Goal: Task Accomplishment & Management: Use online tool/utility

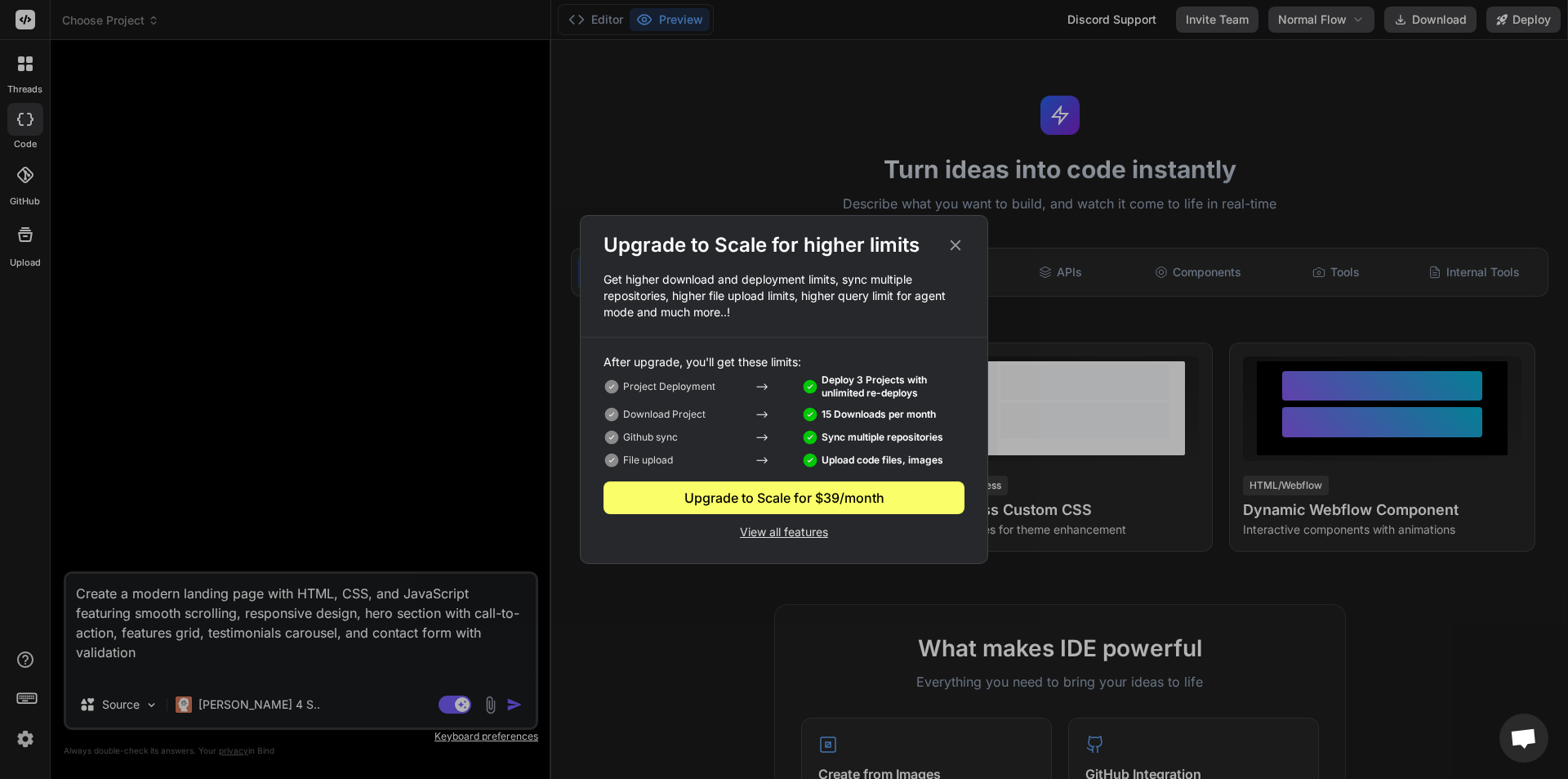
scroll to position [438, 0]
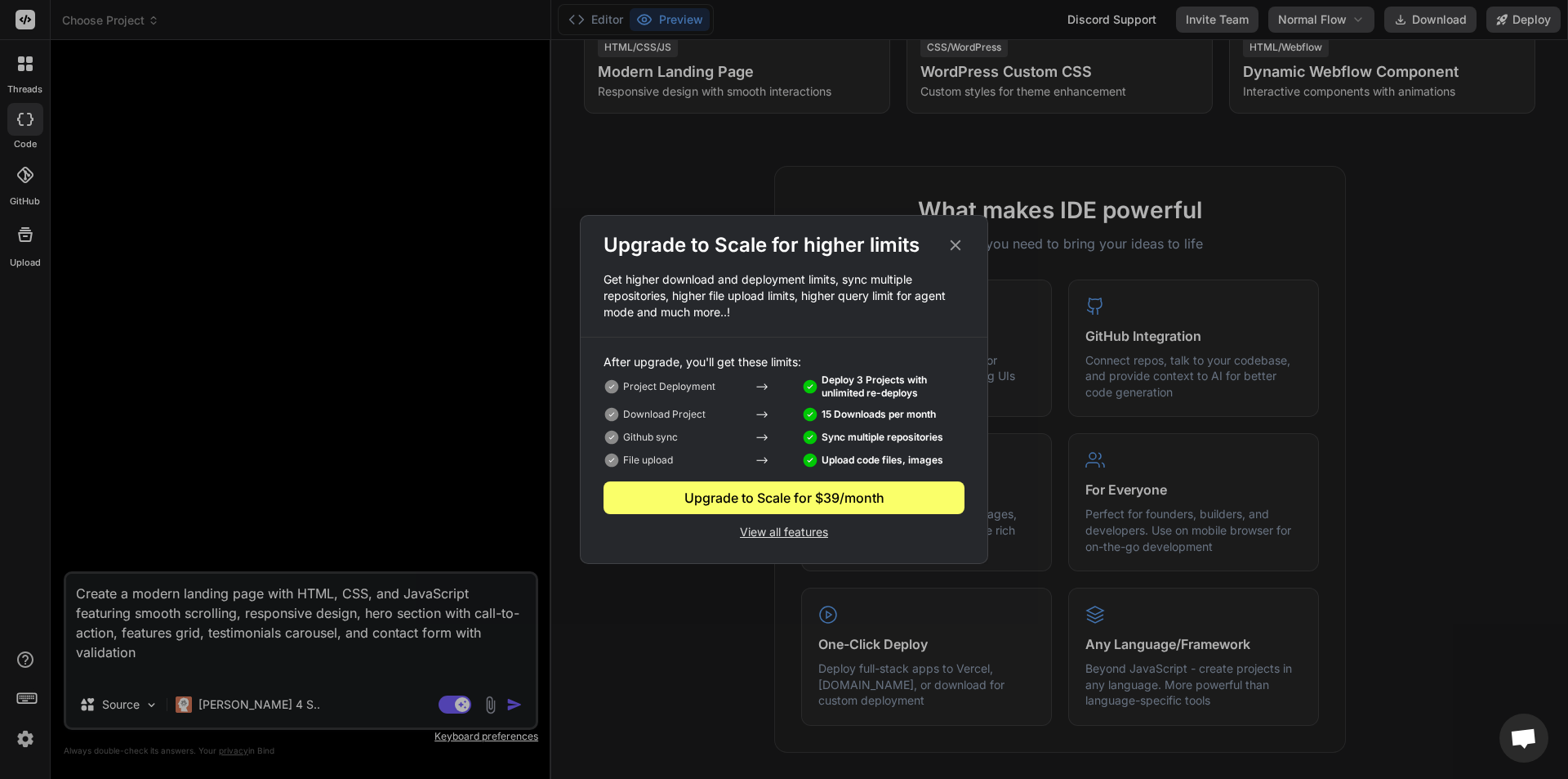
click at [953, 251] on icon at bounding box center [956, 245] width 18 height 18
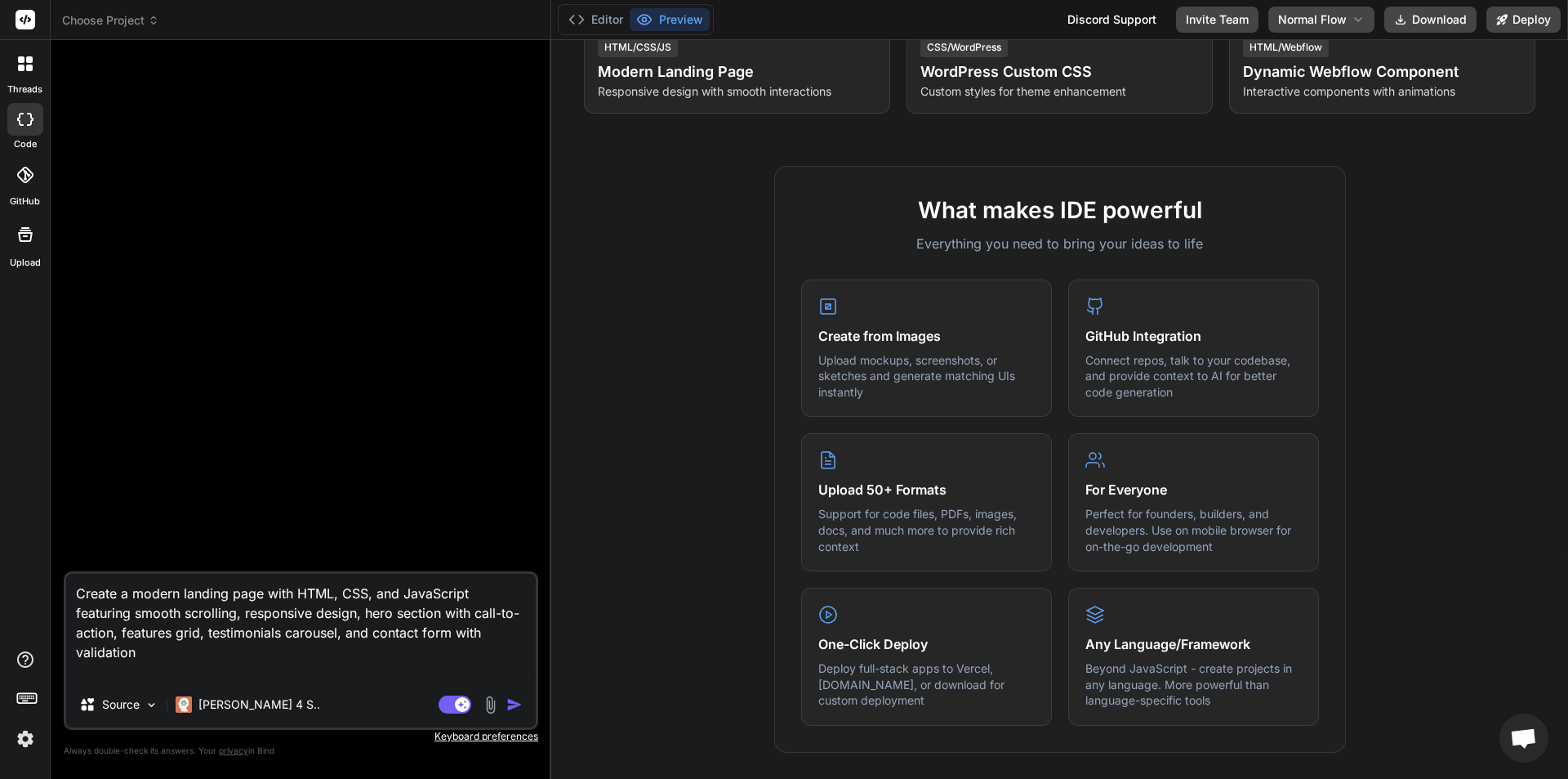
click at [26, 744] on img at bounding box center [26, 739] width 28 height 28
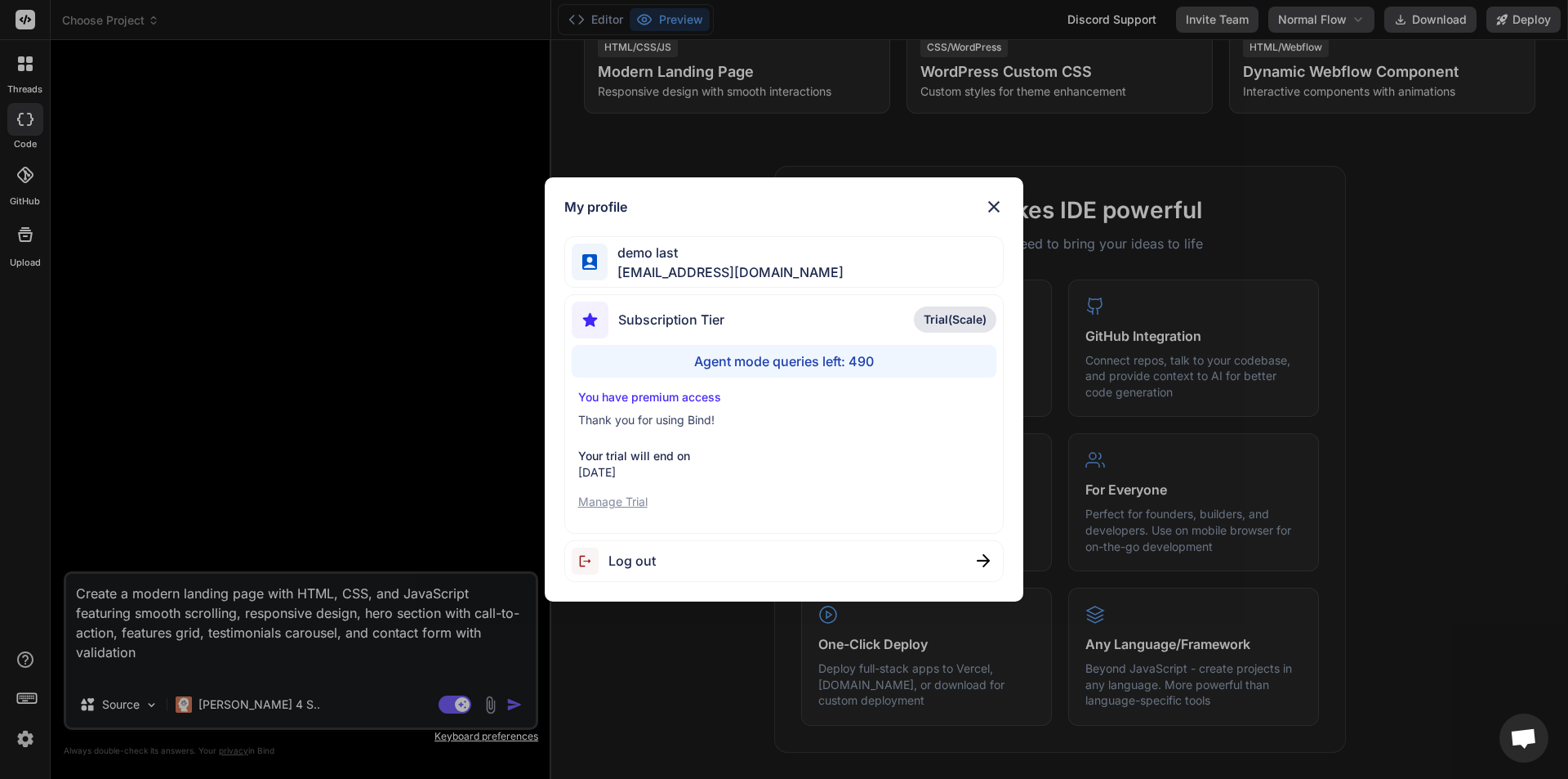
click at [610, 496] on p "Manage Trial" at bounding box center [784, 502] width 413 height 16
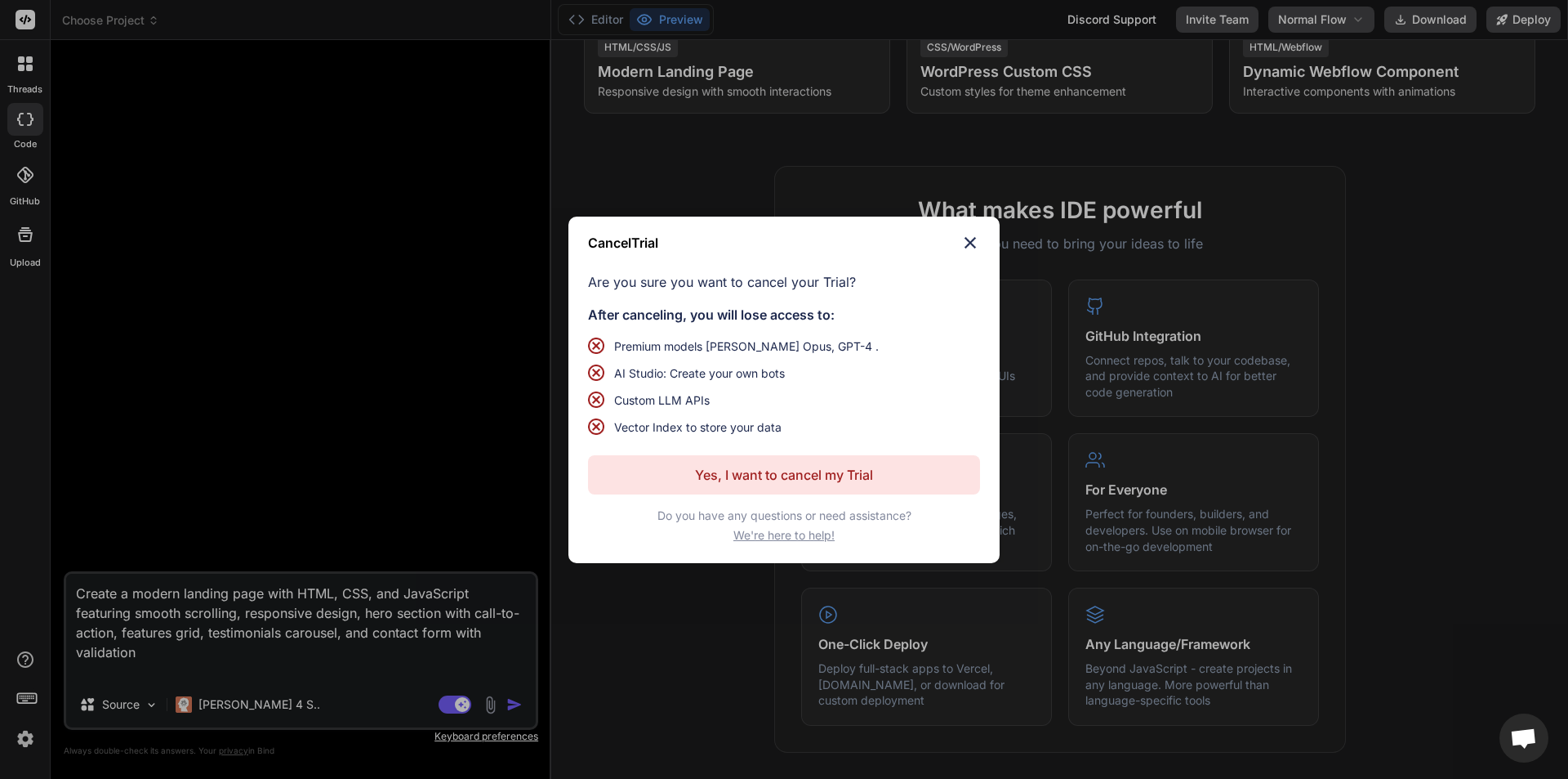
click at [753, 473] on p "Yes, I want to cancel my Trial" at bounding box center [784, 475] width 178 height 20
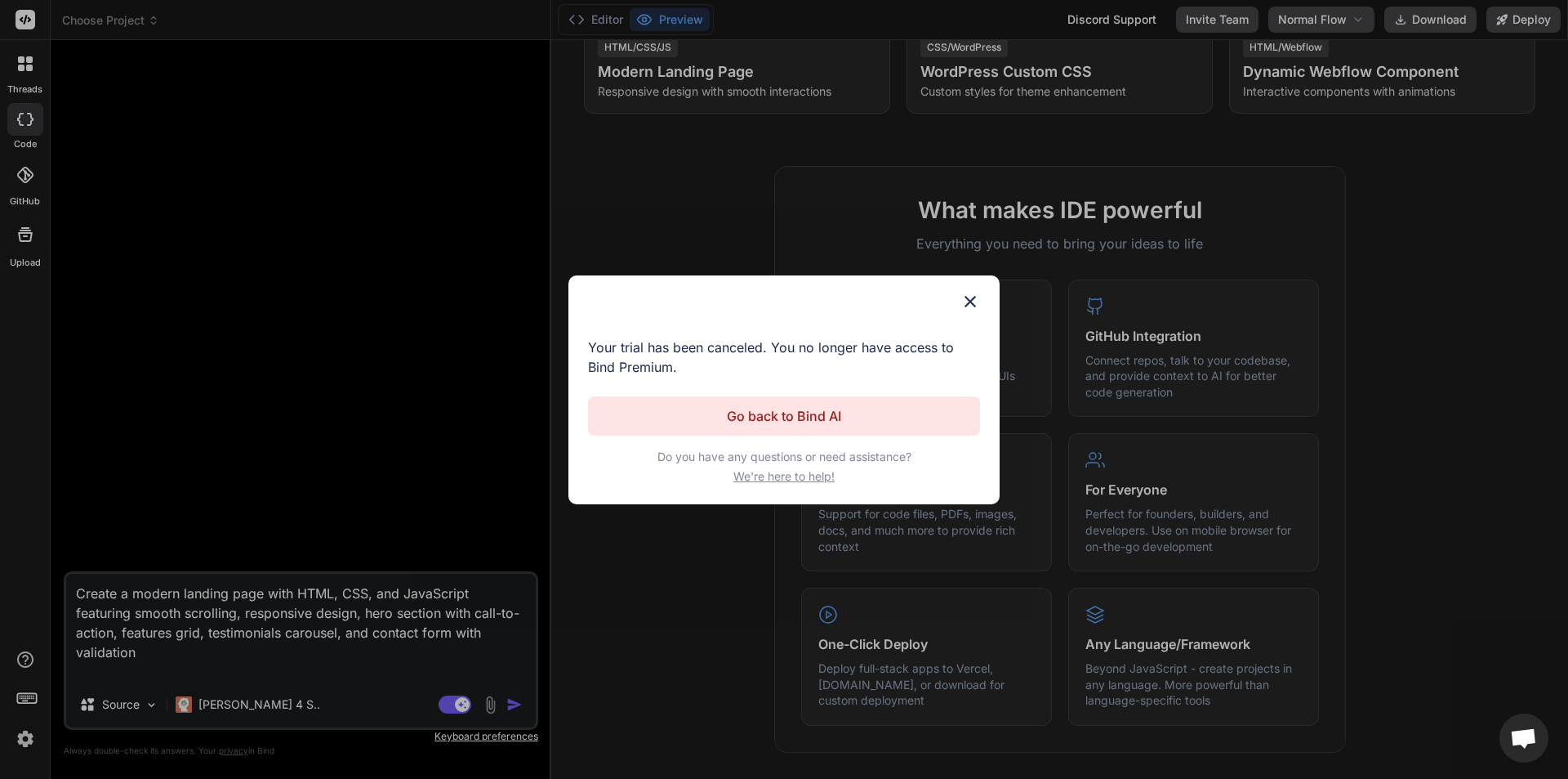
click at [785, 415] on p "Go back to Bind AI" at bounding box center [784, 416] width 115 height 20
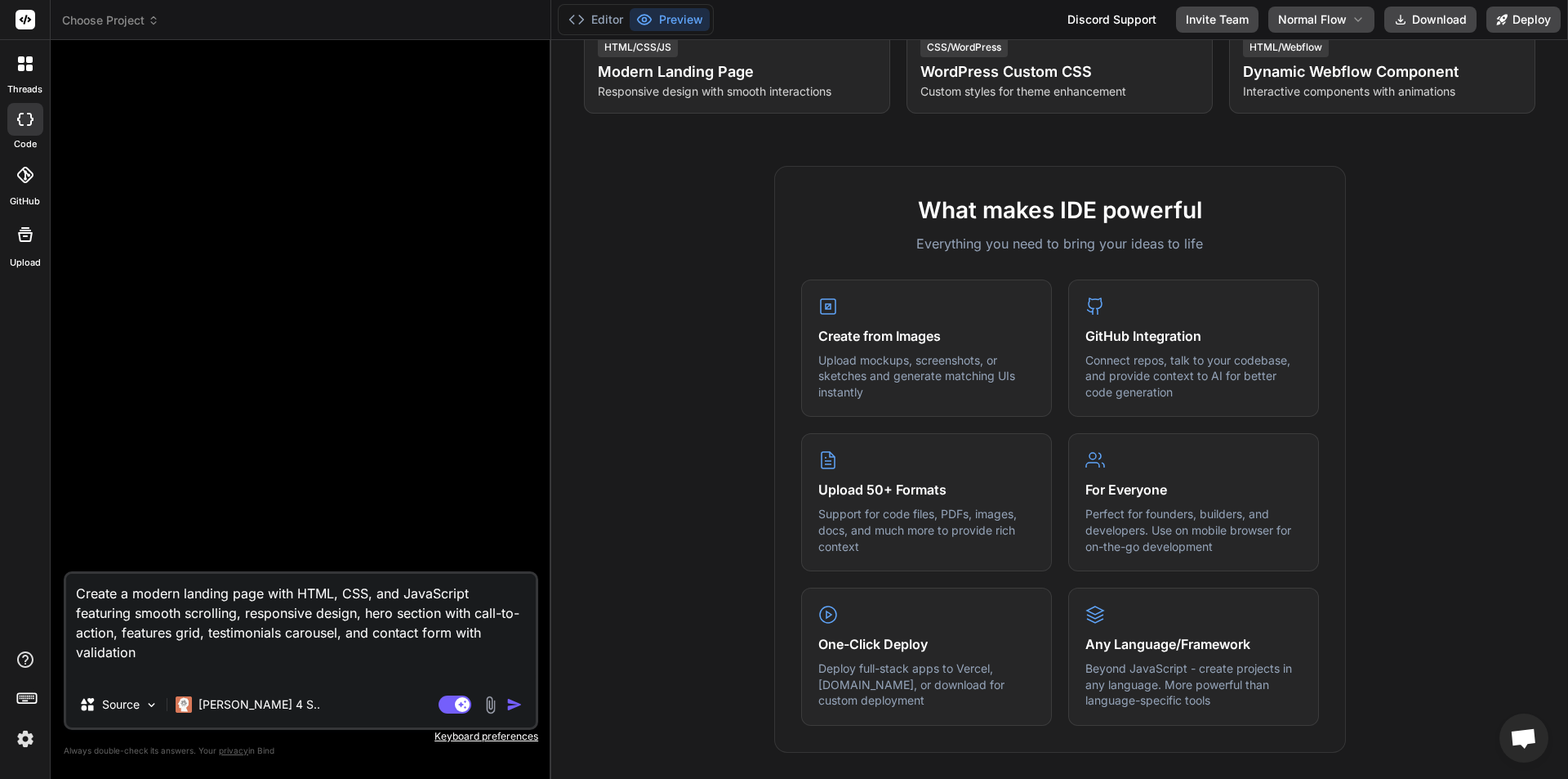
click at [18, 740] on img at bounding box center [26, 739] width 28 height 28
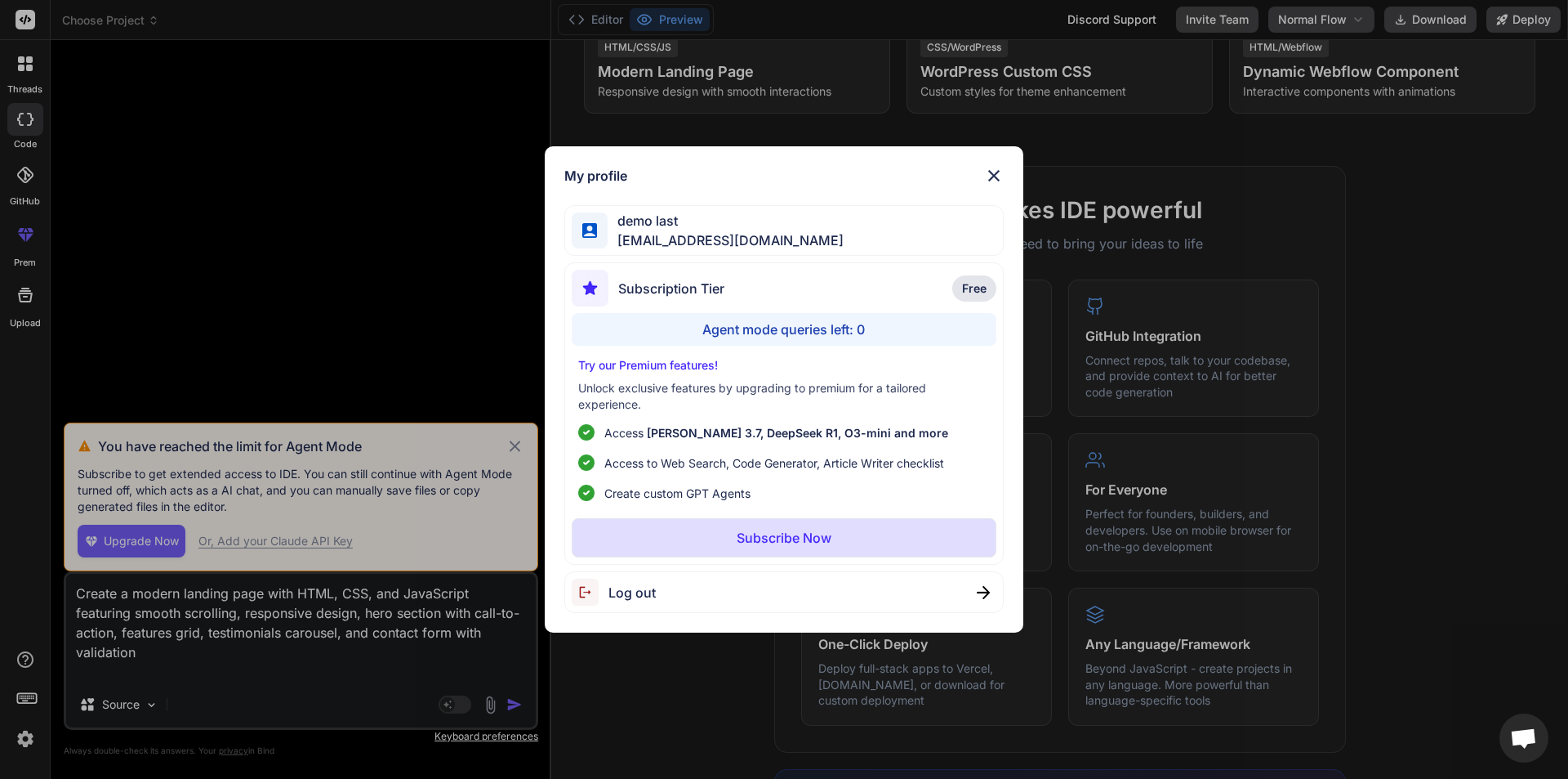
click at [527, 412] on div "My profile demo last [EMAIL_ADDRESS][DOMAIN_NAME] Subscription Tier Free Agent …" at bounding box center [784, 389] width 522 height 487
click at [522, 450] on div "My profile demo last [EMAIL_ADDRESS][DOMAIN_NAME] Subscription Tier Free Agent …" at bounding box center [784, 389] width 1568 height 779
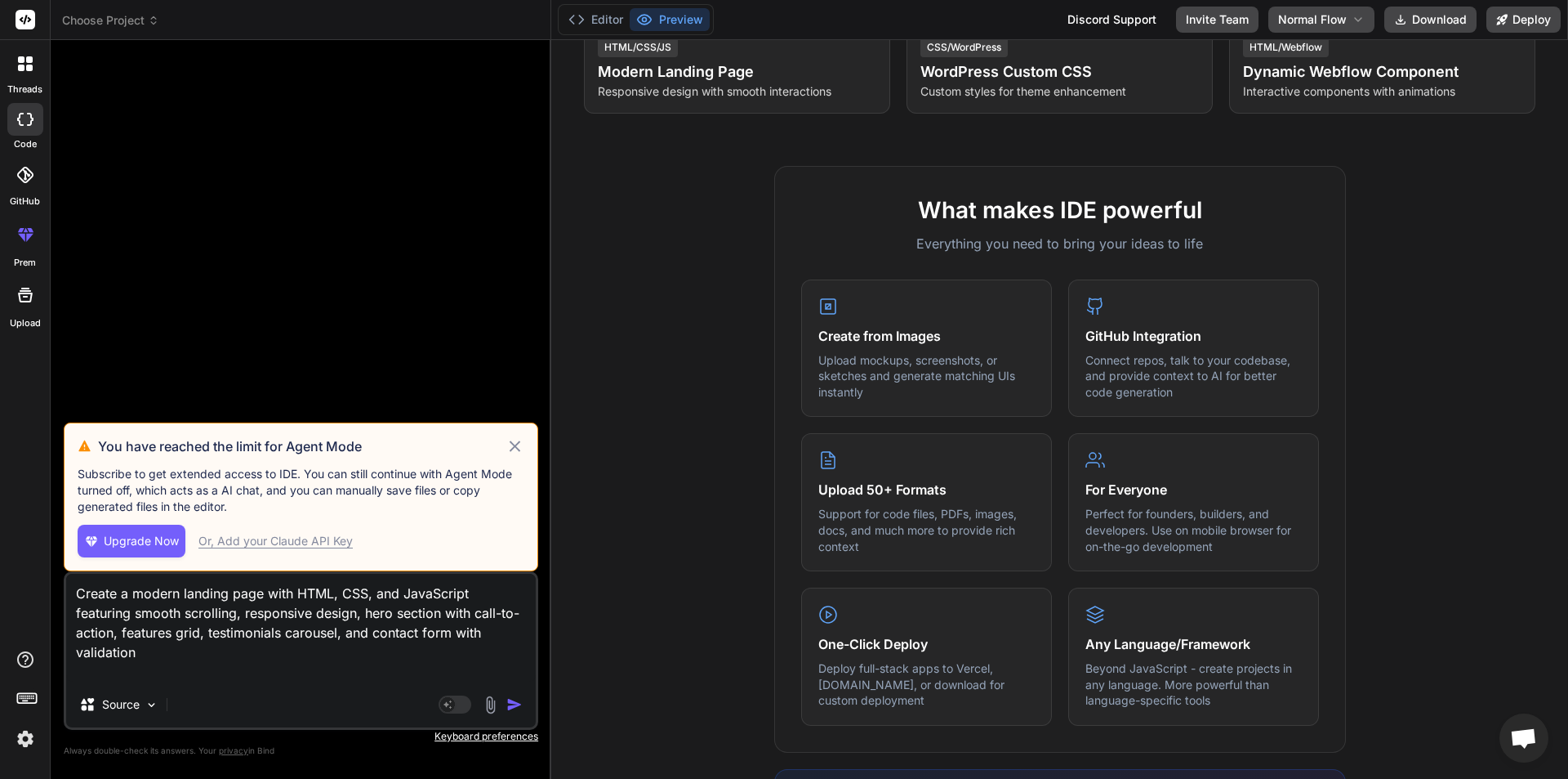
click at [137, 542] on span "Upgrade Now" at bounding box center [141, 541] width 75 height 16
type textarea "x"
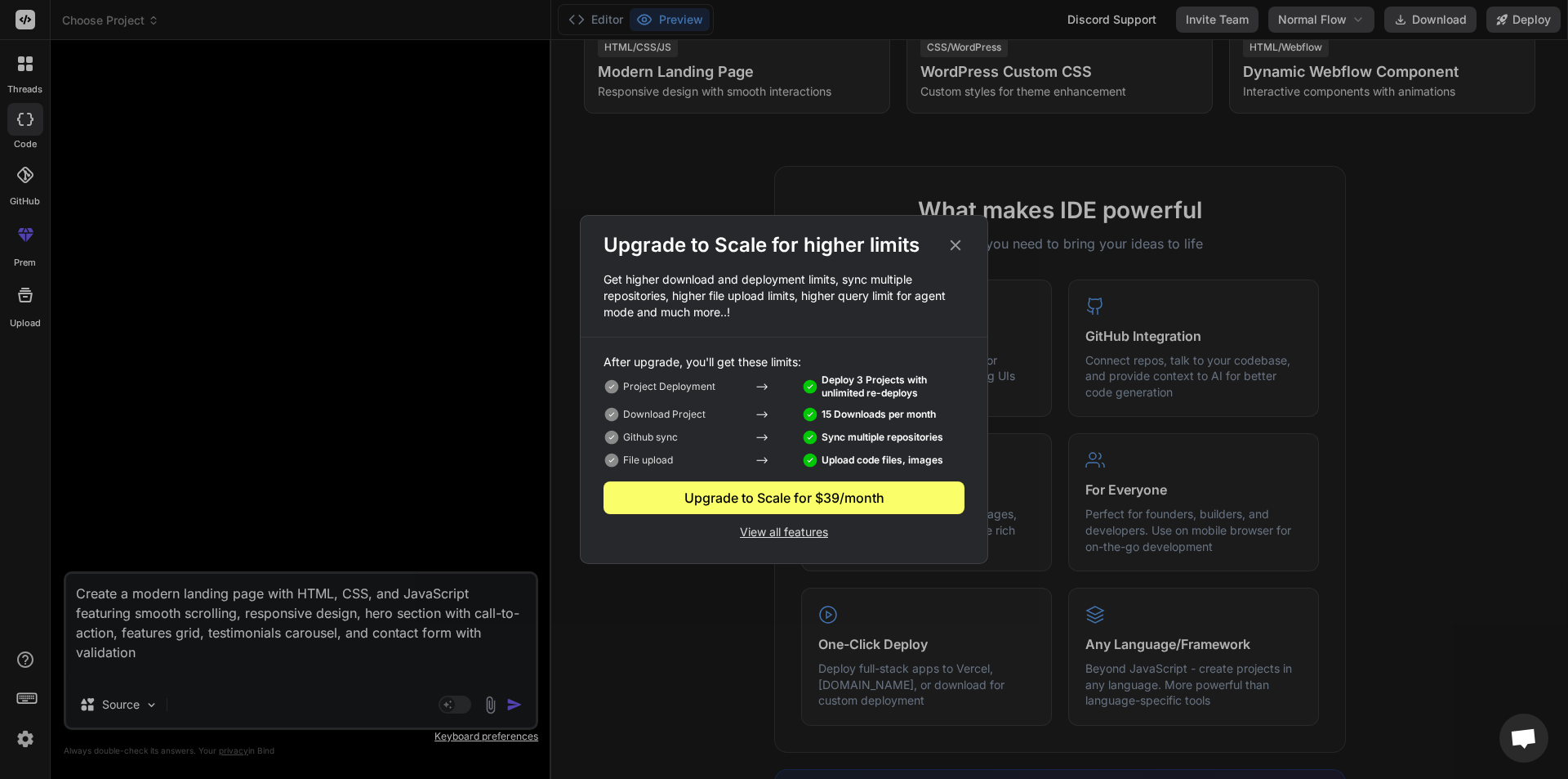
click at [812, 500] on div "Upgrade to Scale for $39/month" at bounding box center [784, 498] width 361 height 20
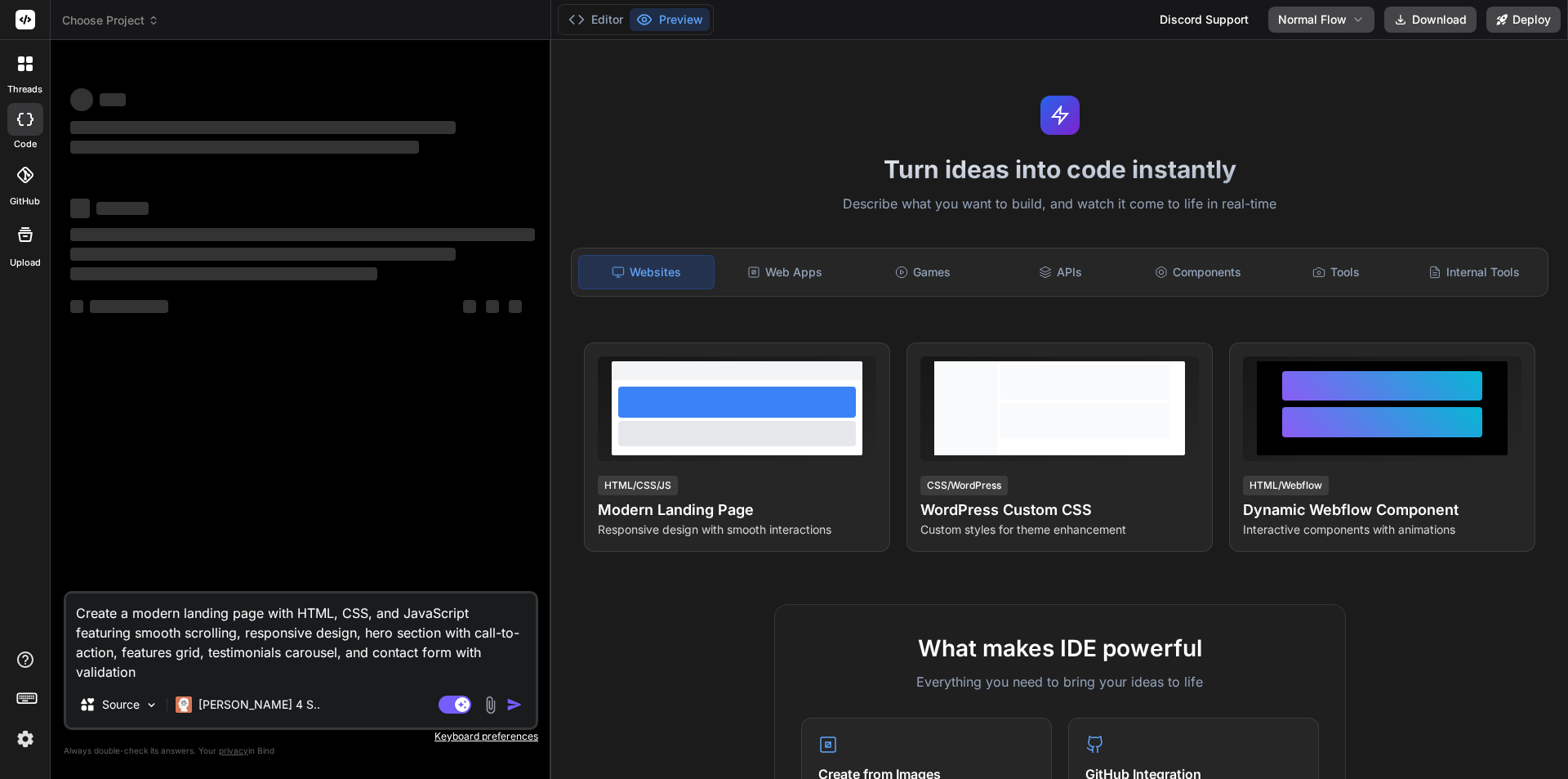
click at [151, 673] on textarea "Create a modern landing page with HTML, CSS, and JavaScript featuring smooth sc…" at bounding box center [301, 637] width 470 height 88
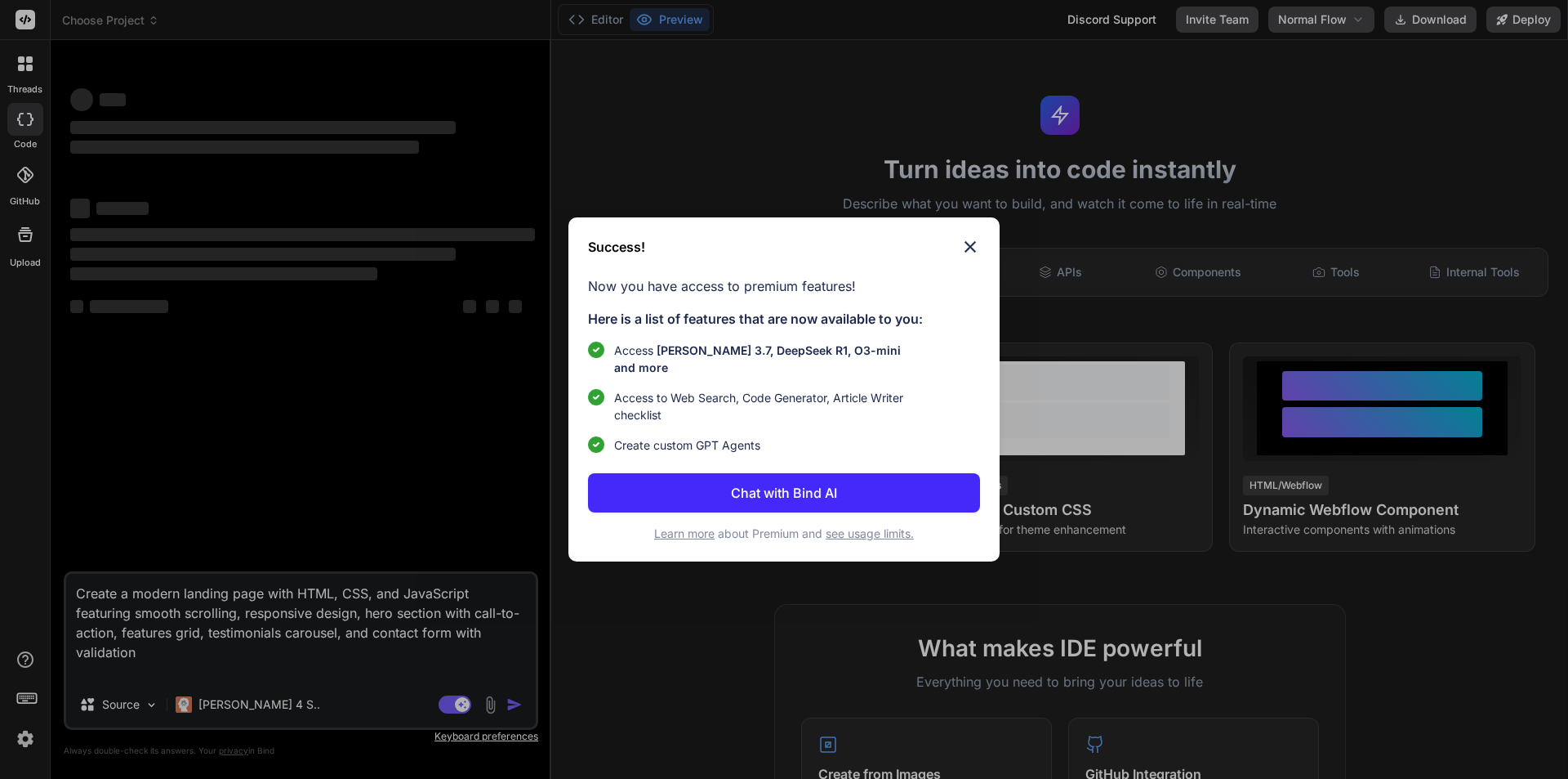
click at [803, 473] on button "Chat with Bind AI" at bounding box center [784, 493] width 392 height 40
type textarea "x"
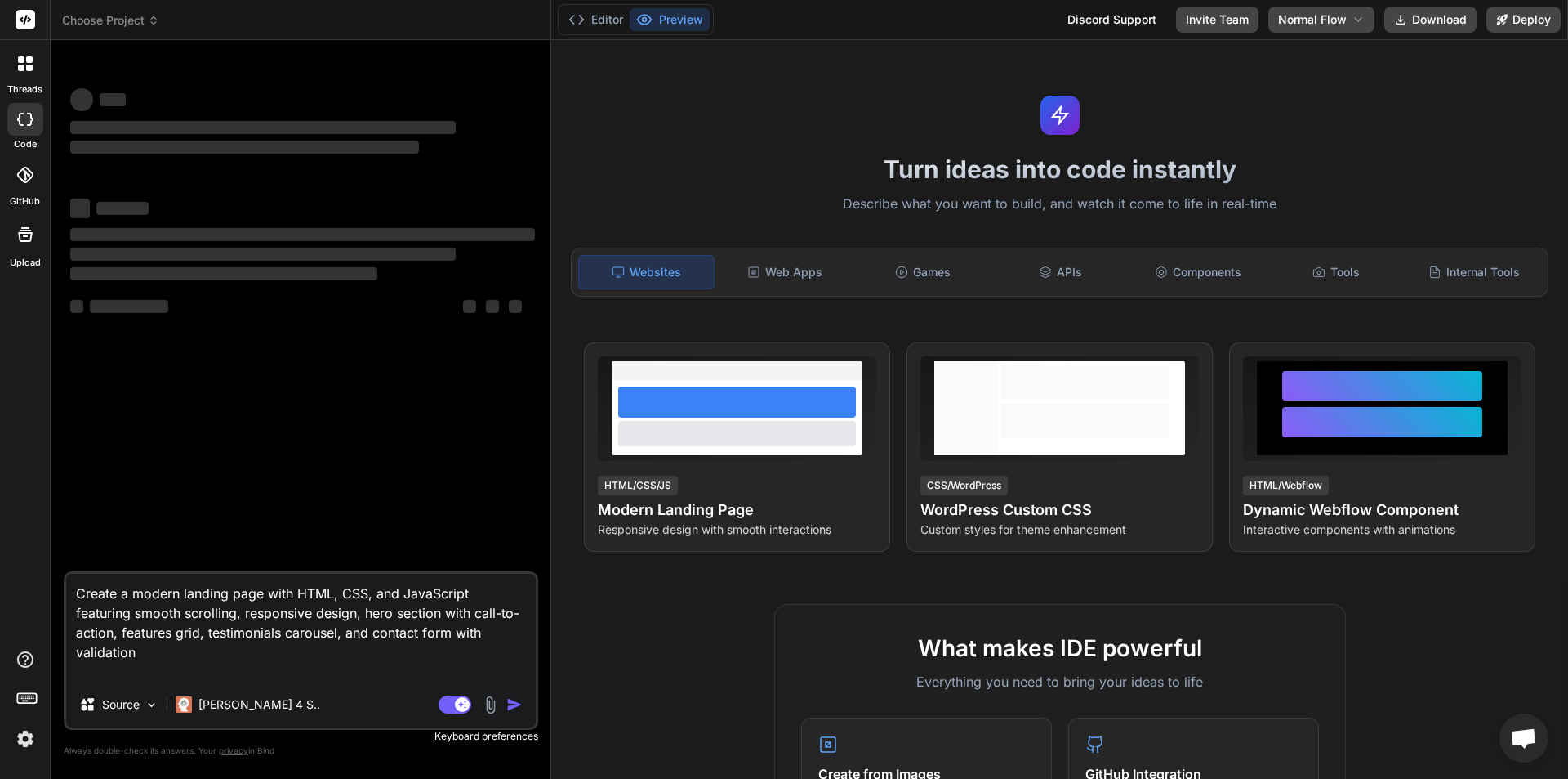
click at [159, 668] on textarea "Create a modern landing page with HTML, CSS, and JavaScript featuring smooth sc…" at bounding box center [301, 627] width 470 height 108
type textarea "Create a modern landing page with HTML, CSS, and JavaScript featuring smooth sc…"
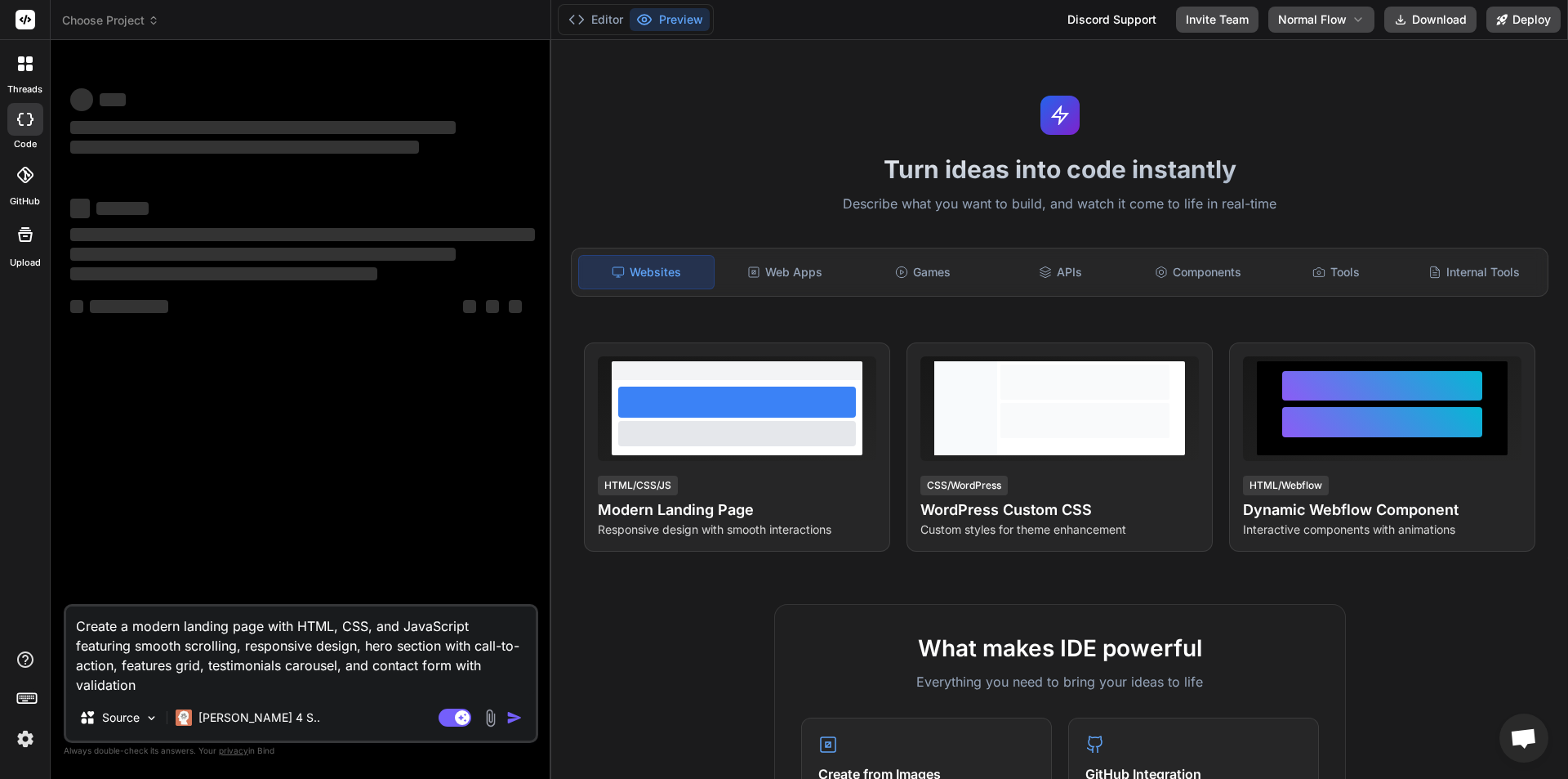
type textarea "x"
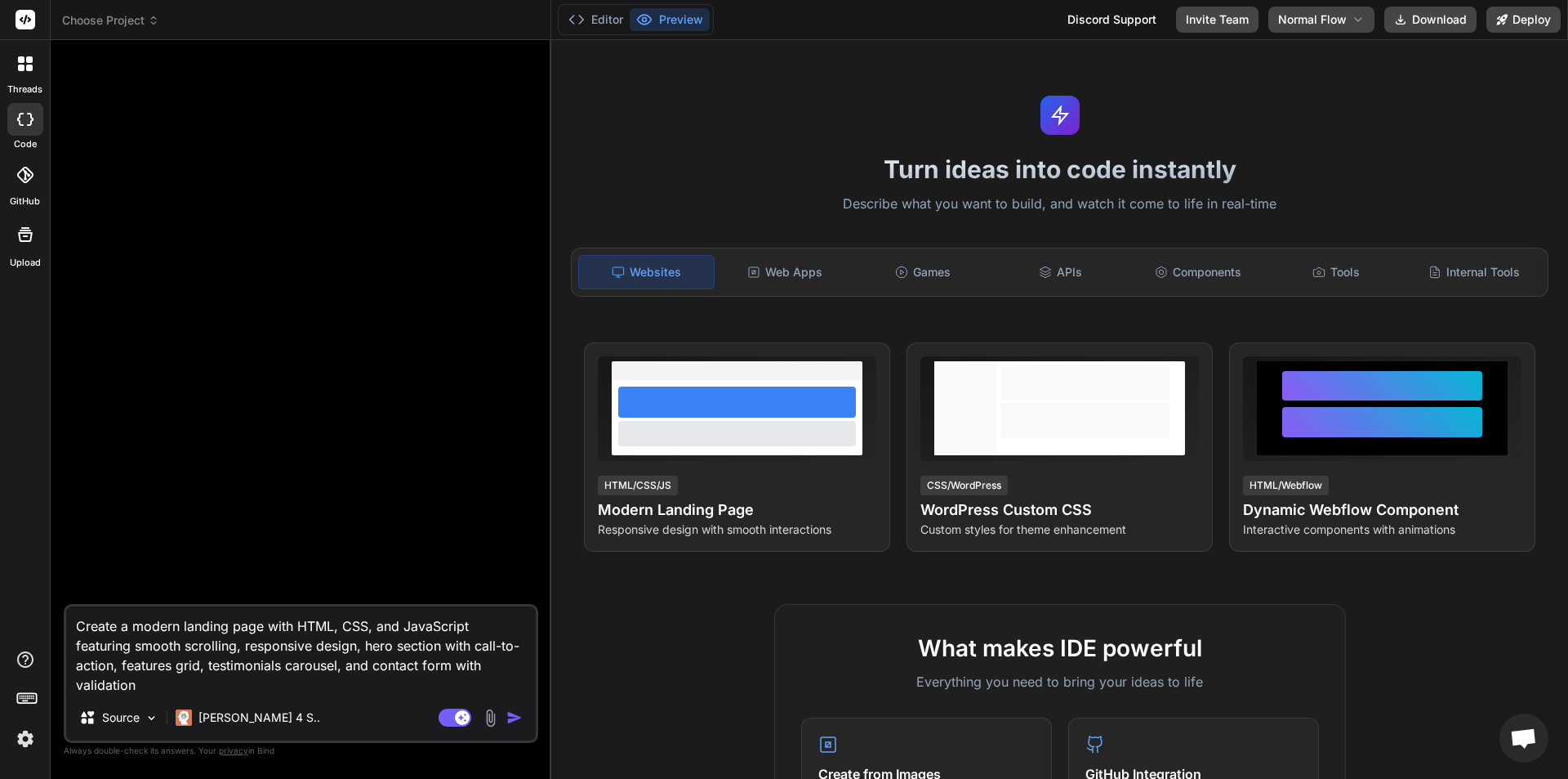
type textarea "Create a modern landing page with HTML, CSS, and JavaScript featuring smooth sc…"
click at [514, 716] on img "button" at bounding box center [514, 717] width 16 height 16
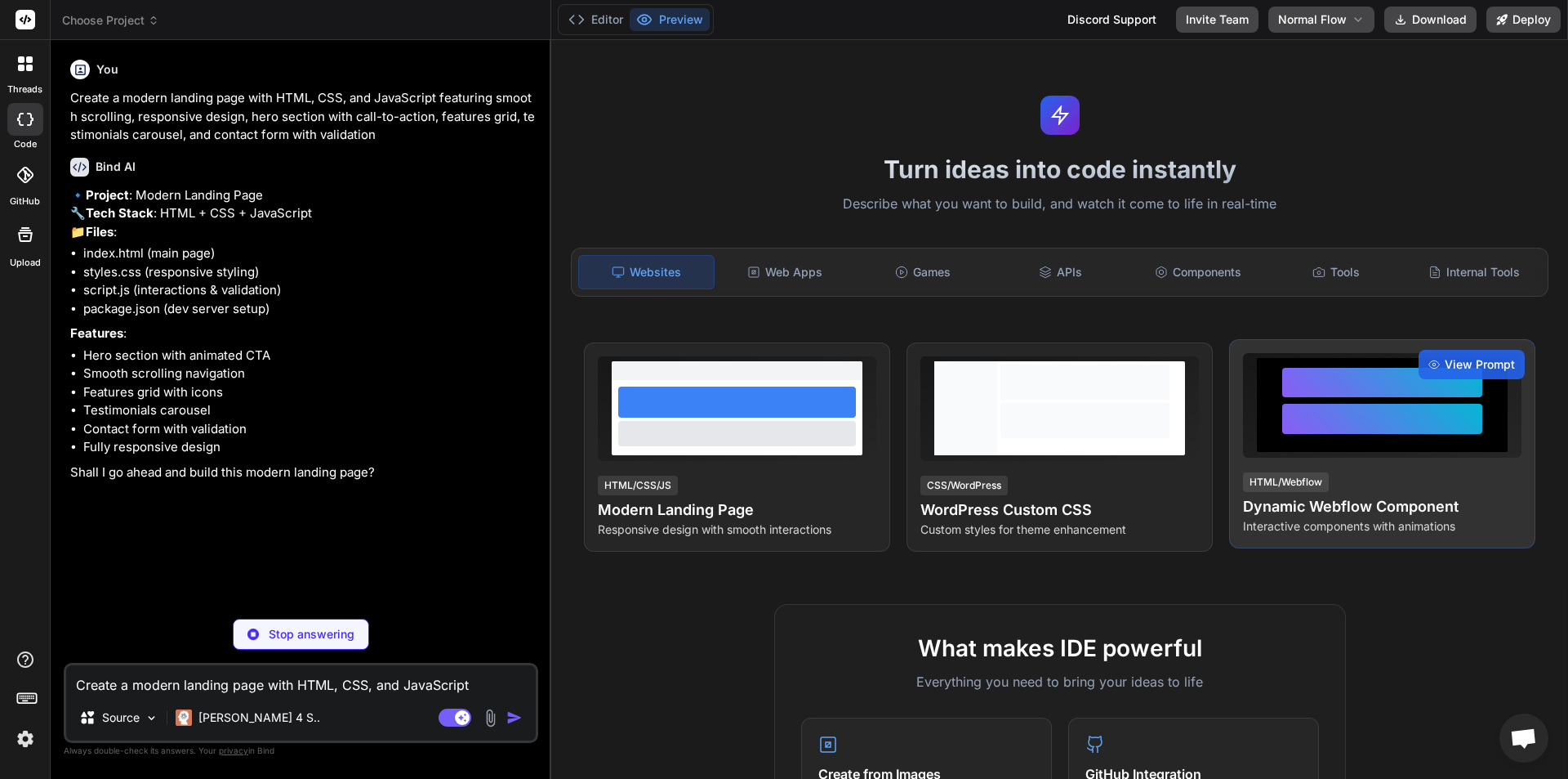
type textarea "x"
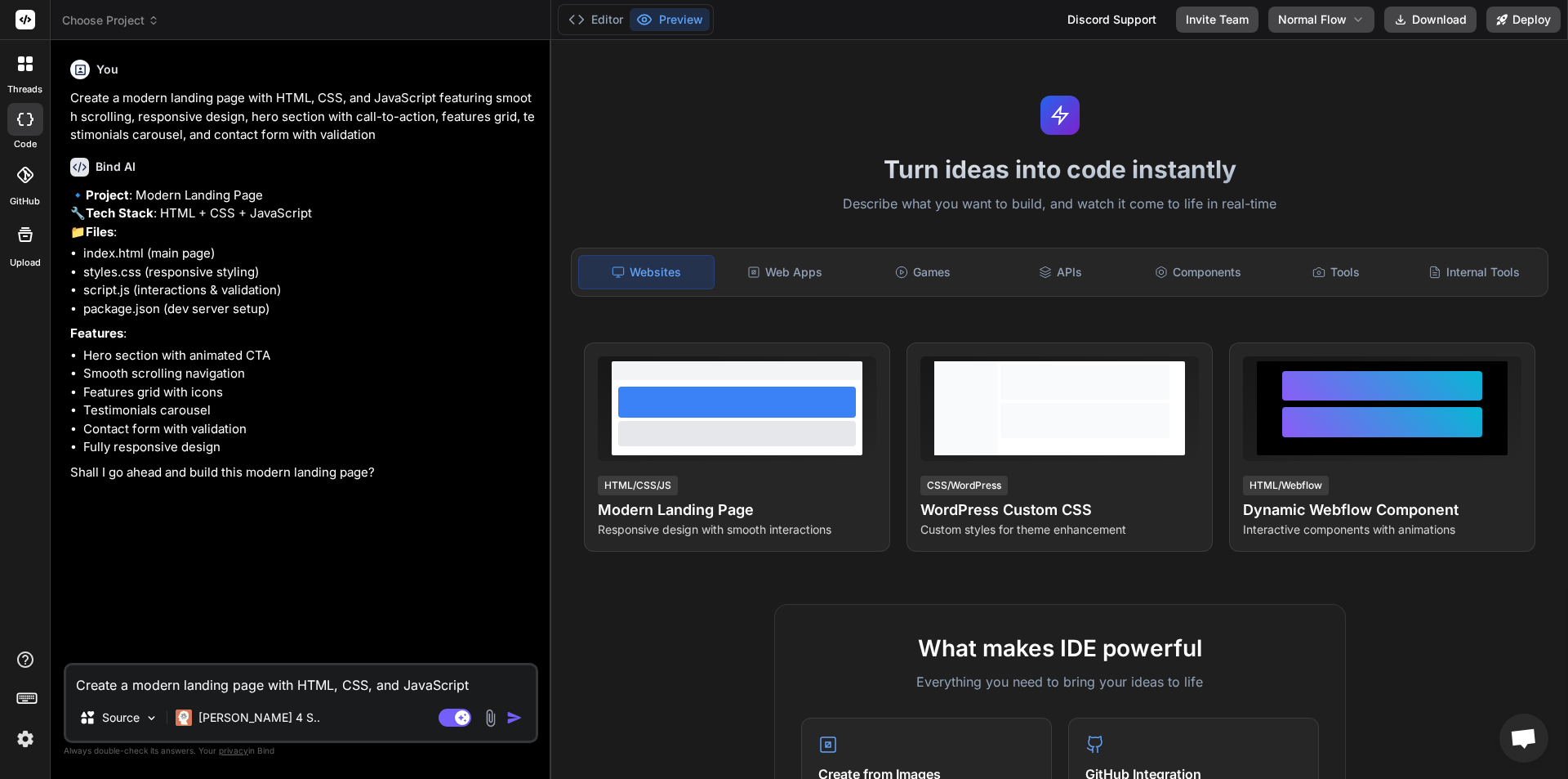
click at [203, 675] on textarea "Create a modern landing page with HTML, CSS, and JavaScript featuring smooth sc…" at bounding box center [301, 680] width 470 height 30
type textarea "y"
type textarea "x"
type textarea "ye"
type textarea "x"
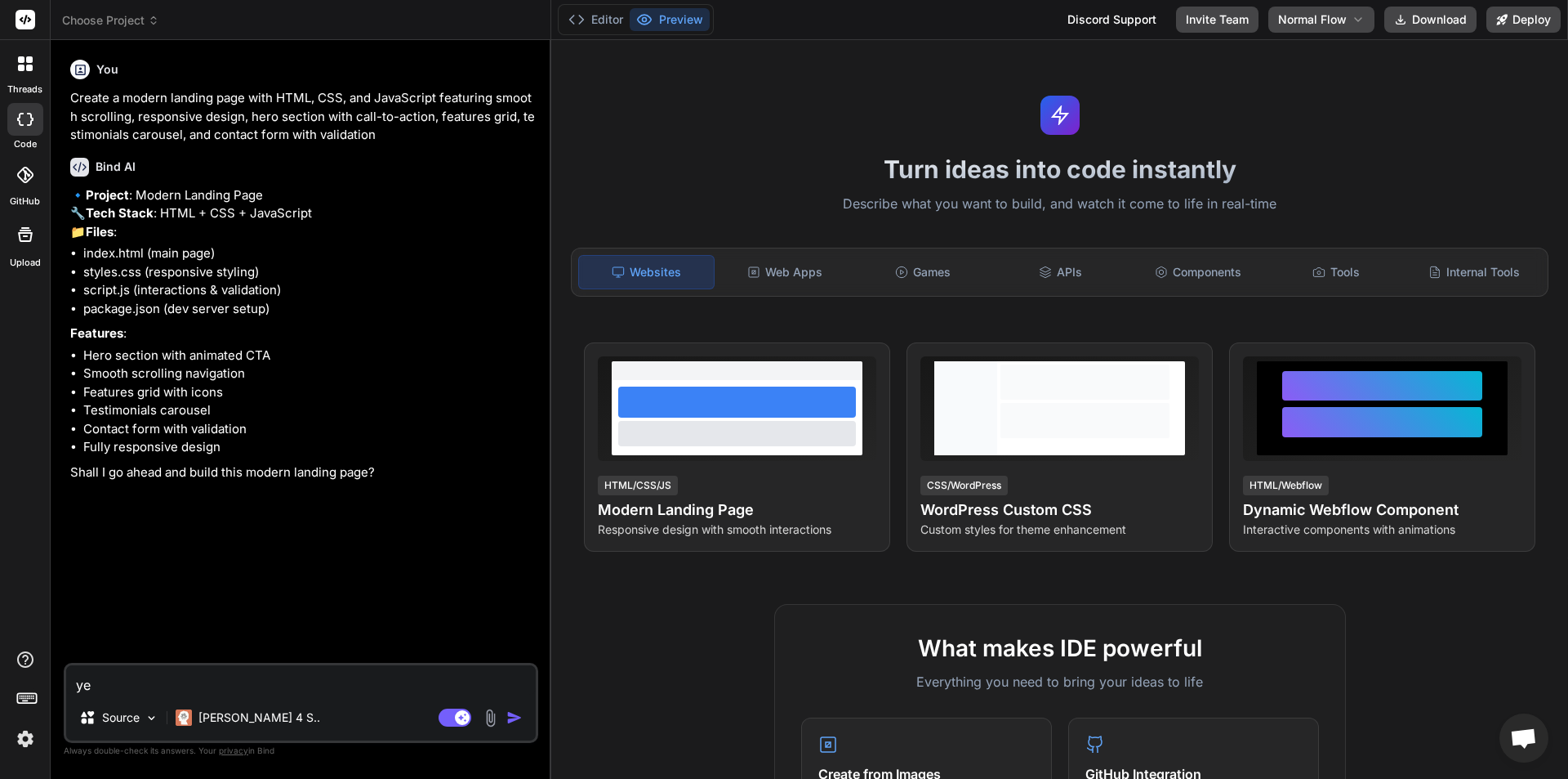
type textarea "yes"
type textarea "x"
type textarea "yes"
click at [508, 713] on img "button" at bounding box center [514, 717] width 16 height 16
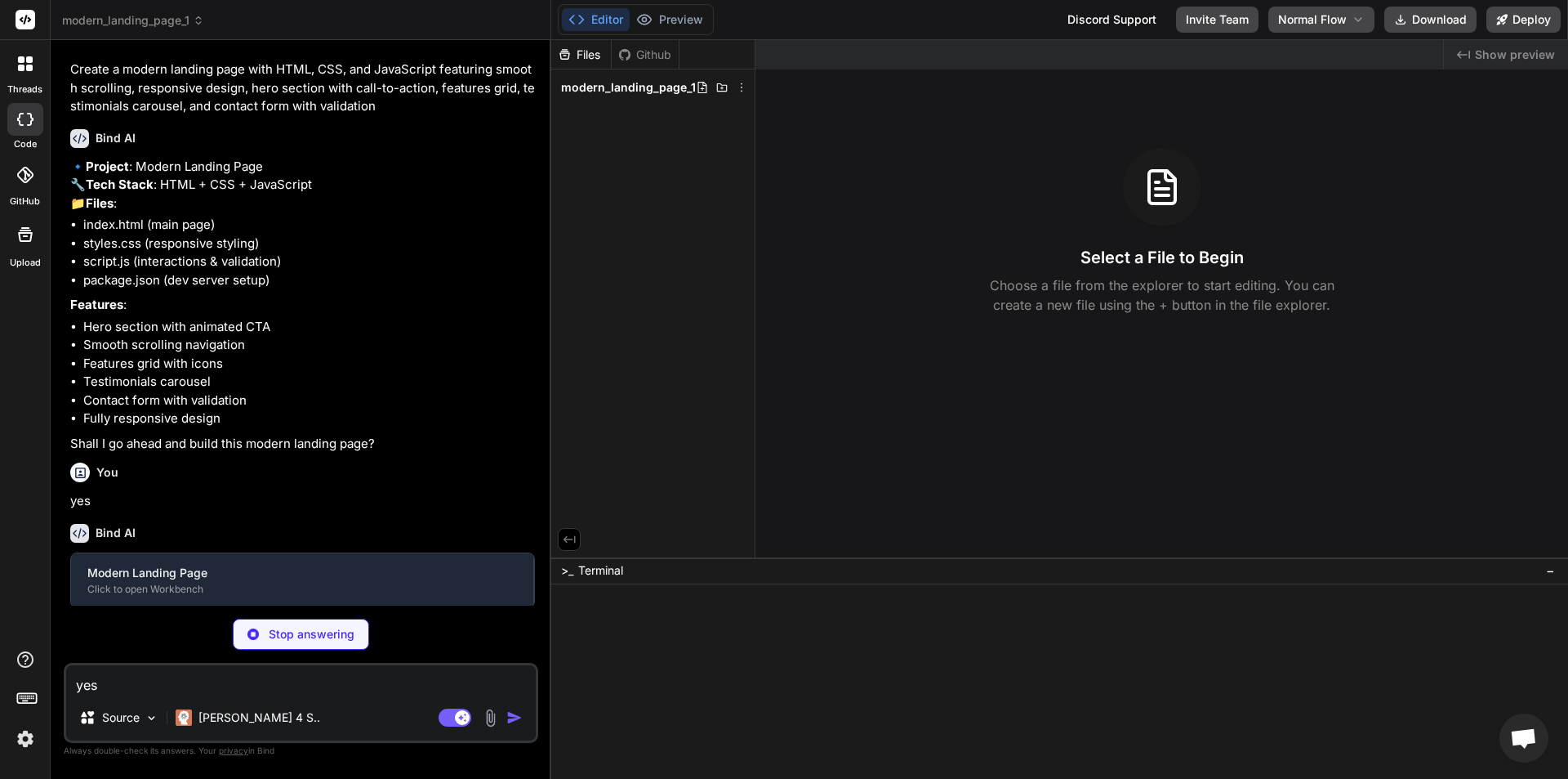
scroll to position [29, 0]
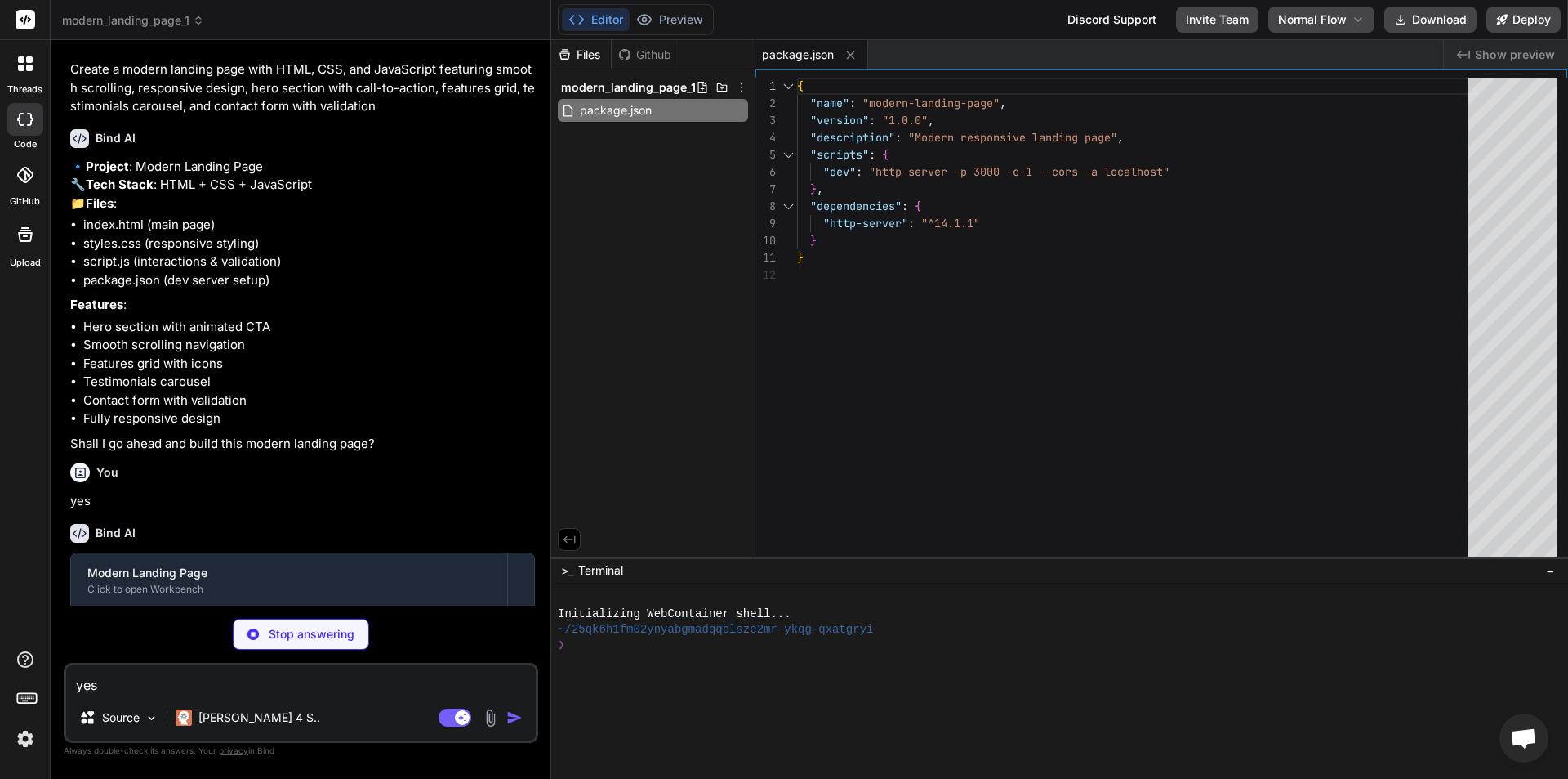
type textarea "x"
type textarea "</footer> <script src="script.js"></script> </body> </html>"
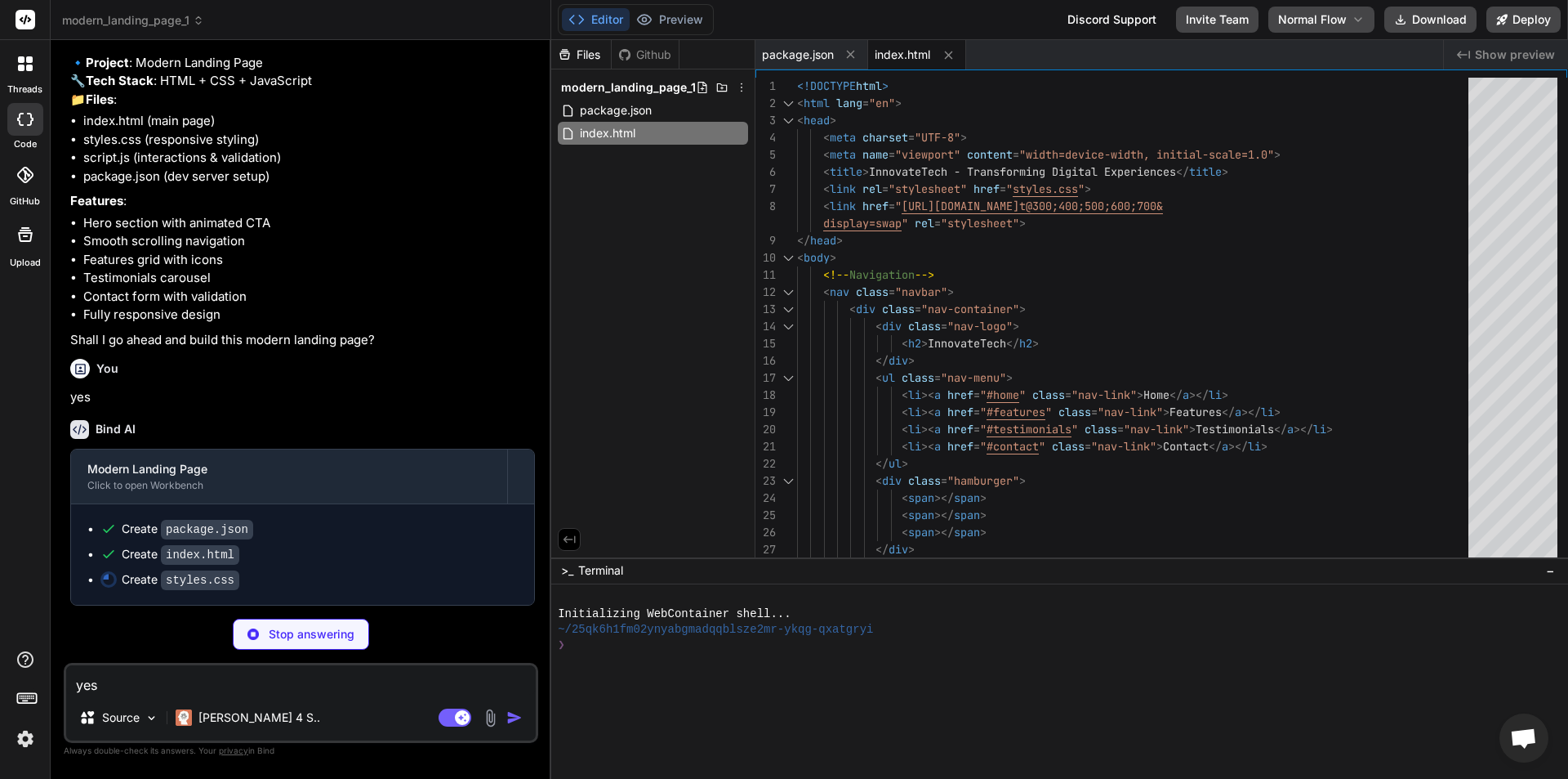
scroll to position [169, 0]
type textarea "x"
type textarea ".contact-form { padding: 1.5rem; } .footer-content { grid-template-columns: 1fr…"
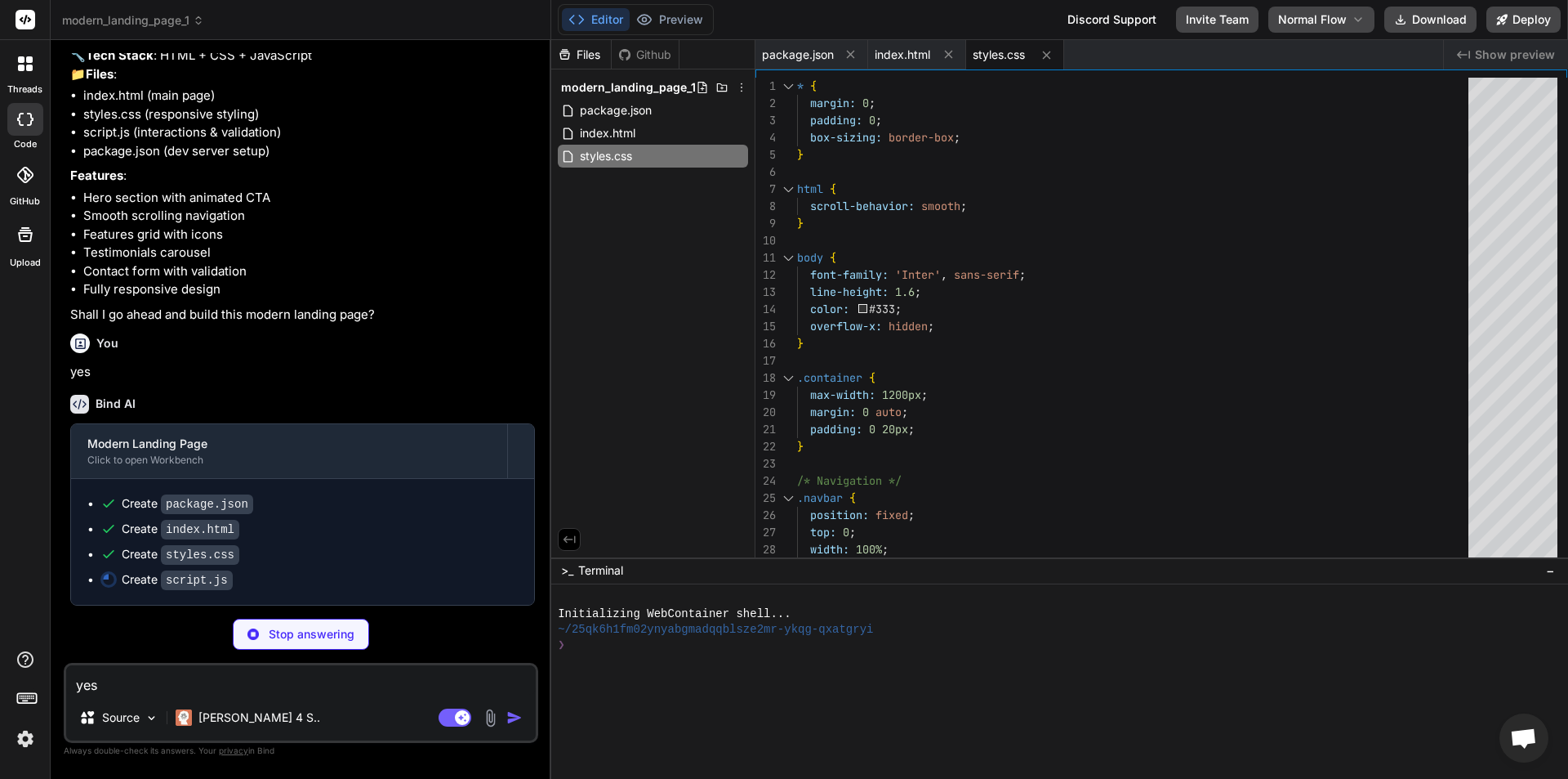
type textarea "x"
type textarea "}); });"
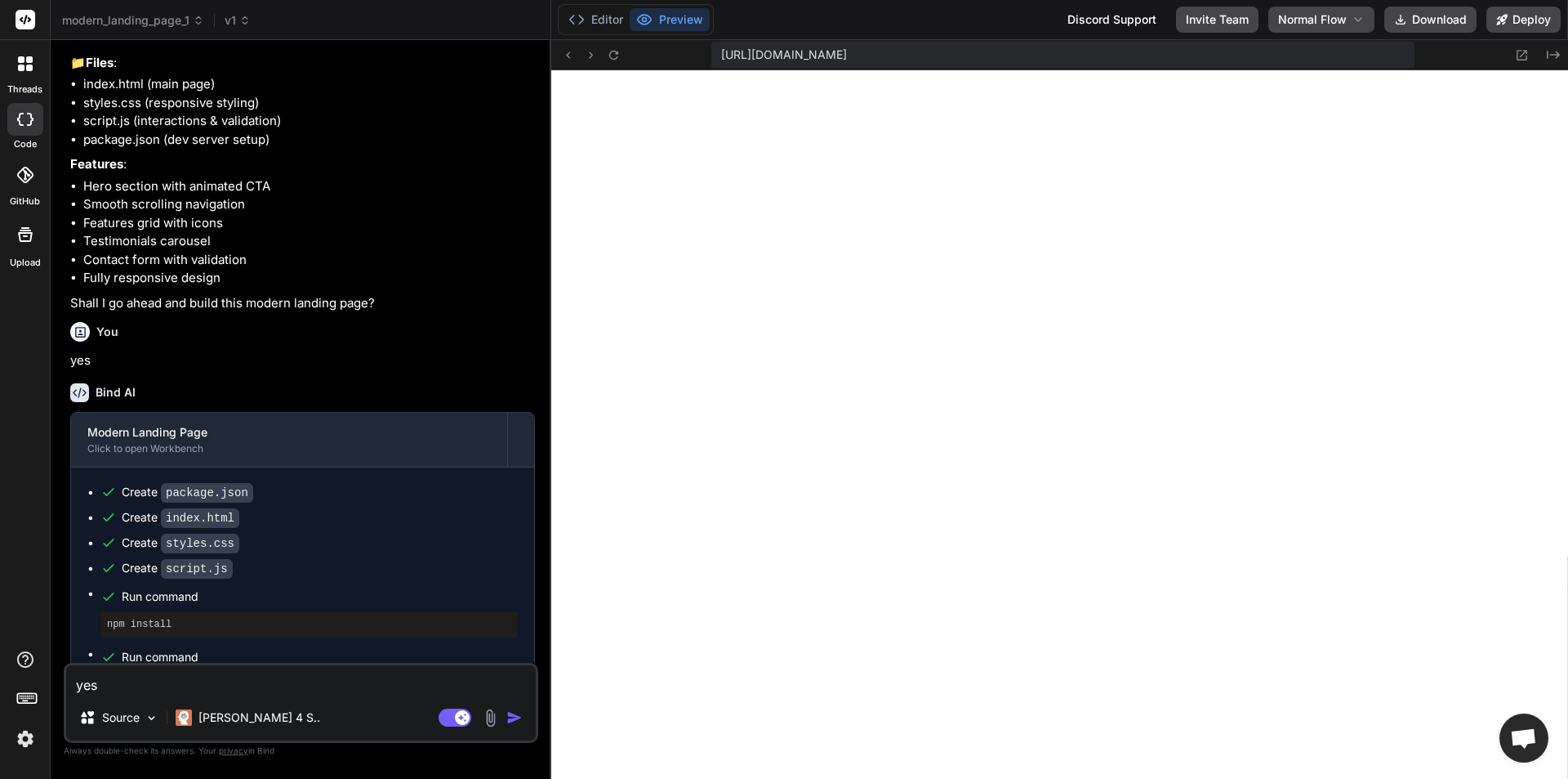
scroll to position [714, 0]
click at [277, 686] on textarea "yes" at bounding box center [301, 680] width 470 height 30
type textarea "x"
type textarea "u"
type textarea "x"
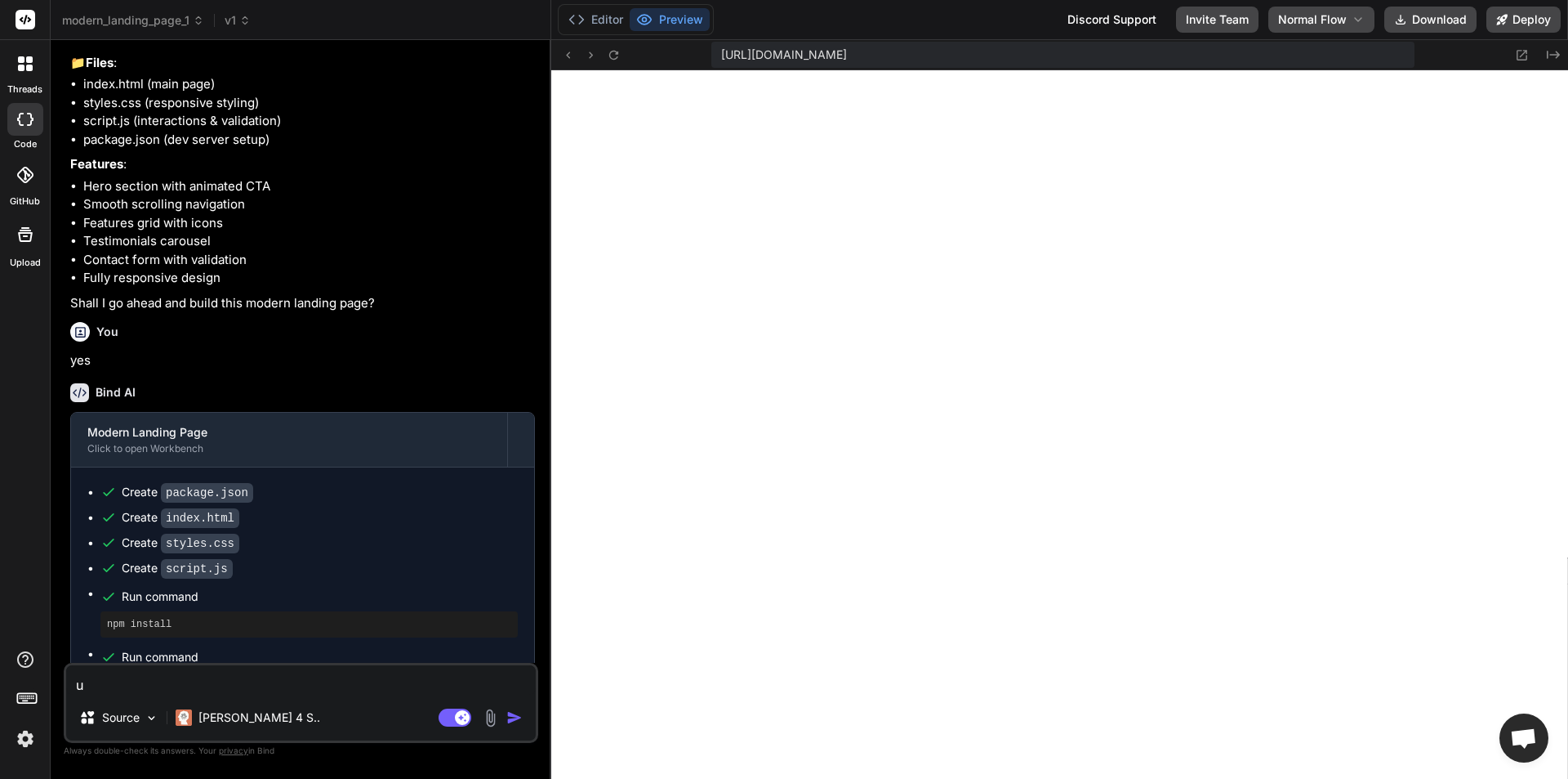
type textarea "up"
type textarea "x"
type textarea "upd"
type textarea "x"
type textarea "upda"
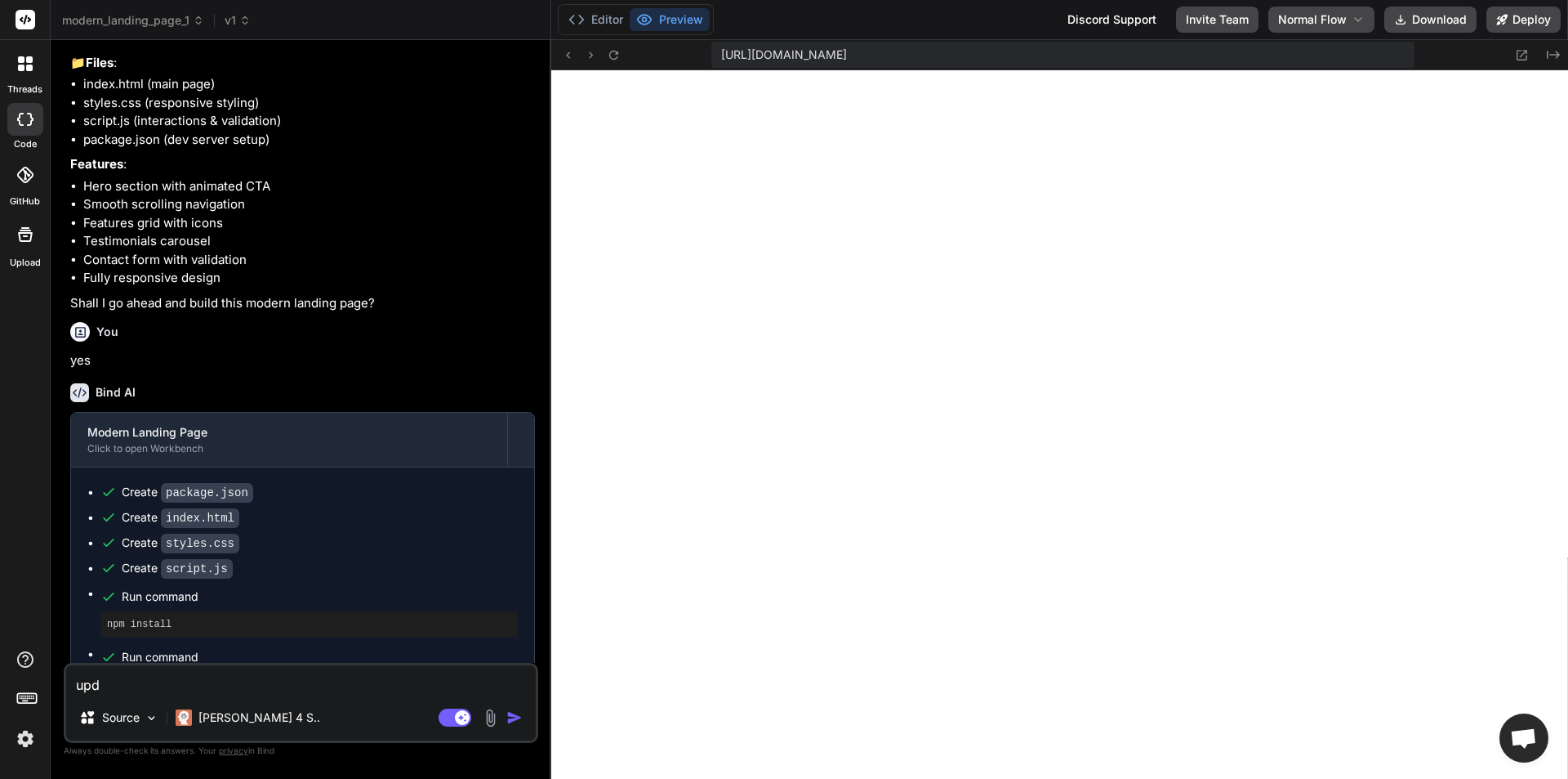
type textarea "x"
type textarea "updat"
type textarea "x"
type textarea "update"
type textarea "x"
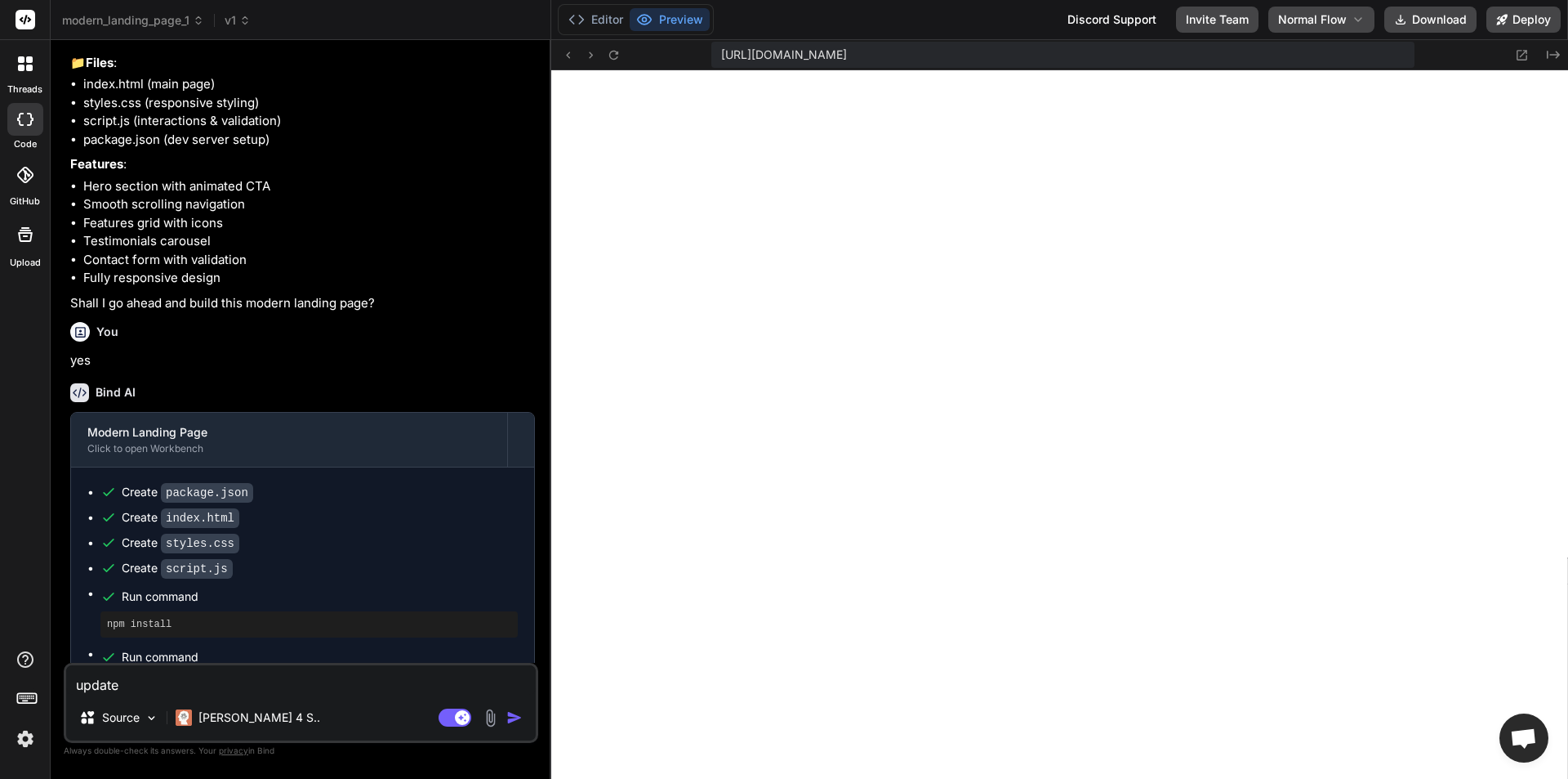
type textarea "update"
type textarea "x"
type textarea "update t"
type textarea "x"
type textarea "update th"
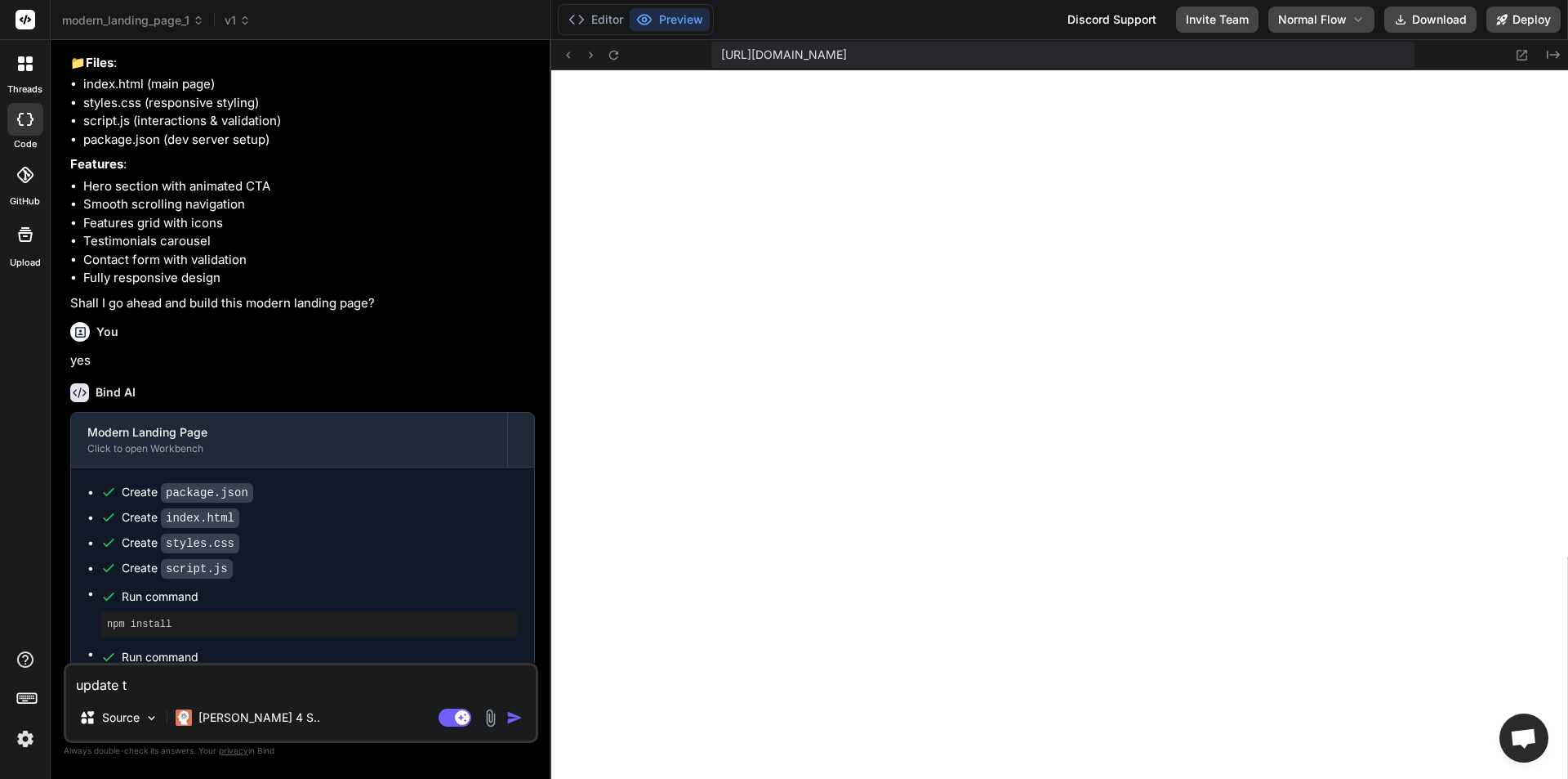
type textarea "x"
type textarea "update the"
type textarea "x"
type textarea "update the"
type textarea "x"
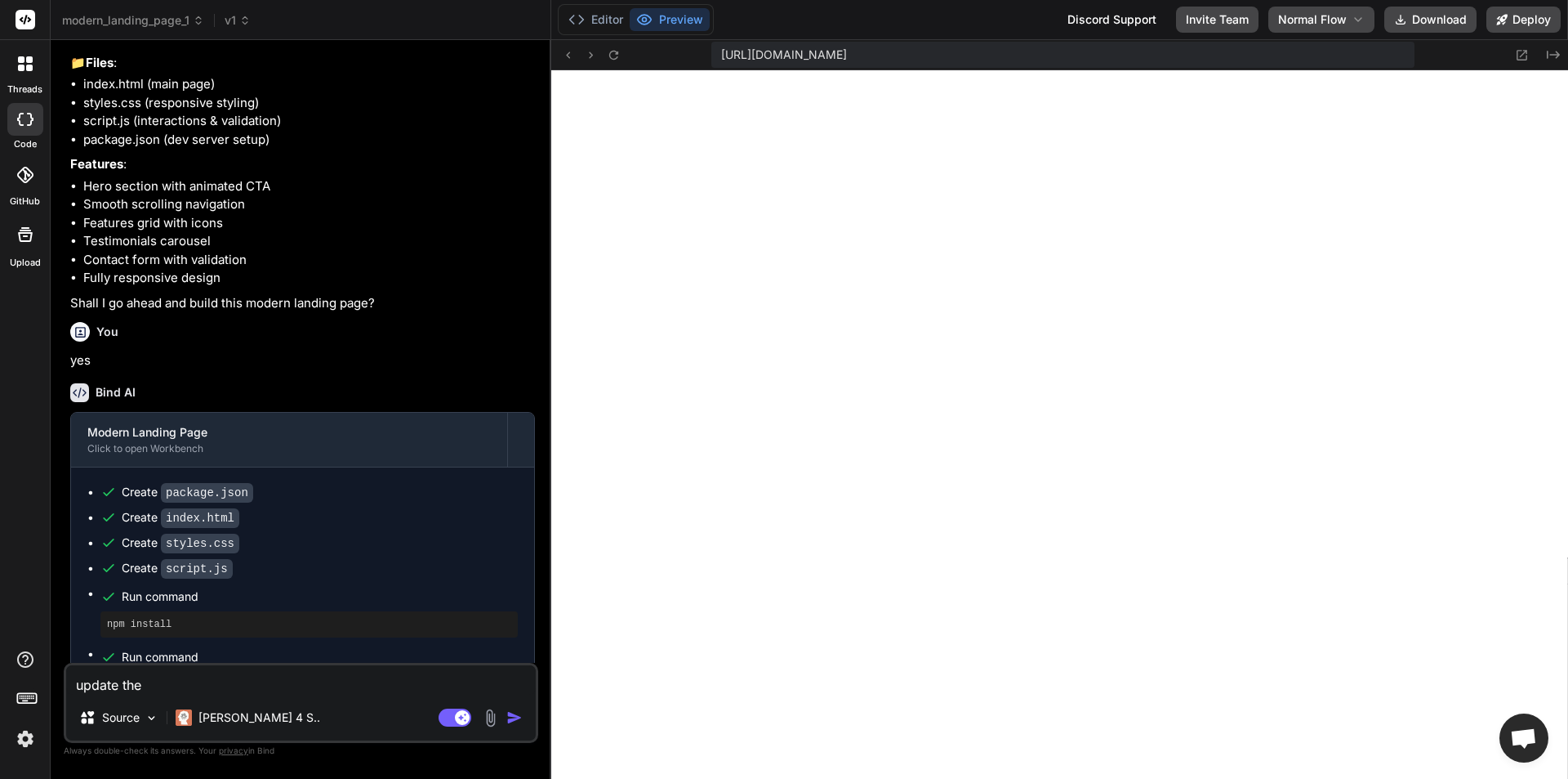
type textarea "update the t"
type textarea "x"
type textarea "update the te"
type textarea "x"
type textarea "update the tes"
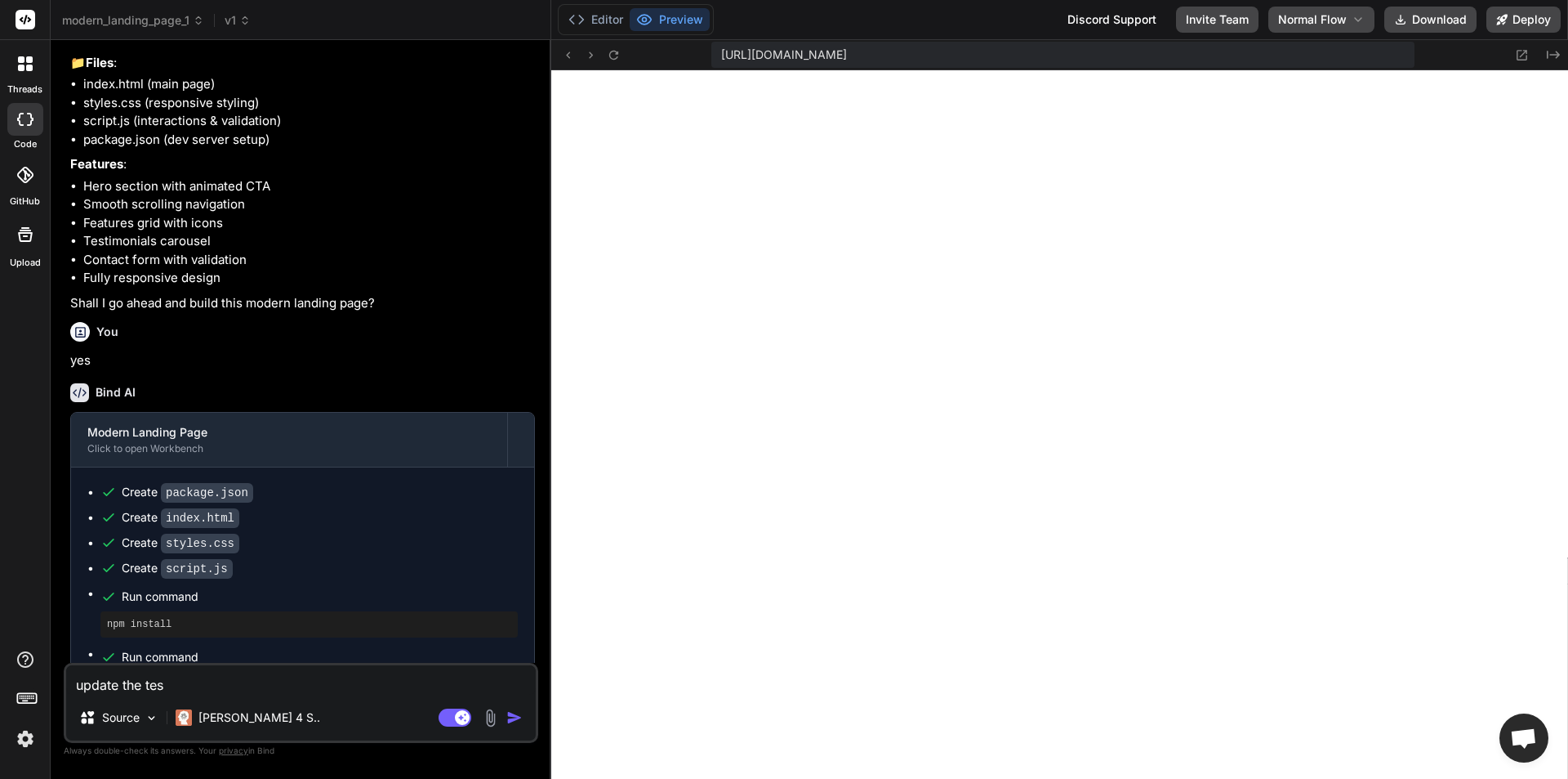
type textarea "x"
type textarea "update the test"
type textarea "x"
type textarea "update the test"
type textarea "x"
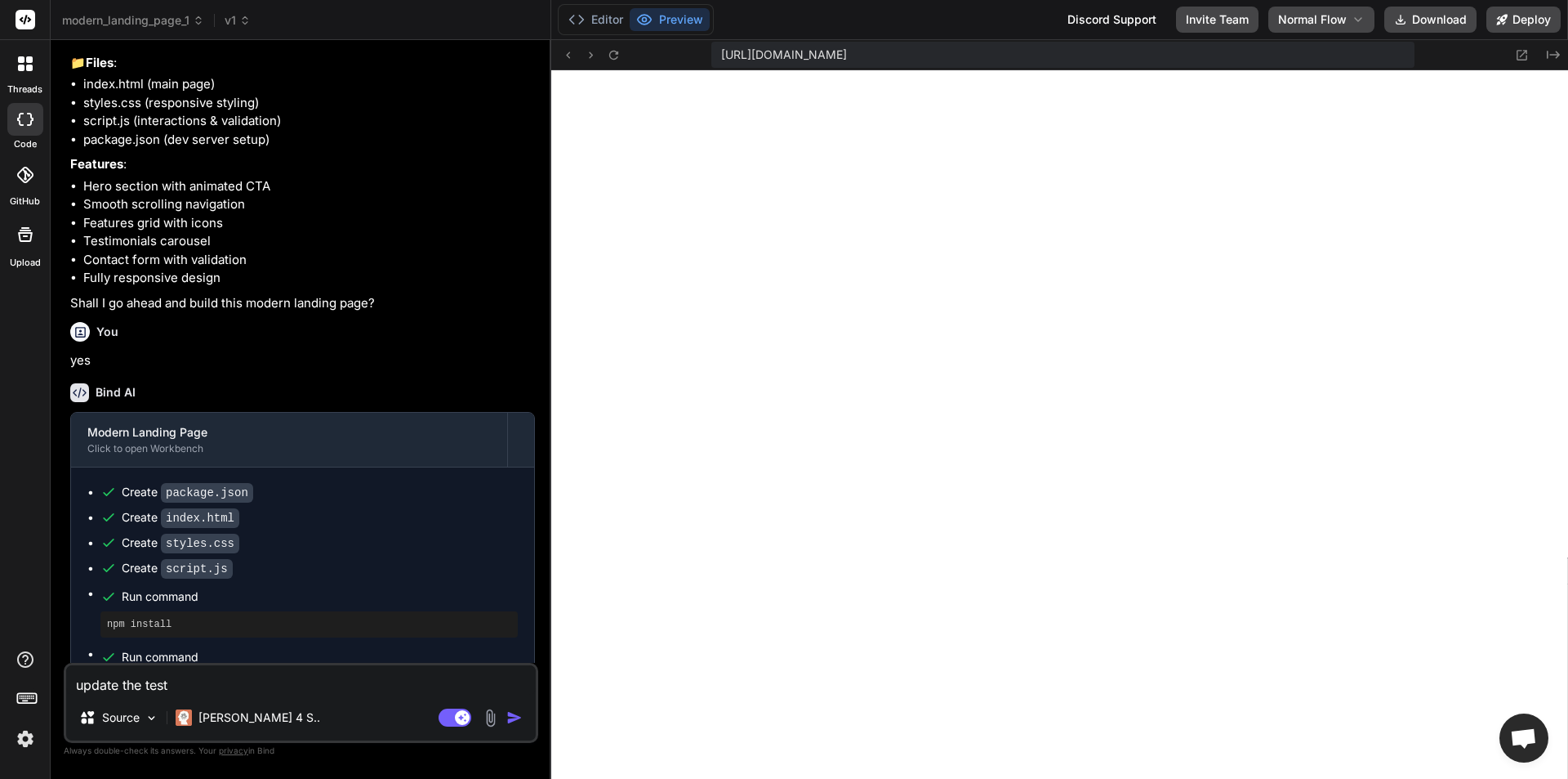
type textarea "update the test"
type textarea "x"
type textarea "update the tes"
type textarea "x"
type textarea "update the te"
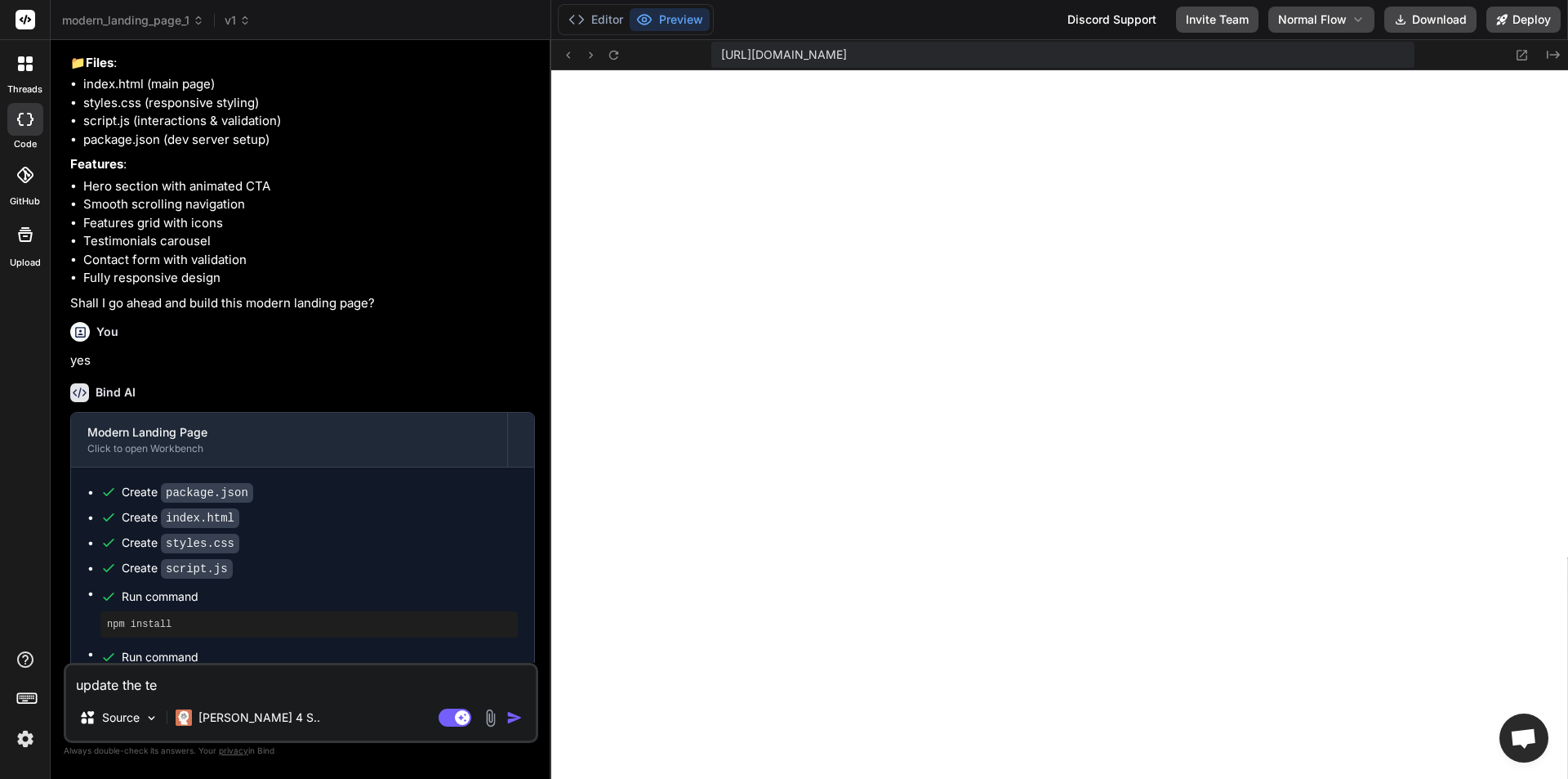
type textarea "x"
type textarea "update the tex"
type textarea "x"
type textarea "update the text"
type textarea "x"
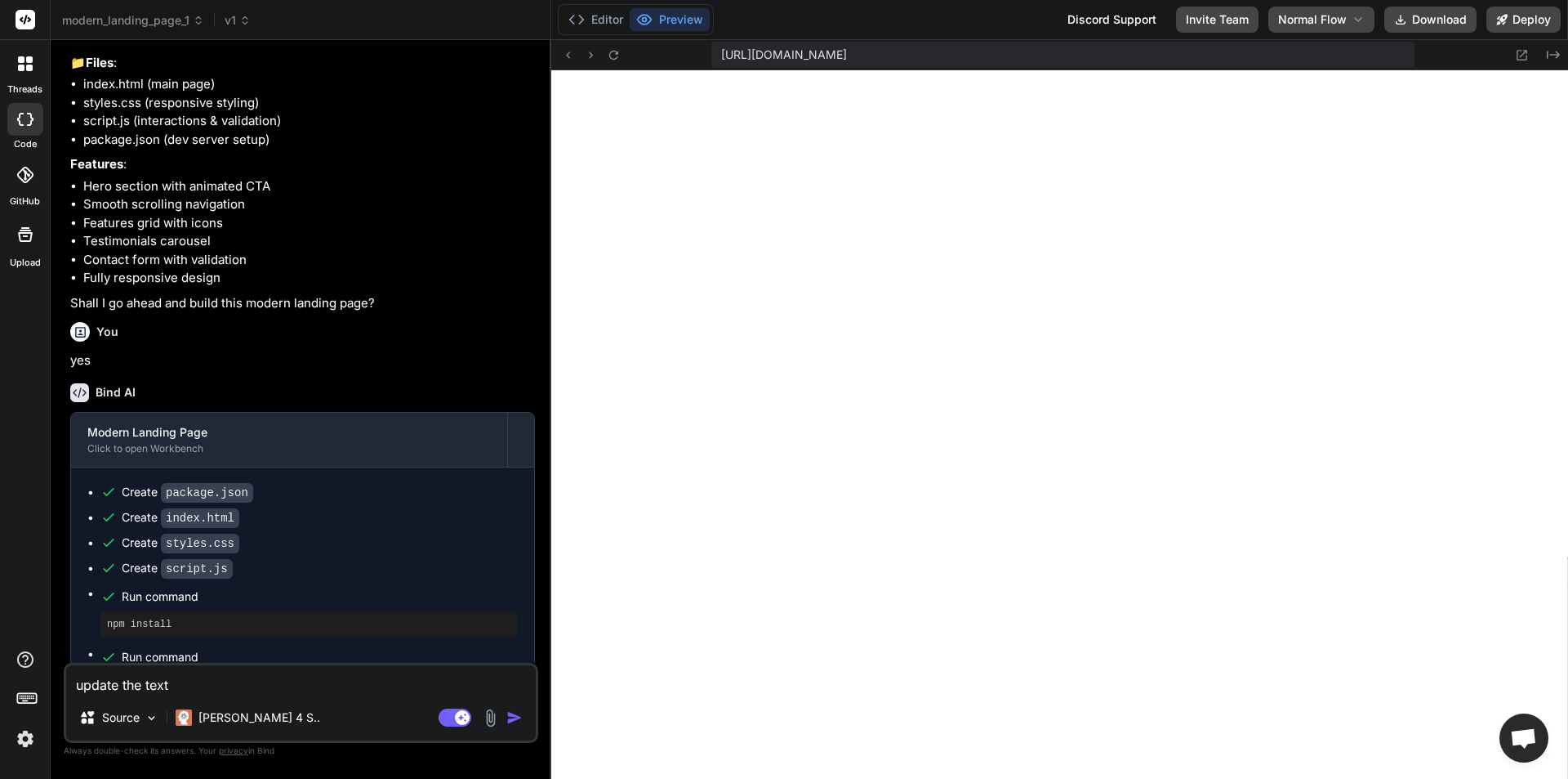
type textarea "update the text"
type textarea "x"
paste textarea "InnovateTech"
type textarea "update the text InnovateTech"
type textarea "x"
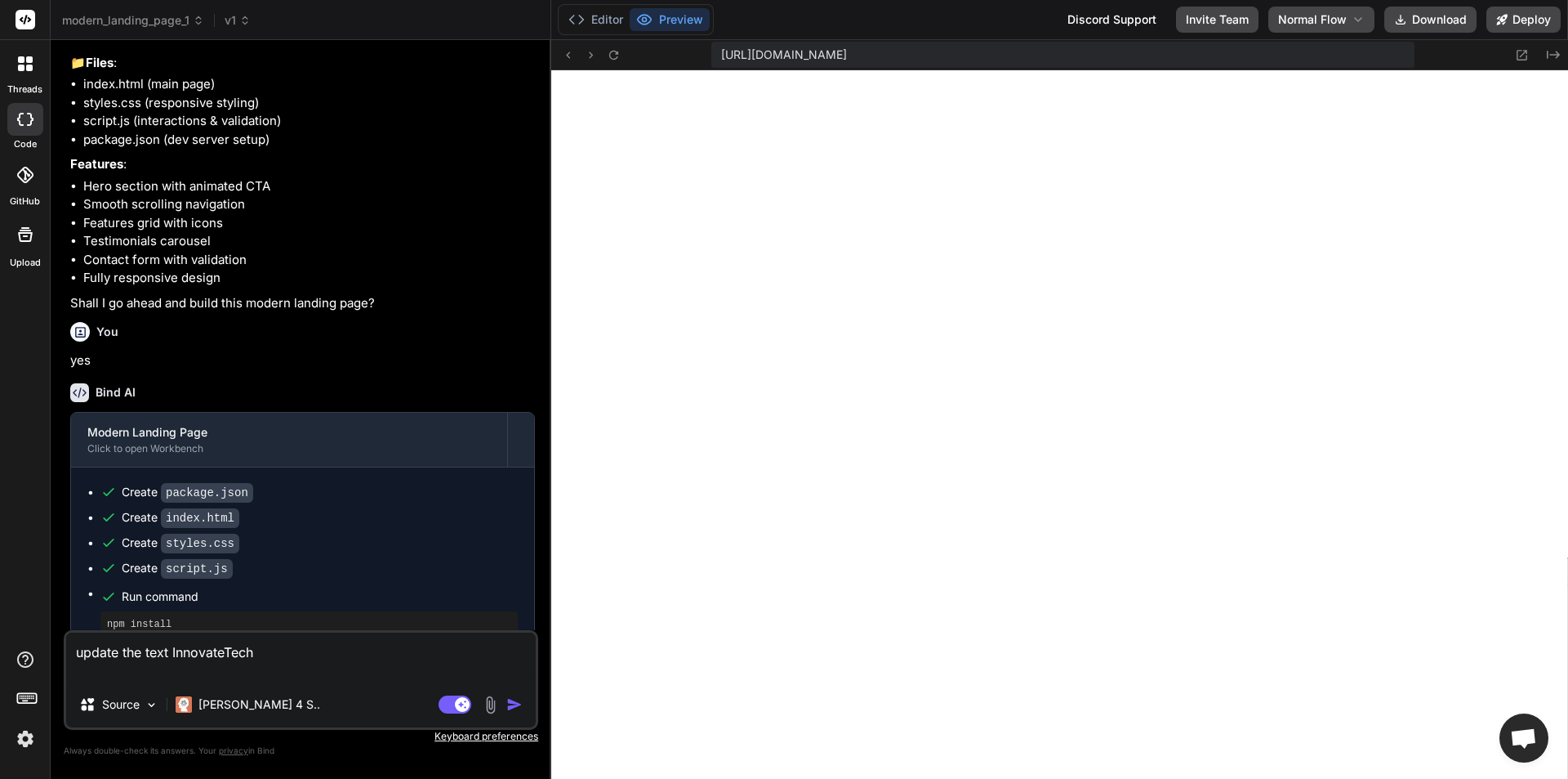
type textarea "update the text InnovateTech"
type textarea "x"
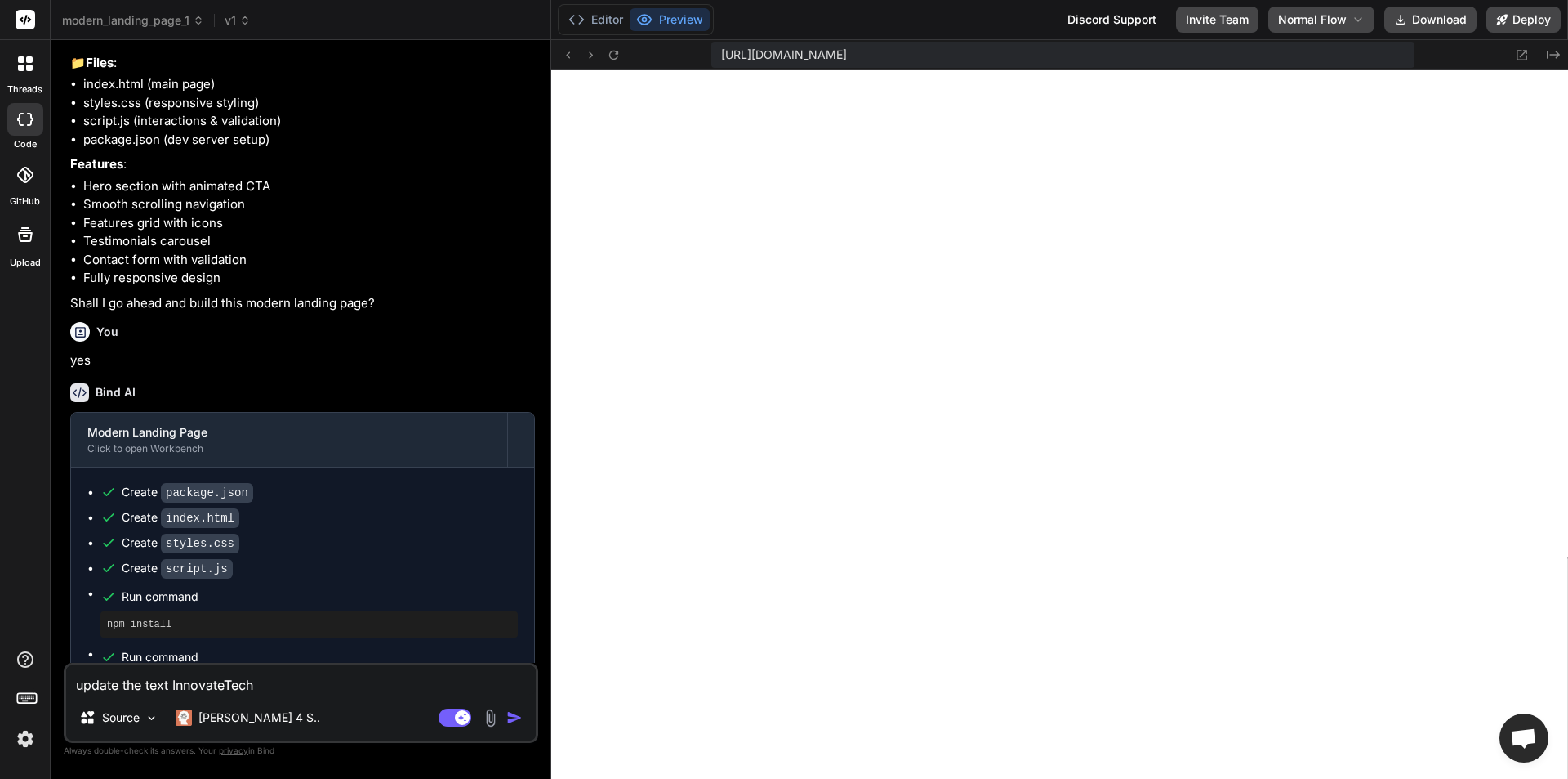
type textarea "update the text InnovateTech"
type textarea "x"
type textarea "update the text InnovateTech i"
type textarea "x"
type textarea "update the text InnovateTech in"
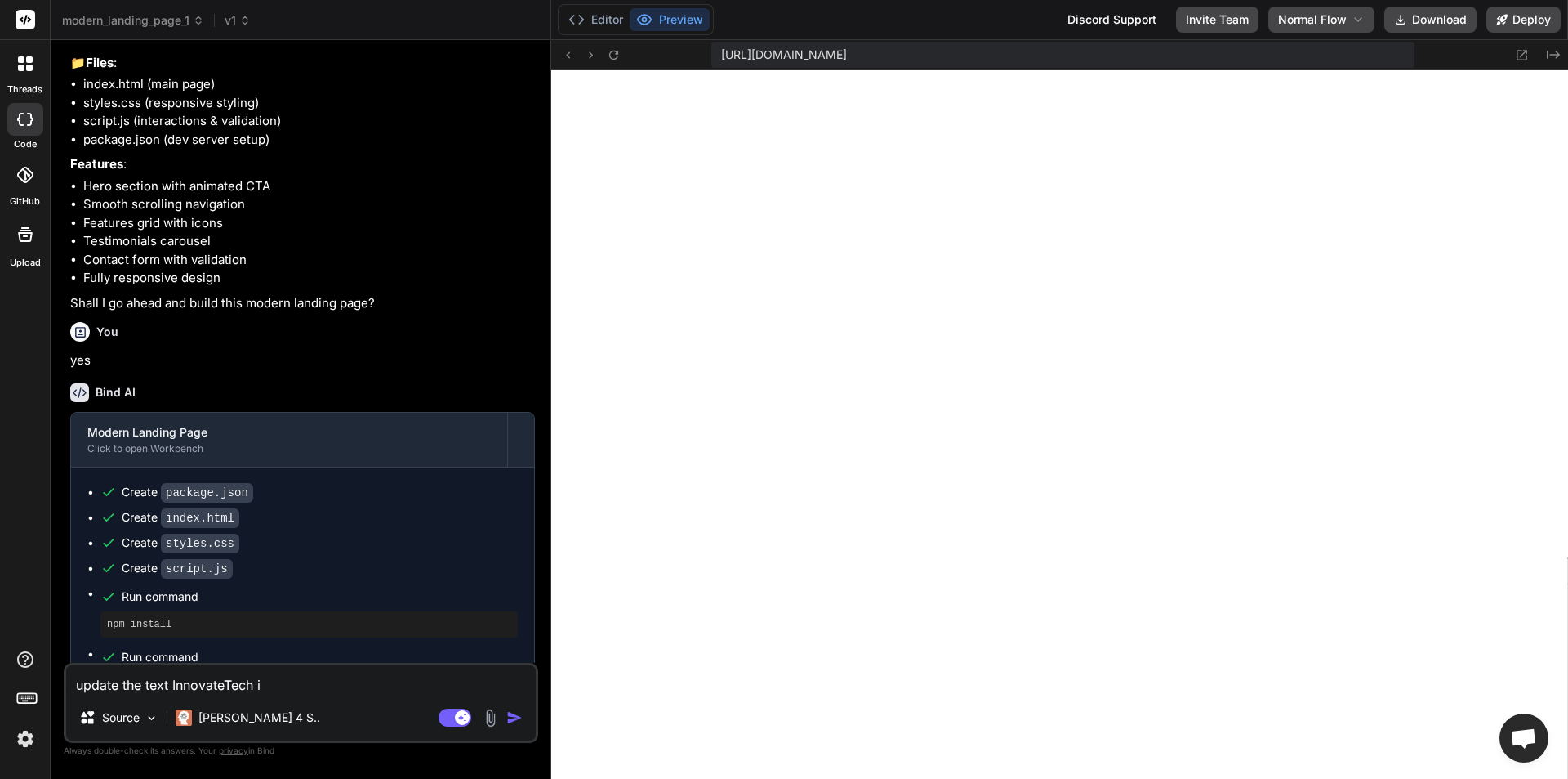
type textarea "x"
type textarea "update the text InnovateTech int"
type textarea "x"
type textarea "update the text InnovateTech into"
type textarea "x"
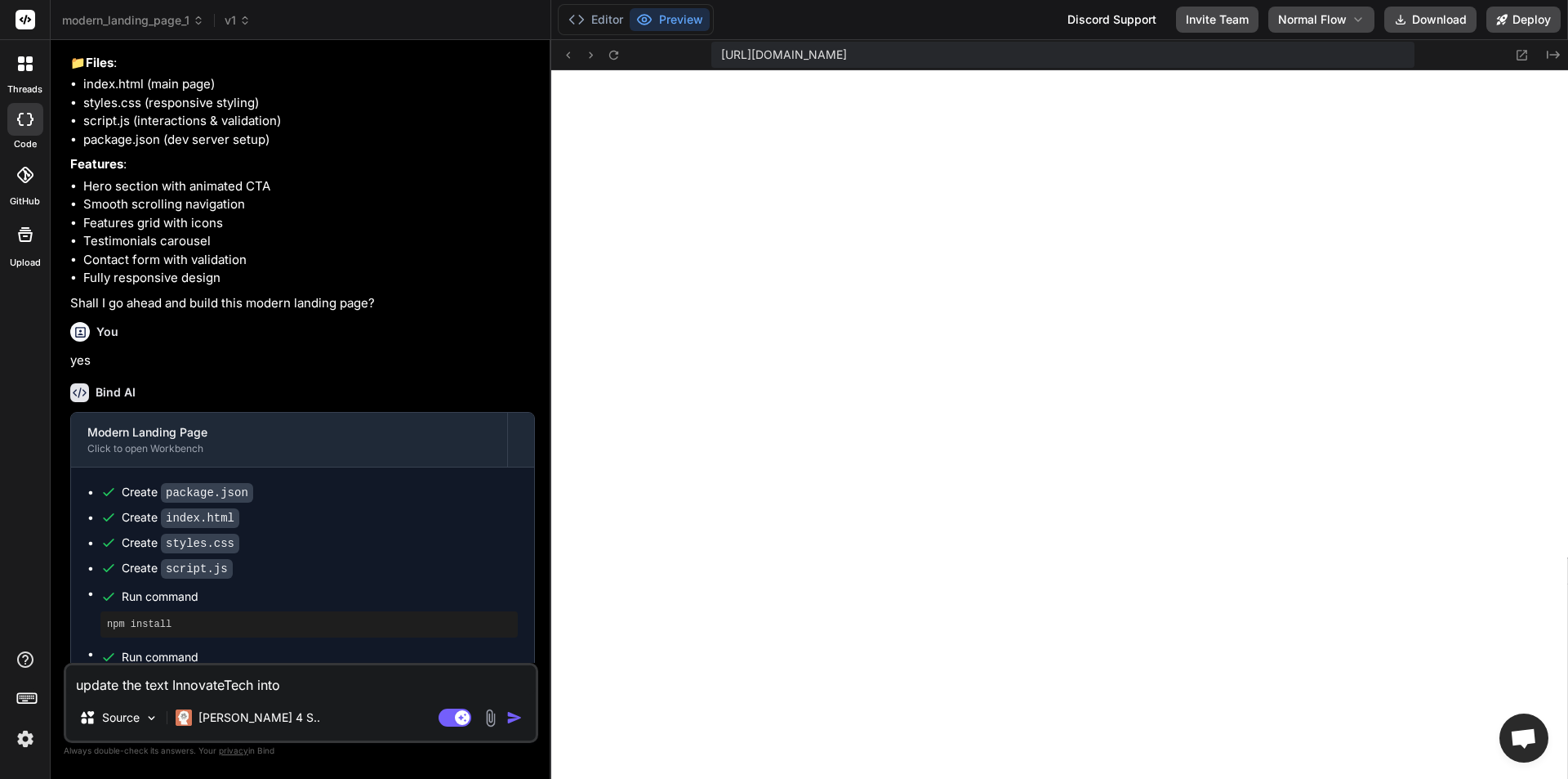
type textarea "update the text InnovateTech into"
type textarea "x"
paste textarea "InnovateTech"
type textarea "update the text InnovateTech into InnovateTech"
type textarea "x"
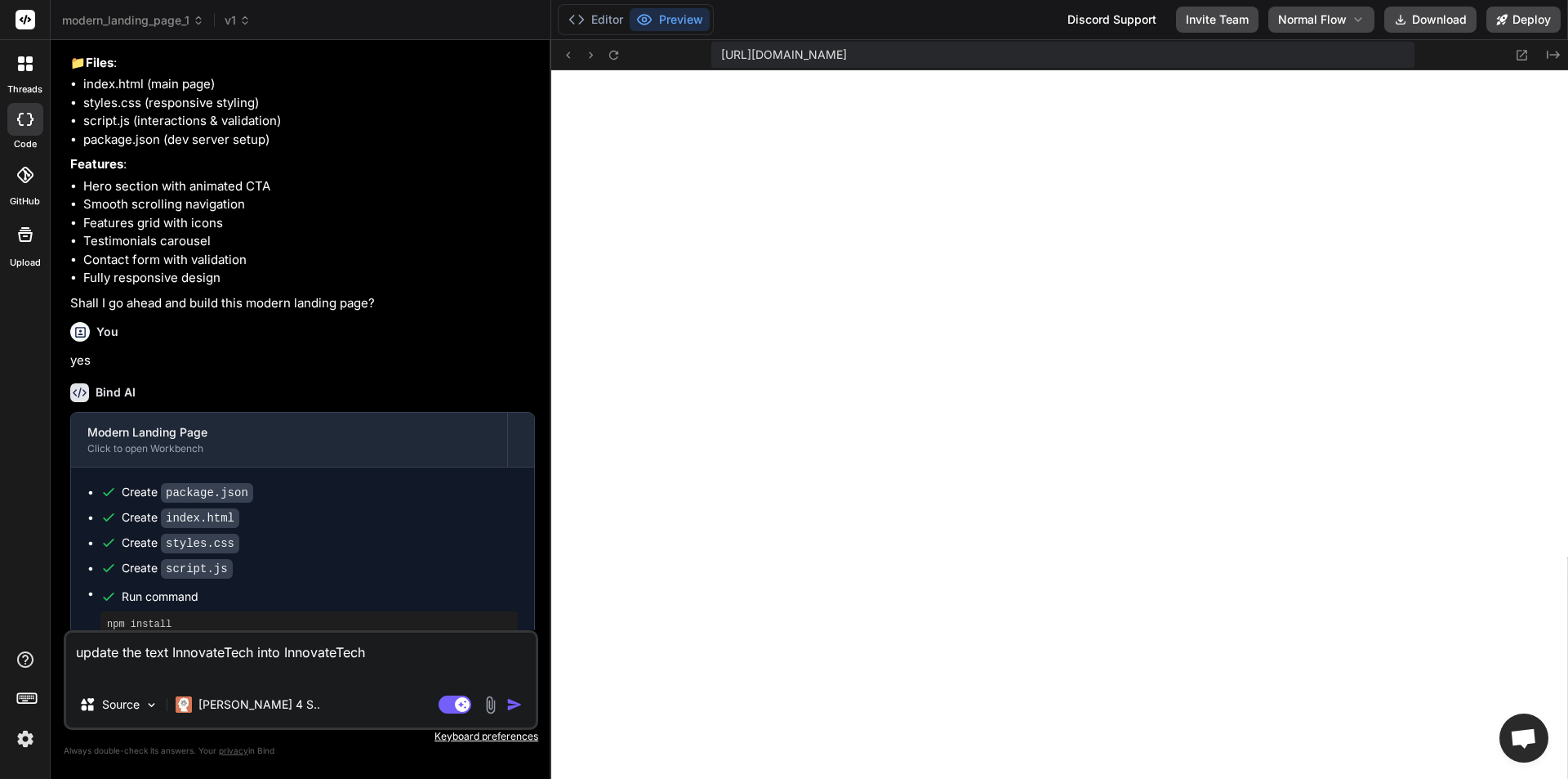
click at [339, 651] on textarea "update the text InnovateTech into InnovateTech" at bounding box center [301, 656] width 470 height 49
type textarea "update the text InnovateTech into InnovatTech"
type textarea "x"
type textarea "update the text InnovateTech into Tech"
type textarea "x"
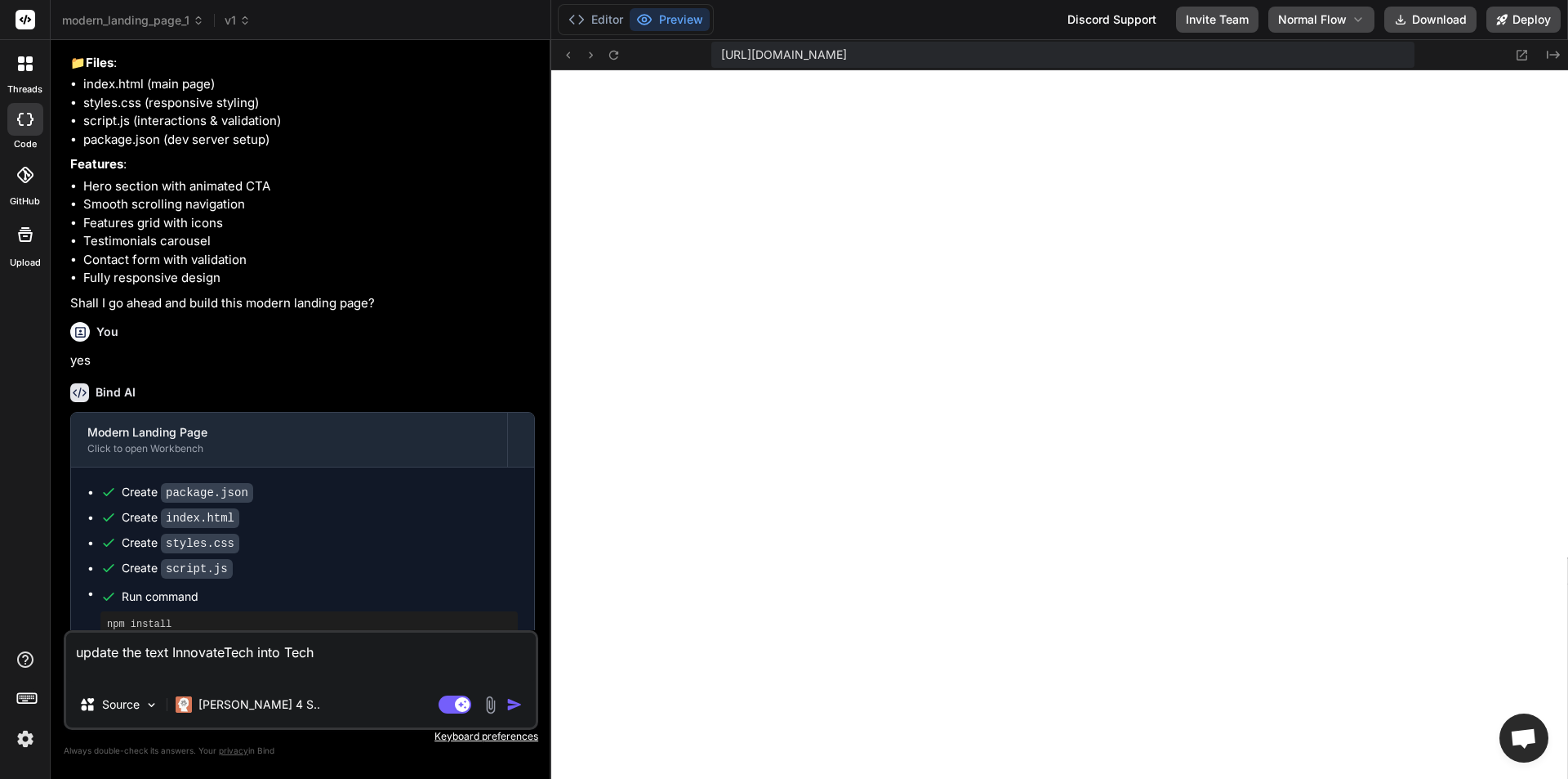
type textarea "update the text InnovateTech intoTech"
type textarea "x"
type textarea "update the text InnovateTech into Tech"
type textarea "x"
type textarea "update the text InnovateTech into CTech"
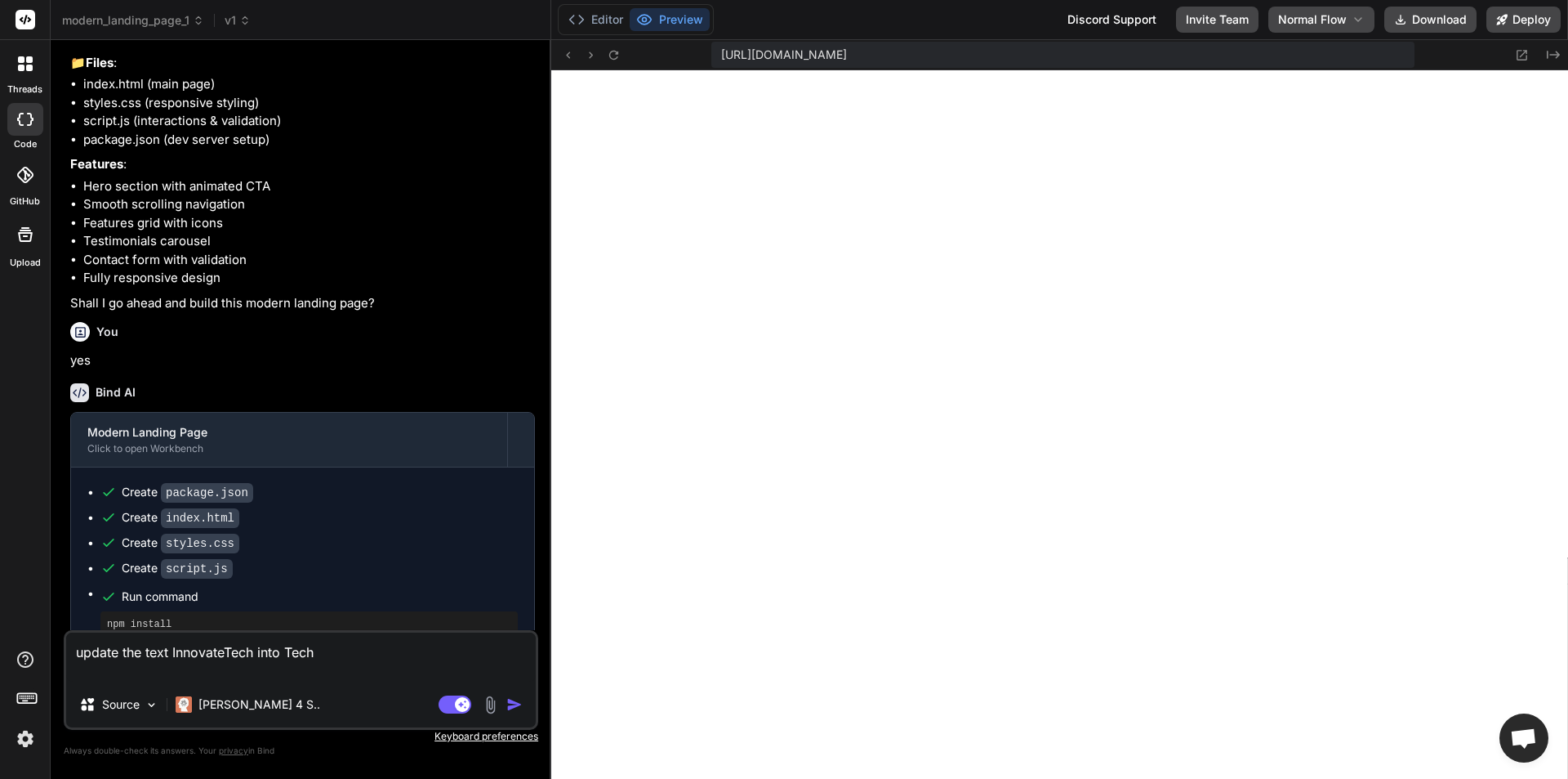
type textarea "x"
type textarea "update the text InnovateTech into CSTech"
type textarea "x"
type textarea "update the text InnovateTech into CS Tech"
type textarea "x"
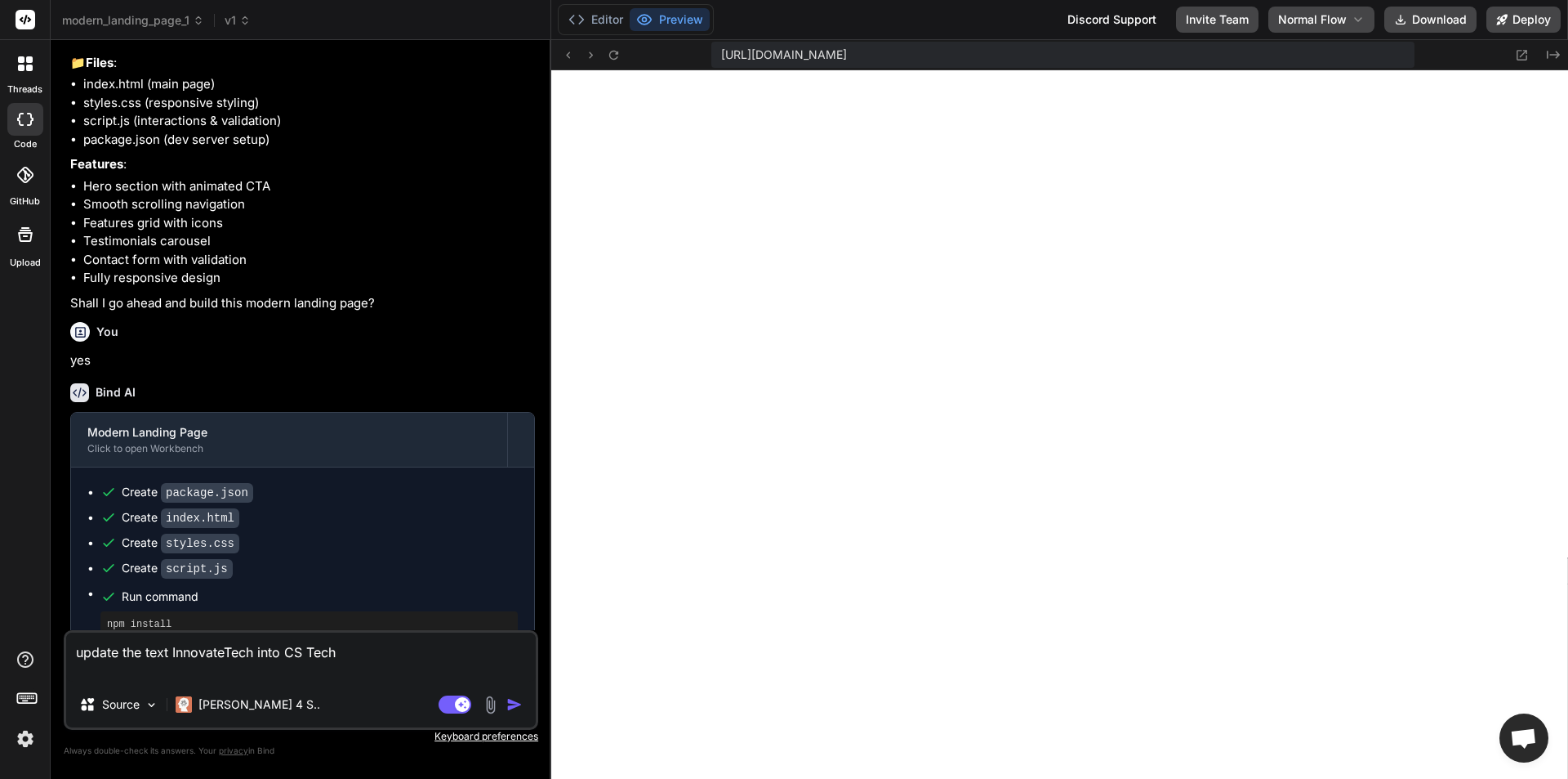
type textarea "update the text InnovateTech into CS Tech"
click at [519, 702] on img "button" at bounding box center [514, 704] width 16 height 16
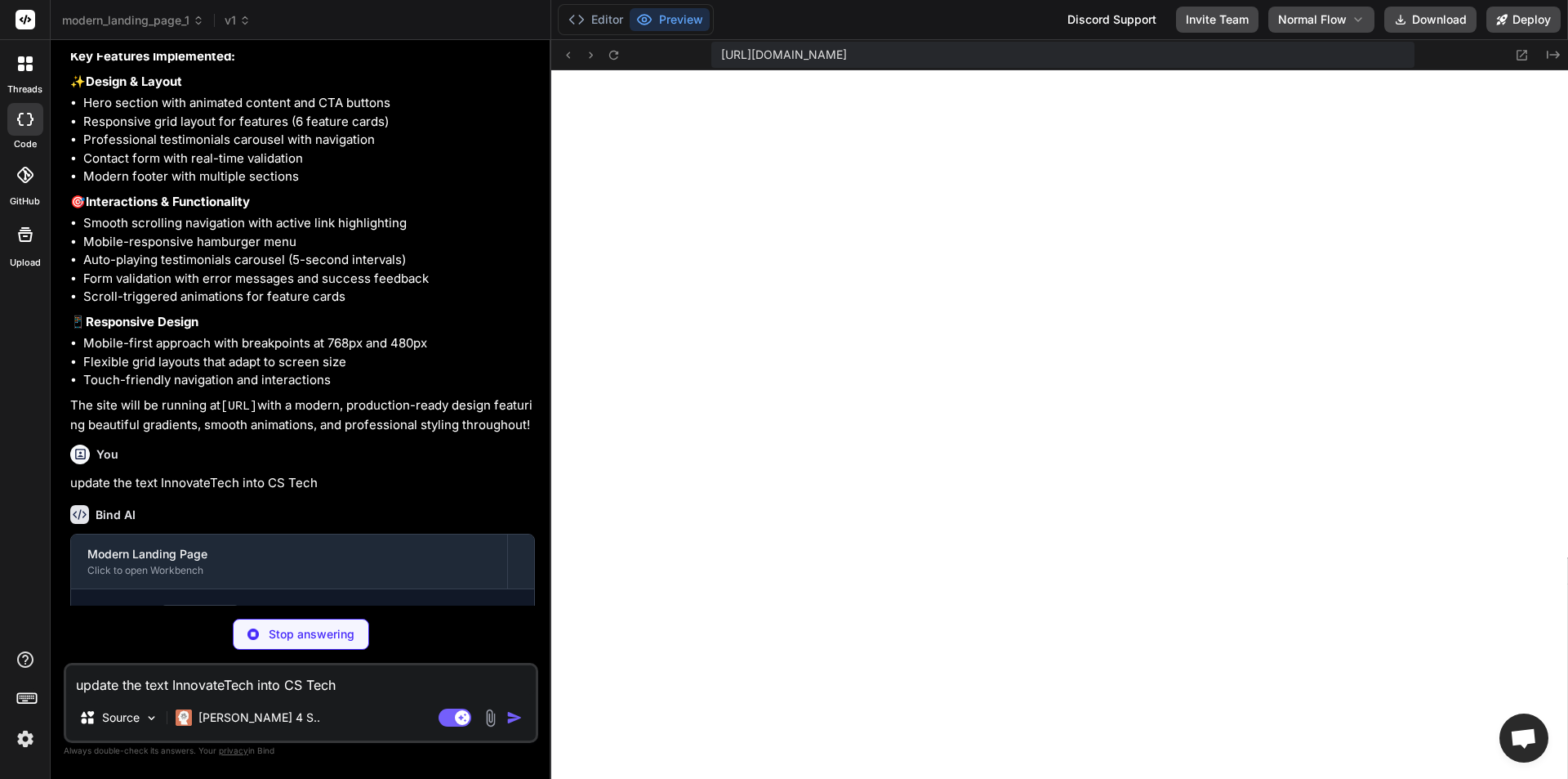
scroll to position [958, 0]
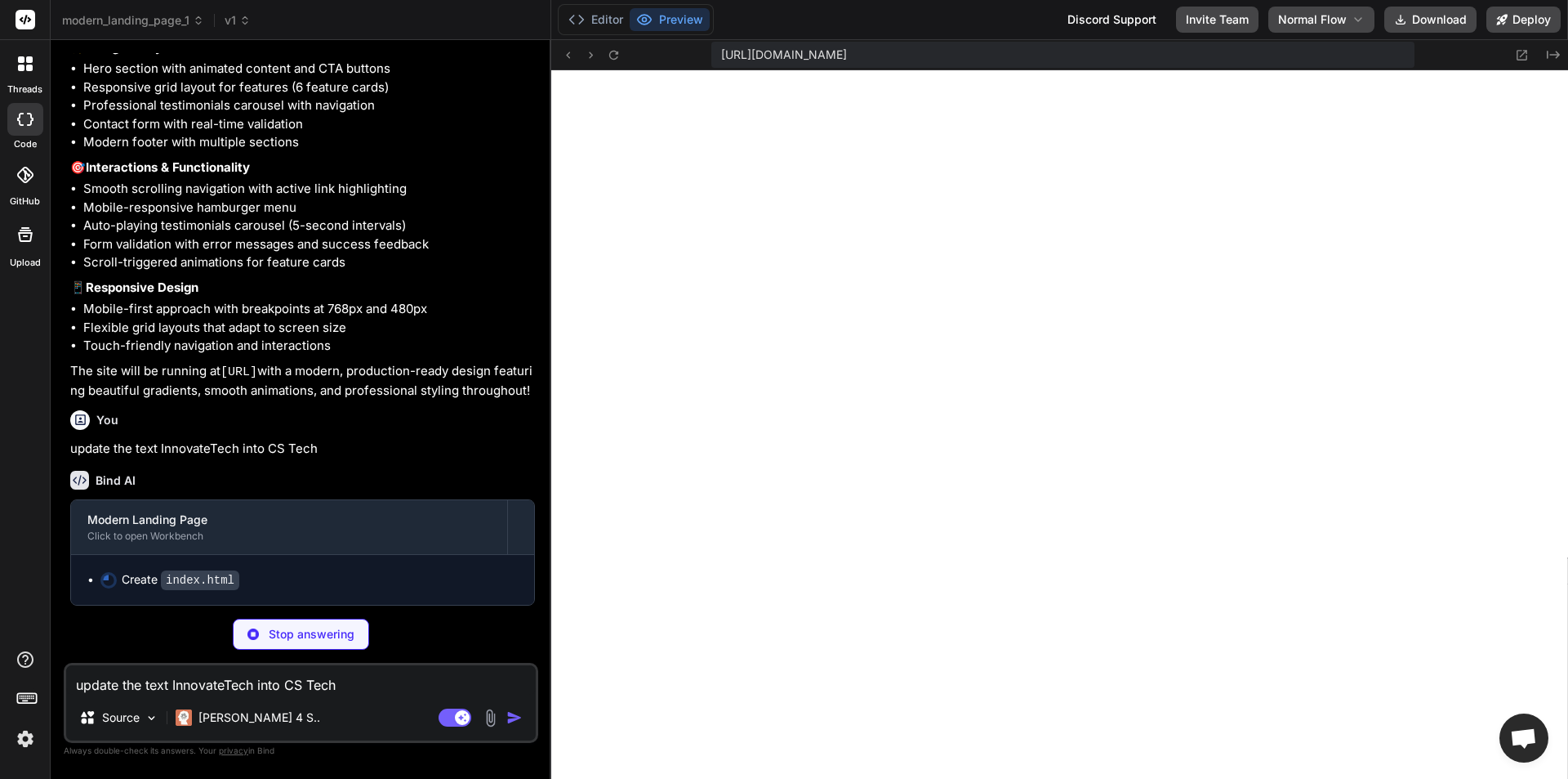
type textarea "x"
type textarea "</footer> <script src="script.js"></script> </body> </html>"
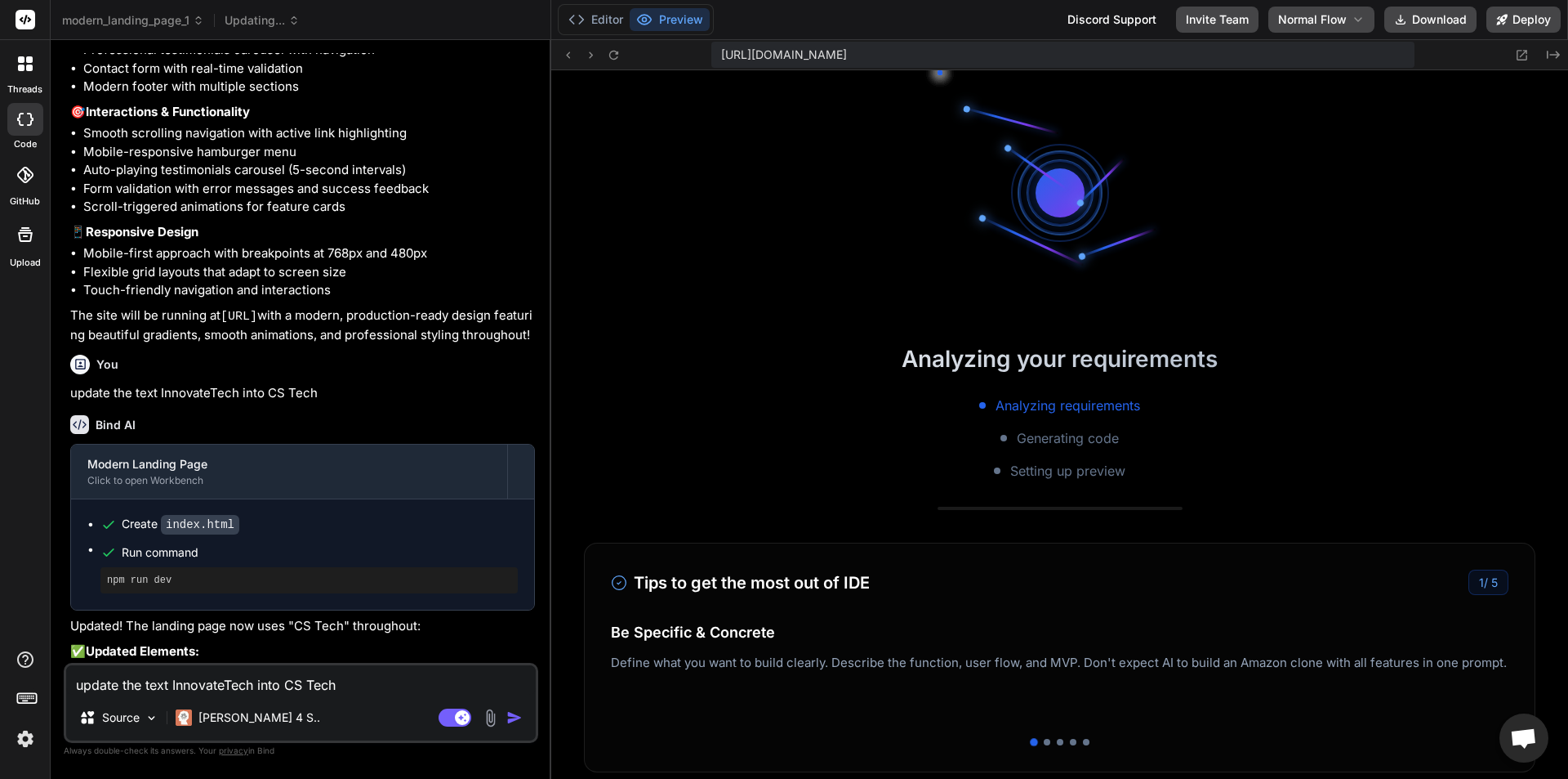
scroll to position [1304, 0]
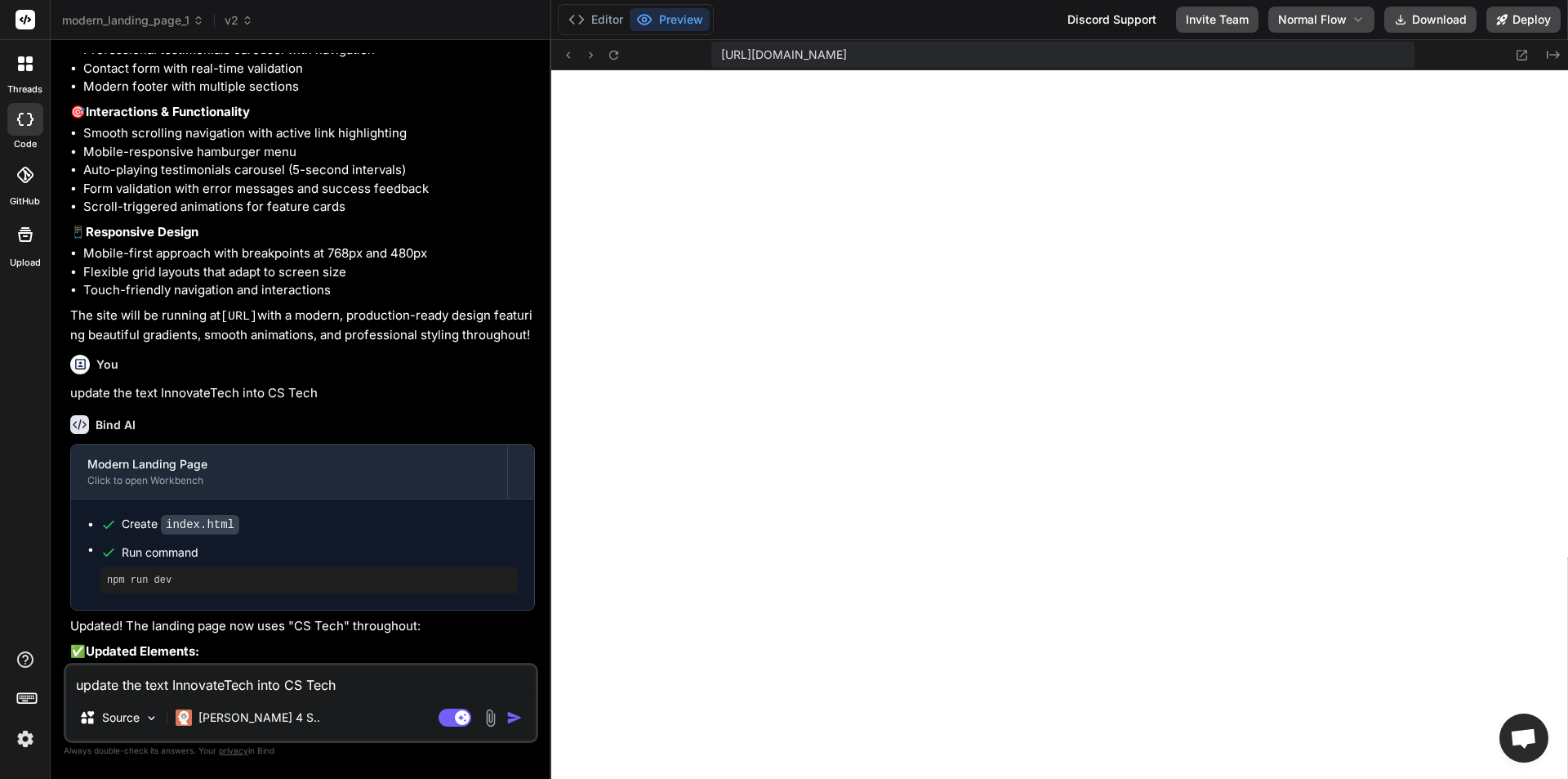
type textarea "x"
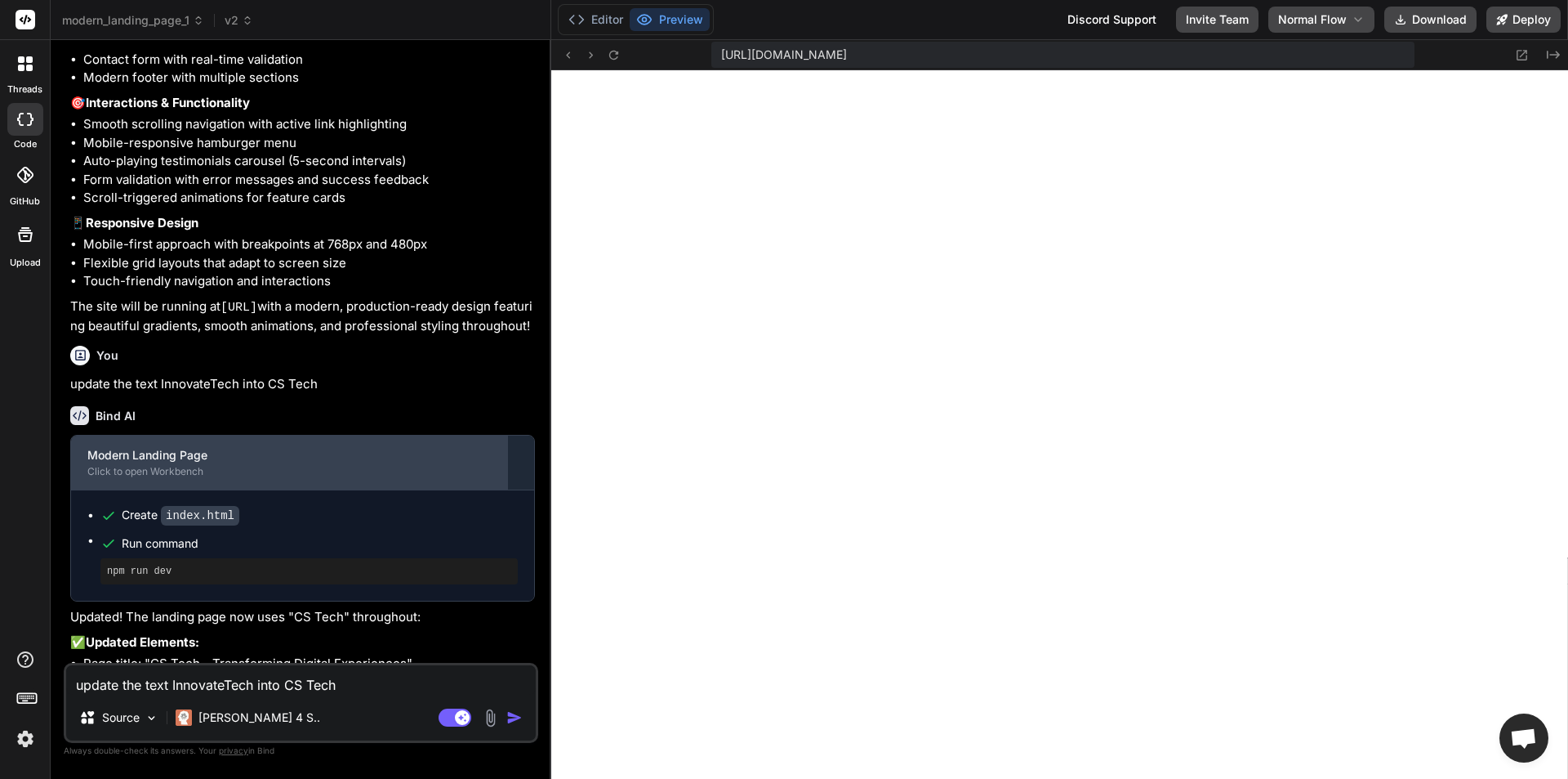
scroll to position [1152, 0]
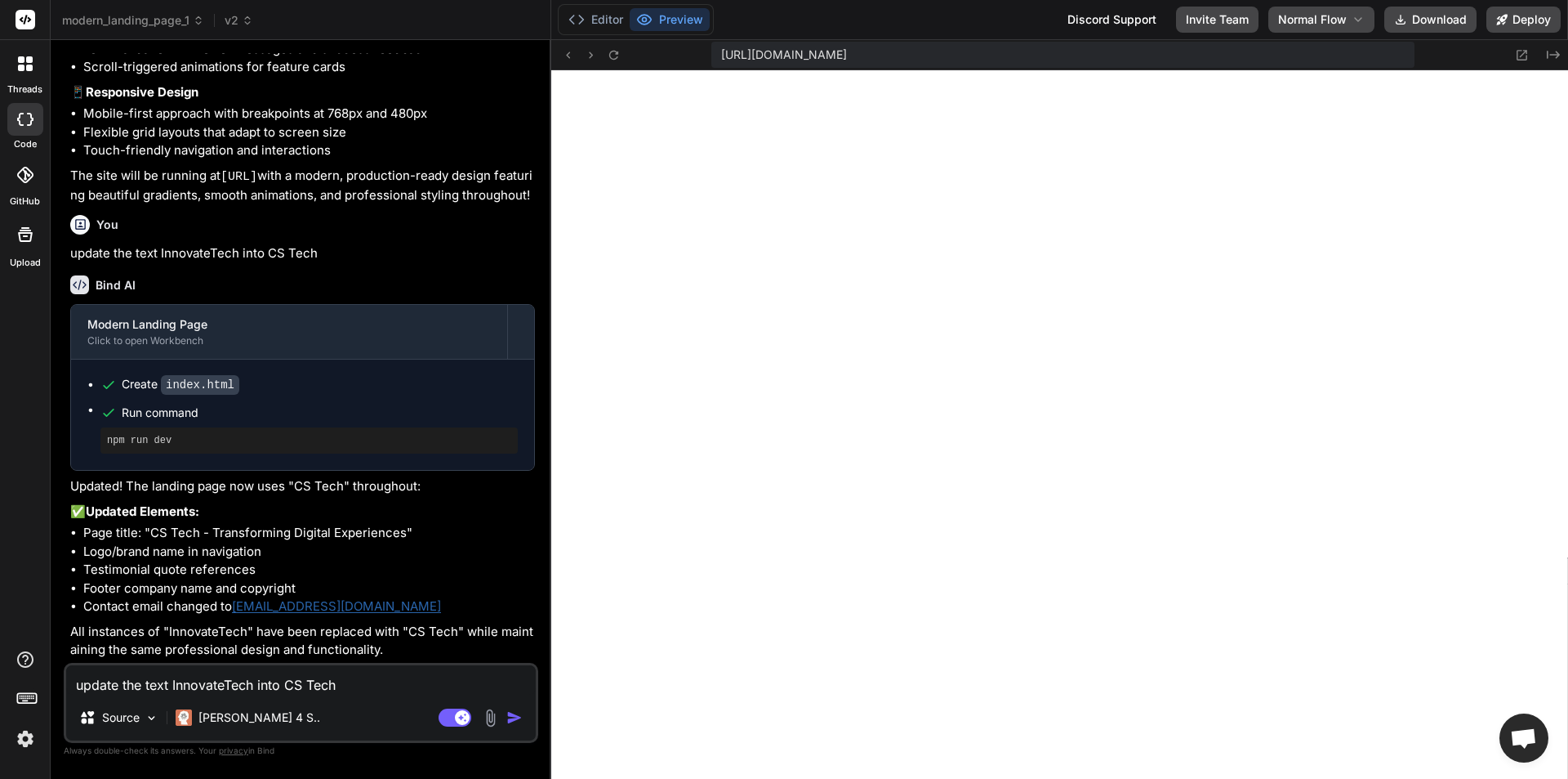
click at [212, 256] on p "update the text InnovateTech into CS Tech" at bounding box center [302, 253] width 465 height 19
click at [247, 240] on div "You update the text InnovateTech into CS Tech" at bounding box center [302, 236] width 465 height 54
click at [128, 251] on p "update the text InnovateTech into CS Tech" at bounding box center [302, 253] width 465 height 19
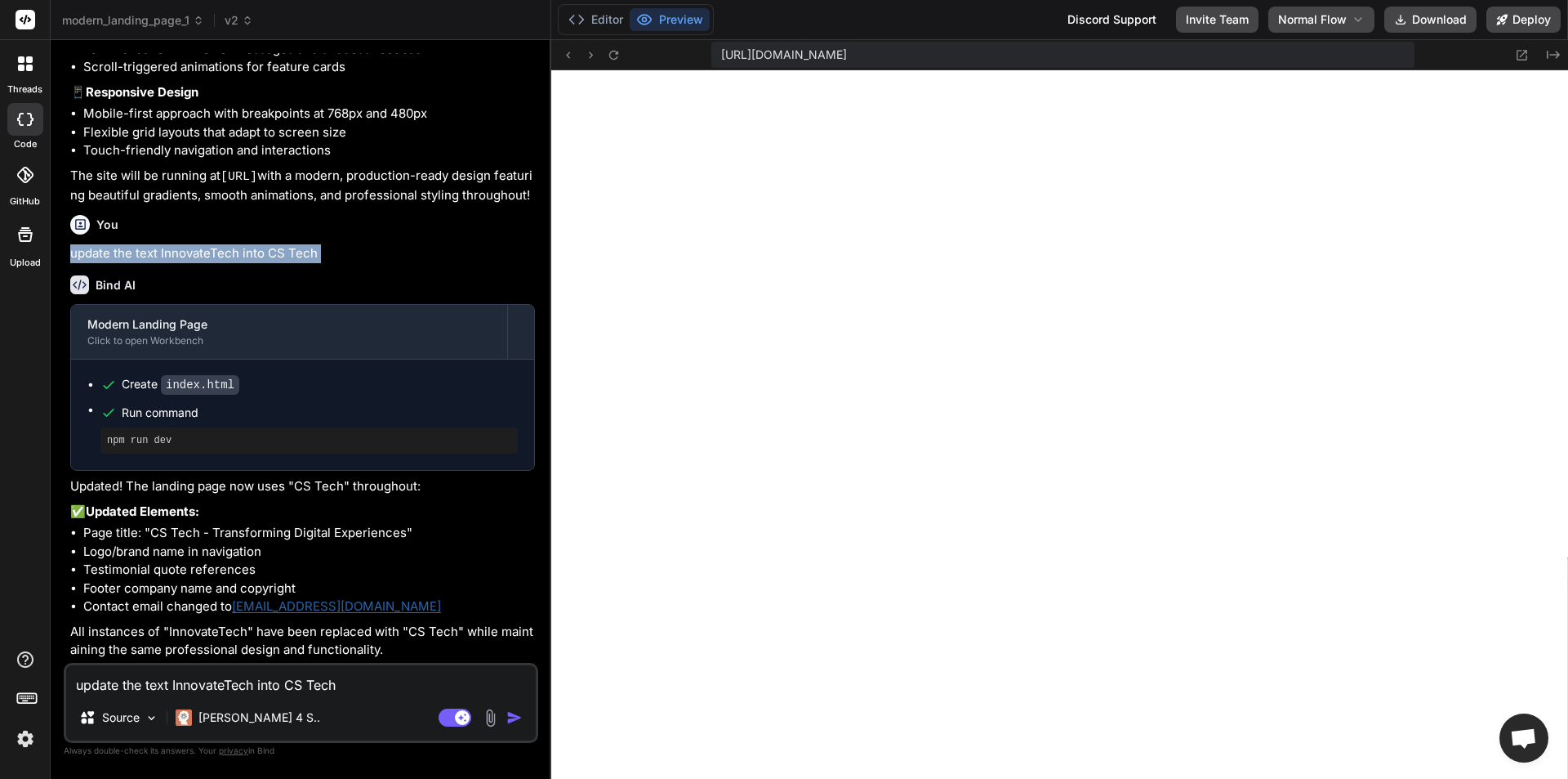
click at [128, 251] on p "update the text InnovateTech into CS Tech" at bounding box center [302, 253] width 465 height 19
copy div "update the text InnovateTech into CS Tech"
click at [184, 679] on textarea "update the text InnovateTech into CS Tech" at bounding box center [301, 680] width 470 height 30
type textarea "x"
paste textarea "update the text InnovateTech into CS Tech"
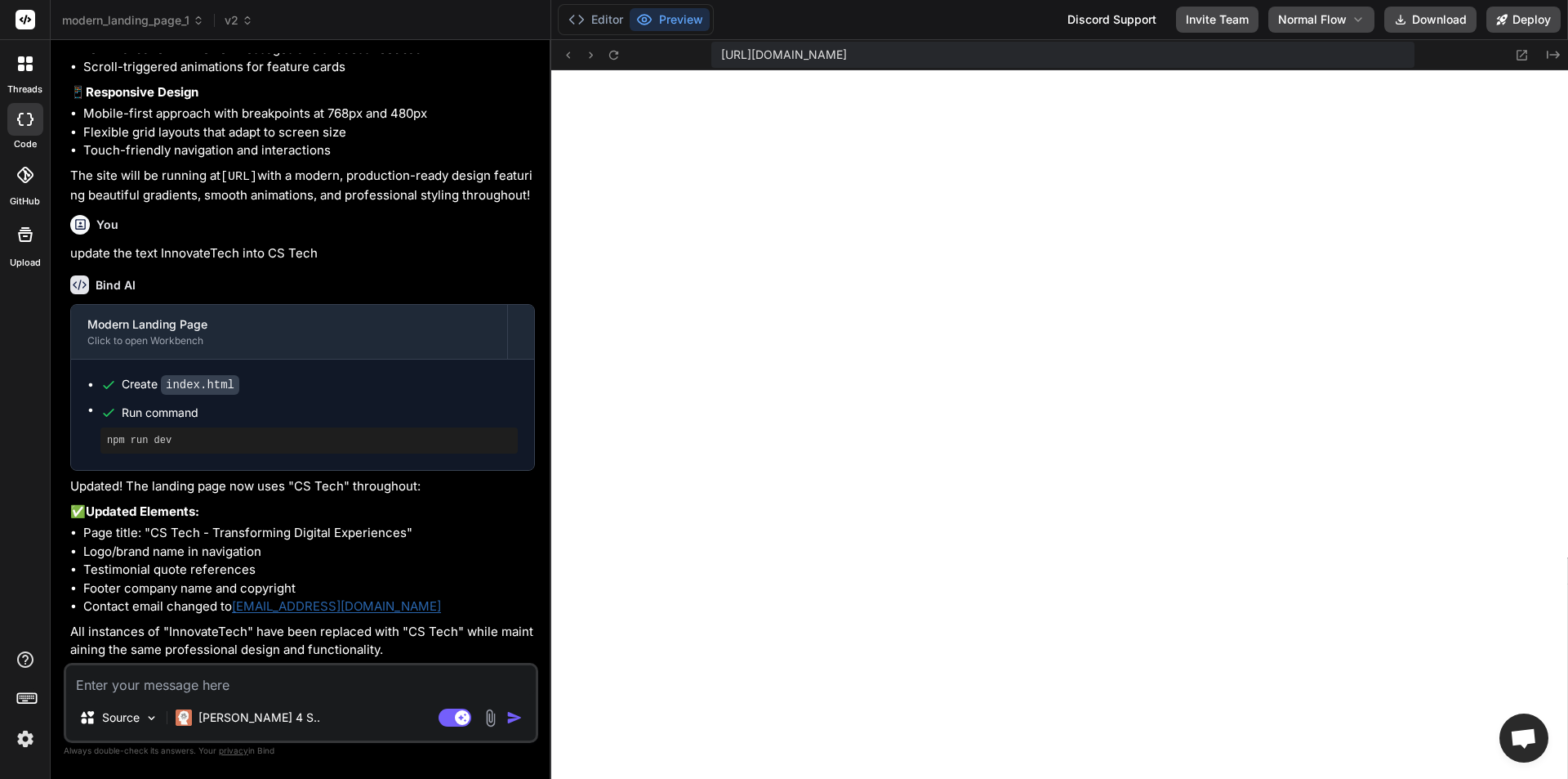
type textarea "update the text InnovateTech into CS Tech"
type textarea "x"
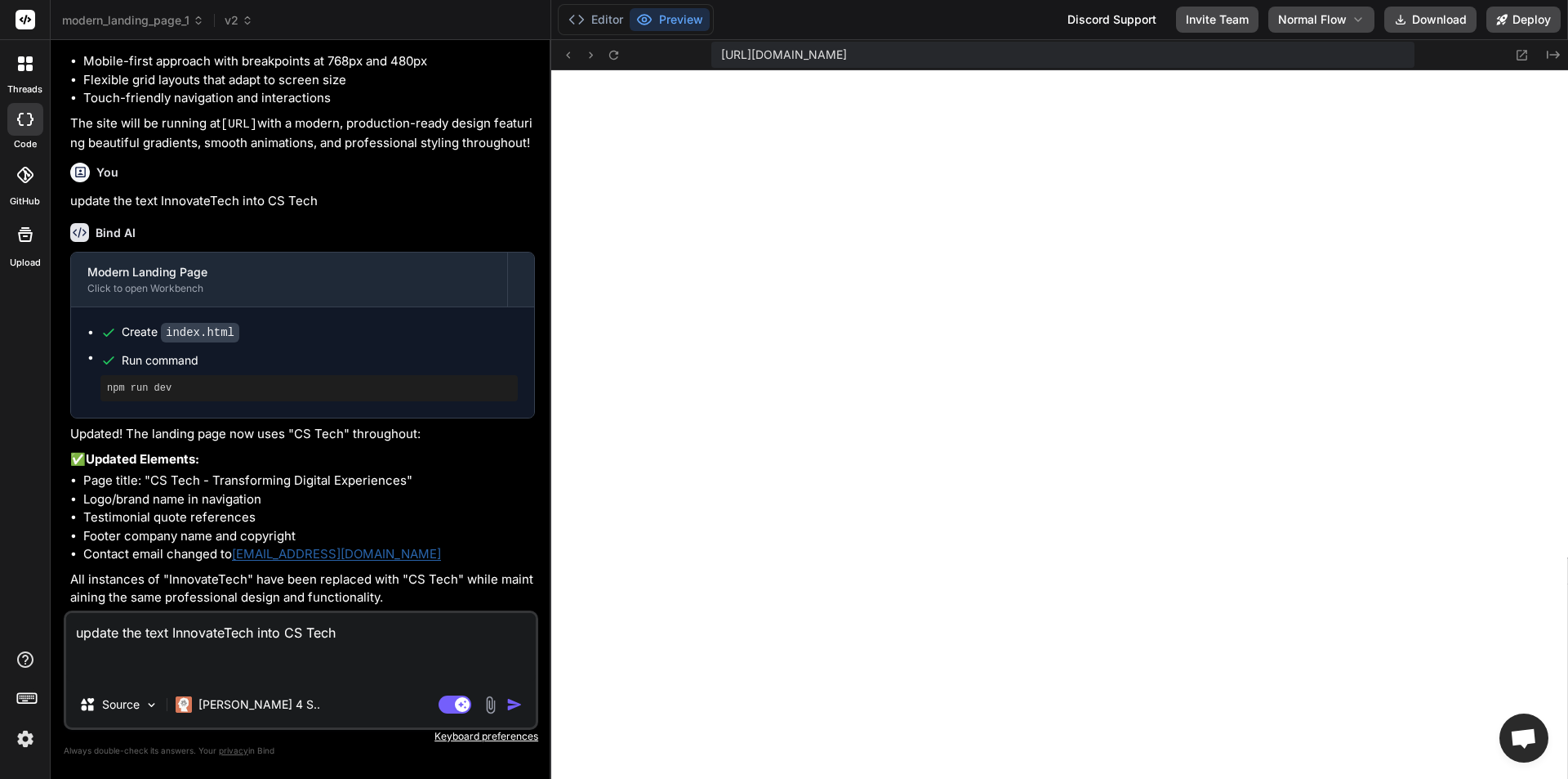
click at [351, 634] on textarea "update the text InnovateTech into CS Tech" at bounding box center [301, 646] width 470 height 68
type textarea "update the text InnovateTech into CS Tech2"
type textarea "x"
type textarea "update the text InnovateTech into CS Tech2"
click at [508, 705] on img "button" at bounding box center [514, 704] width 16 height 16
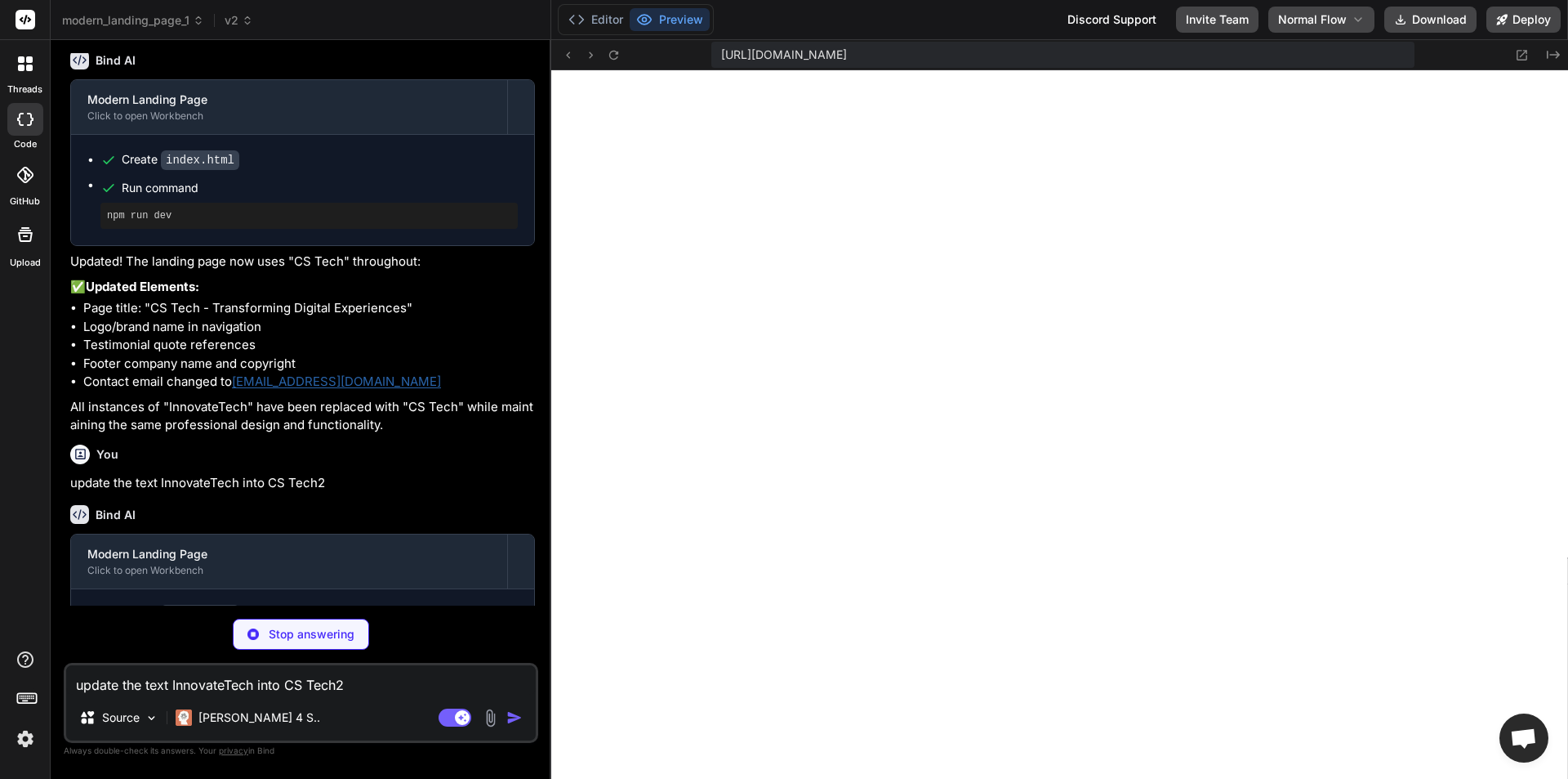
scroll to position [1412, 0]
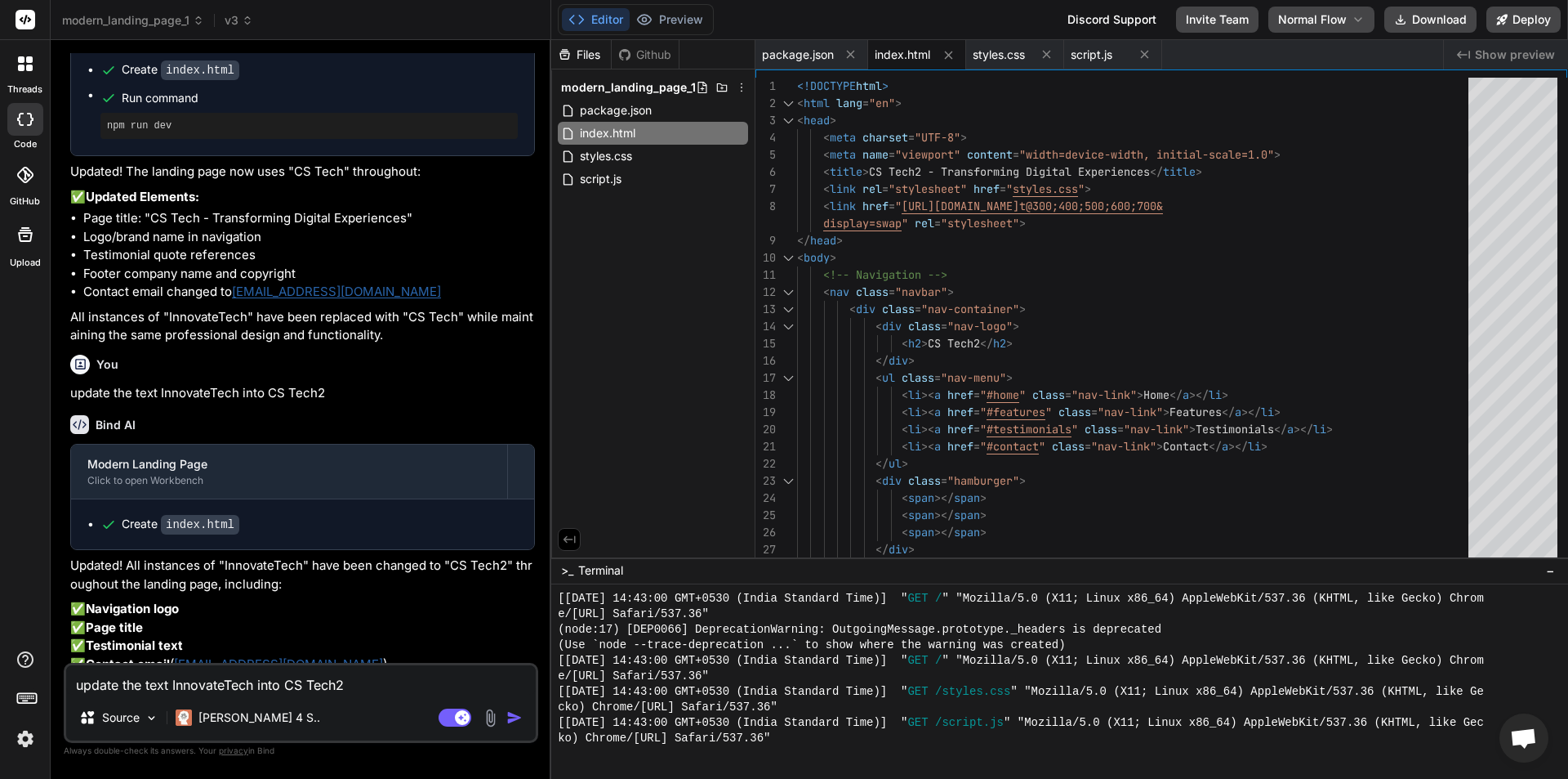
type textarea "x"
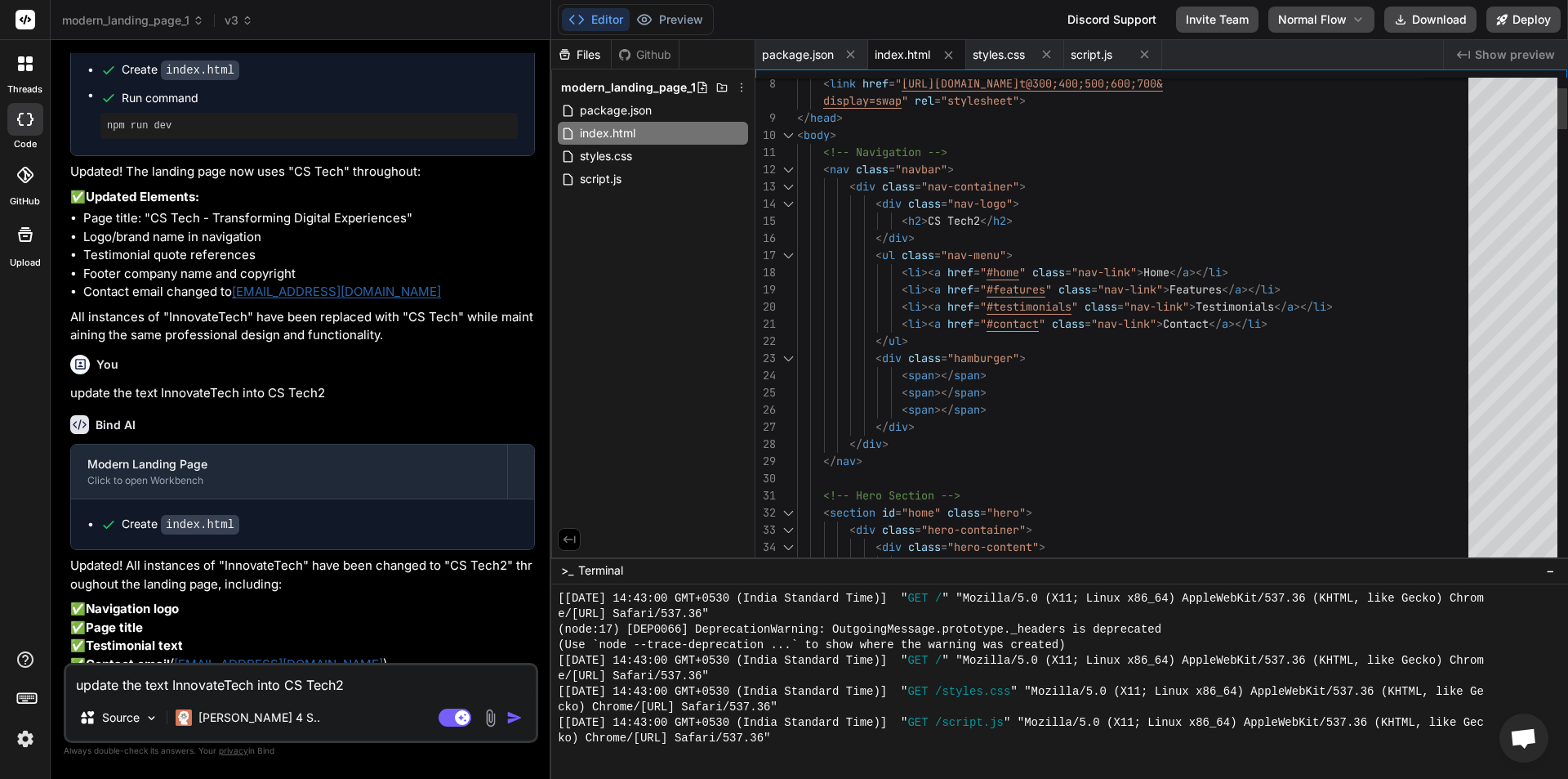
type textarea "<li><a href="#testimonials" class="nav-link">Testimonials</a></li> <li><a href=…"
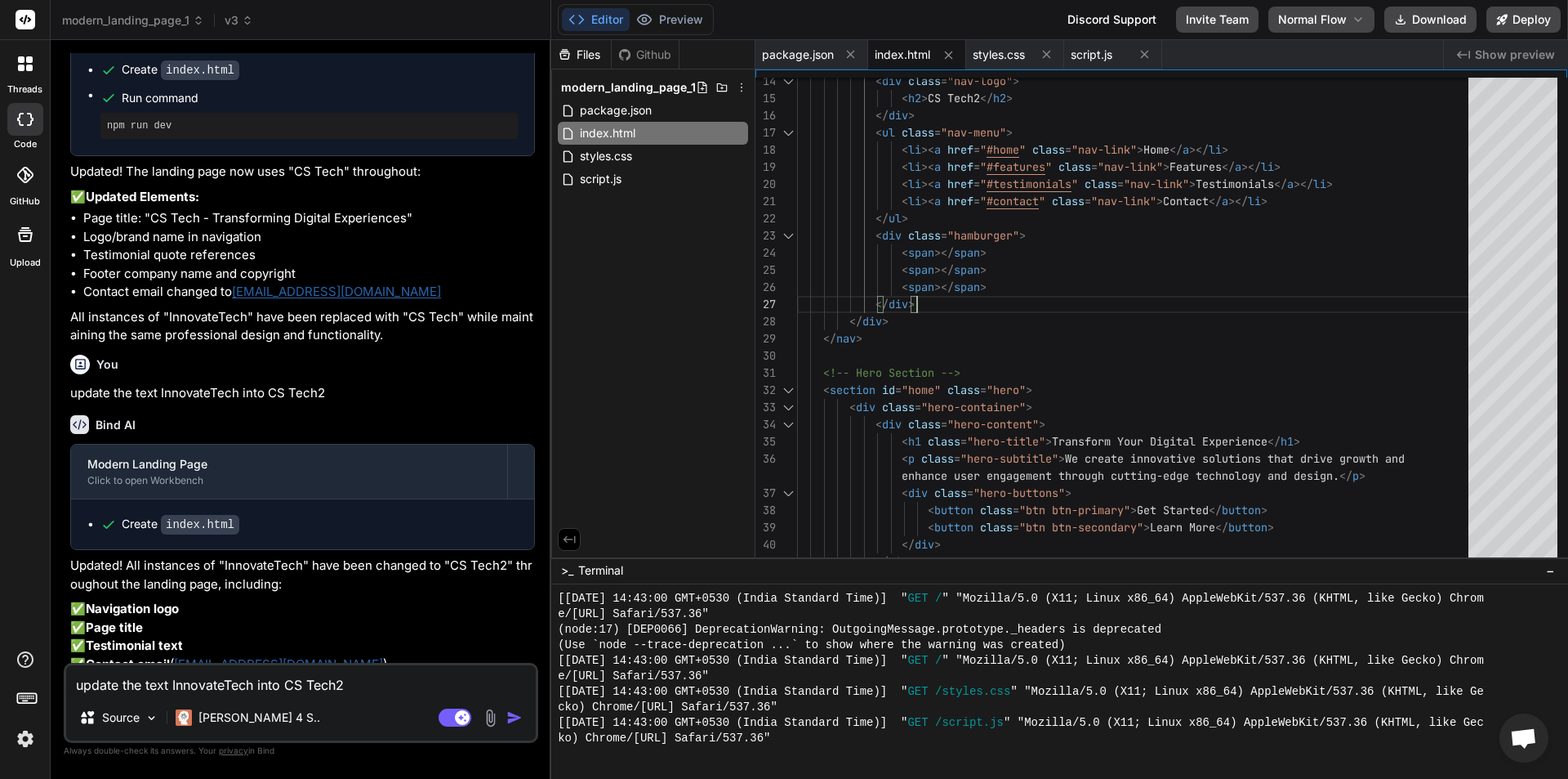
type textarea "x"
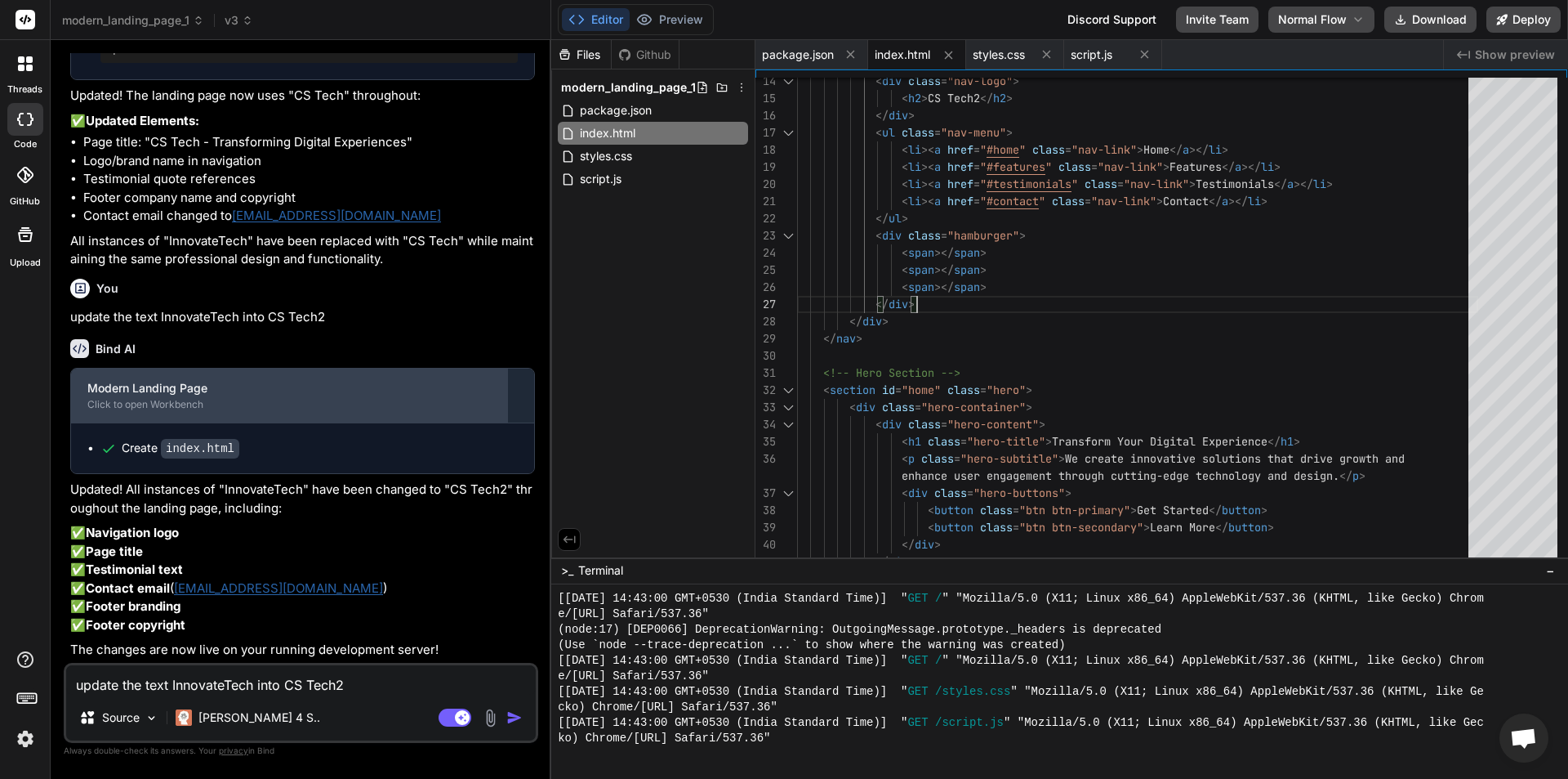
scroll to position [1635, 0]
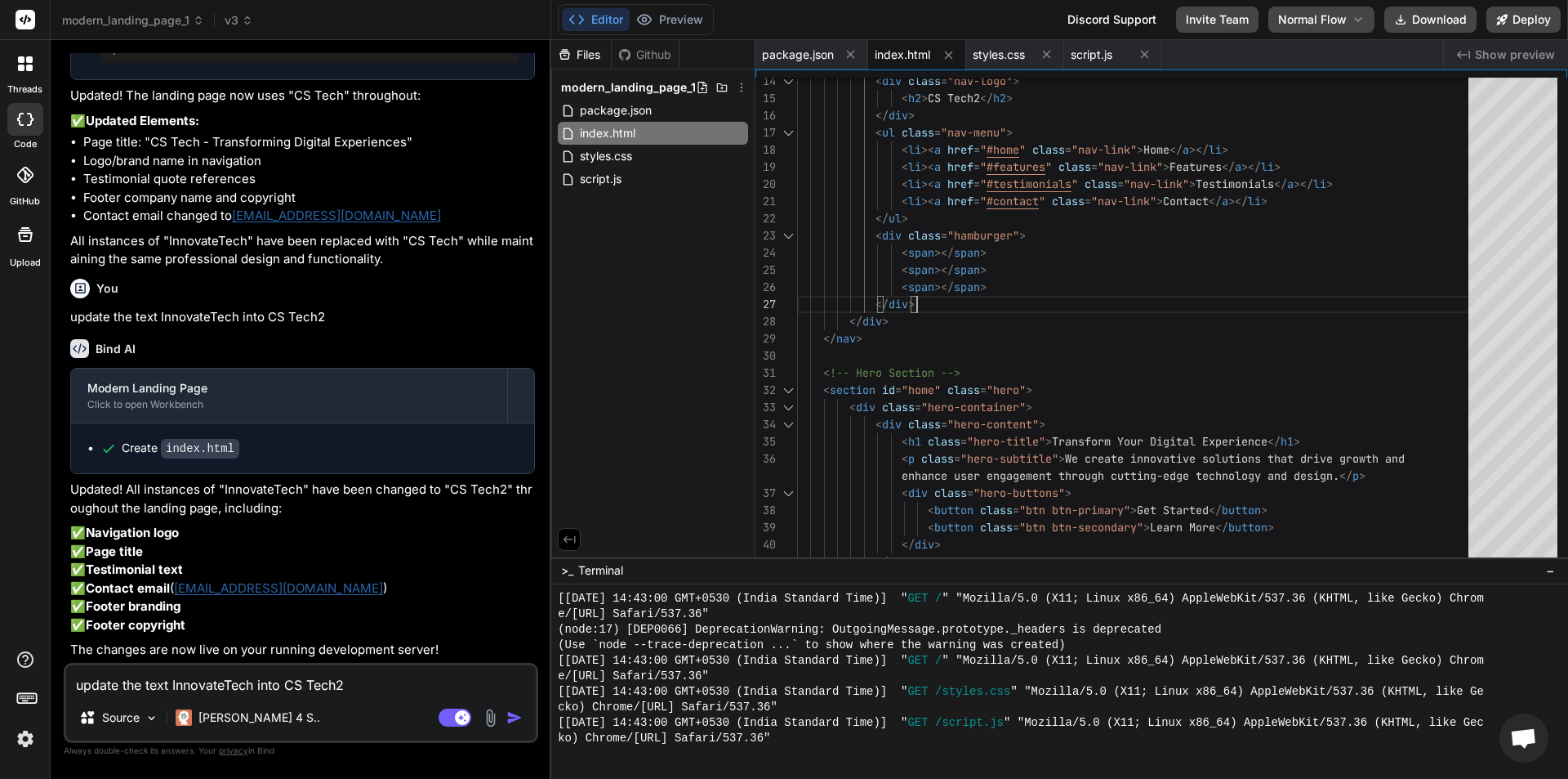
click at [236, 685] on textarea "update the text InnovateTech into CS Tech2" at bounding box center [301, 680] width 470 height 30
paste textarea "update the text InnovateTech into CS Tech"
type textarea "update the text InnovateTech into CS Tech"
type textarea "x"
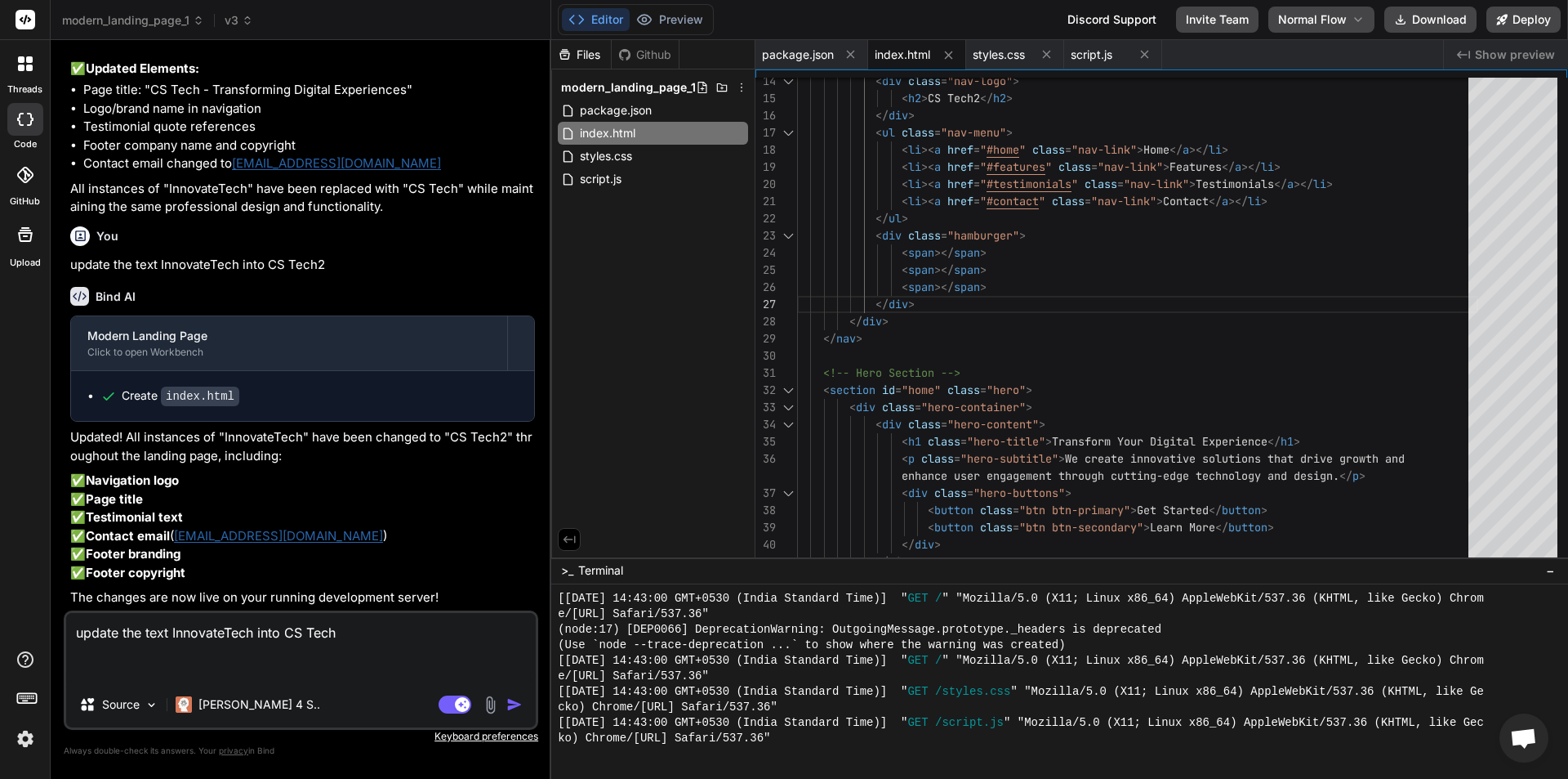
click at [353, 634] on textarea "update the text InnovateTech into CS Tech" at bounding box center [301, 646] width 470 height 68
type textarea "update the text InnovateTech into CS Tech3"
type textarea "x"
type textarea "update the text InnovateTech into CS Tech3"
click at [512, 703] on img "button" at bounding box center [514, 704] width 16 height 16
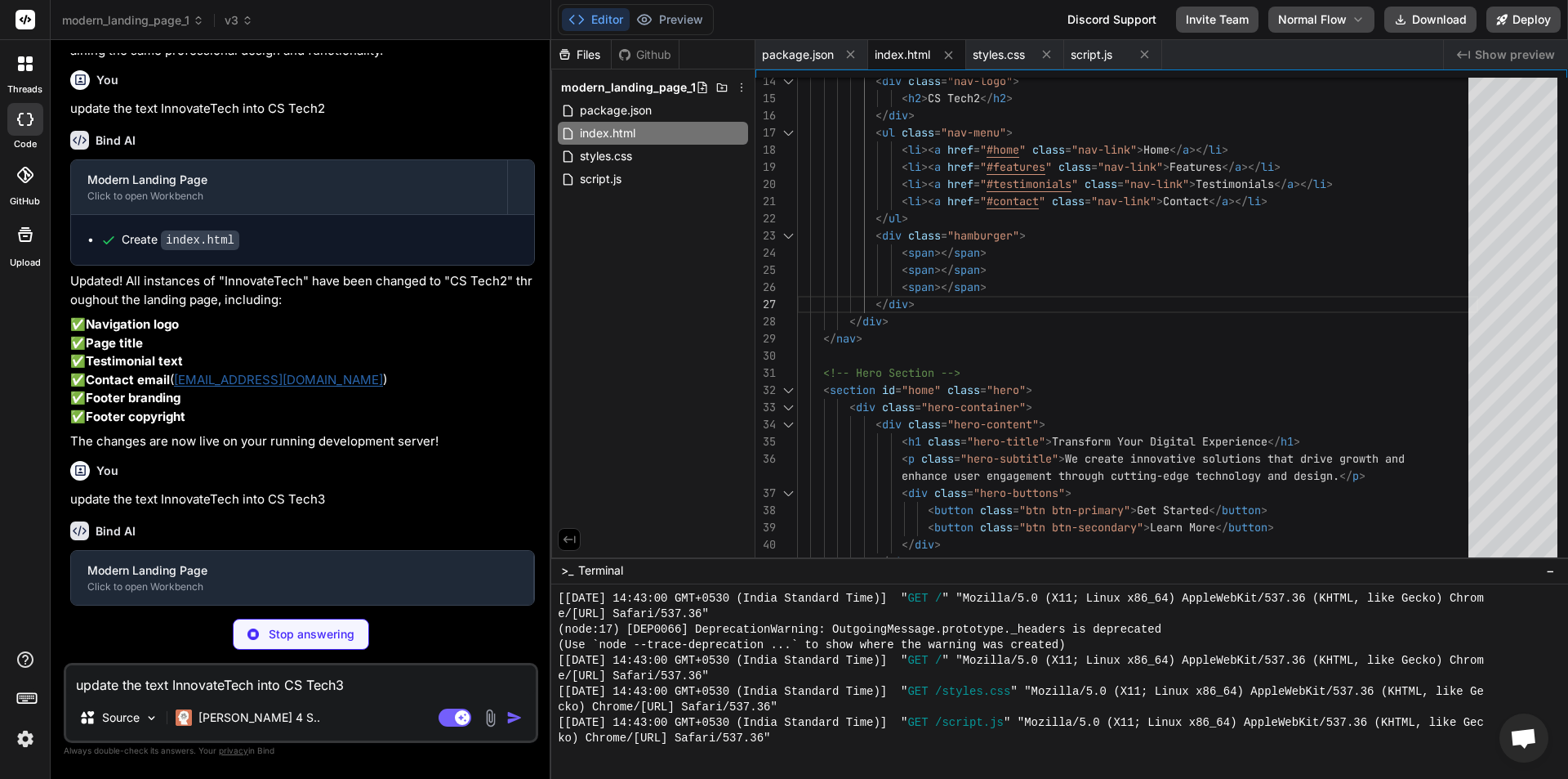
scroll to position [1804, 0]
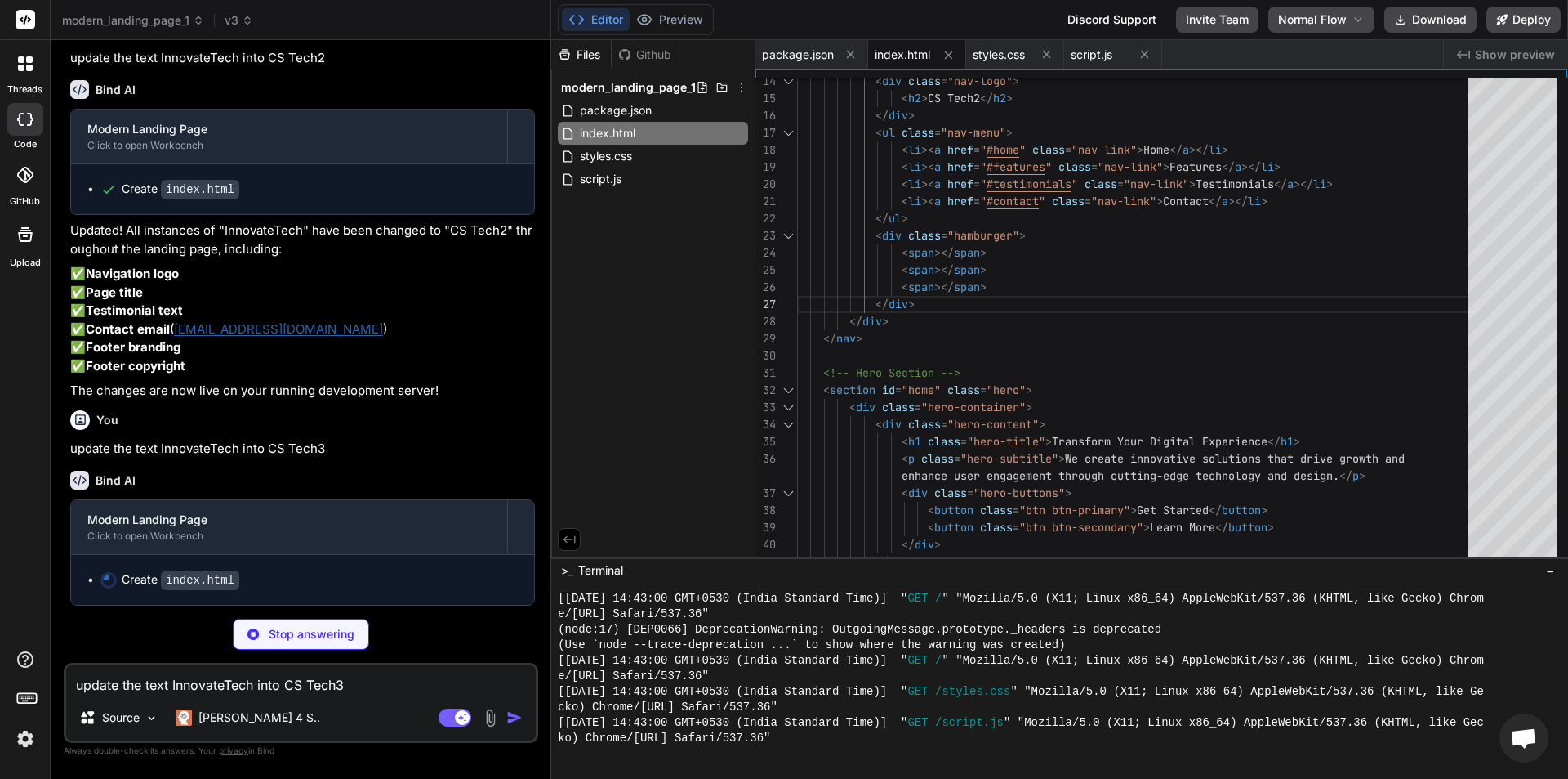
click at [264, 685] on textarea "update the text InnovateTech into CS Tech3" at bounding box center [301, 680] width 470 height 30
type textarea "x"
type textarea "</footer> <script src="script.js"></script> </body> </html>"
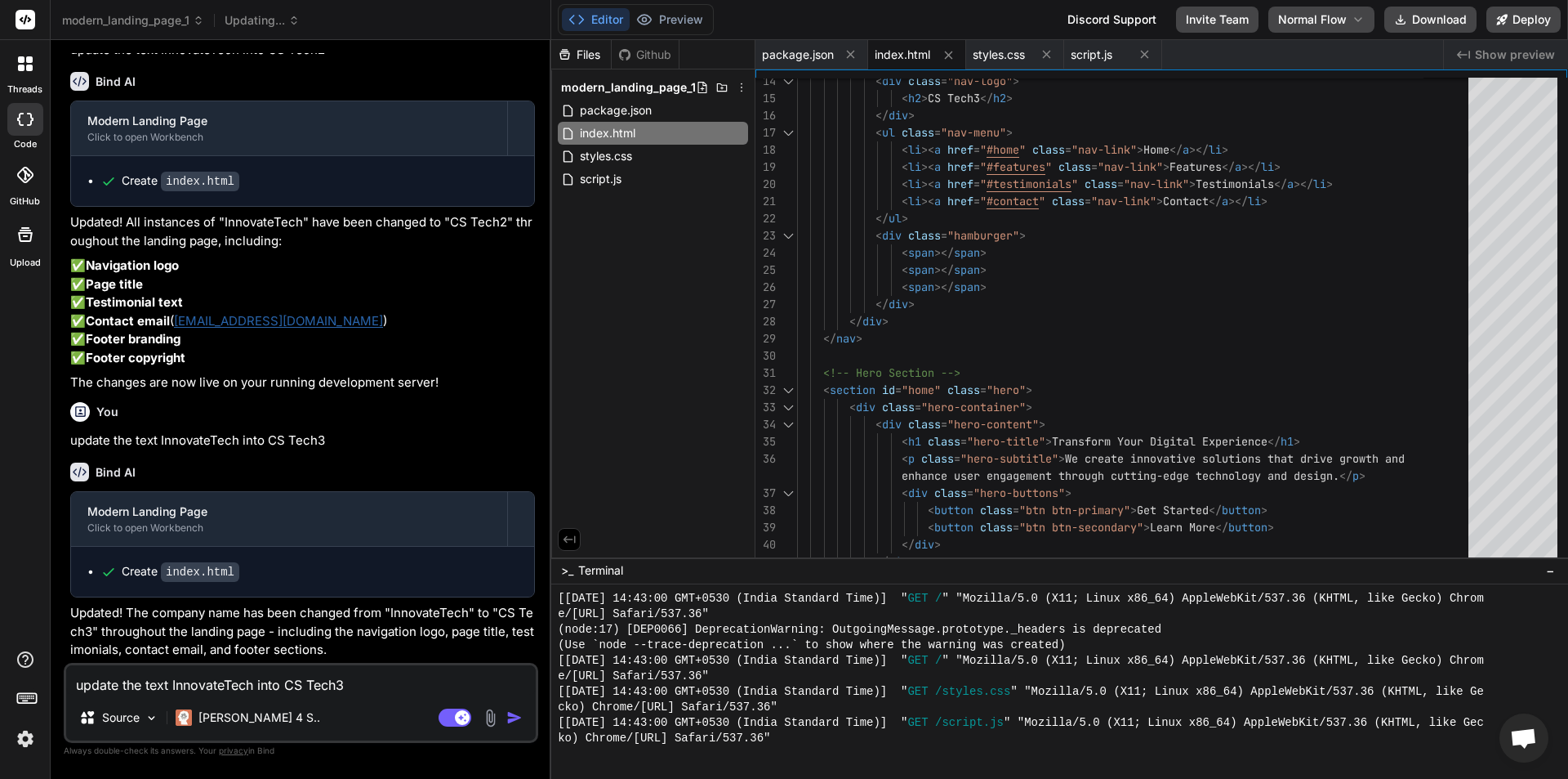
type textarea "x"
click at [278, 689] on textarea "update the text InnovateTech into CS Tech3" at bounding box center [301, 680] width 470 height 30
paste textarea "update the text InnovateTech into CS Tech"
type textarea "update the text InnovateTech into CS Tech"
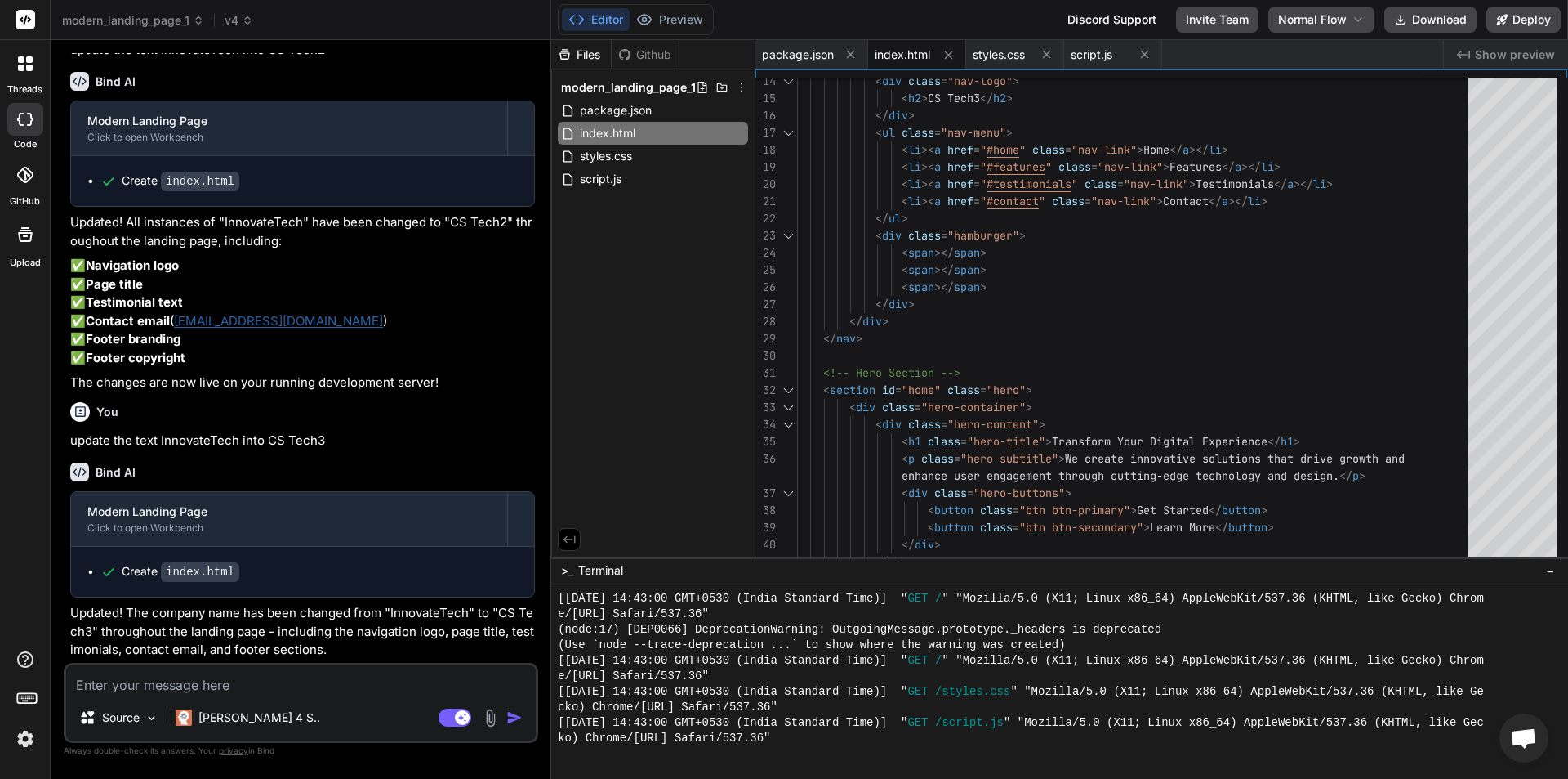
type textarea "x"
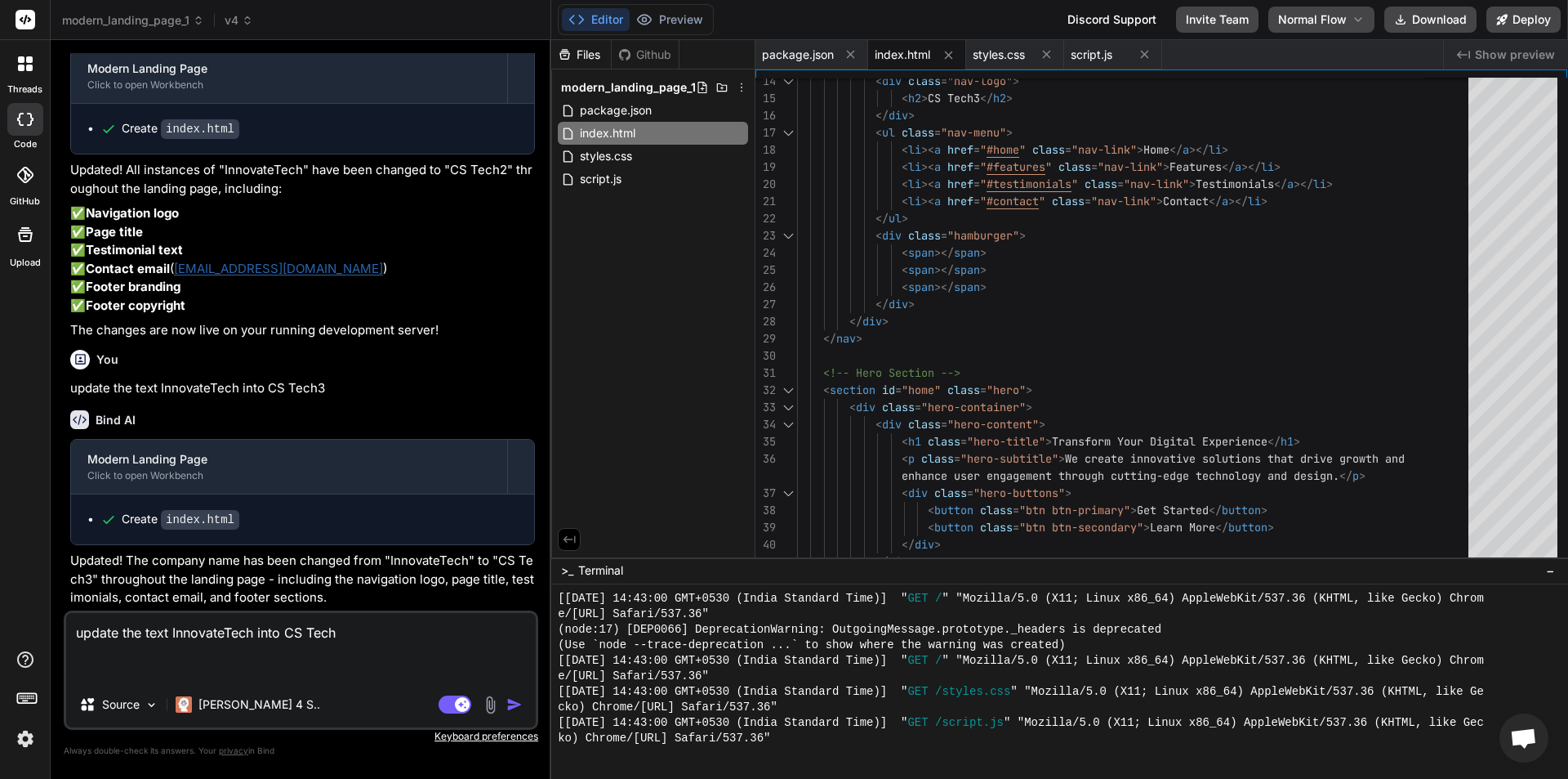
click at [347, 633] on textarea "update the text InnovateTech into CS Tech" at bounding box center [301, 646] width 470 height 68
type textarea "update the text InnovateTech into CS Tech"
click at [854, 53] on icon at bounding box center [850, 54] width 14 height 14
click at [832, 58] on icon at bounding box center [836, 54] width 8 height 8
type textarea "}); });"
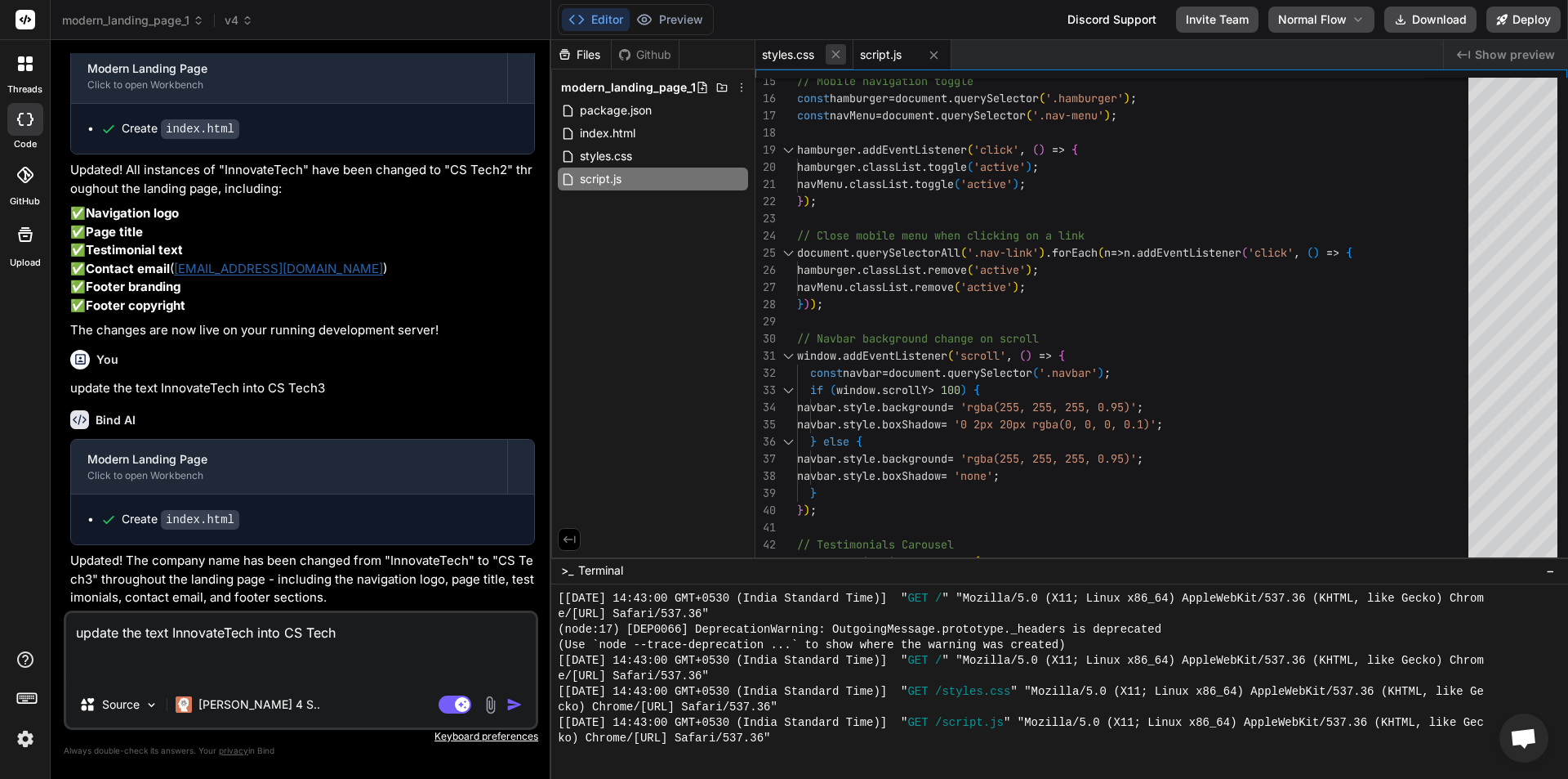
click at [840, 58] on icon at bounding box center [836, 54] width 8 height 8
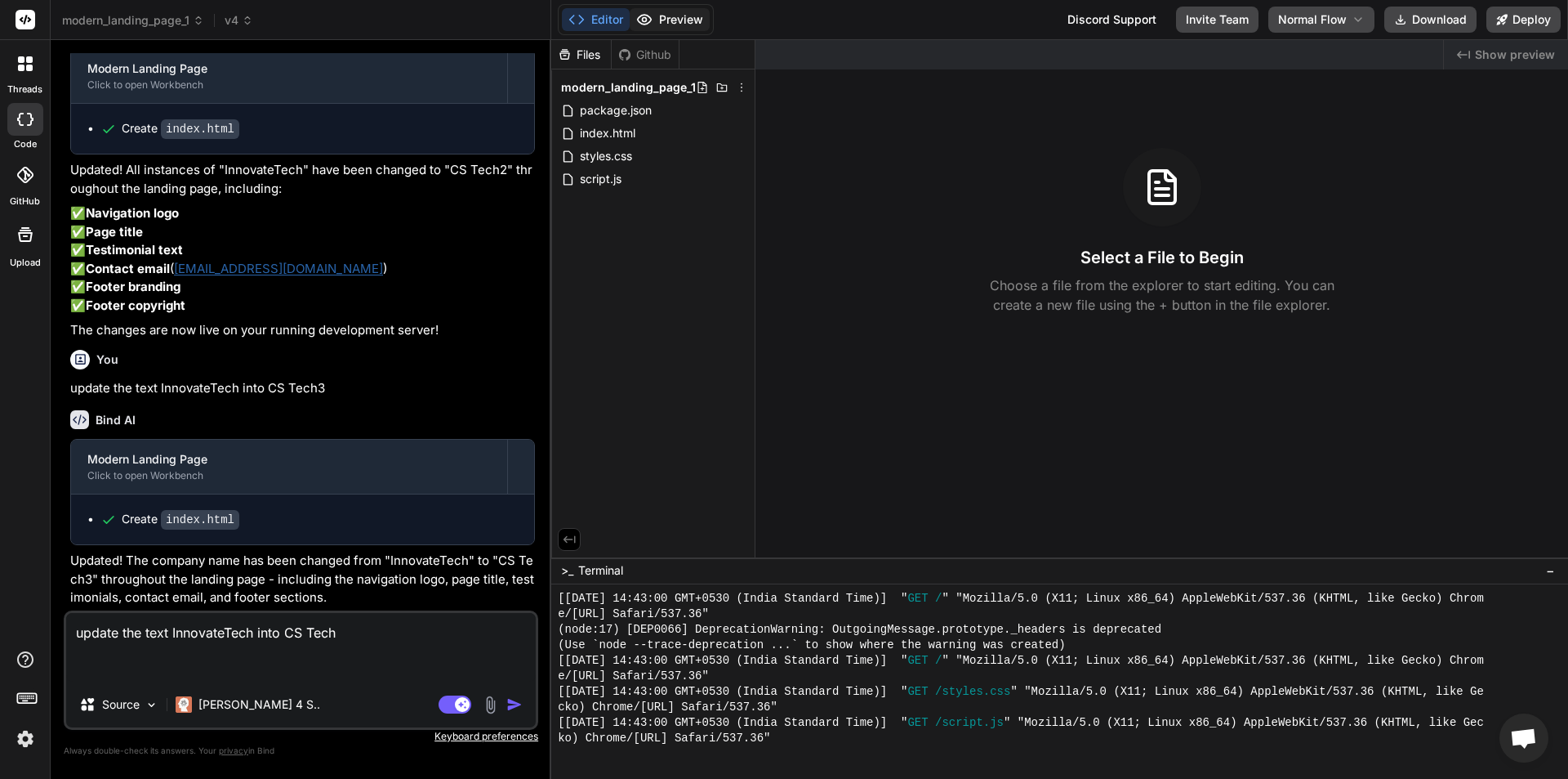
click at [678, 15] on button "Preview" at bounding box center [669, 20] width 80 height 23
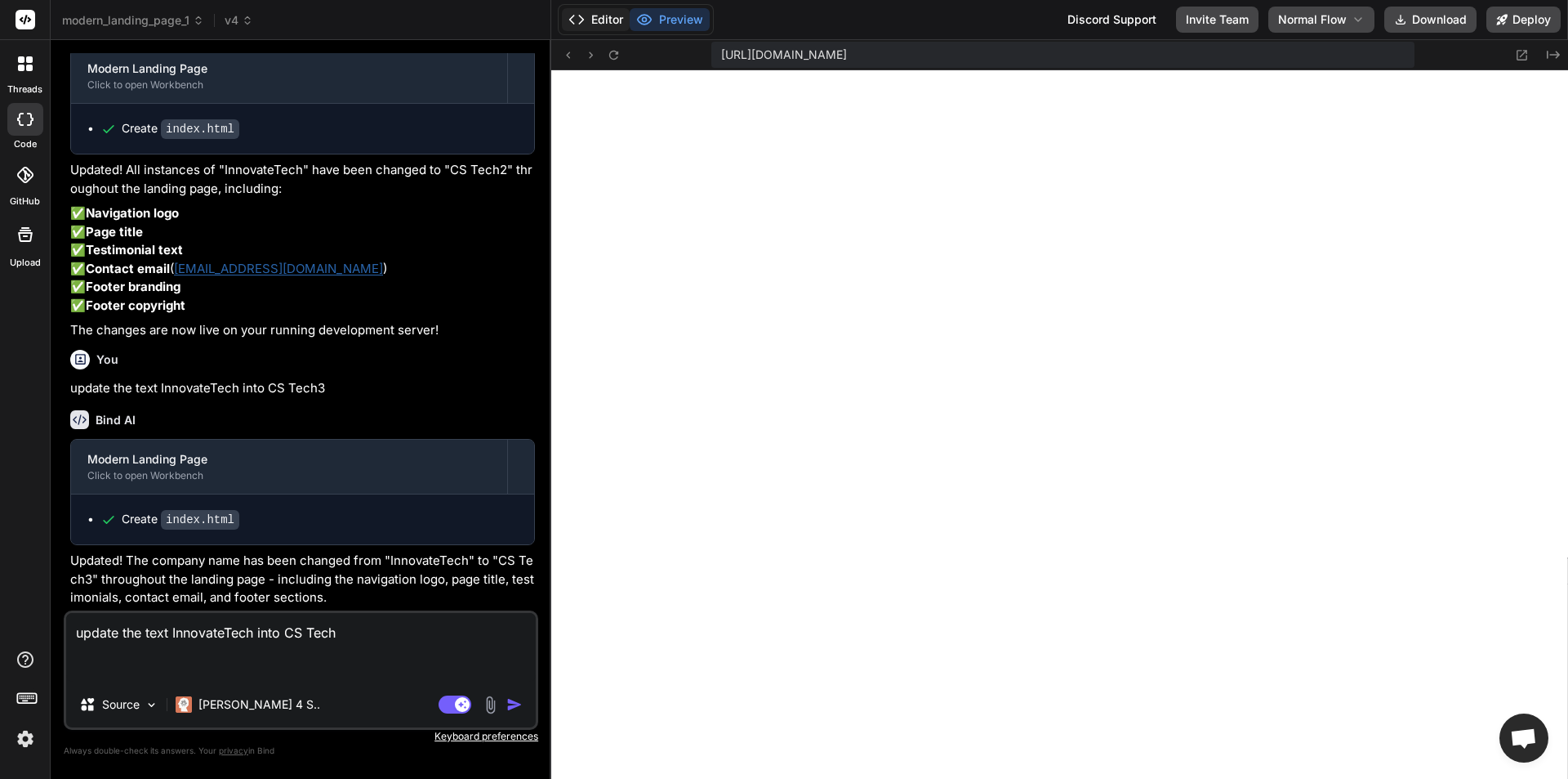
click at [599, 16] on button "Editor" at bounding box center [596, 20] width 68 height 23
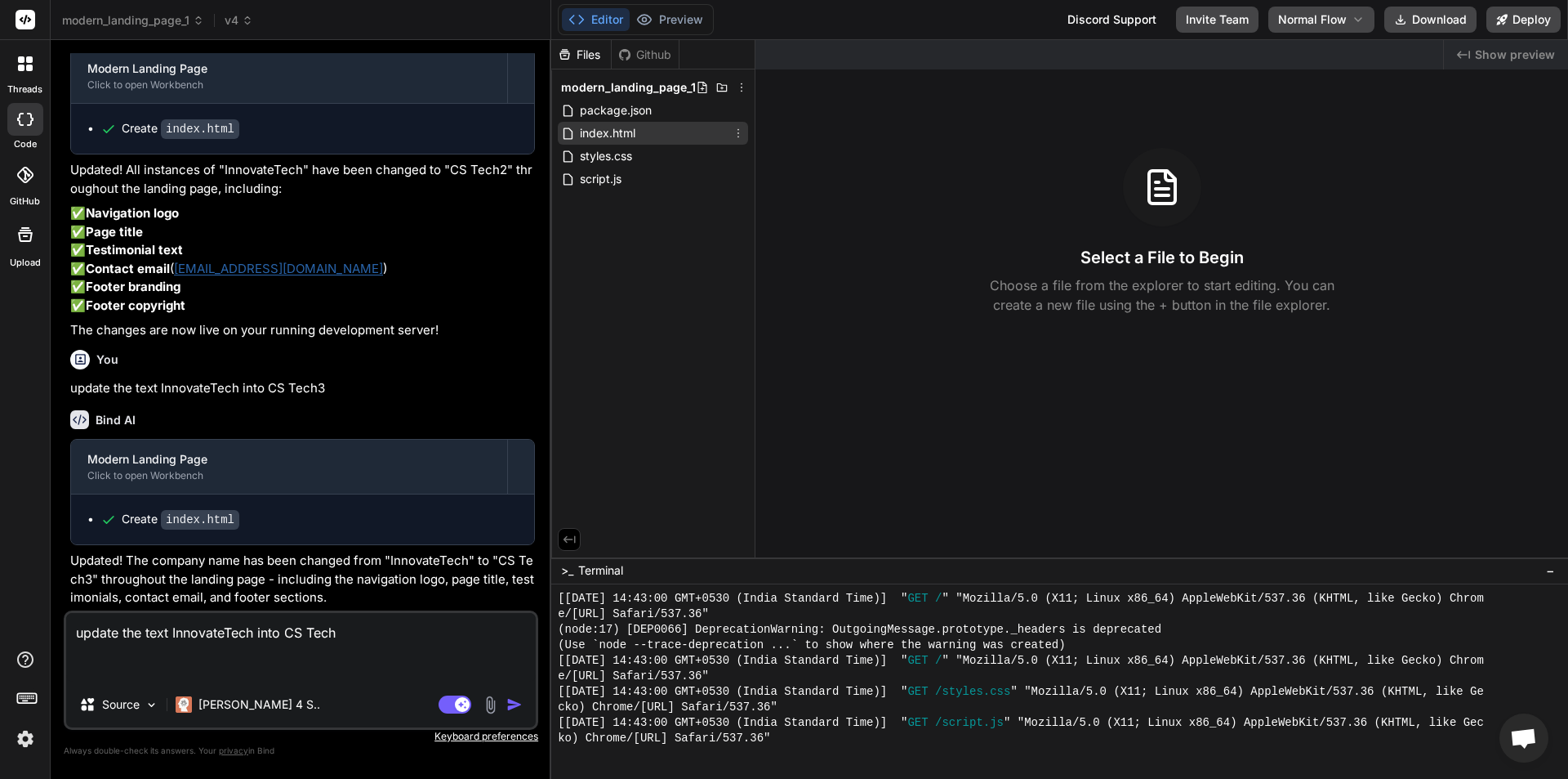
click at [627, 130] on span "index.html" at bounding box center [607, 134] width 59 height 20
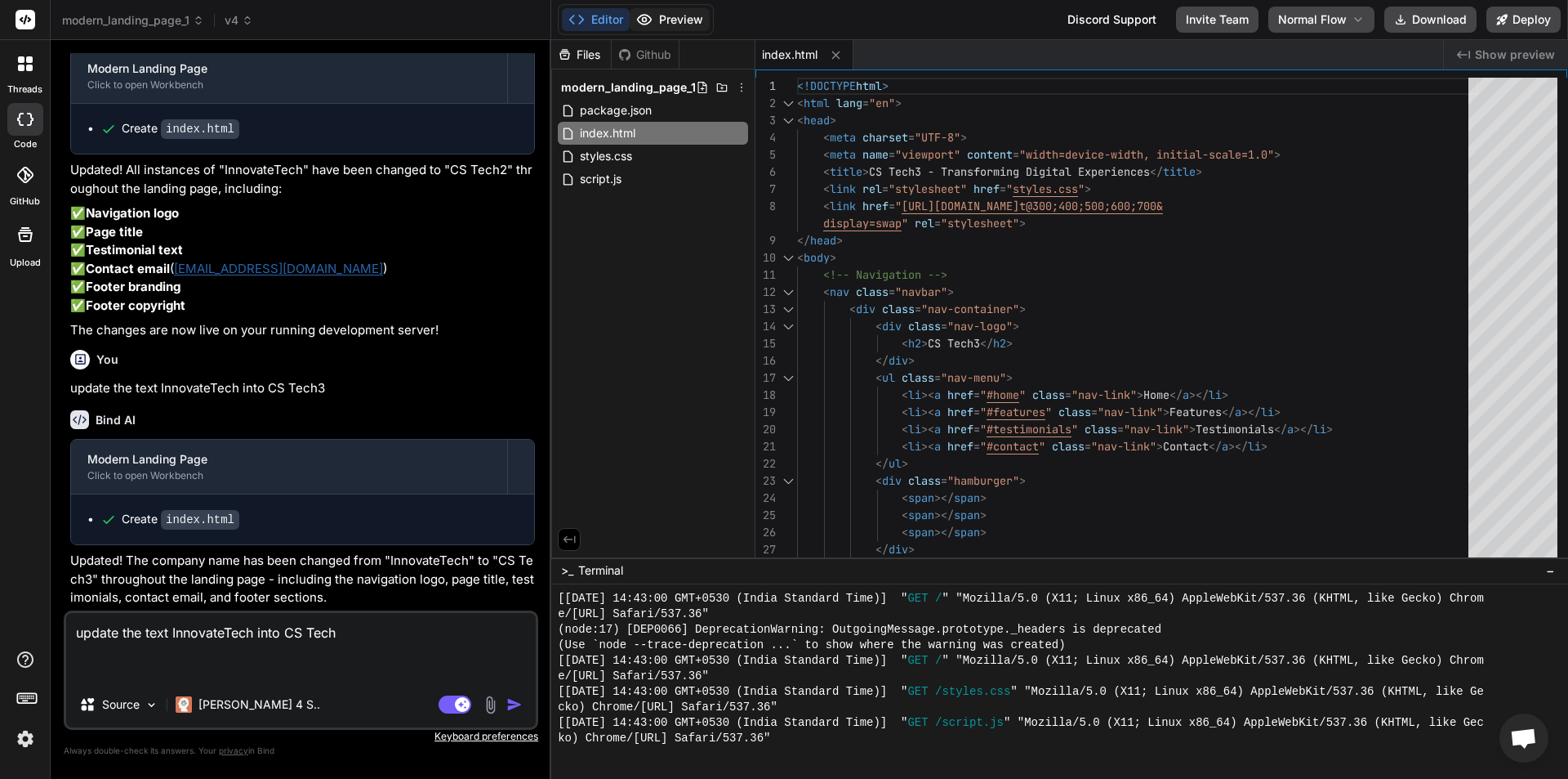
click at [669, 23] on button "Preview" at bounding box center [669, 20] width 80 height 23
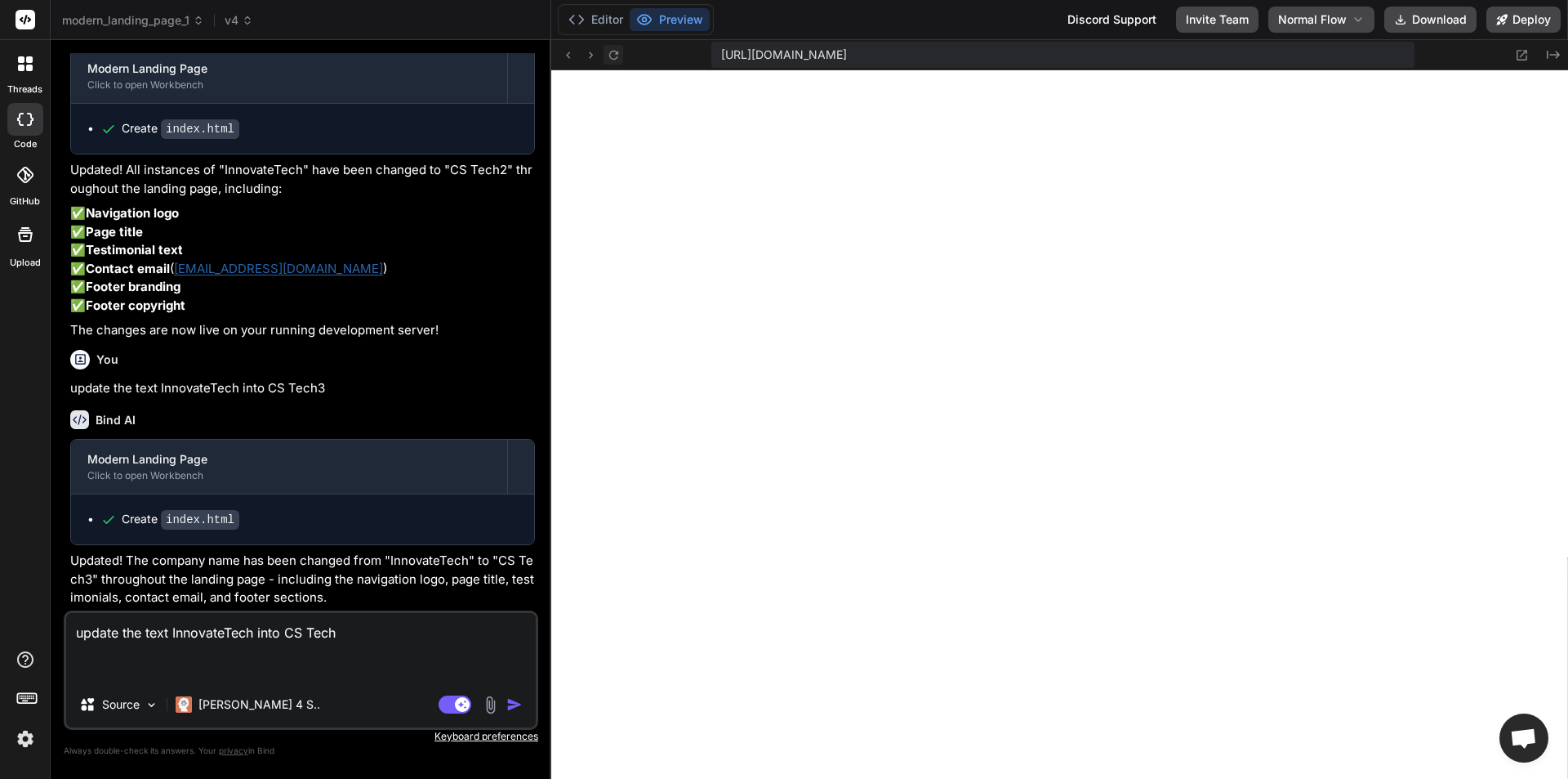
click at [613, 55] on icon at bounding box center [613, 54] width 14 height 14
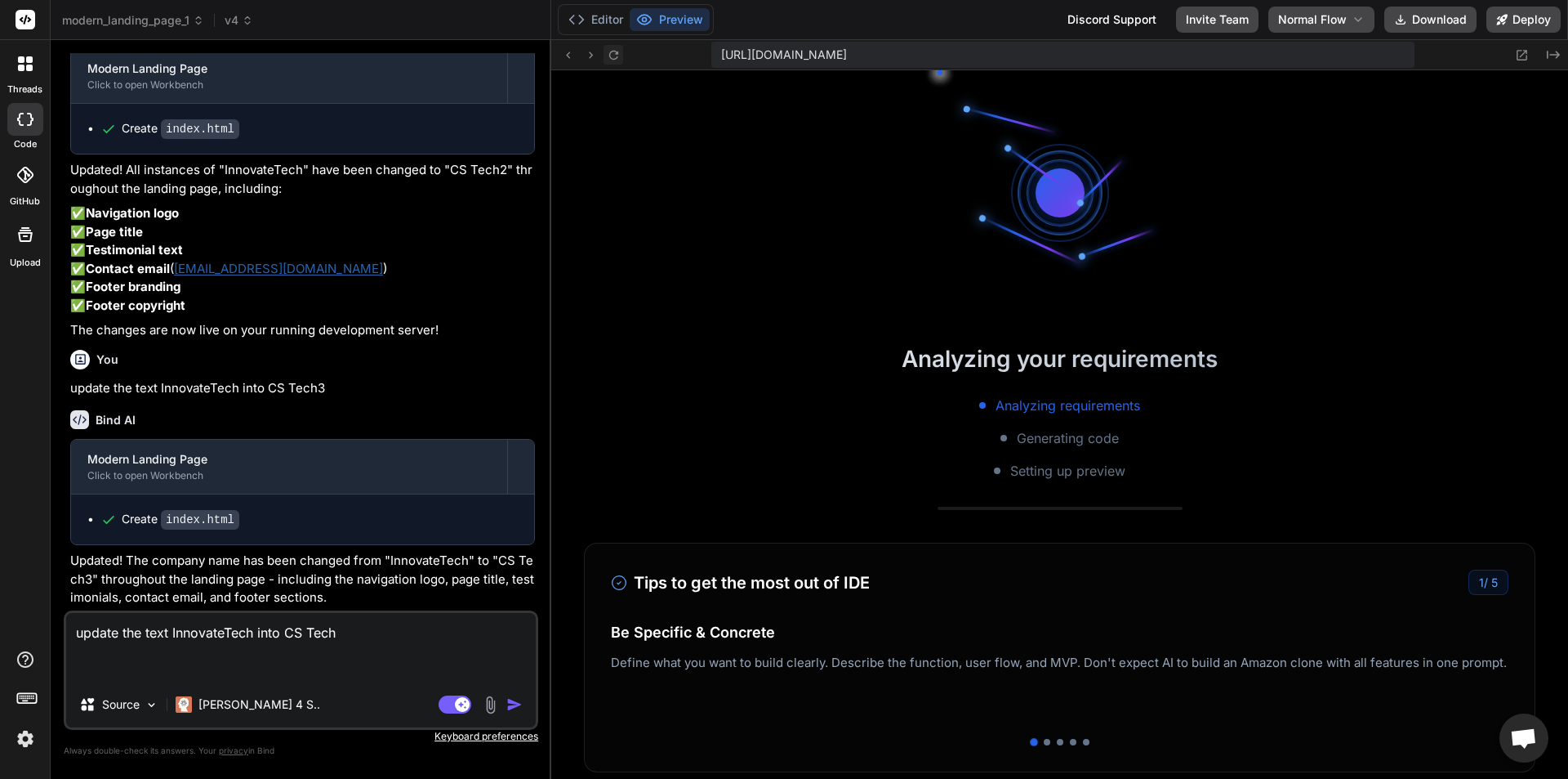
scroll to position [1428, 0]
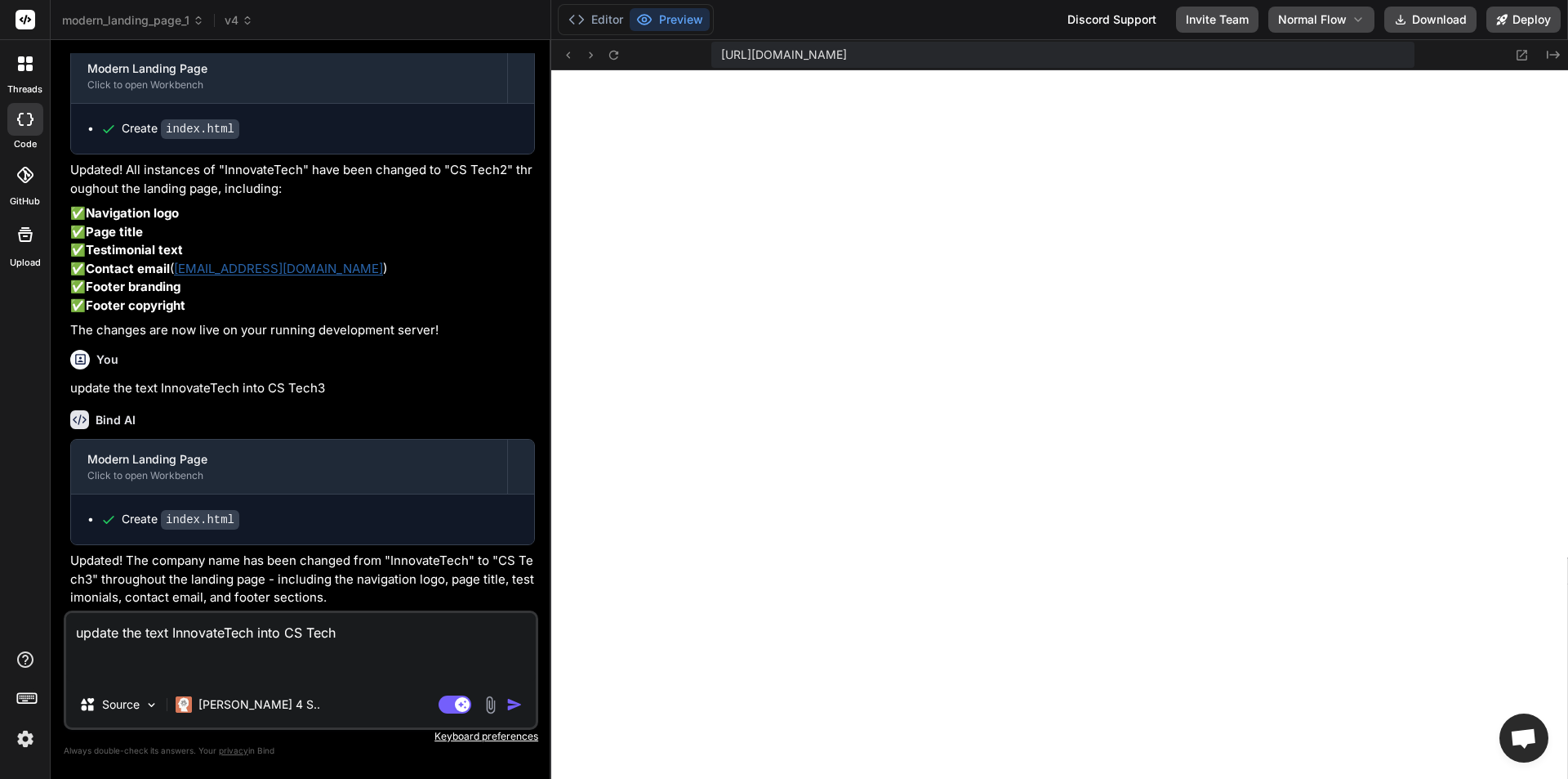
click at [356, 628] on textarea "update the text InnovateTech into CS Tech" at bounding box center [301, 646] width 470 height 68
click at [251, 26] on icon at bounding box center [247, 21] width 12 height 12
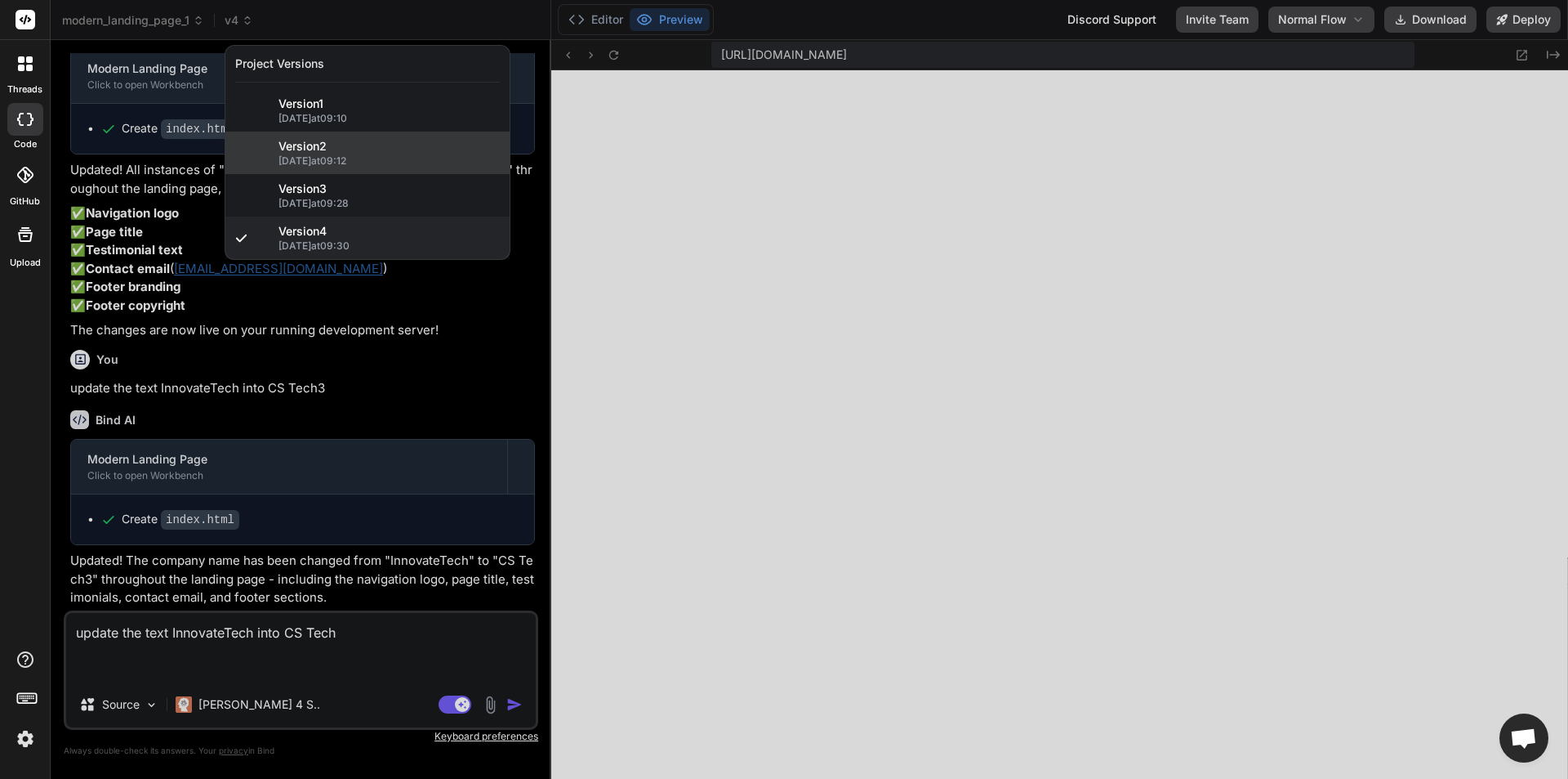
click at [399, 151] on div "Version 2" at bounding box center [389, 146] width 222 height 16
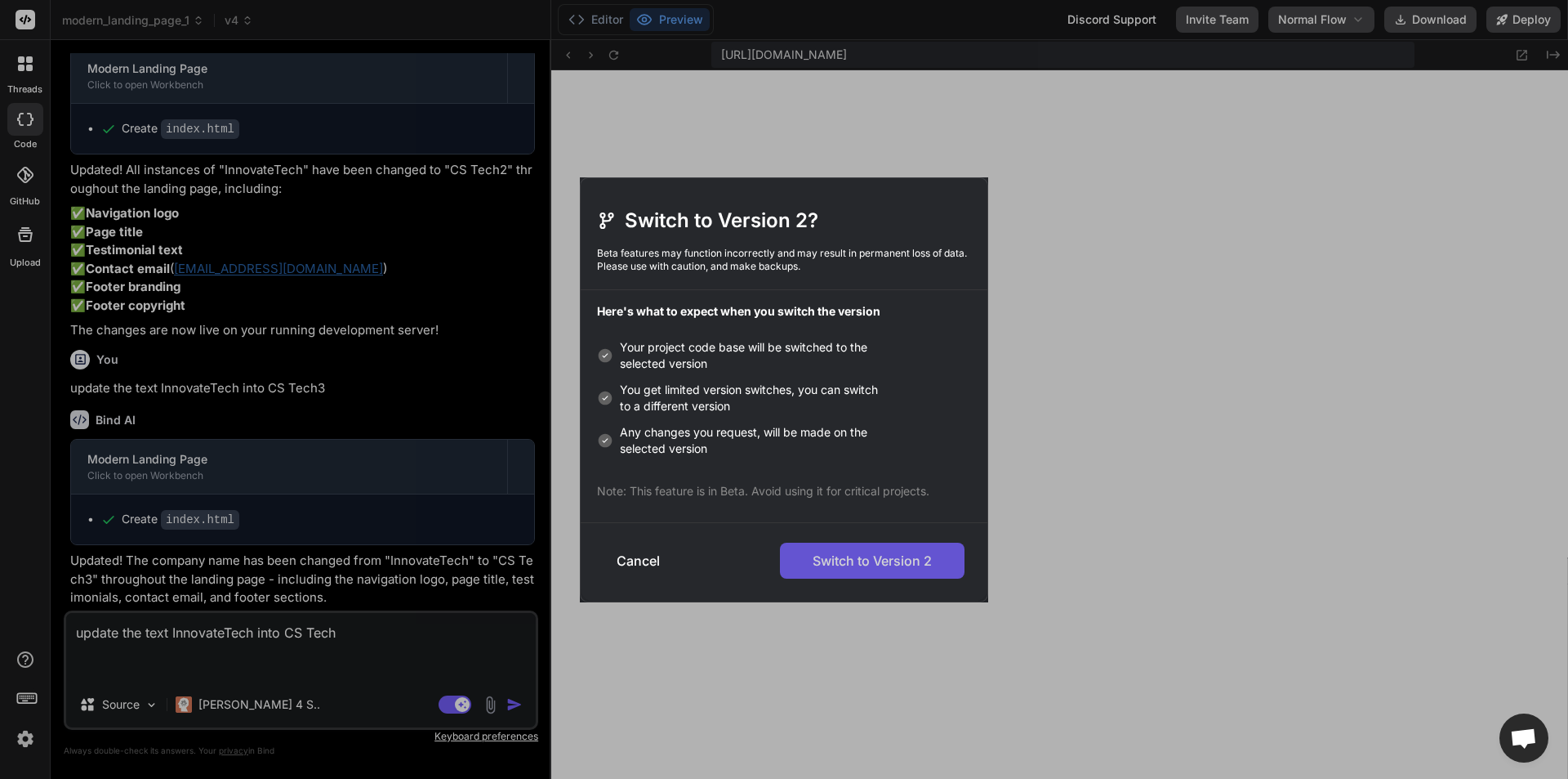
click at [820, 551] on button "Switch to Version 2" at bounding box center [873, 561] width 185 height 36
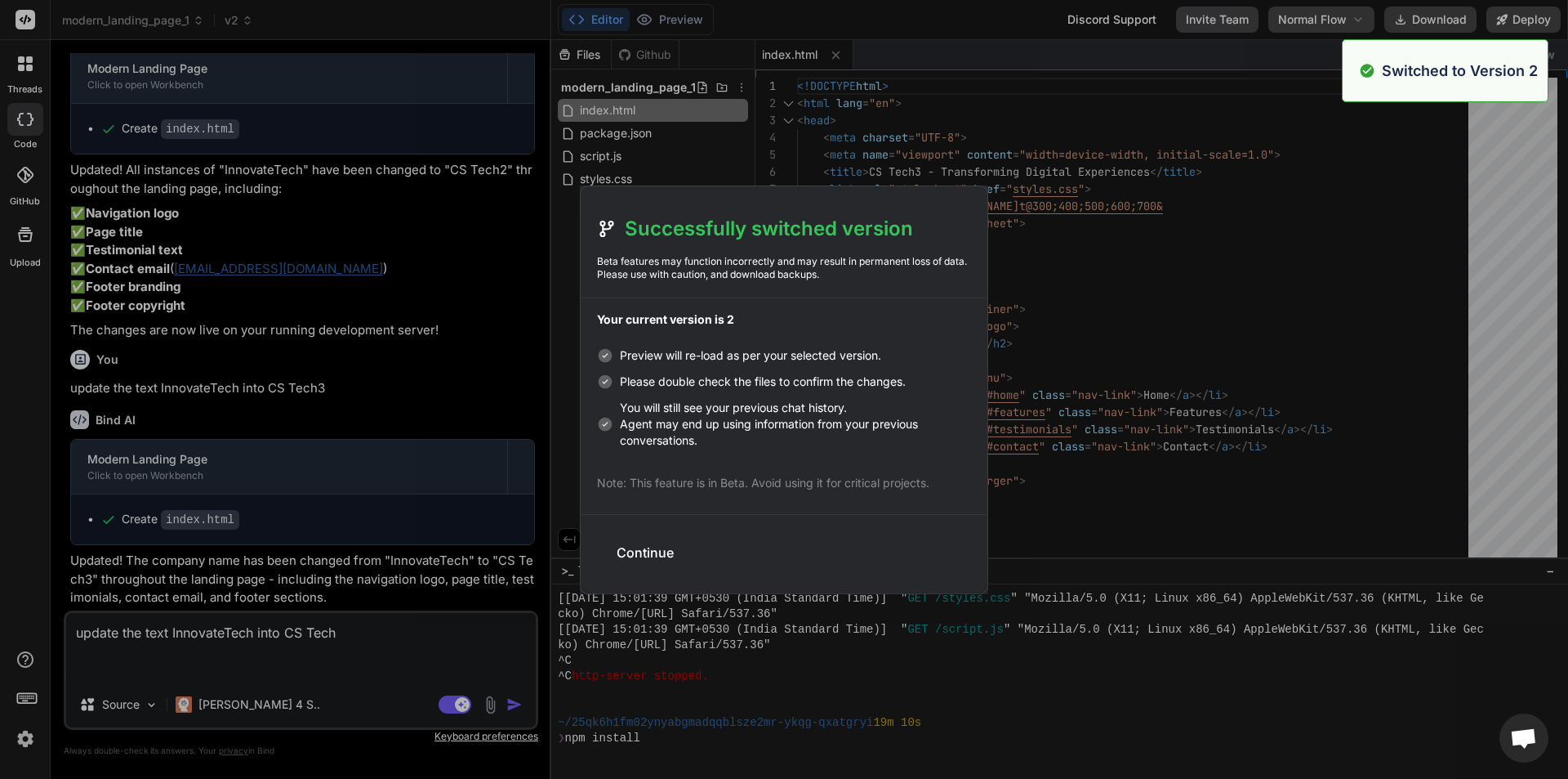
scroll to position [1521, 0]
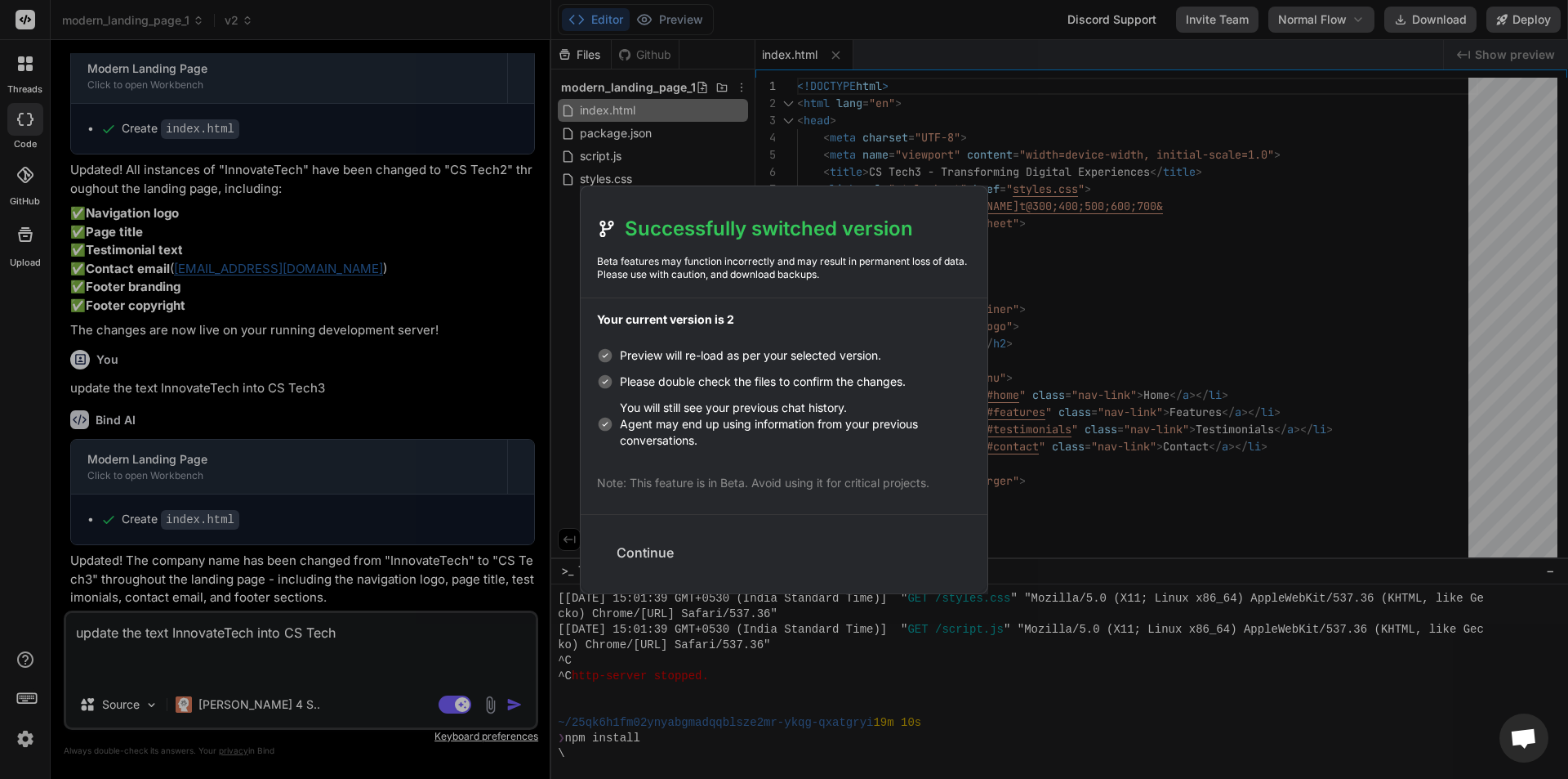
click at [638, 551] on button "Continue" at bounding box center [644, 552] width 83 height 36
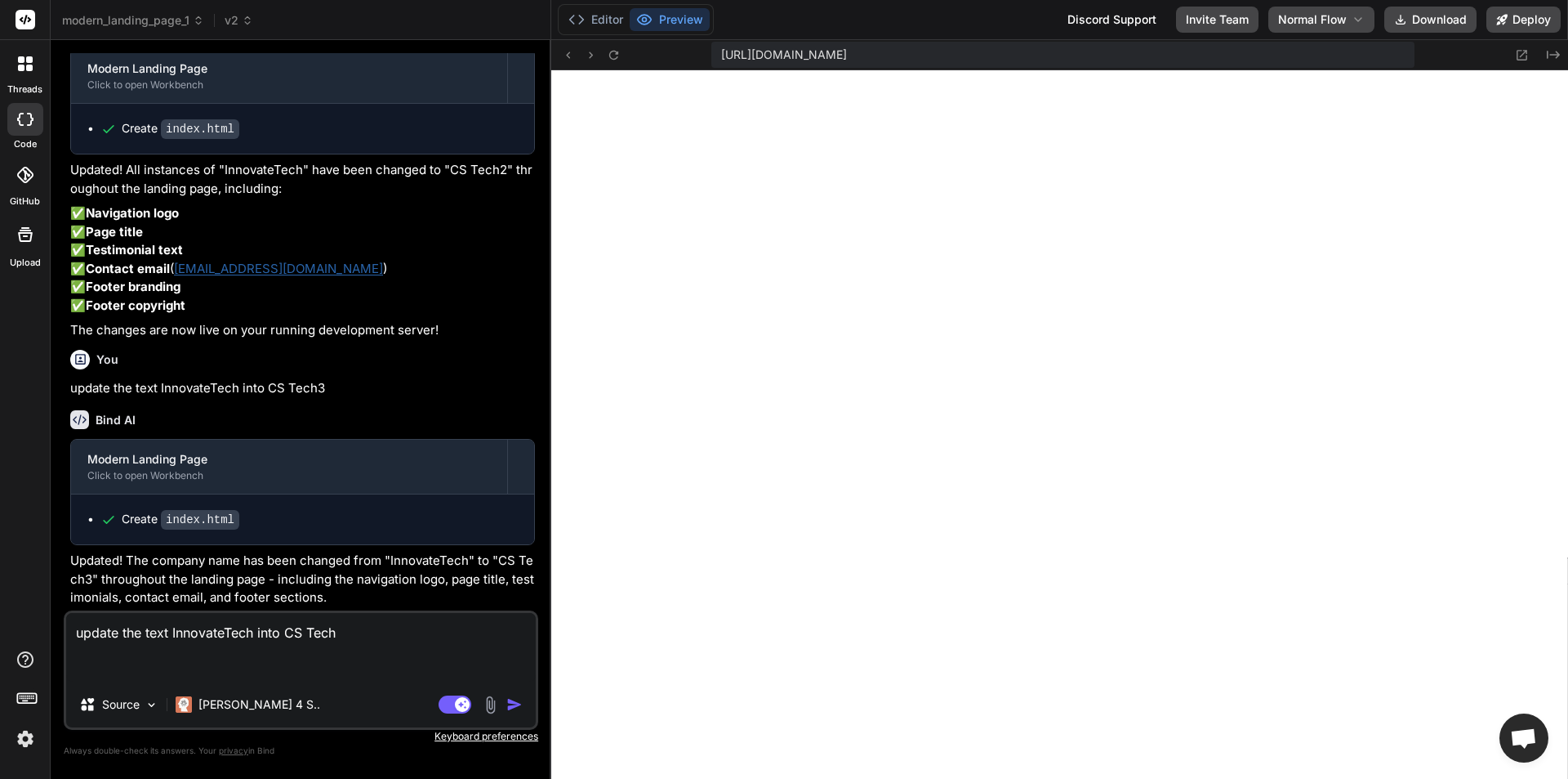
scroll to position [2111, 0]
click at [605, 18] on button "Editor" at bounding box center [596, 20] width 68 height 23
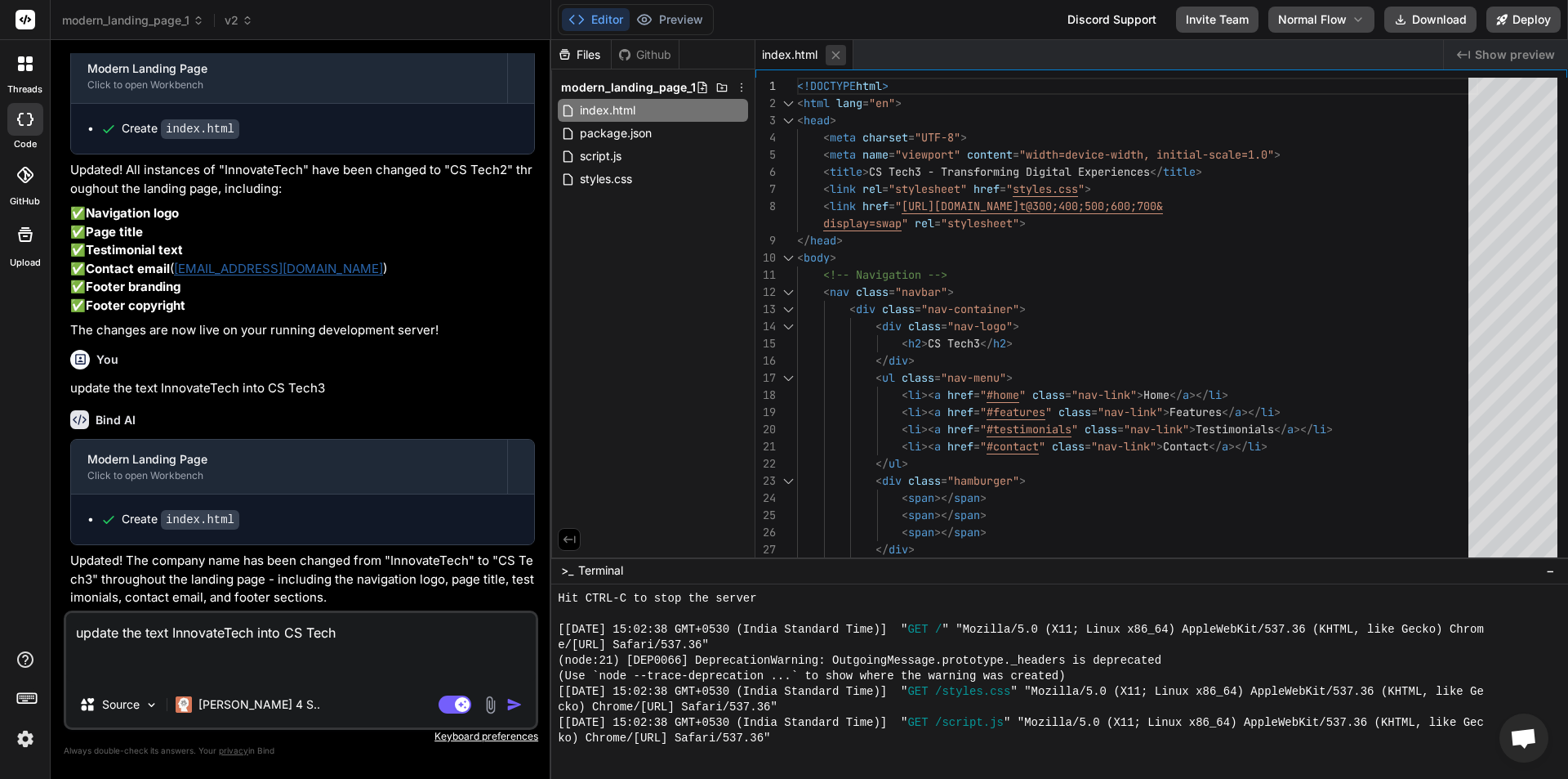
click at [840, 55] on icon at bounding box center [835, 54] width 14 height 14
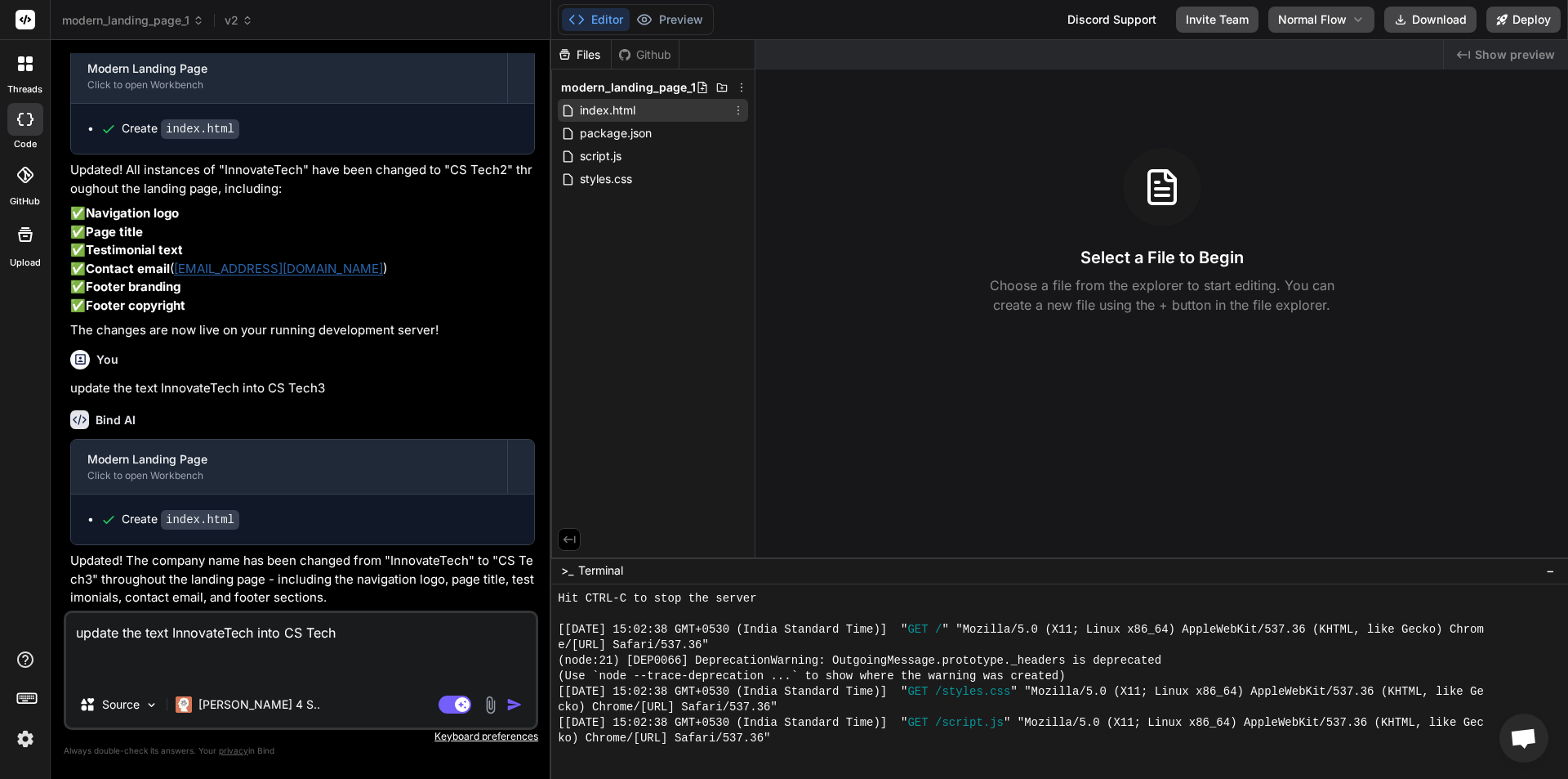
click at [633, 108] on span "index.html" at bounding box center [607, 110] width 59 height 20
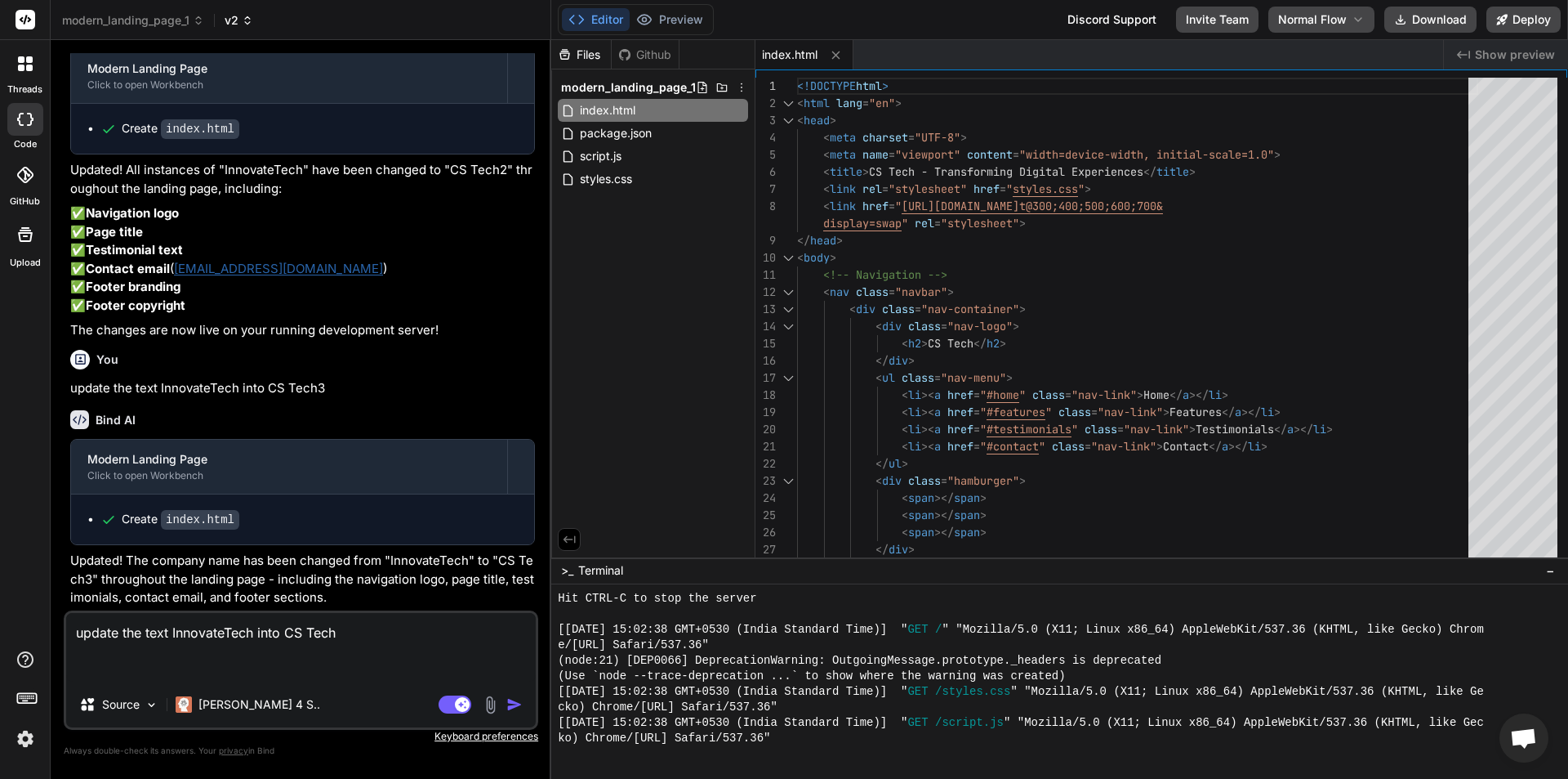
click at [253, 23] on icon at bounding box center [247, 21] width 12 height 12
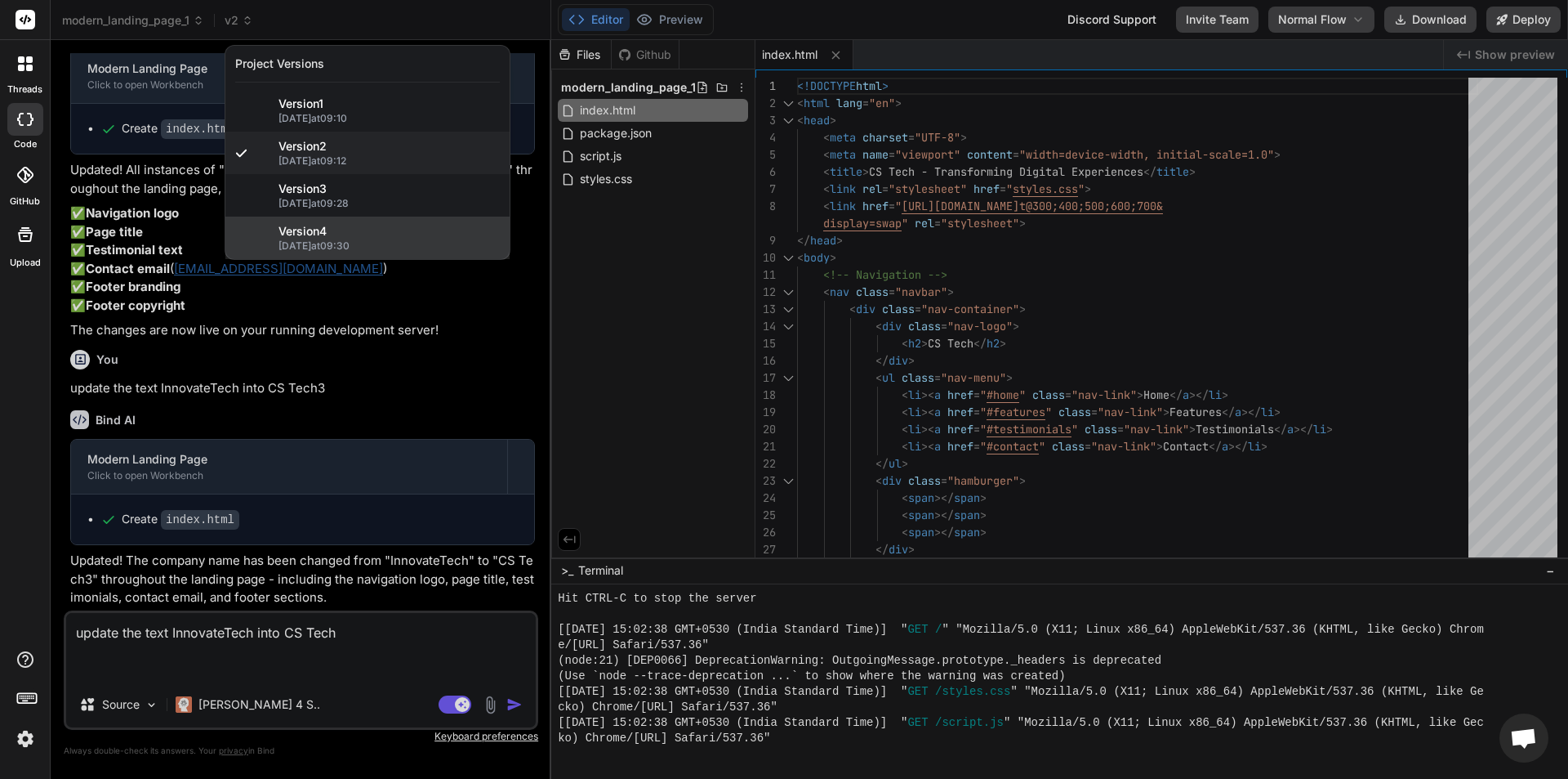
click at [343, 242] on span "15/10/2025 at 09:30" at bounding box center [389, 246] width 222 height 13
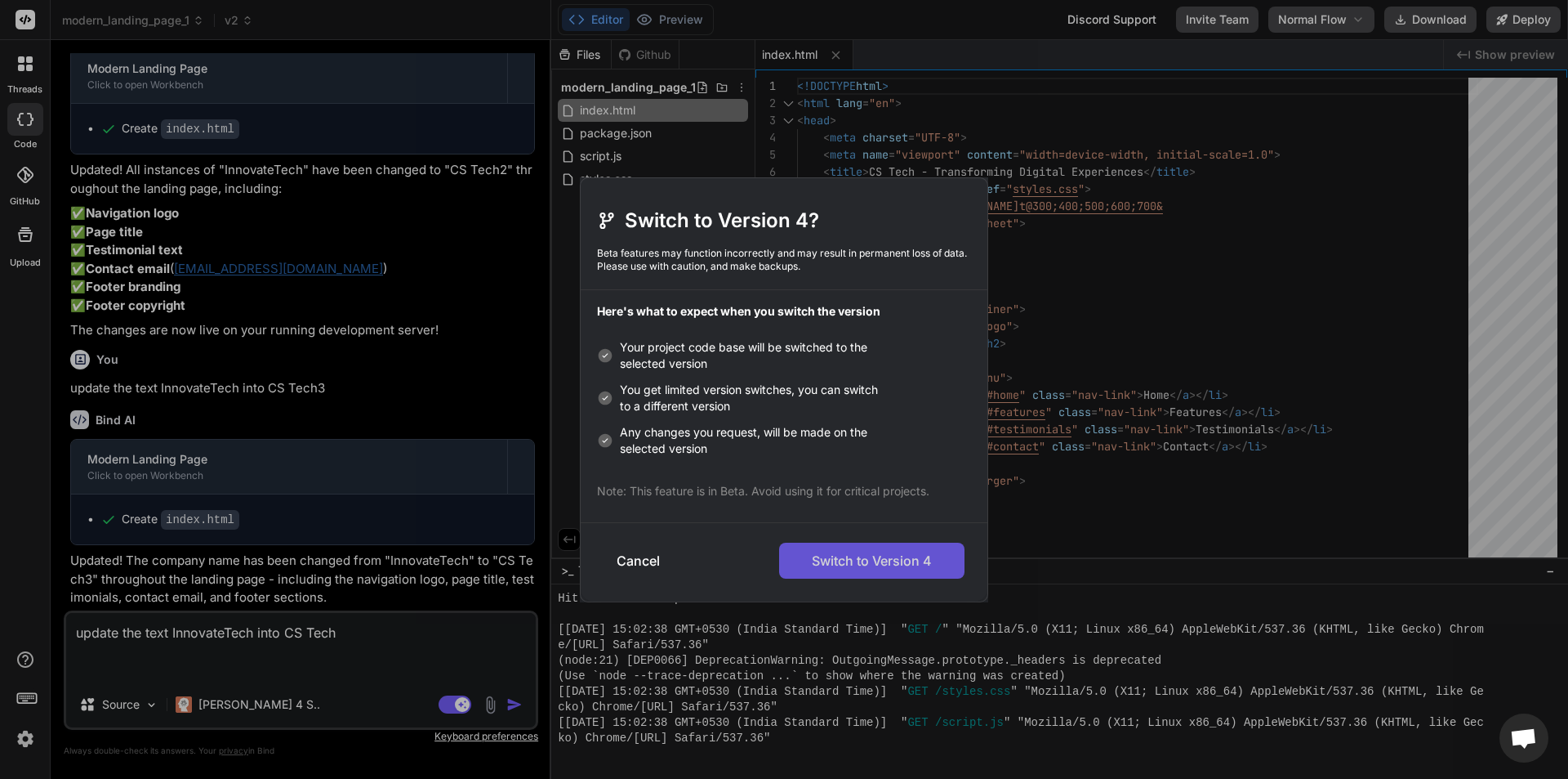
click at [887, 568] on button "Switch to Version 4" at bounding box center [872, 561] width 185 height 36
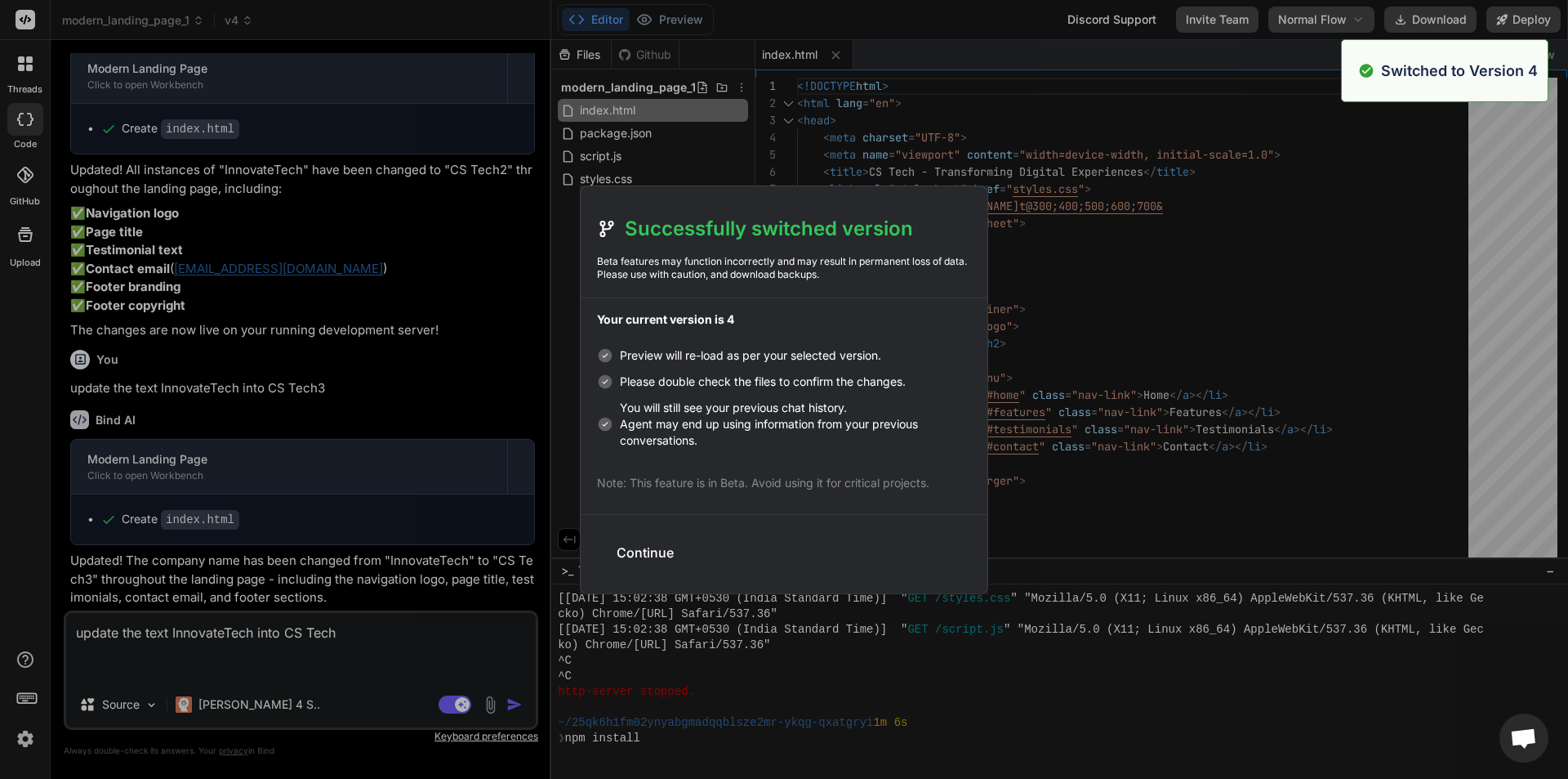
scroll to position [2204, 0]
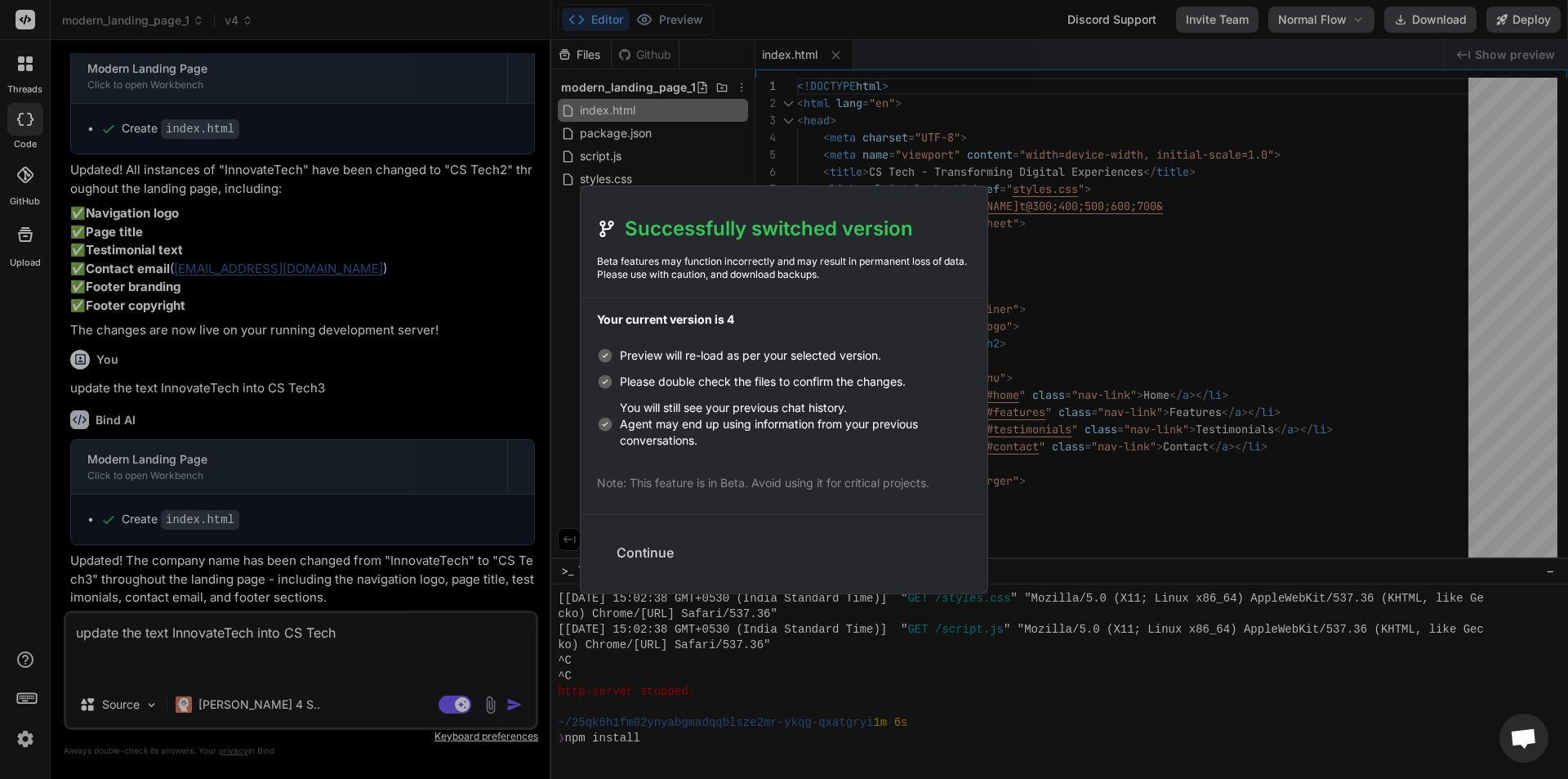
click at [625, 553] on button "Continue" at bounding box center [644, 552] width 83 height 36
type textarea "x"
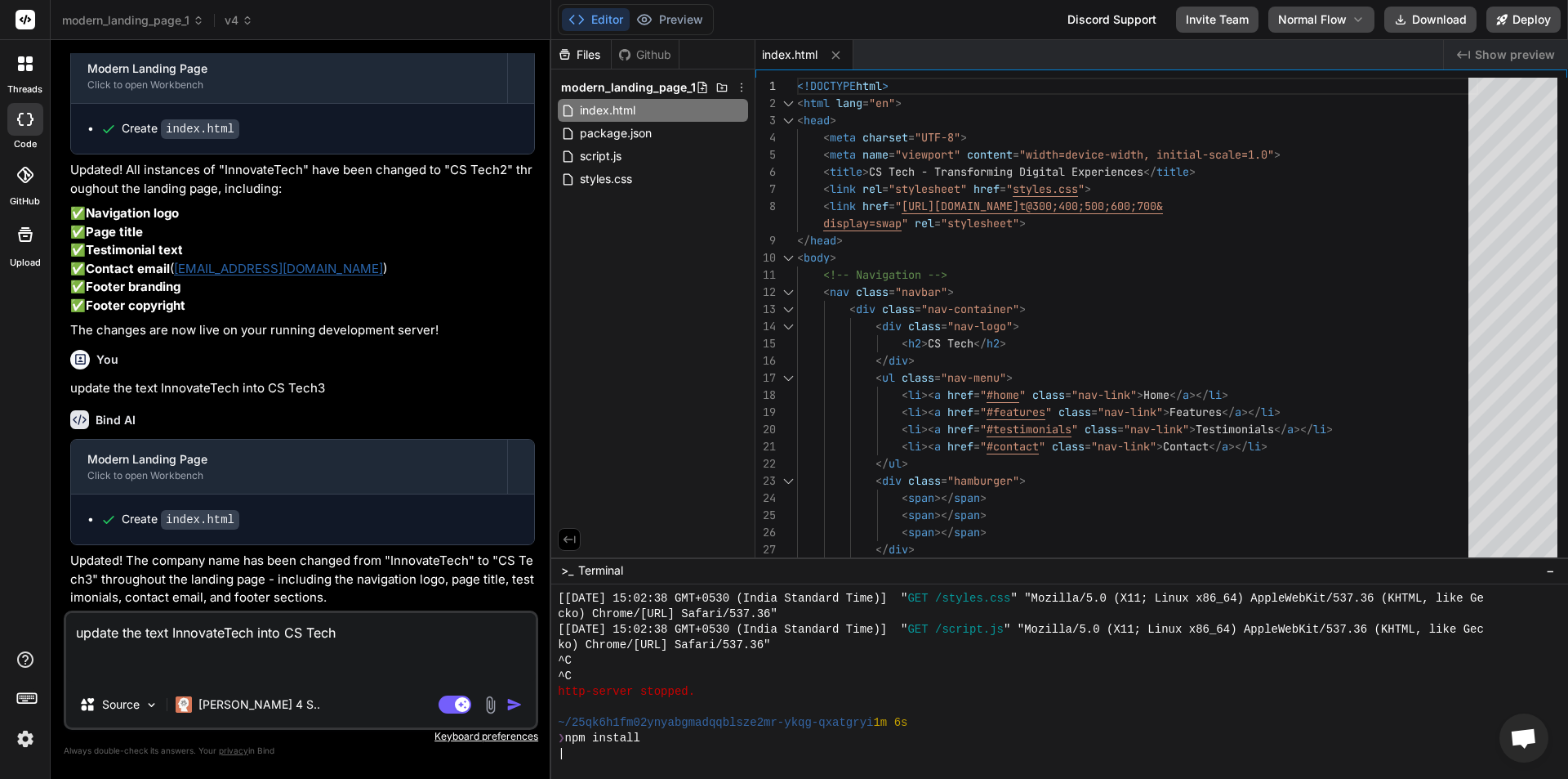
click at [354, 633] on textarea "update the text InnovateTech into CS Tech" at bounding box center [301, 646] width 470 height 68
type textarea "update the text InnovateTech into CS Tech4"
type textarea "x"
type textarea "update the text InnovateTech into CS Tech4"
click at [513, 705] on img "button" at bounding box center [514, 704] width 16 height 16
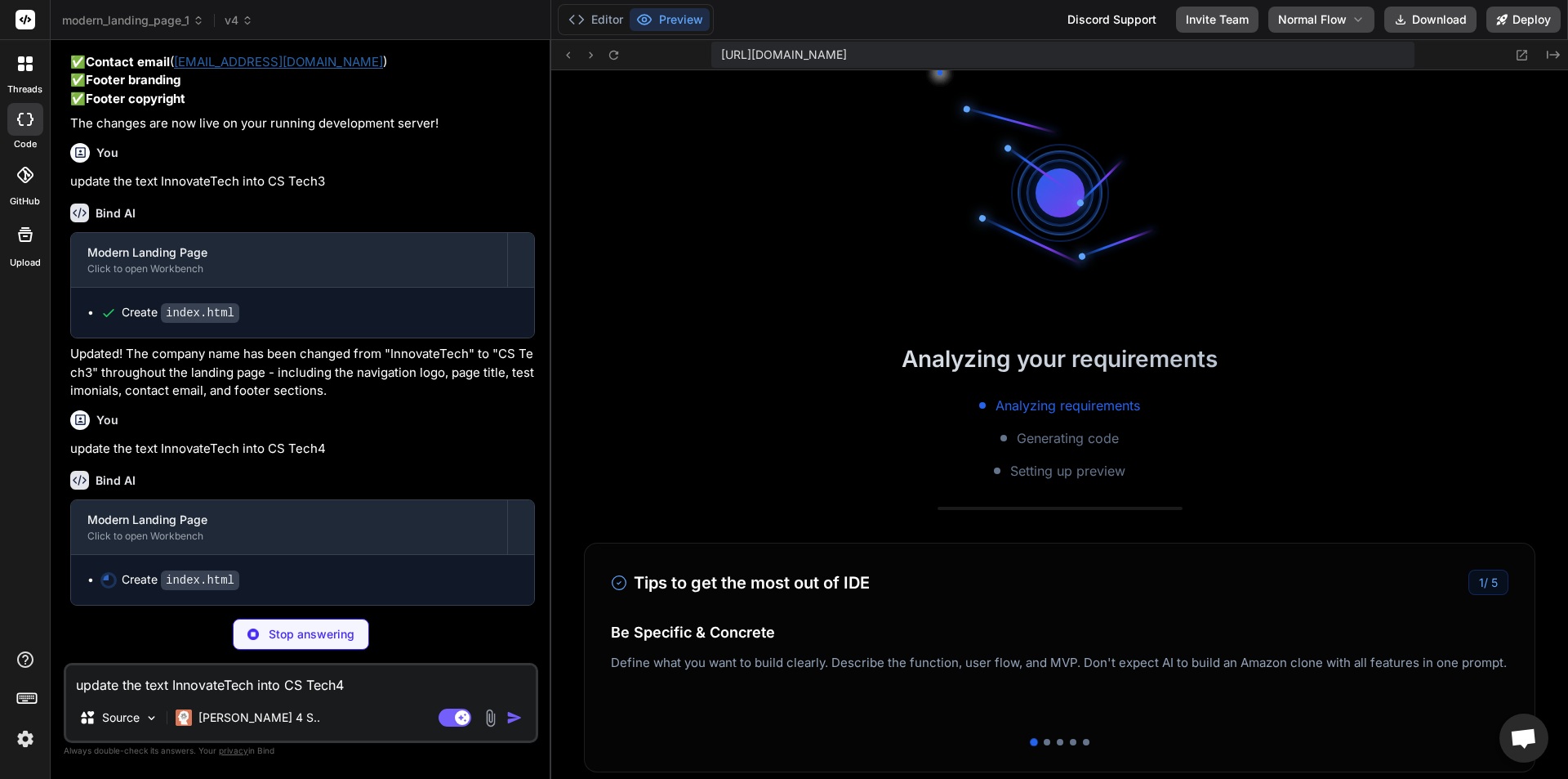
scroll to position [2161, 0]
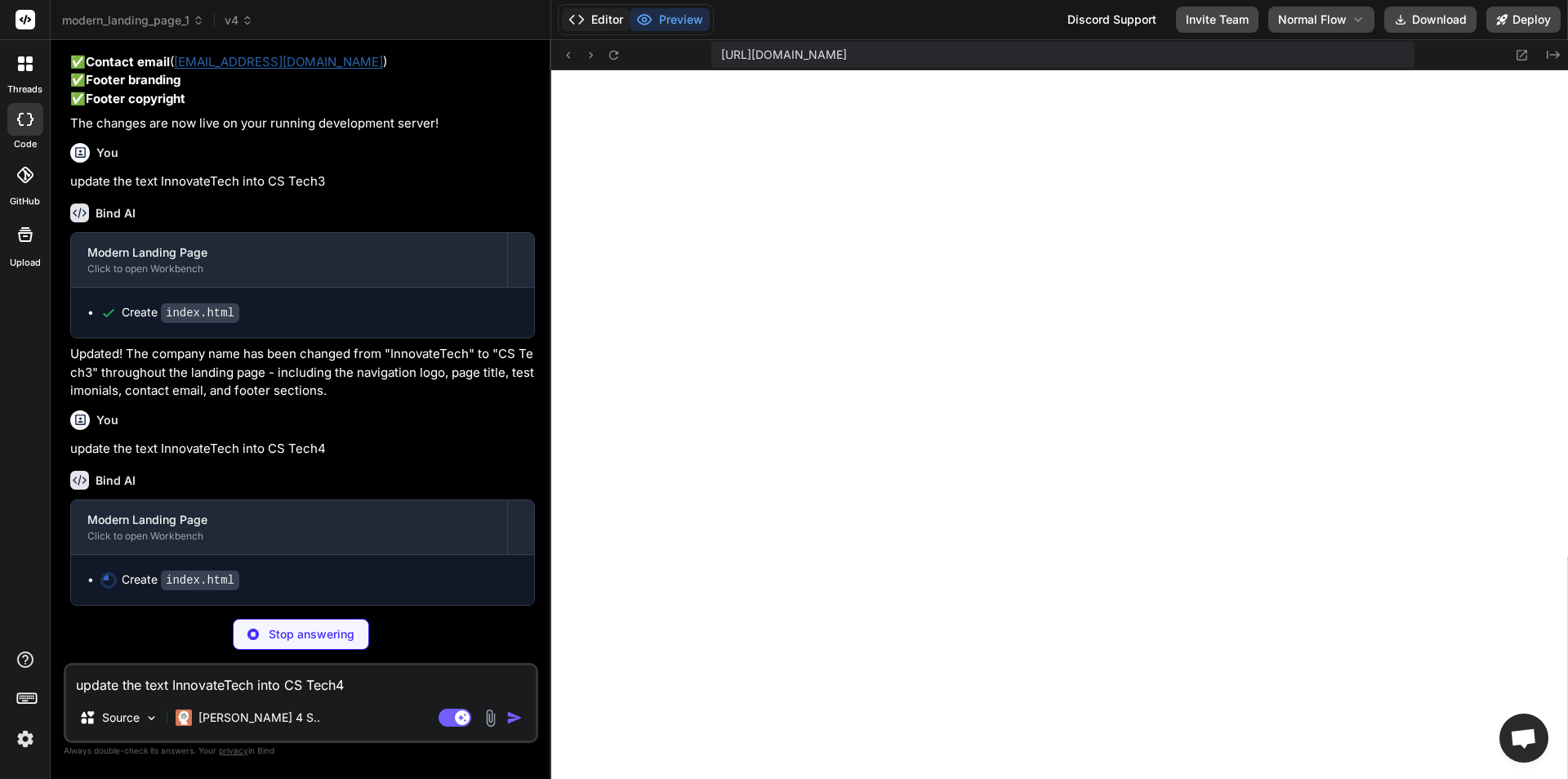
click at [604, 14] on button "Editor" at bounding box center [596, 20] width 68 height 23
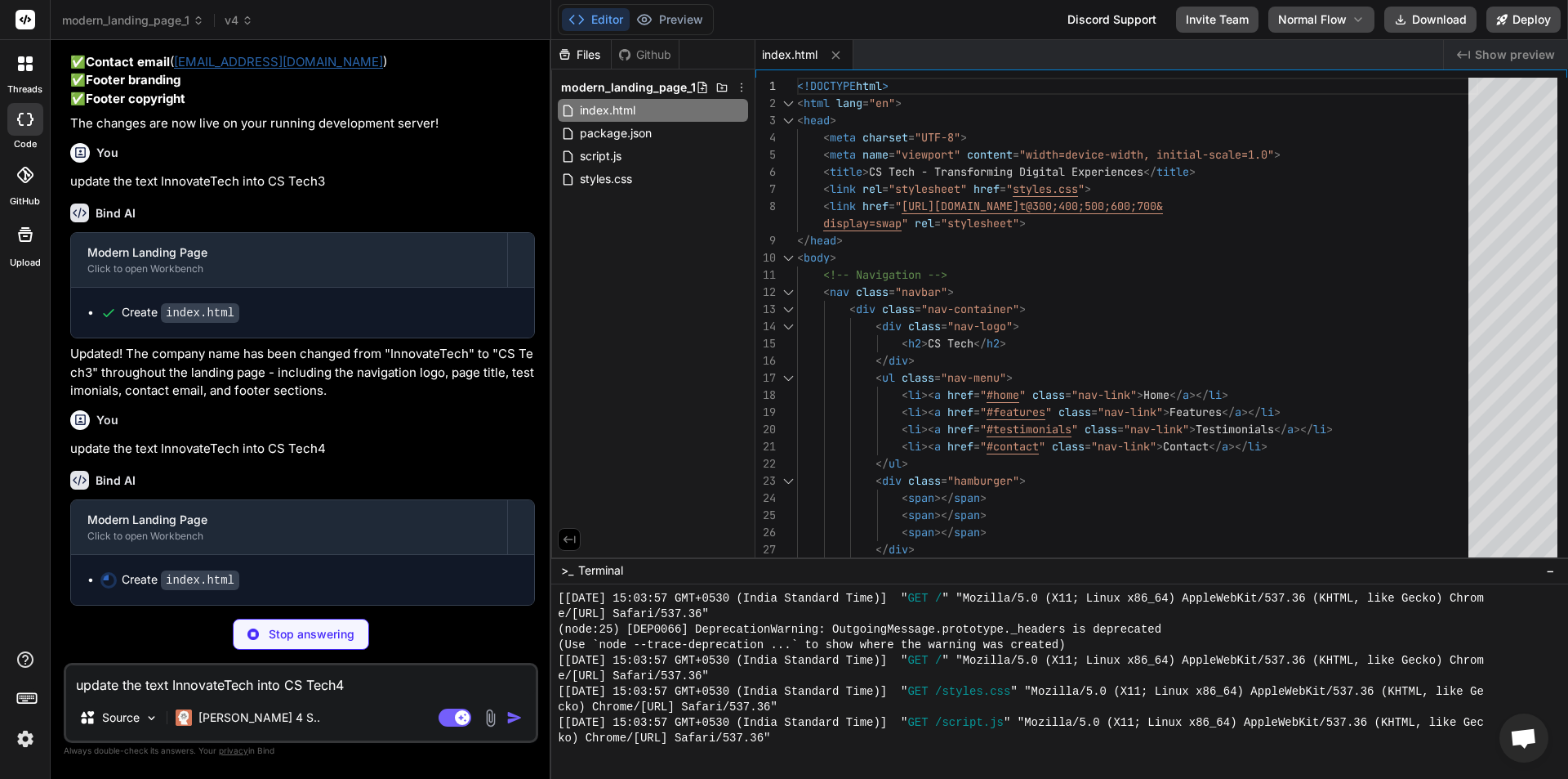
drag, startPoint x: 845, startPoint y: 60, endPoint x: 818, endPoint y: 51, distance: 28.5
click at [843, 60] on button at bounding box center [835, 55] width 21 height 21
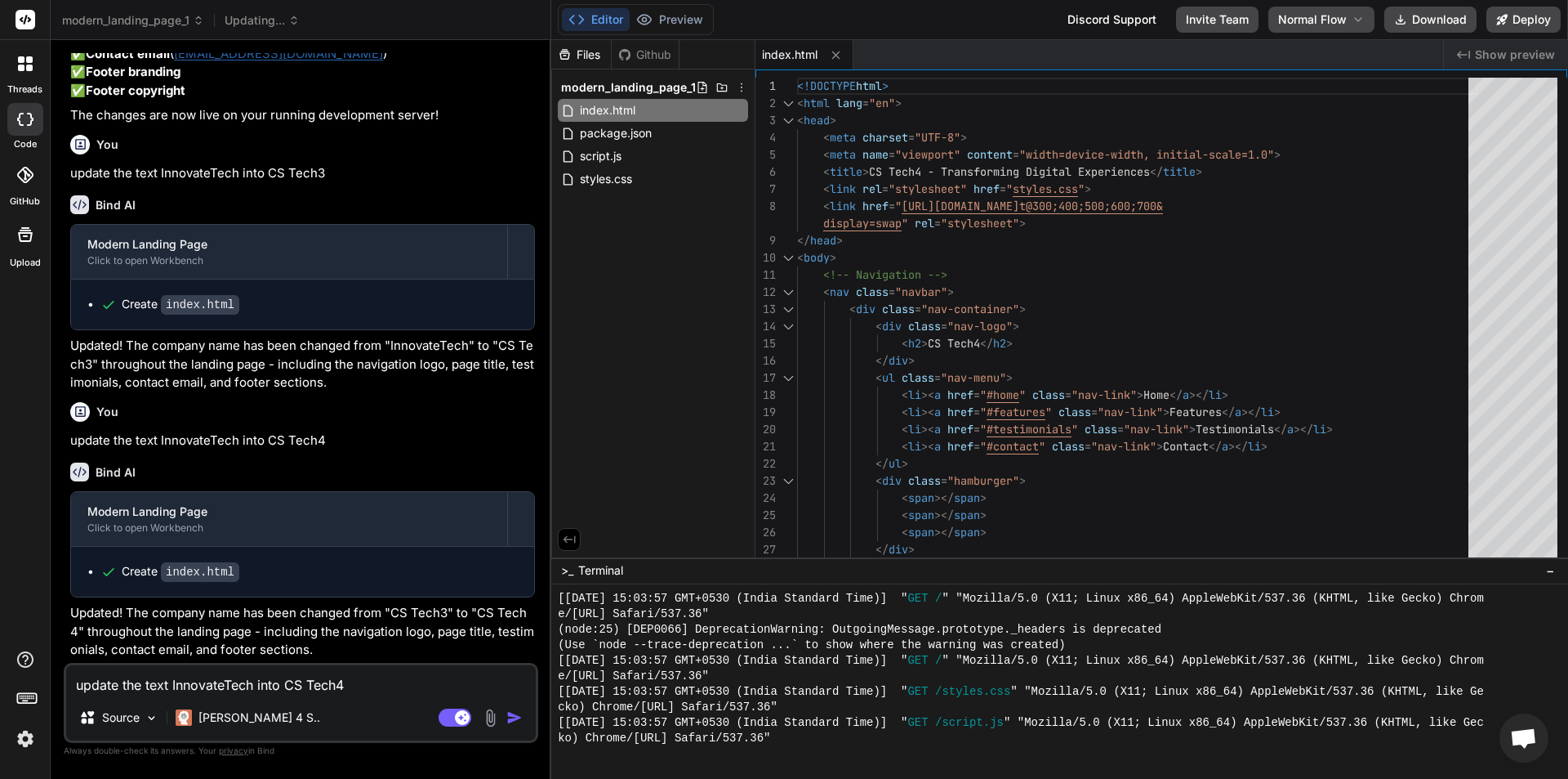
type textarea "x"
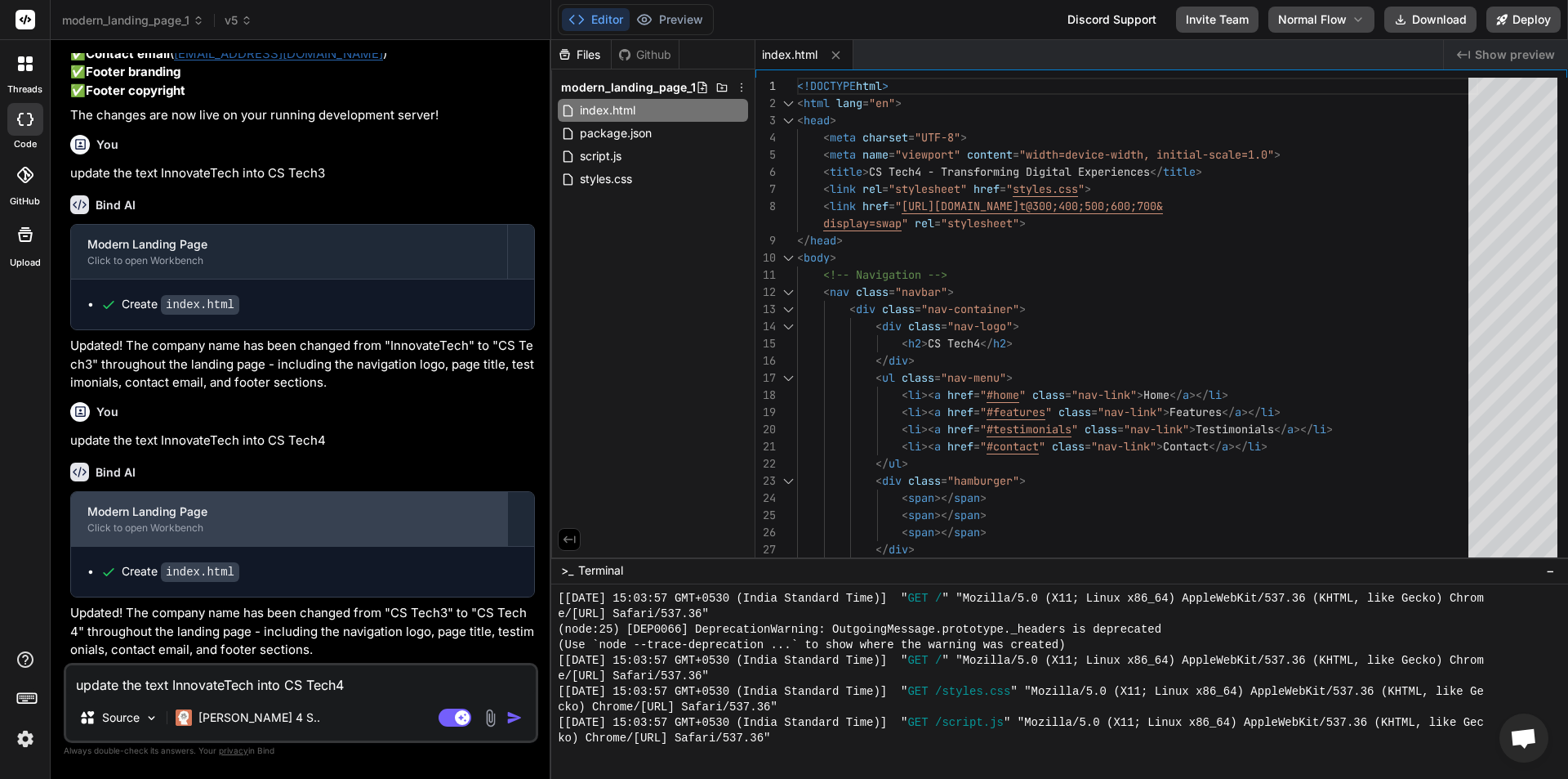
scroll to position [2169, 0]
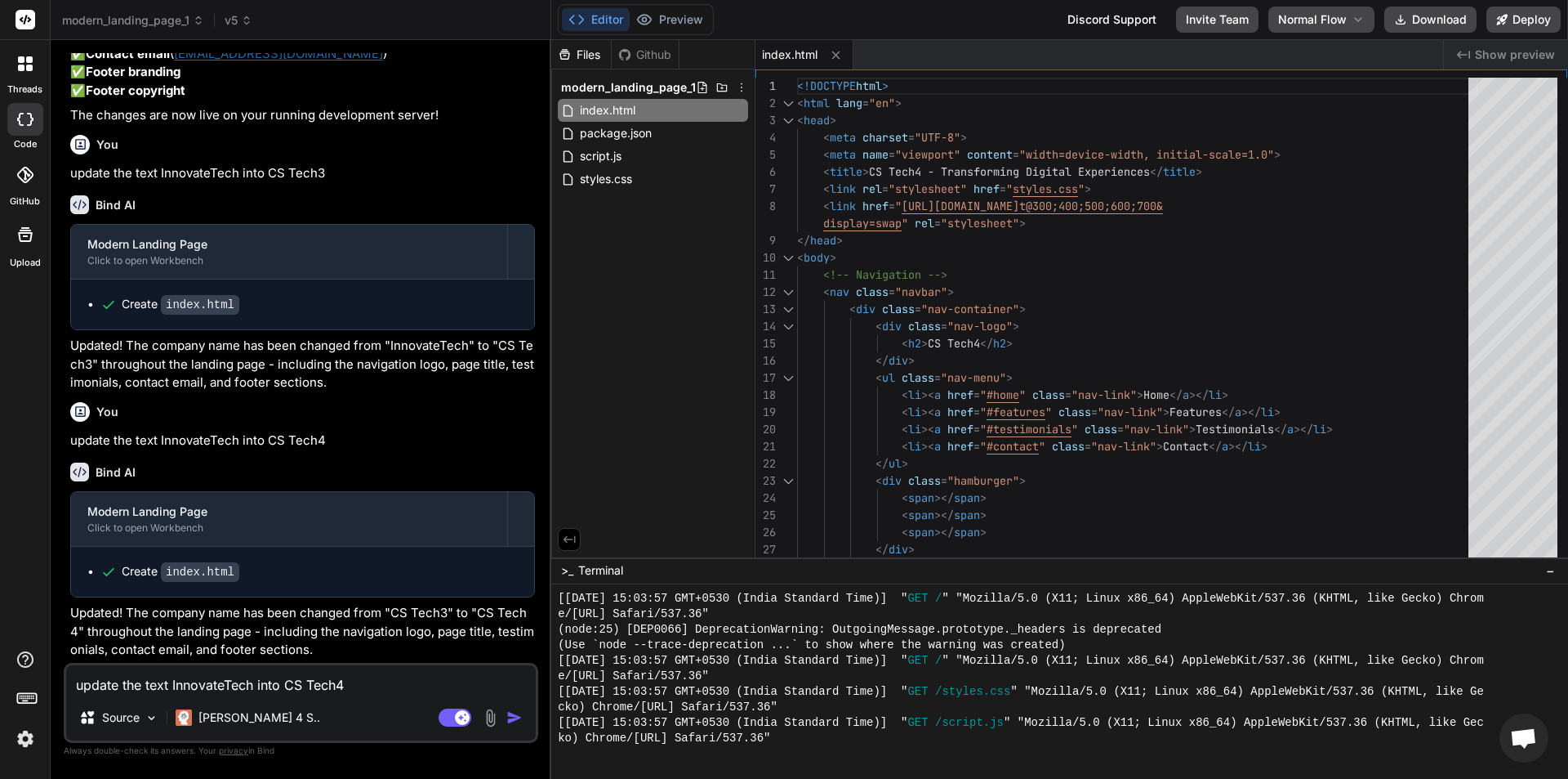
click at [375, 679] on textarea "update the text InnovateTech into CS Tech4" at bounding box center [301, 680] width 470 height 30
paste textarea "update the text InnovateTech into CS Tech"
type textarea "update the text InnovateTech into CS Tech"
type textarea "x"
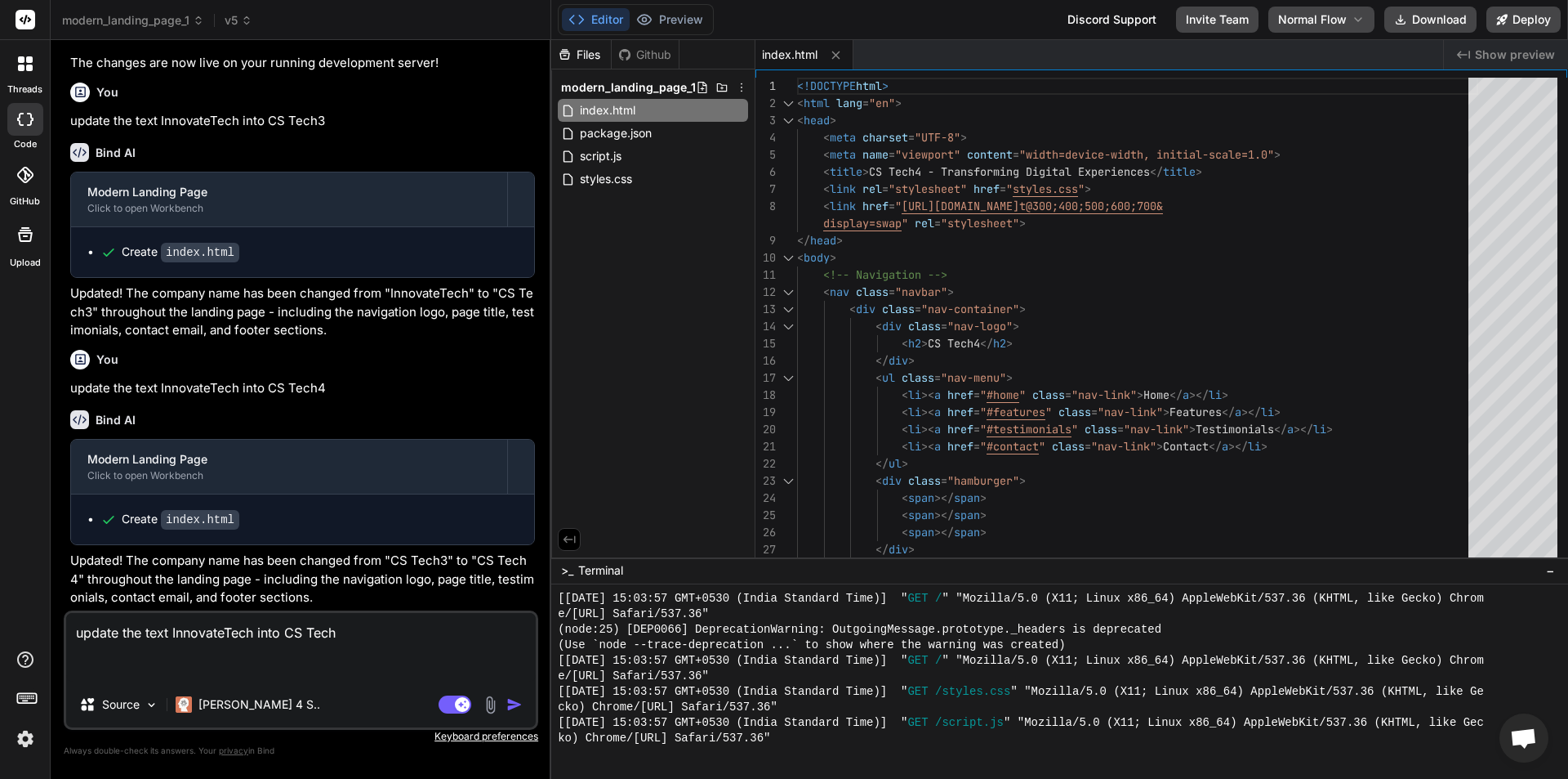
click at [381, 635] on textarea "update the text InnovateTech into CS Tech" at bounding box center [301, 646] width 470 height 68
type textarea "update the text InnovateTech into CS Tech5"
type textarea "x"
type textarea "update the text InnovateTech into CS Tech5"
click at [510, 697] on img "button" at bounding box center [514, 704] width 16 height 16
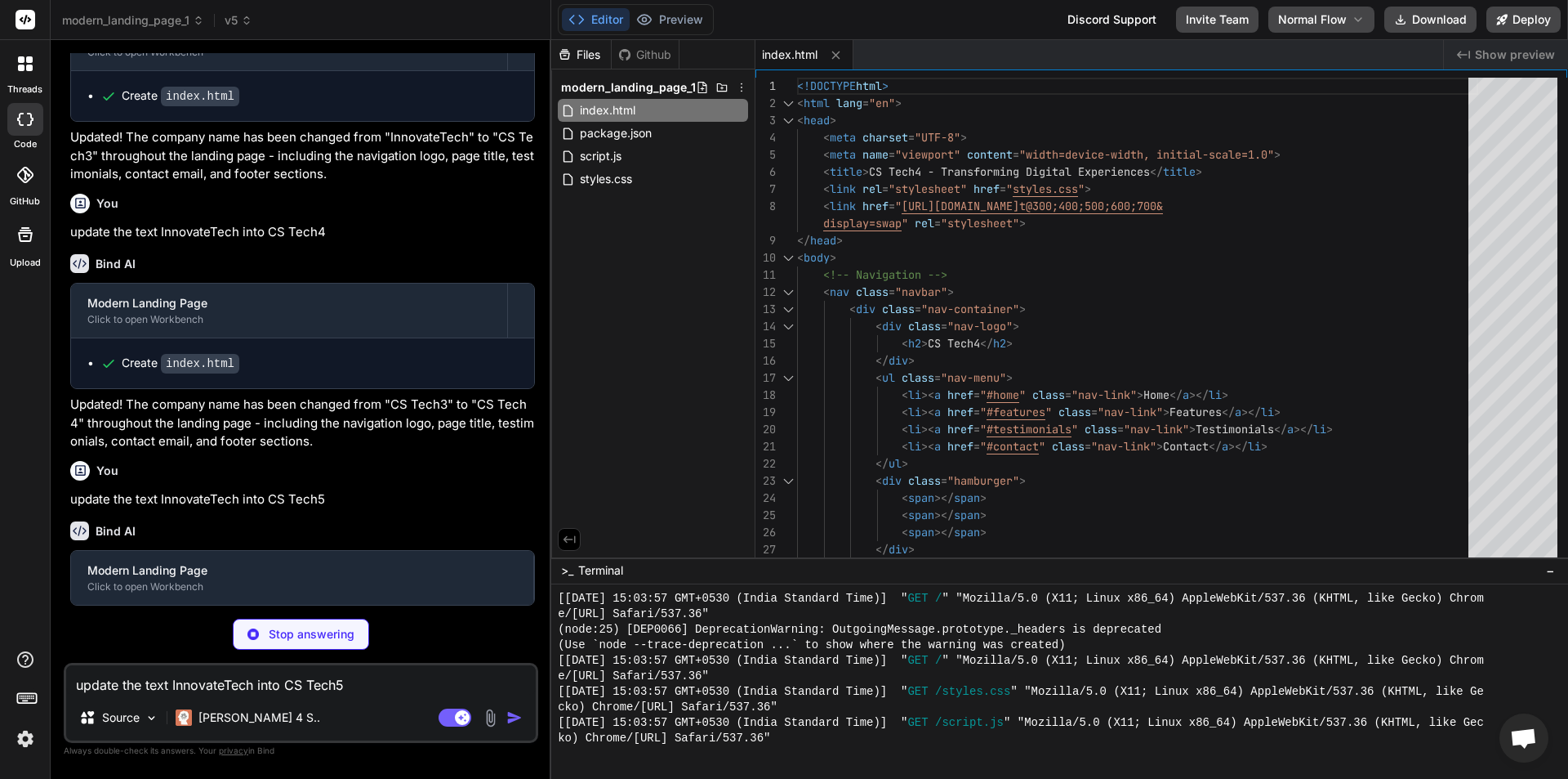
scroll to position [2339, 0]
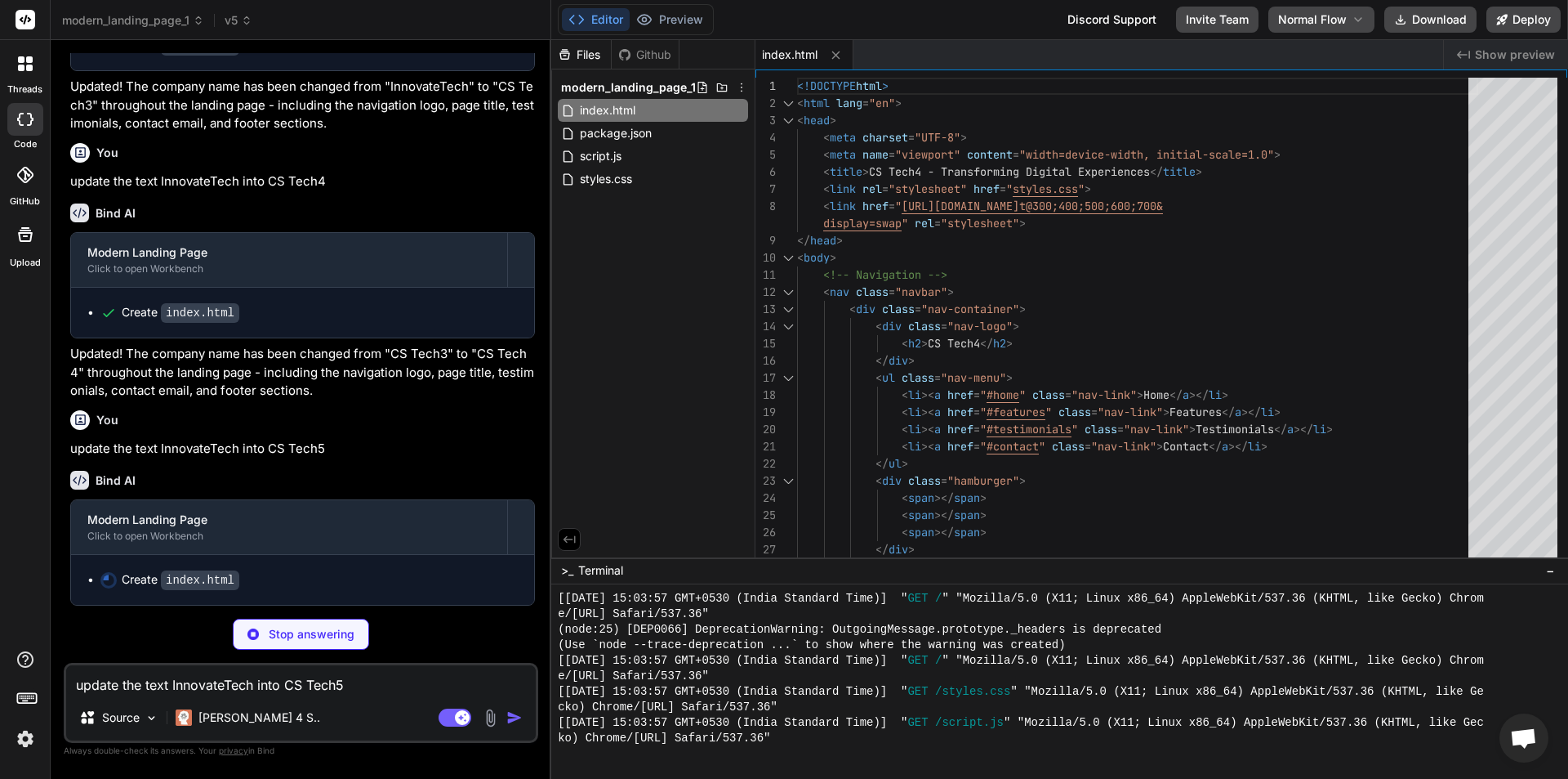
type textarea "x"
type textarea "</footer> <script src="script.js"></script> </body> </html>"
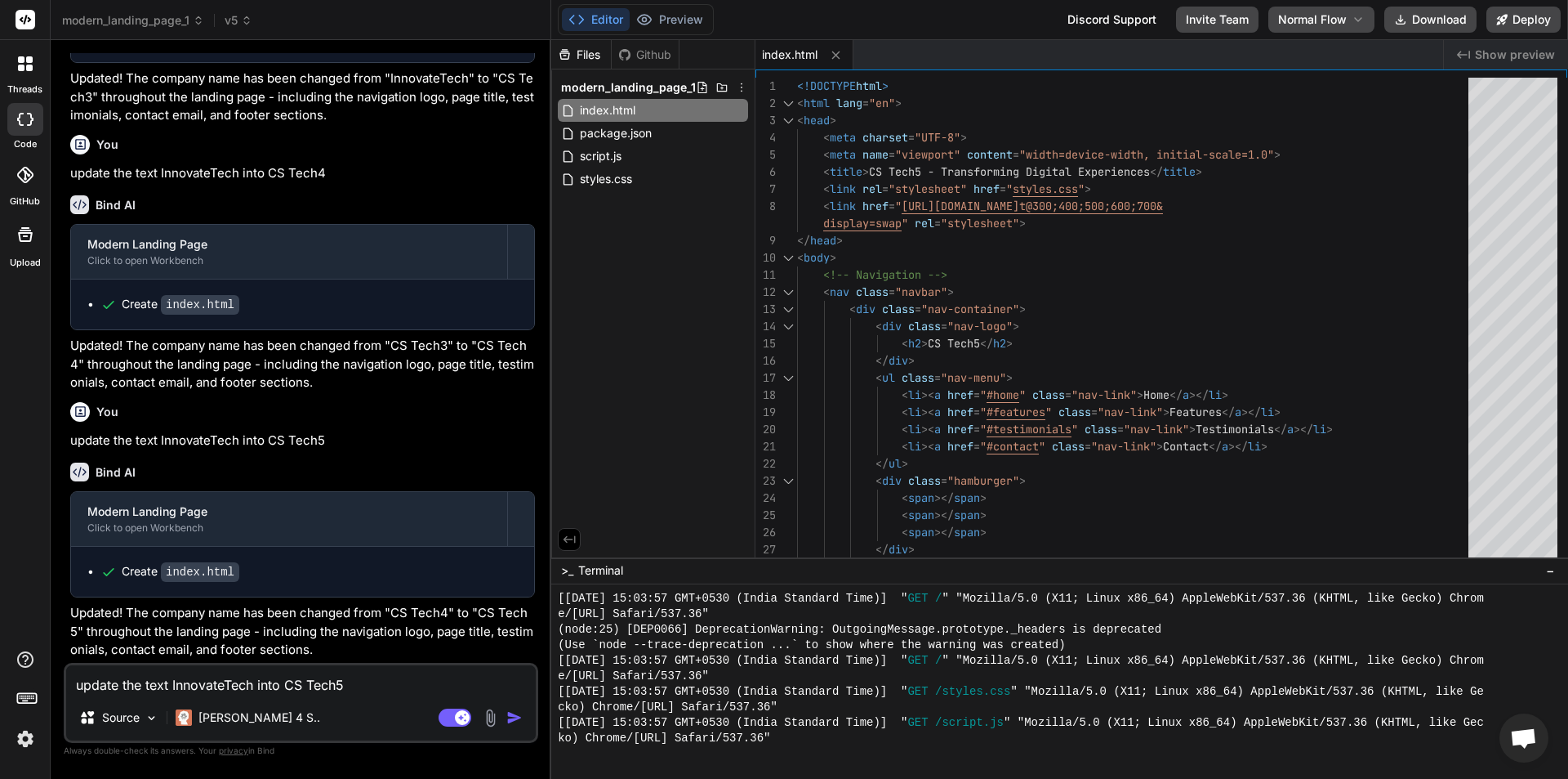
scroll to position [2436, 0]
type textarea "x"
click at [251, 26] on icon at bounding box center [247, 21] width 12 height 12
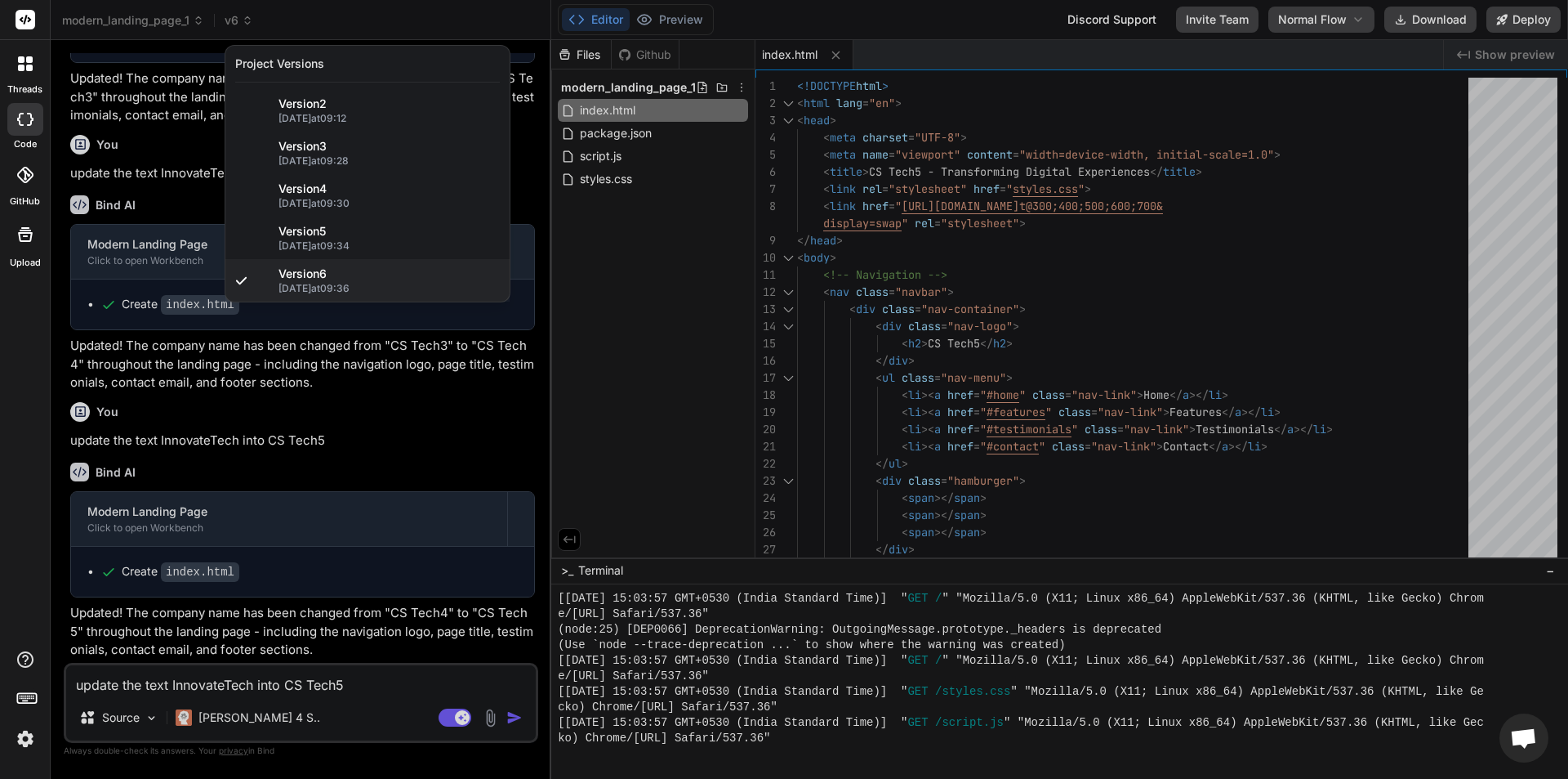
click at [360, 686] on div at bounding box center [784, 389] width 1568 height 779
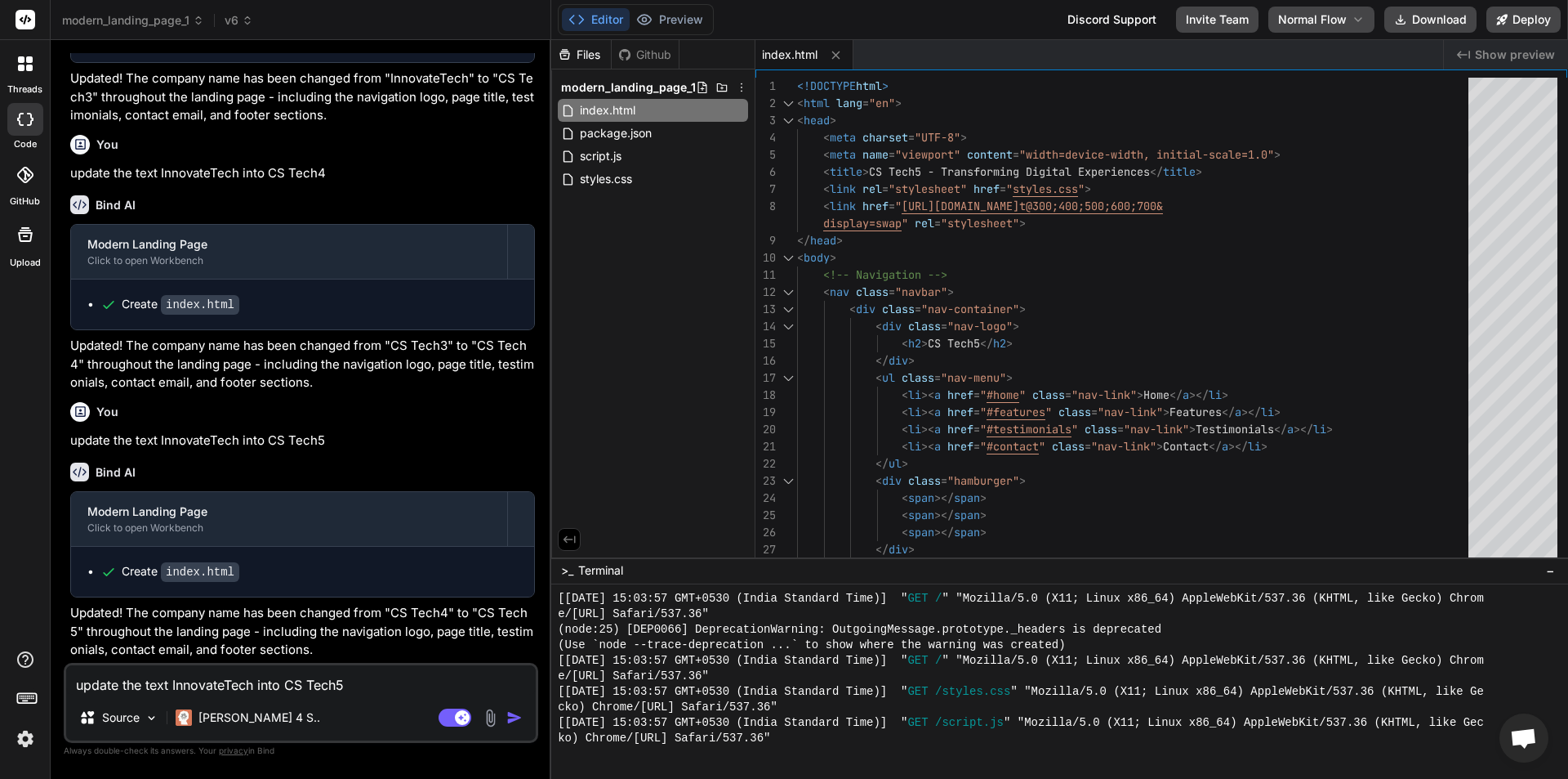
click at [350, 683] on textarea "update the text InnovateTech into CS Tech5" at bounding box center [301, 680] width 470 height 30
paste textarea "update the text InnovateTech into CS Tech"
type textarea "update the text InnovateTech into CS Tech"
type textarea "x"
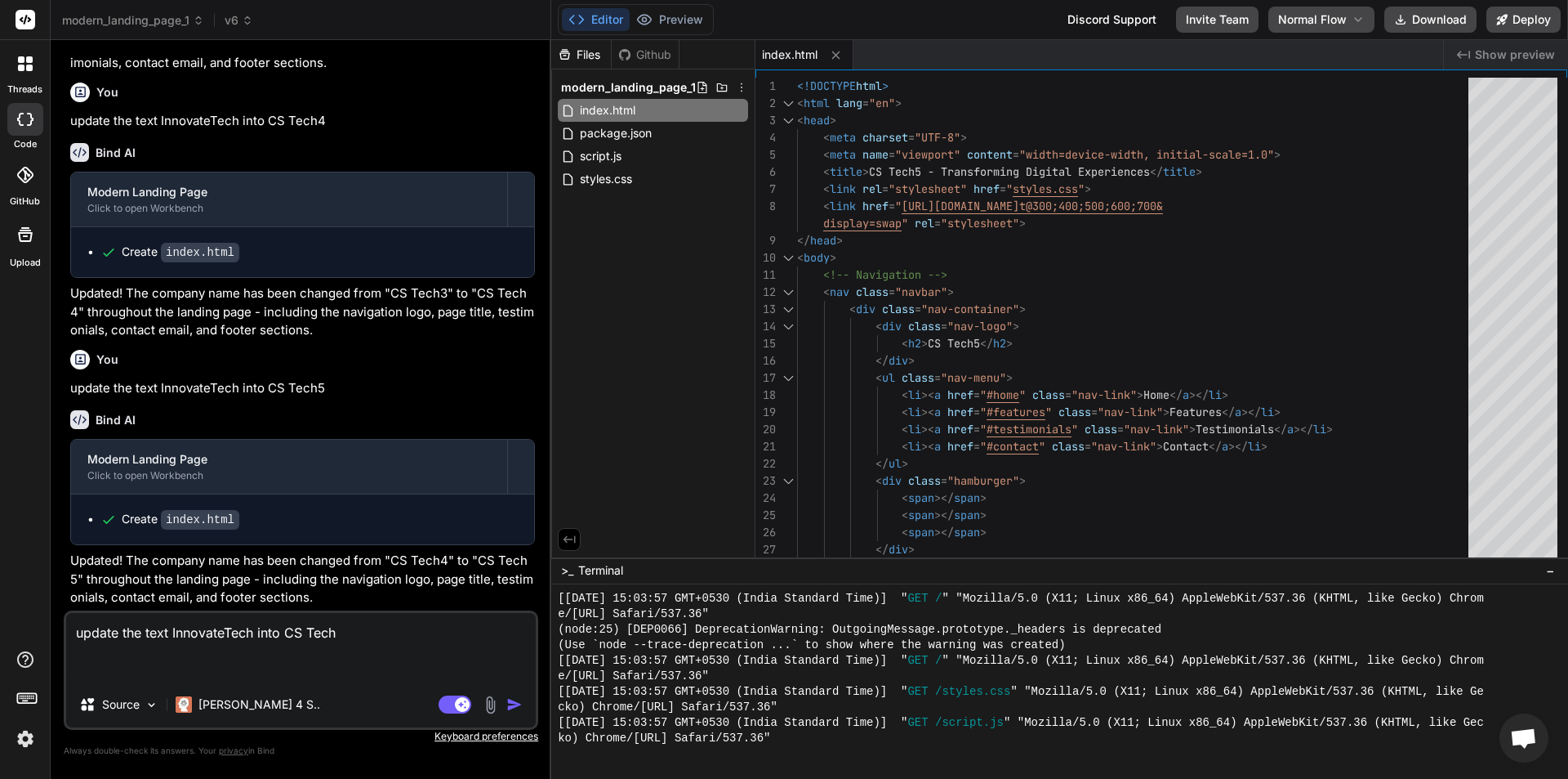
scroll to position [2457, 0]
click at [351, 633] on textarea "update the text InnovateTech into CS Tech" at bounding box center [301, 646] width 470 height 68
type textarea "update the text InnovateTech into CS Tech6"
type textarea "x"
type textarea "update the text InnovateTech into CS Tech6"
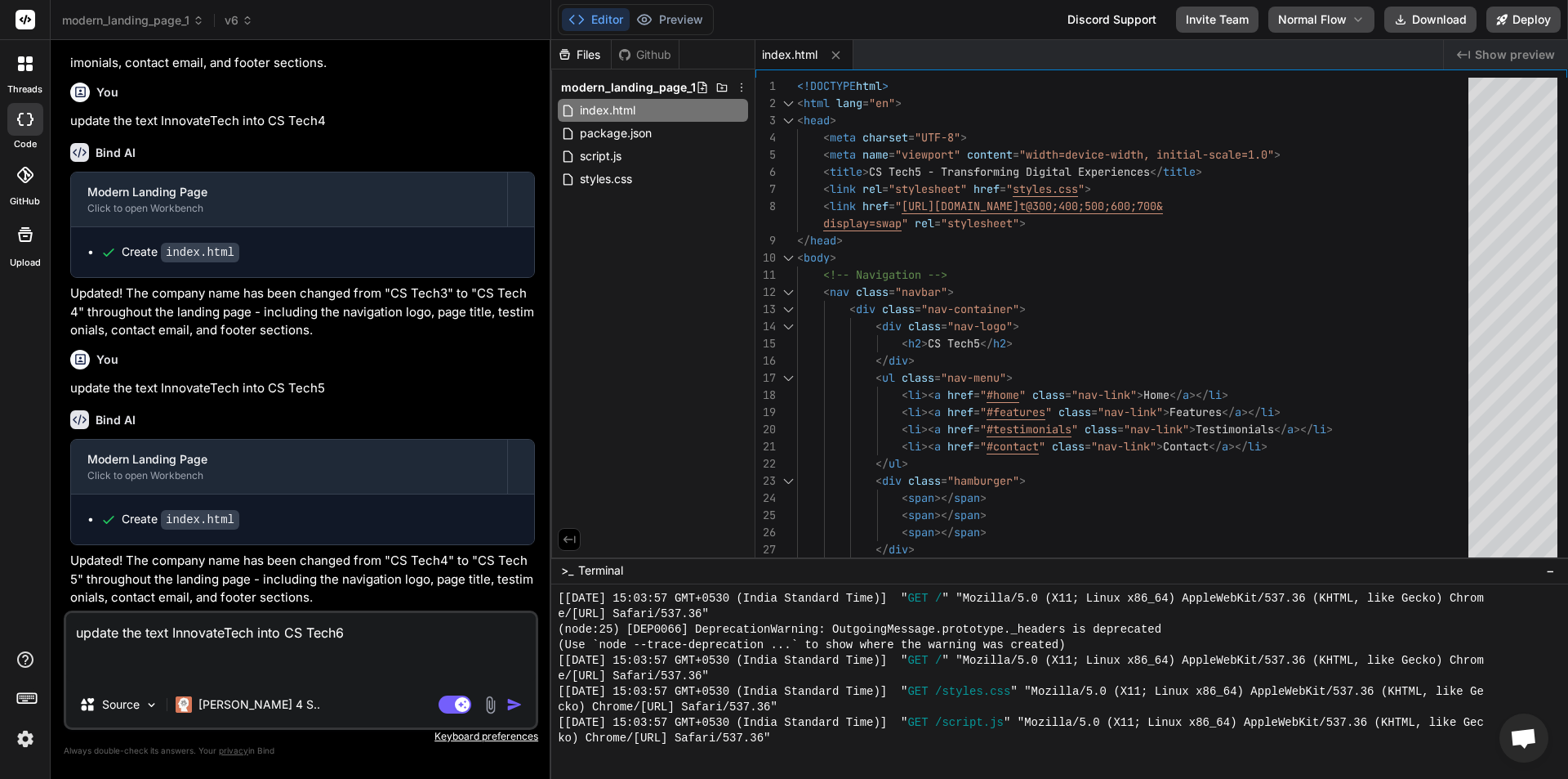
click at [517, 706] on img "button" at bounding box center [514, 704] width 16 height 16
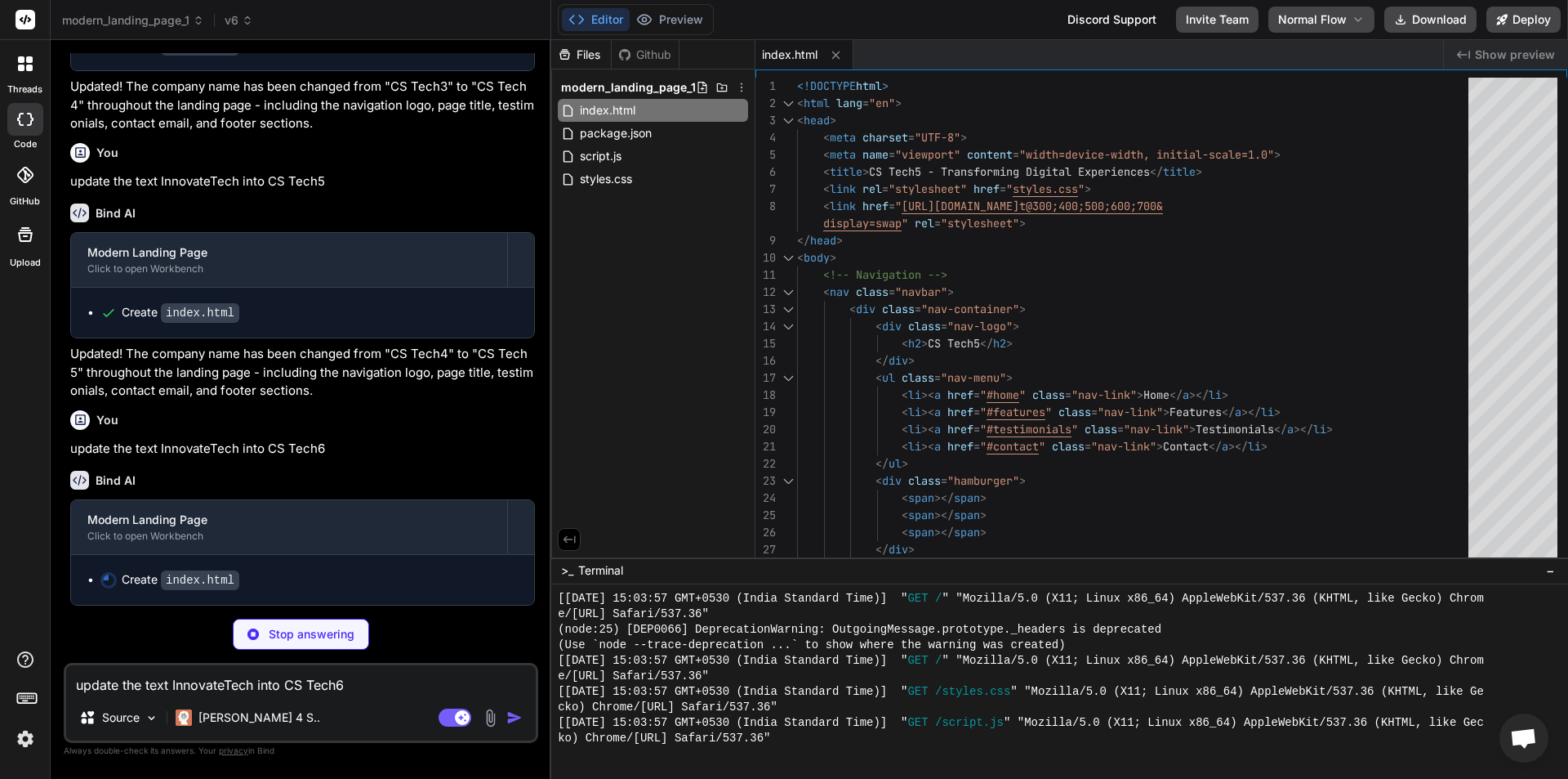
scroll to position [2696, 0]
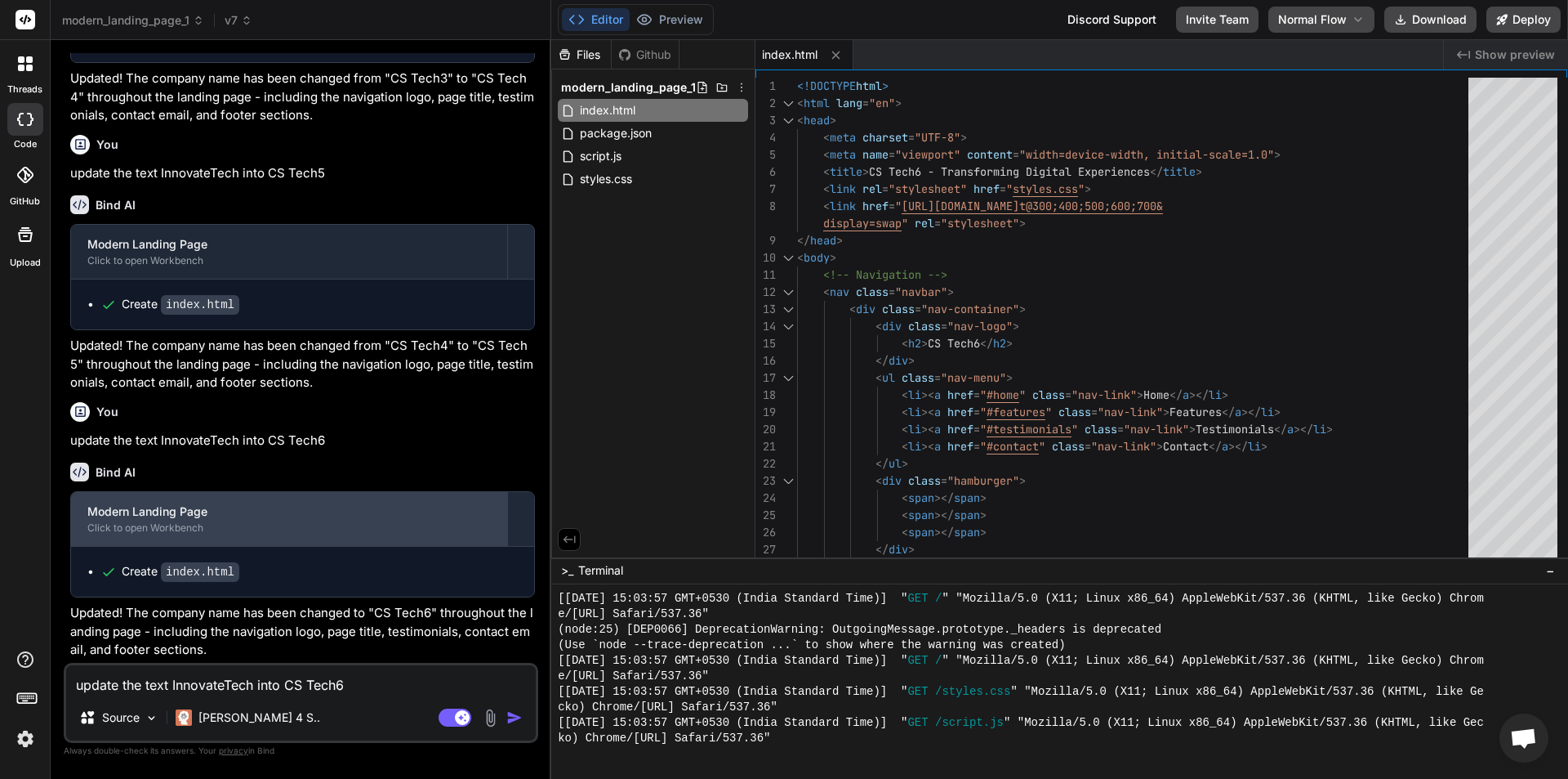
type textarea "x"
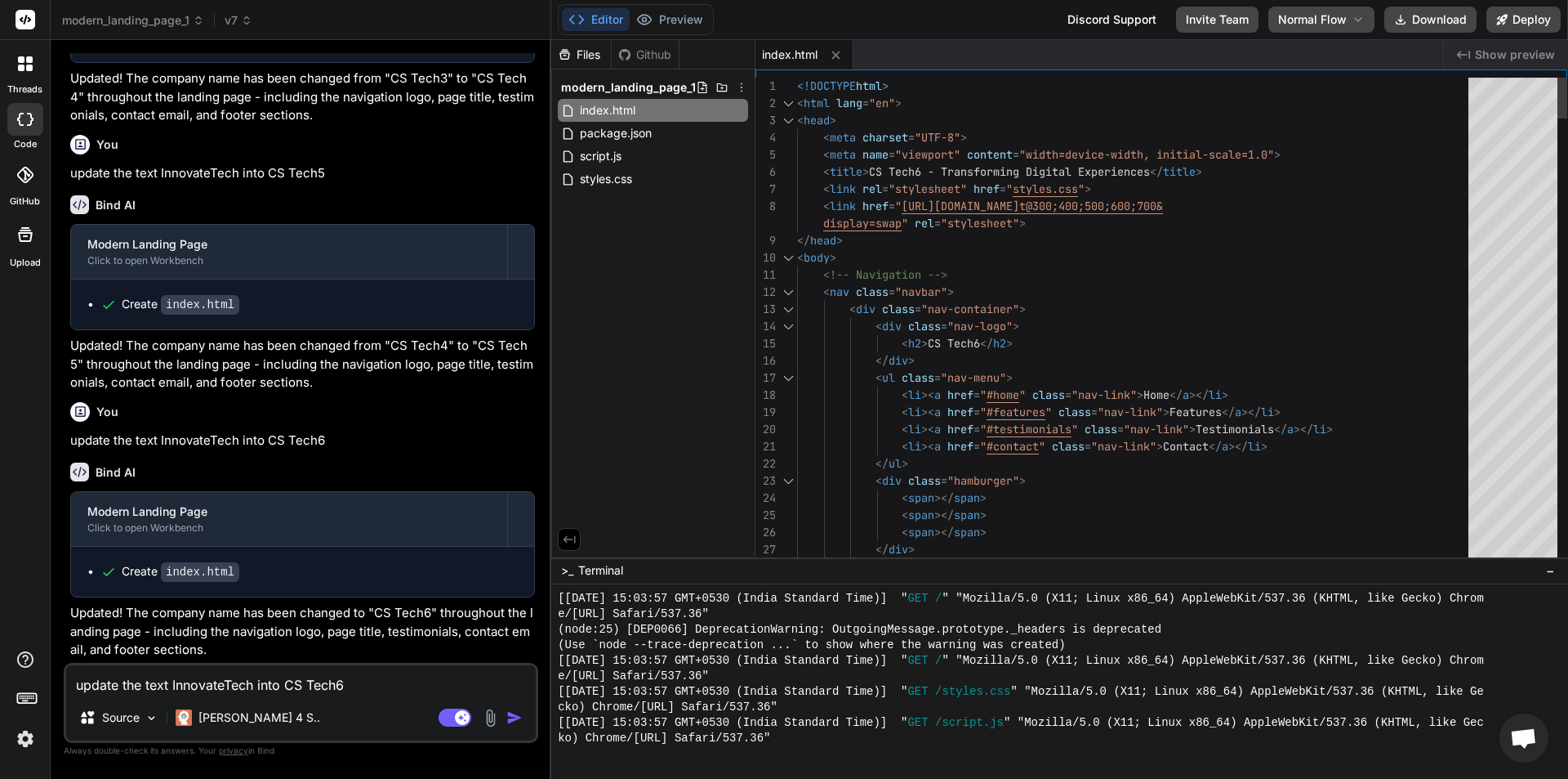
type textarea "<body> <!-- Navigation --> <nav class="navbar"> <div class="nav-container"> <di…"
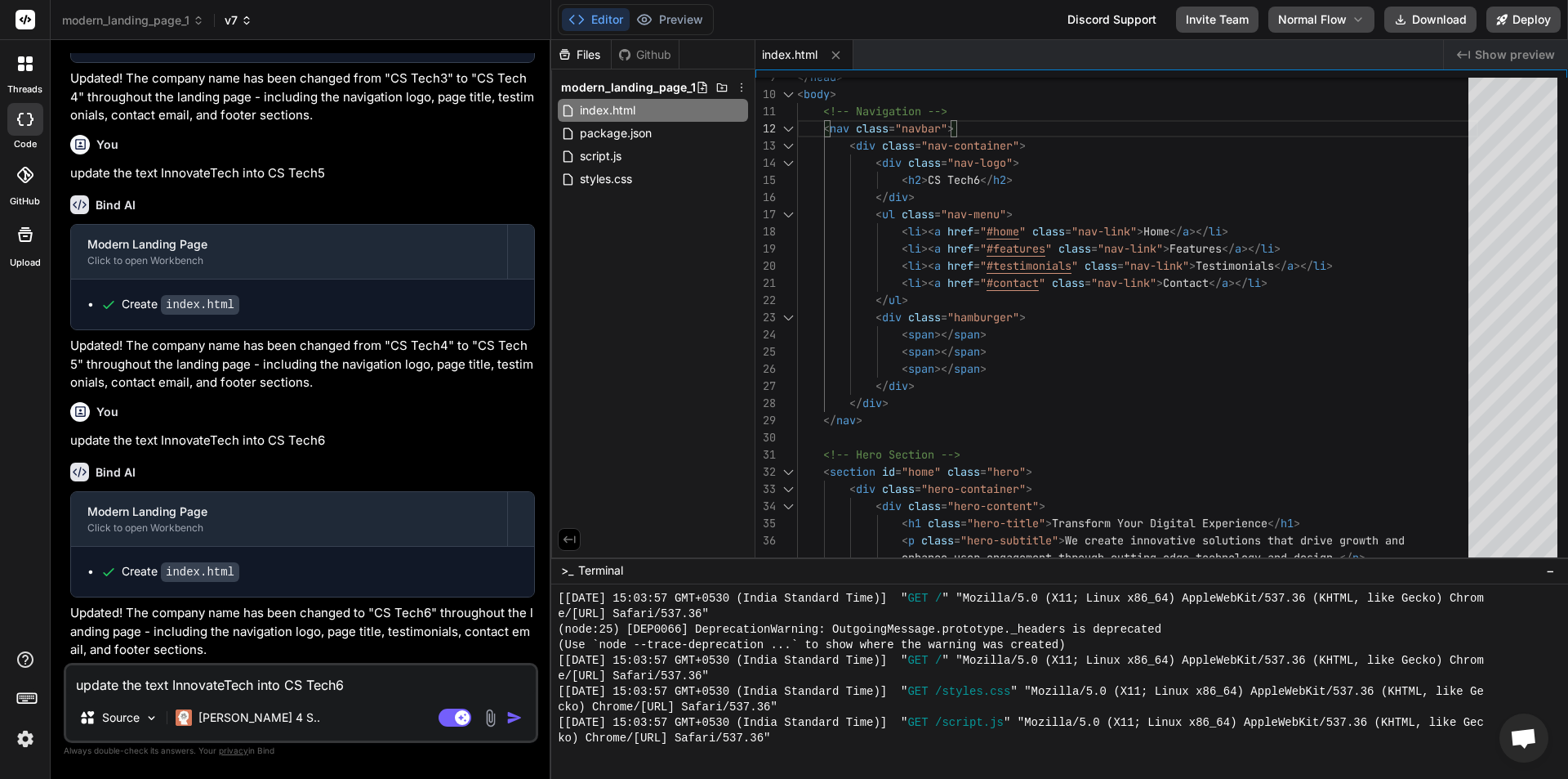
click at [247, 24] on icon at bounding box center [246, 21] width 12 height 12
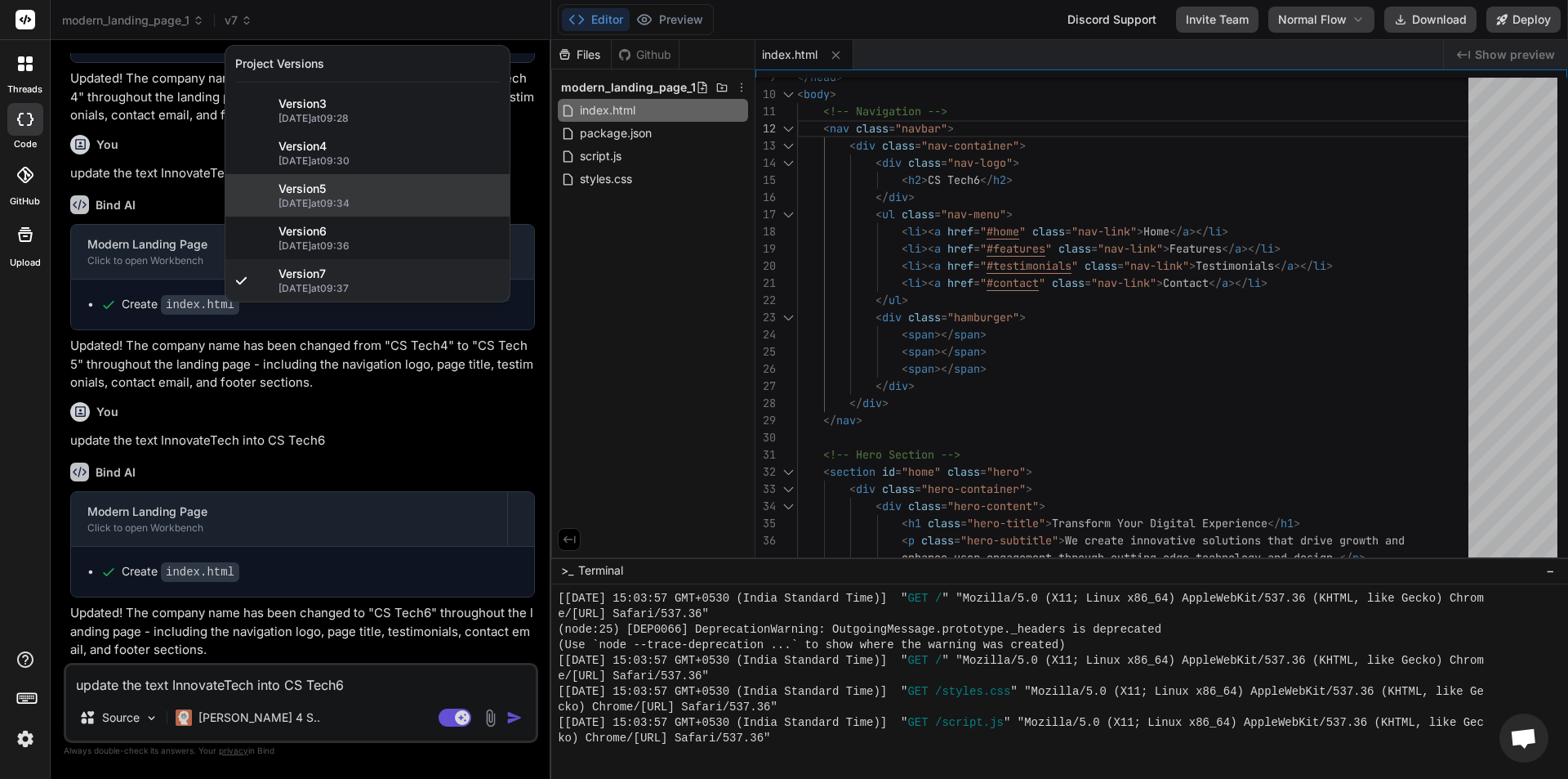
click at [352, 194] on div "Version 5" at bounding box center [389, 189] width 222 height 16
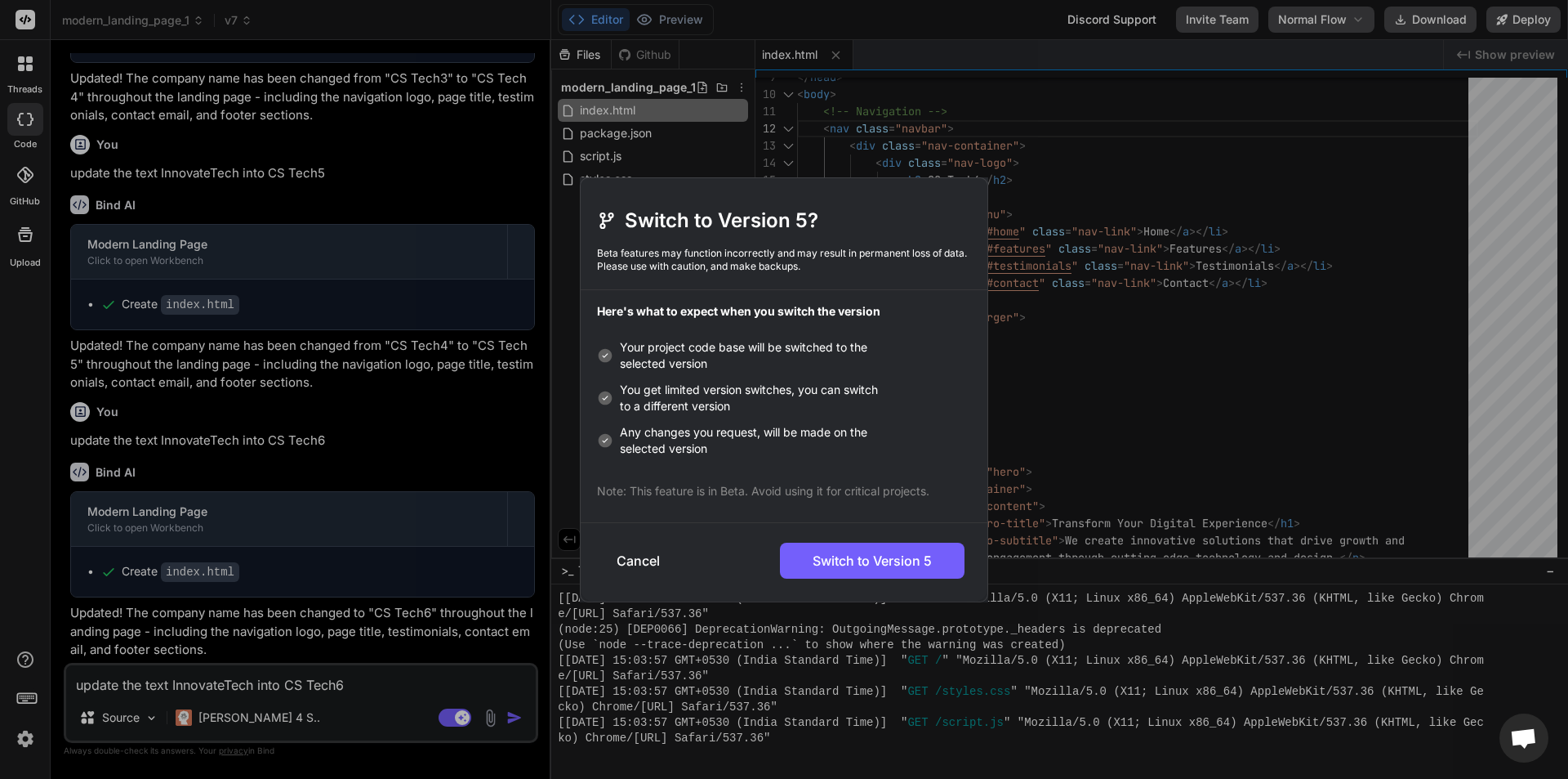
click at [246, 21] on div "Switch to Version 5? Beta features may function incorrectly and may result in p…" at bounding box center [784, 389] width 1568 height 779
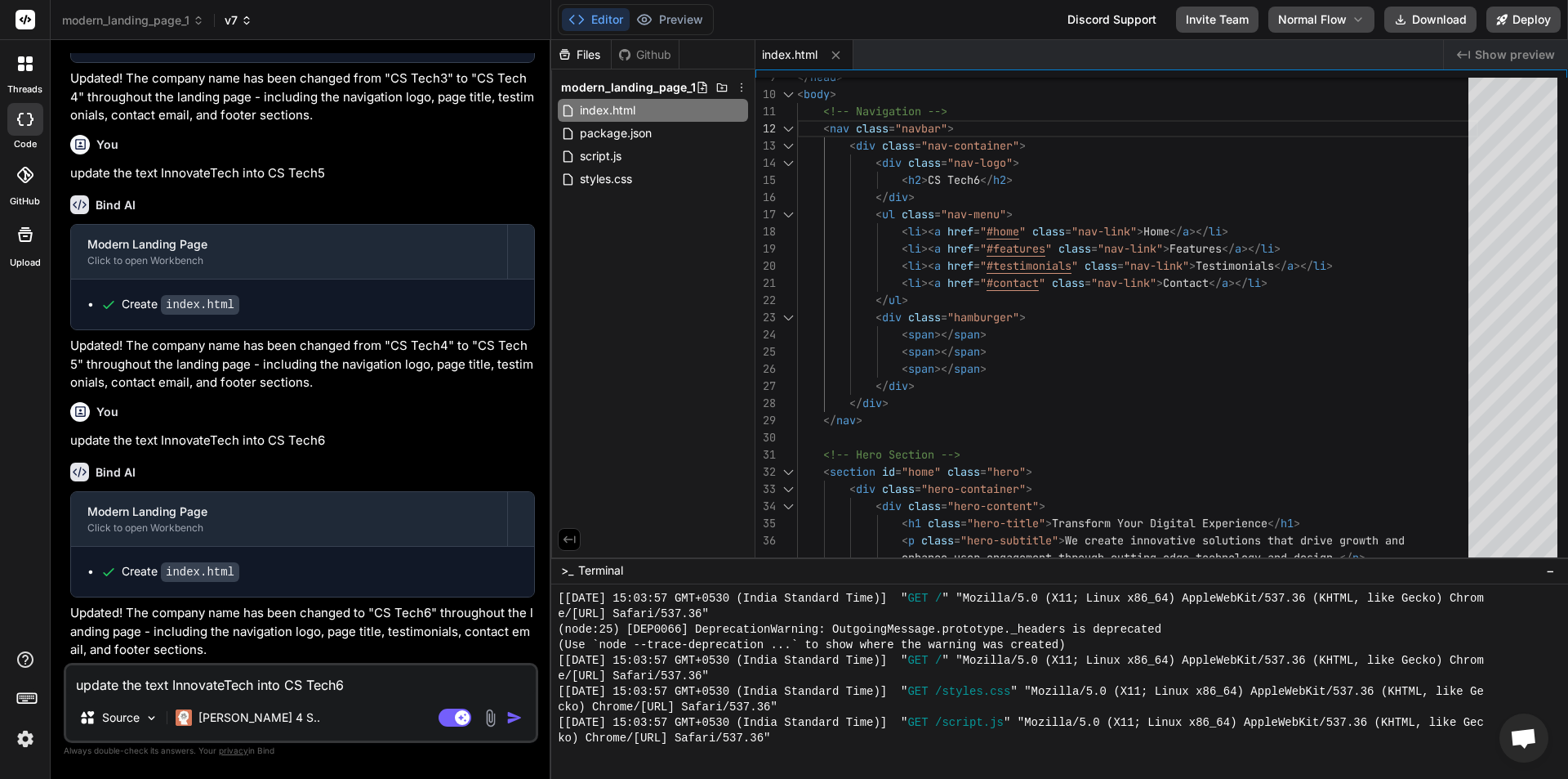
click at [249, 23] on icon at bounding box center [246, 21] width 12 height 12
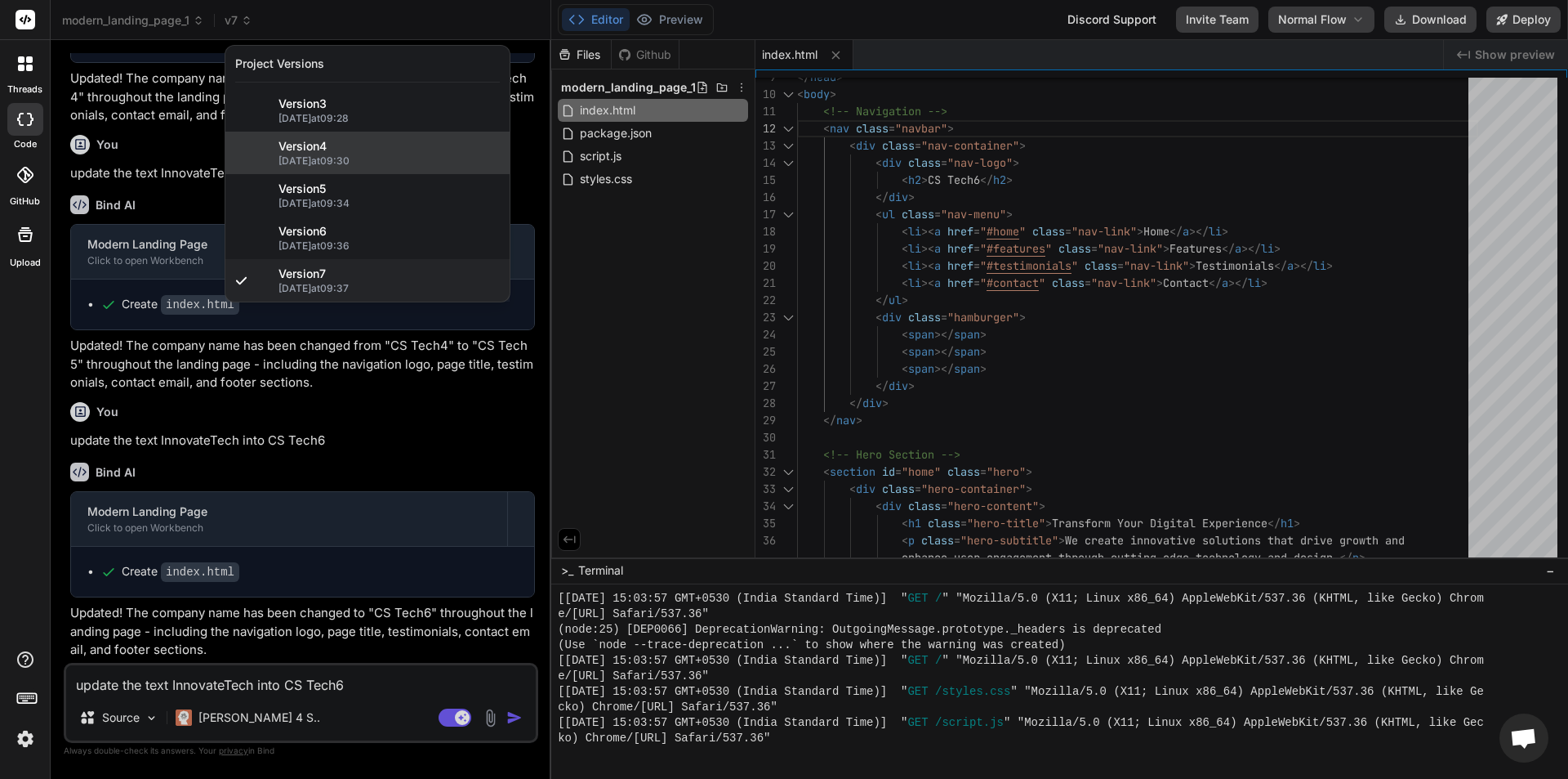
click at [365, 160] on span "15/10/2025 at 09:30" at bounding box center [389, 161] width 222 height 13
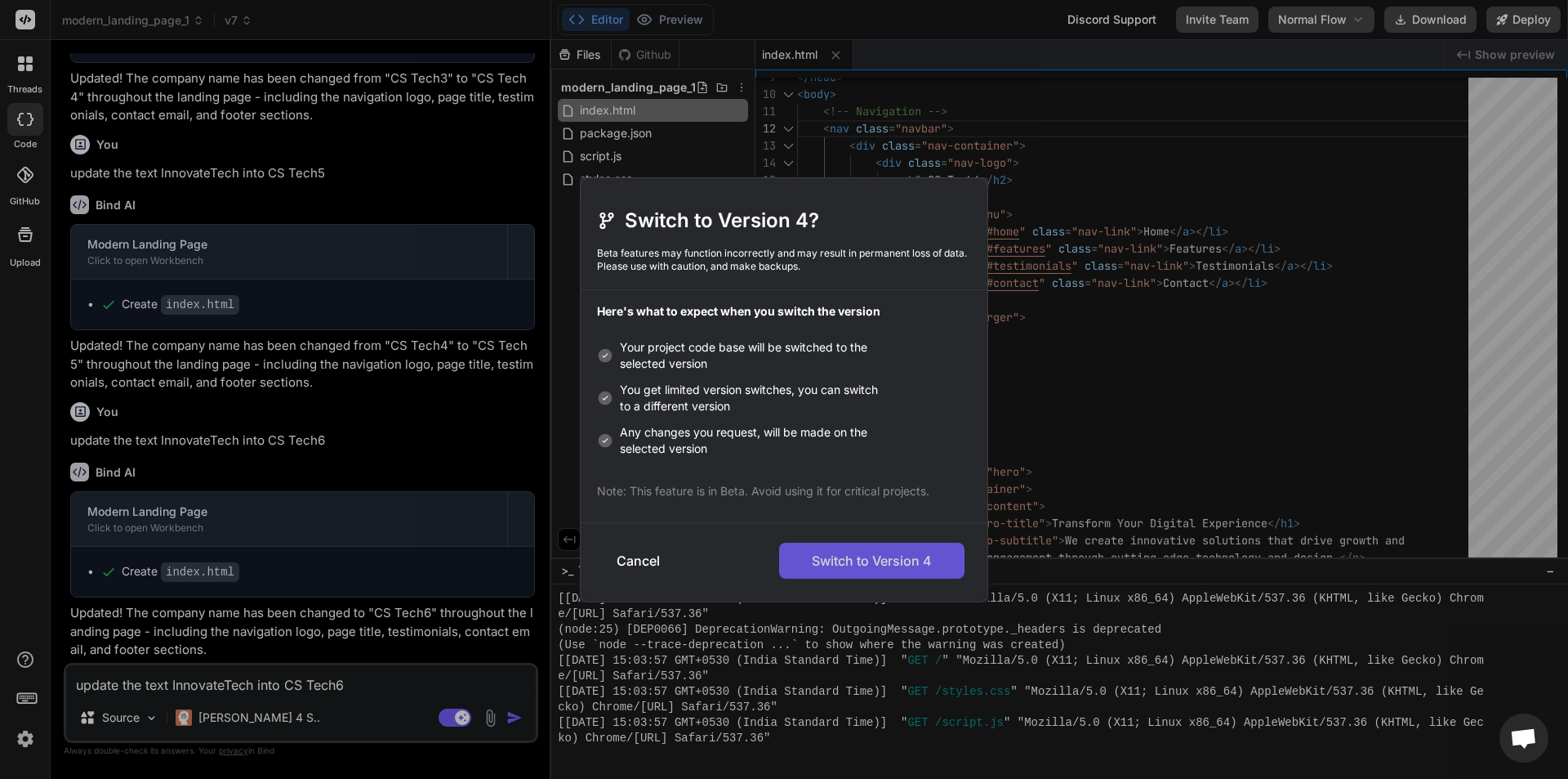
click at [817, 562] on button "Switch to Version 4" at bounding box center [872, 561] width 185 height 36
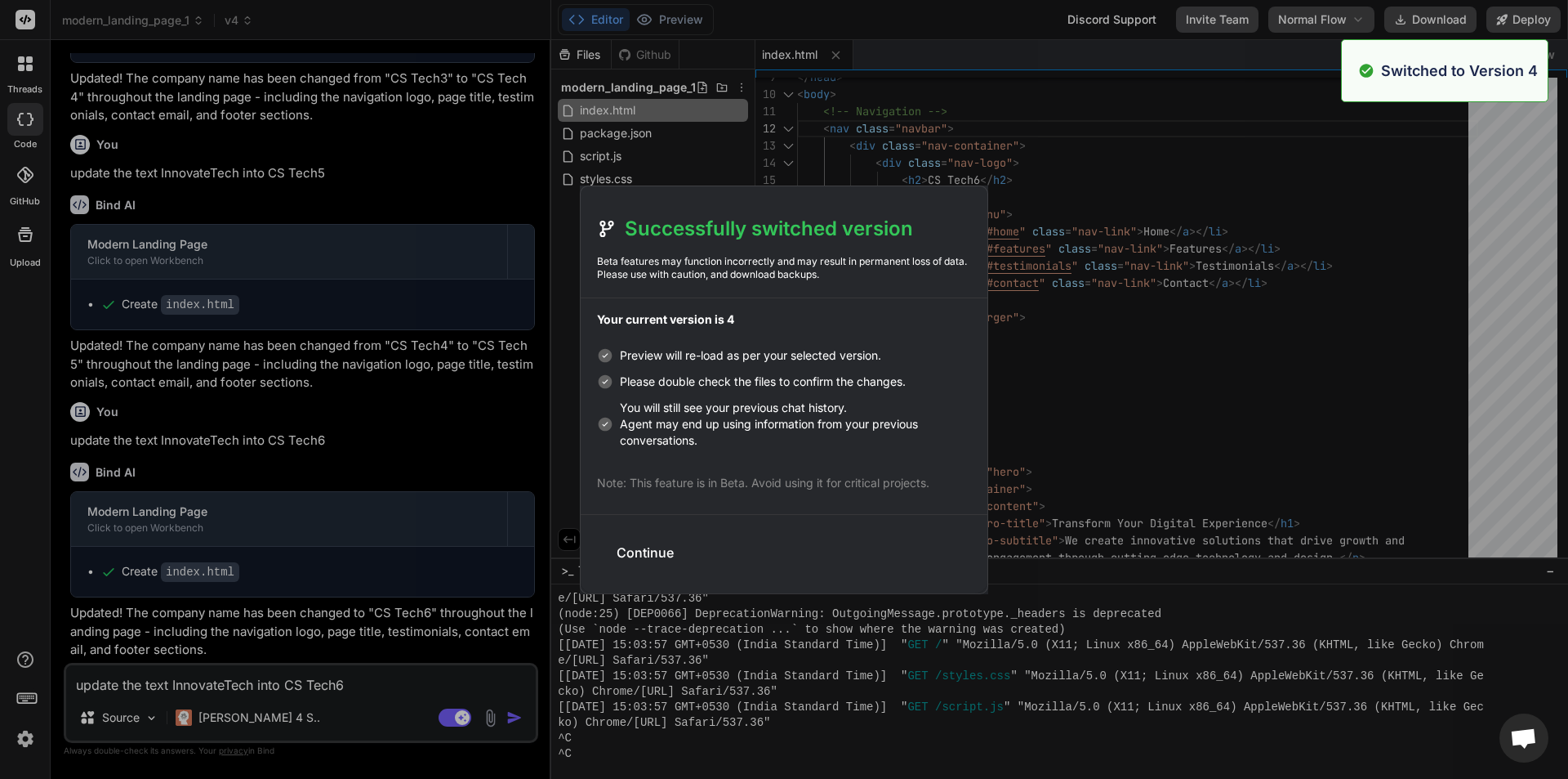
scroll to position [2918, 0]
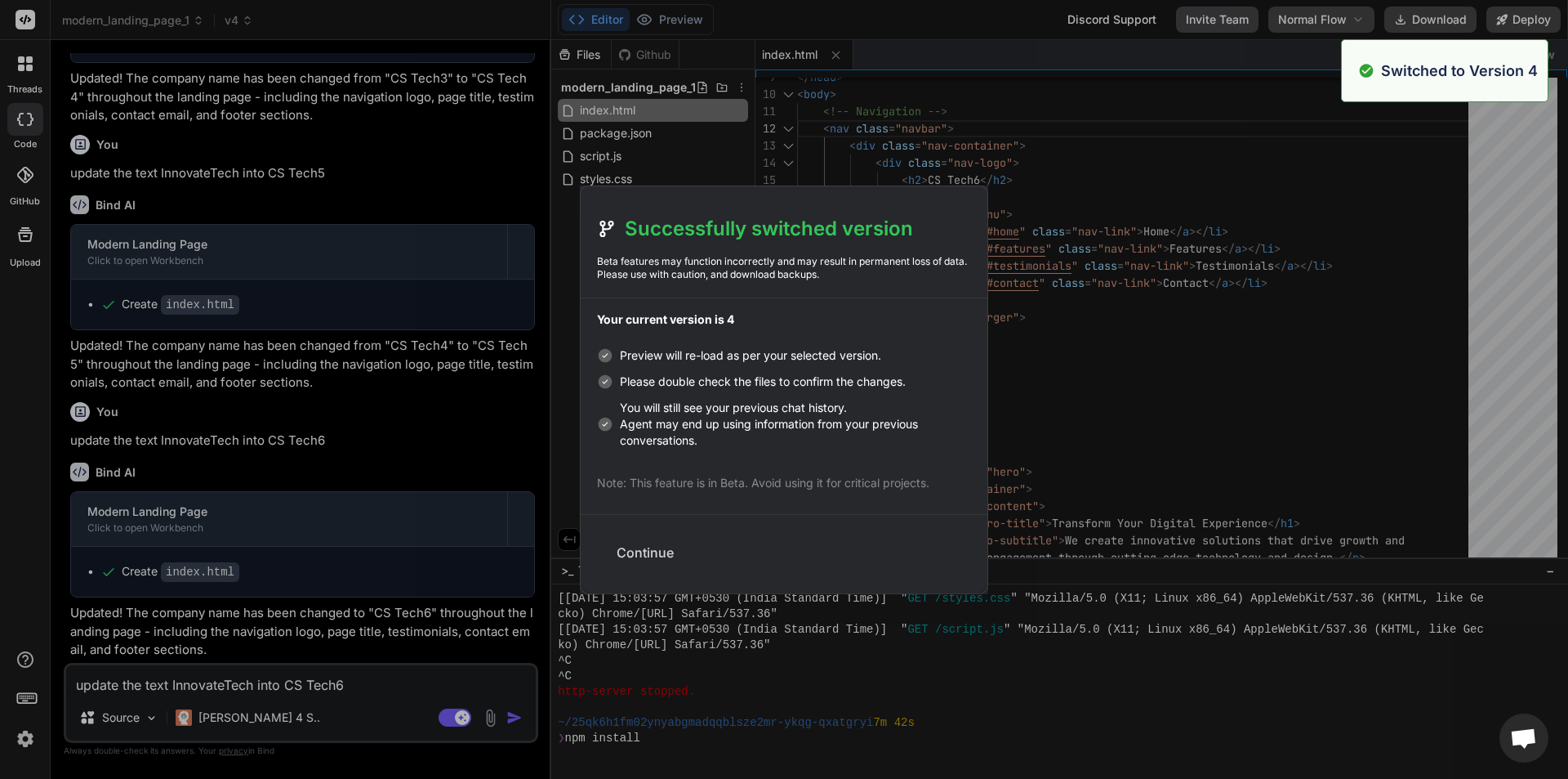
click at [637, 548] on button "Continue" at bounding box center [644, 552] width 83 height 36
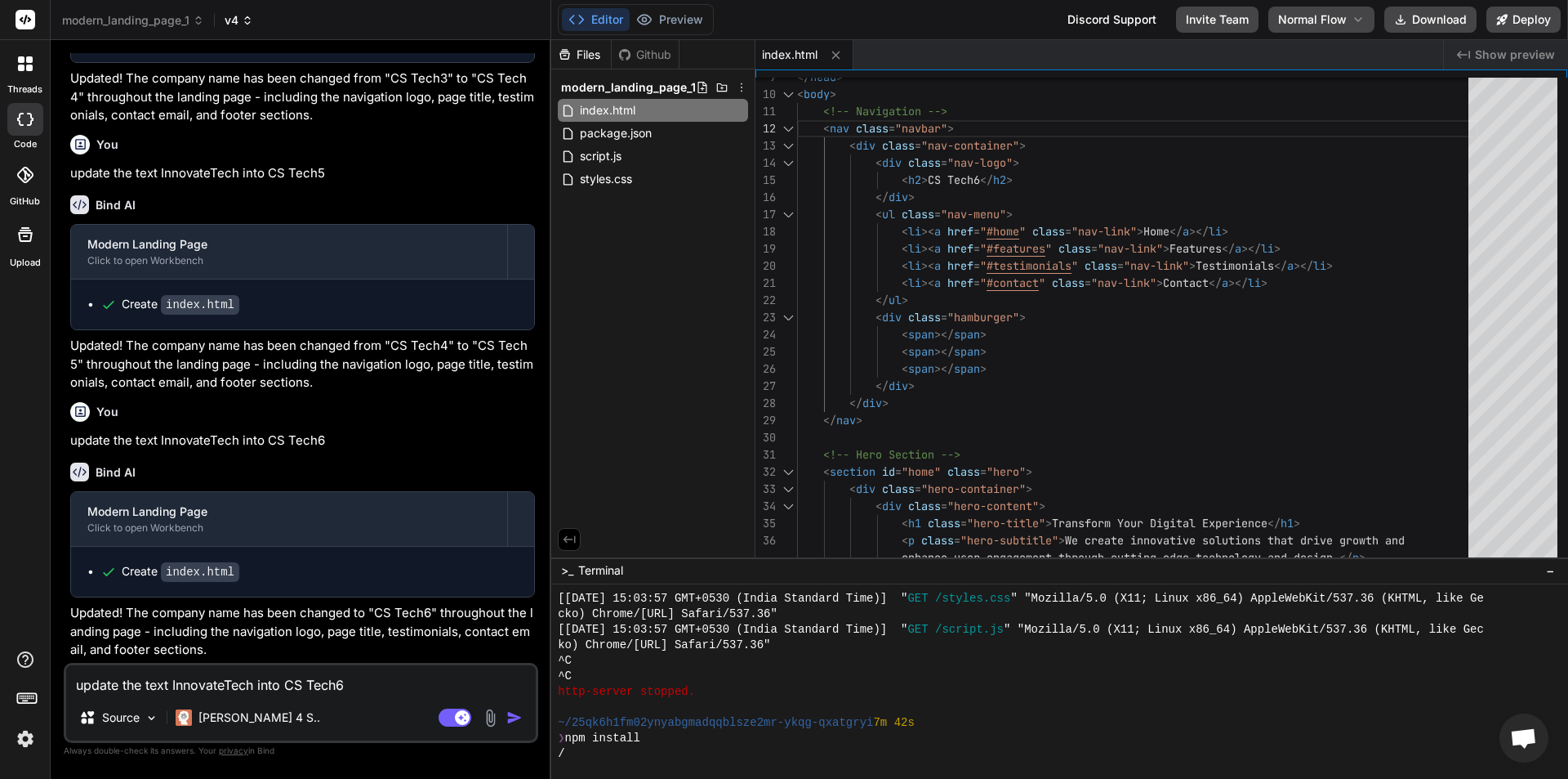
click at [242, 24] on span "v4" at bounding box center [239, 21] width 29 height 16
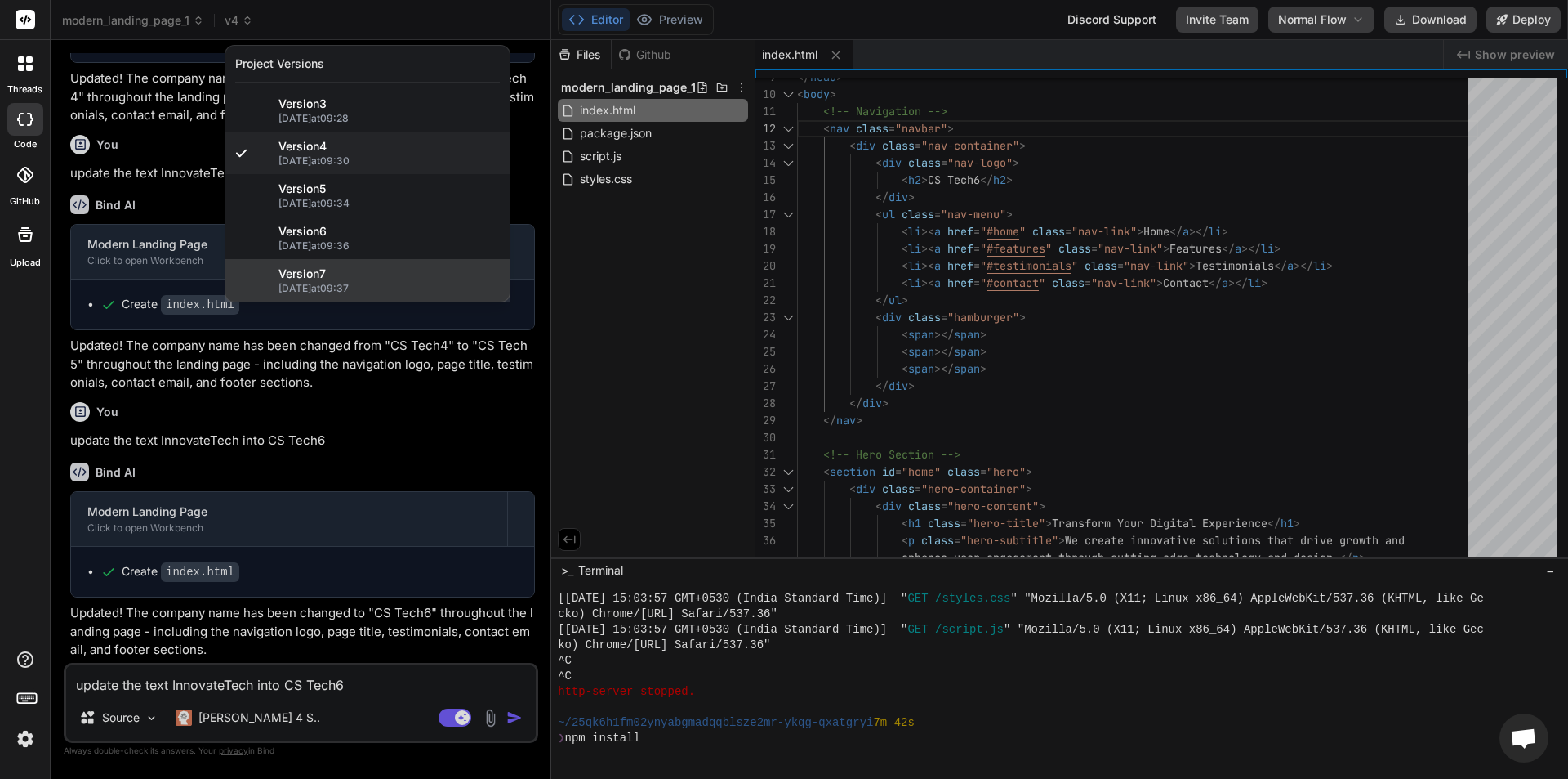
click at [344, 286] on span "15/10/2025 at 09:37" at bounding box center [389, 289] width 222 height 13
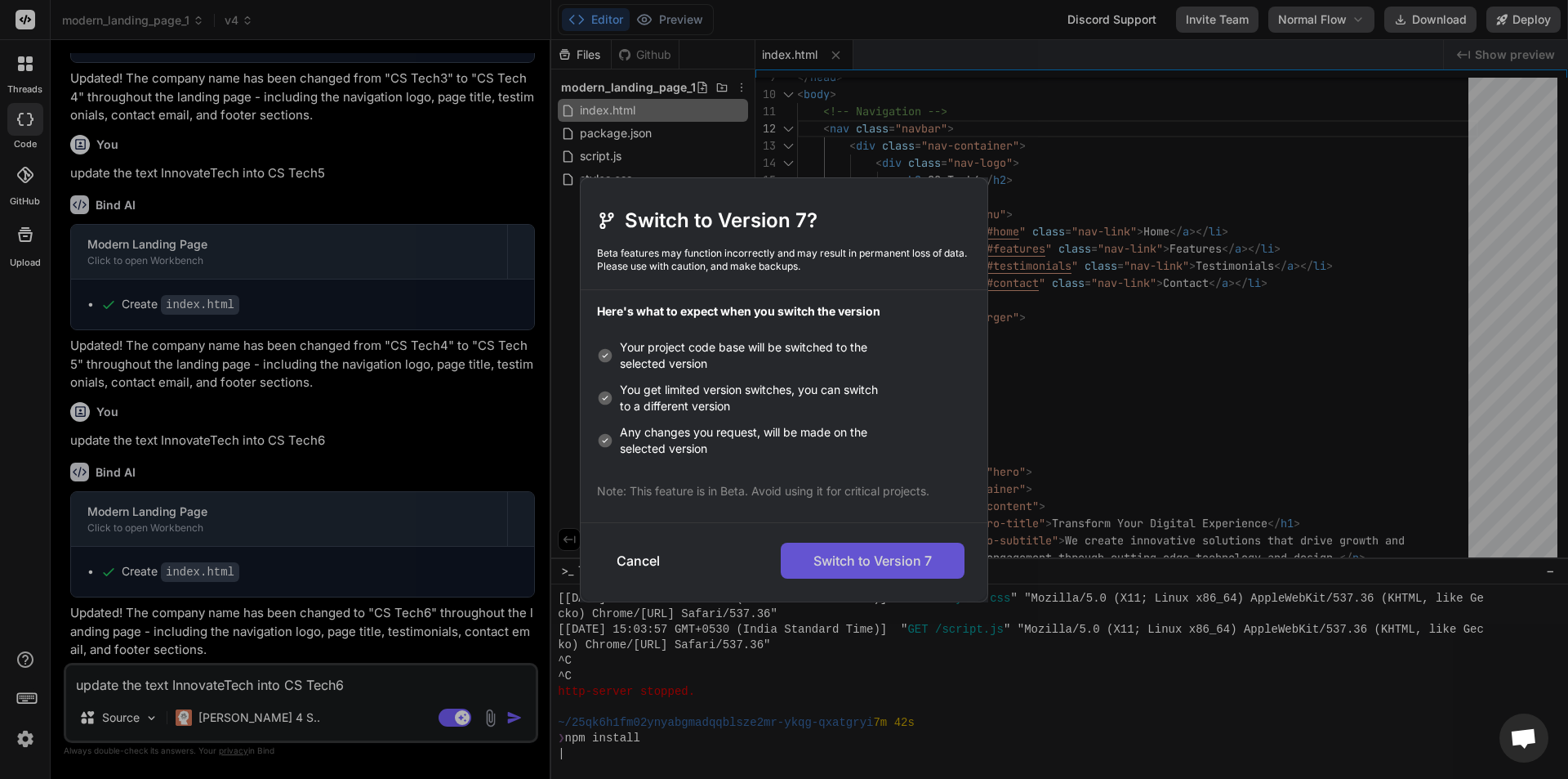
click at [866, 570] on button "Switch to Version 7" at bounding box center [873, 561] width 184 height 36
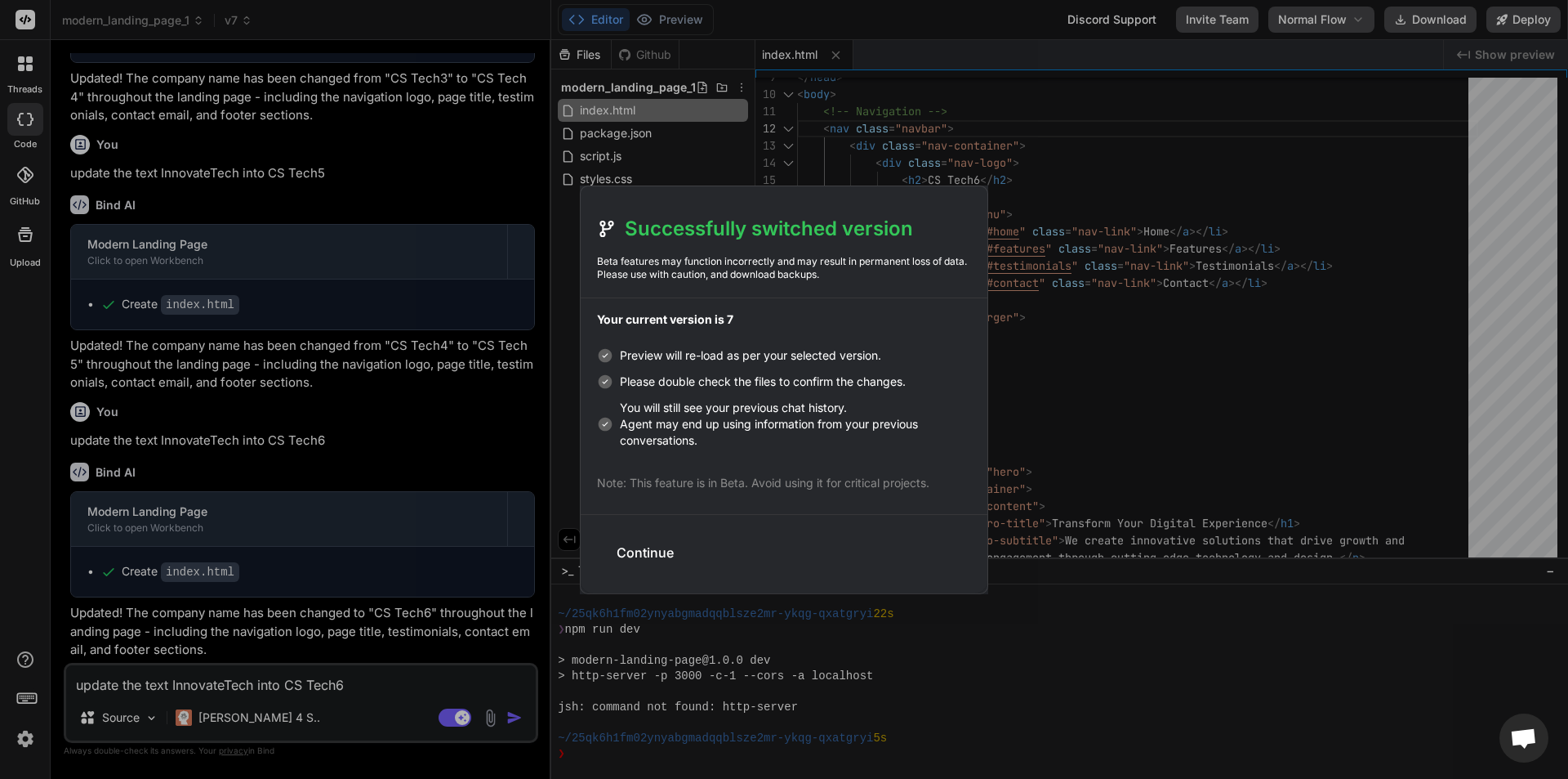
scroll to position [3151, 0]
click at [664, 553] on button "Continue" at bounding box center [644, 552] width 83 height 36
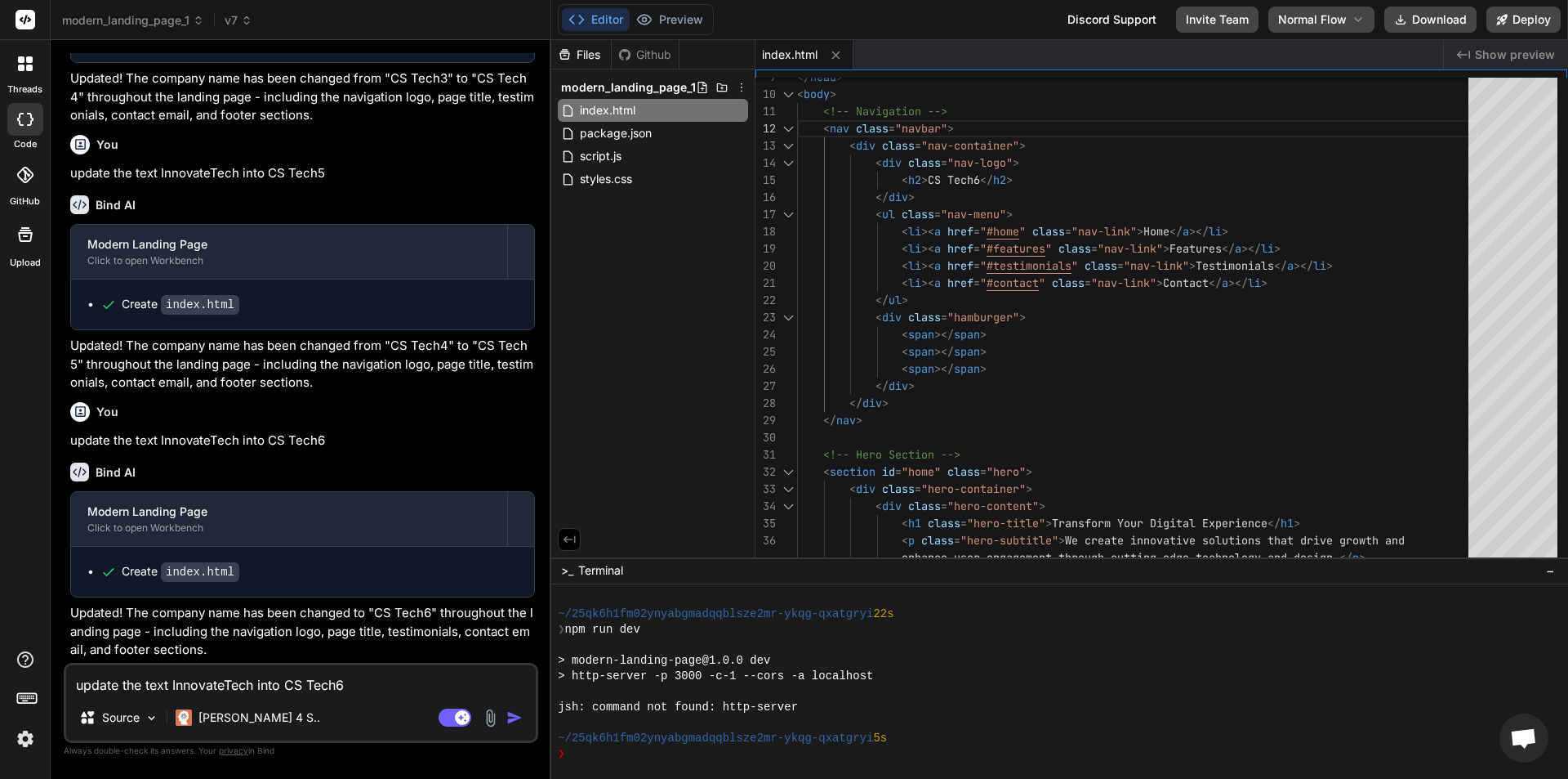
type textarea "x"
type textarea "<!-- Hero Section --> <section id="home" class="hero"> <div class="hero-contain…"
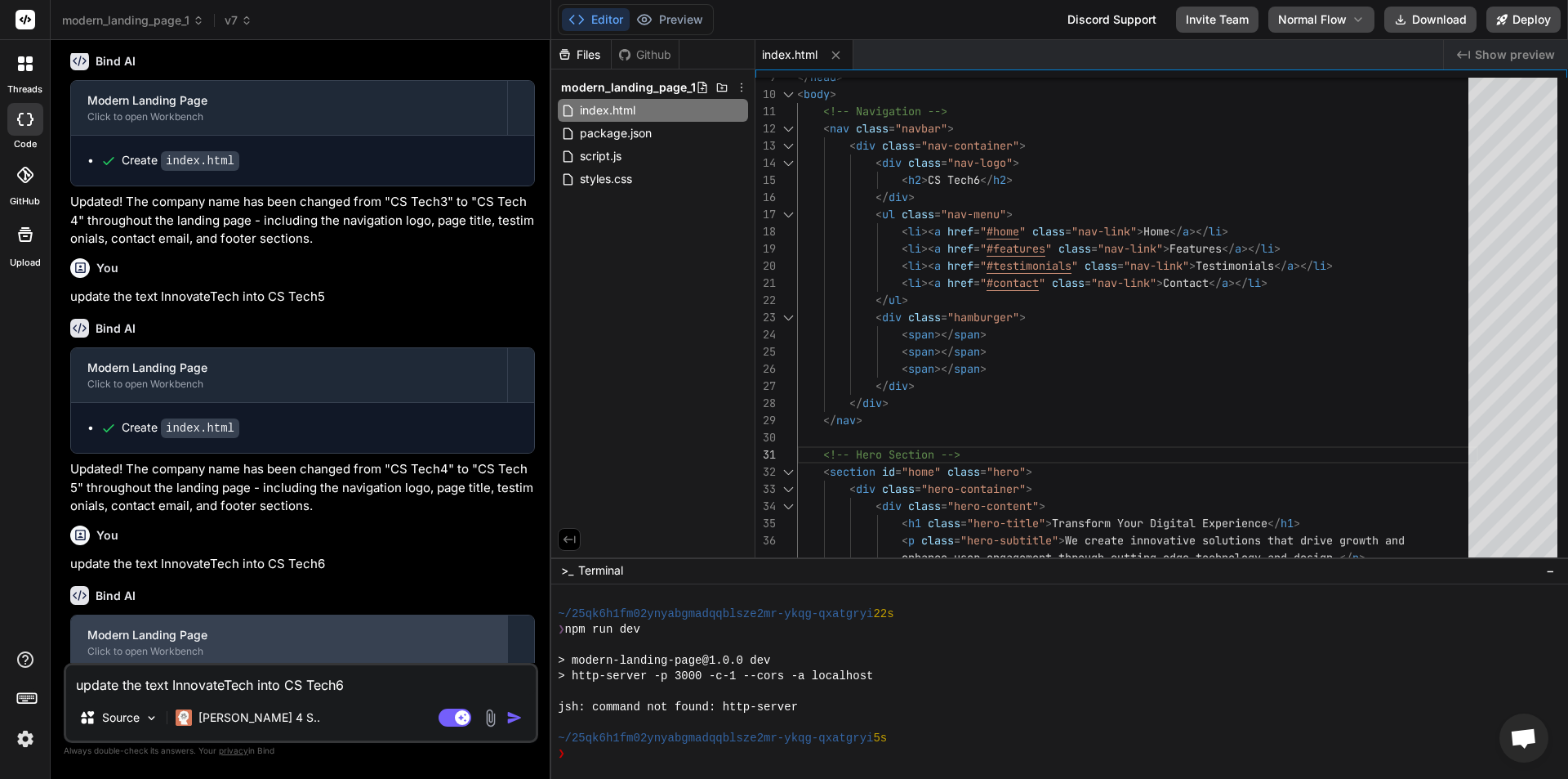
scroll to position [2704, 0]
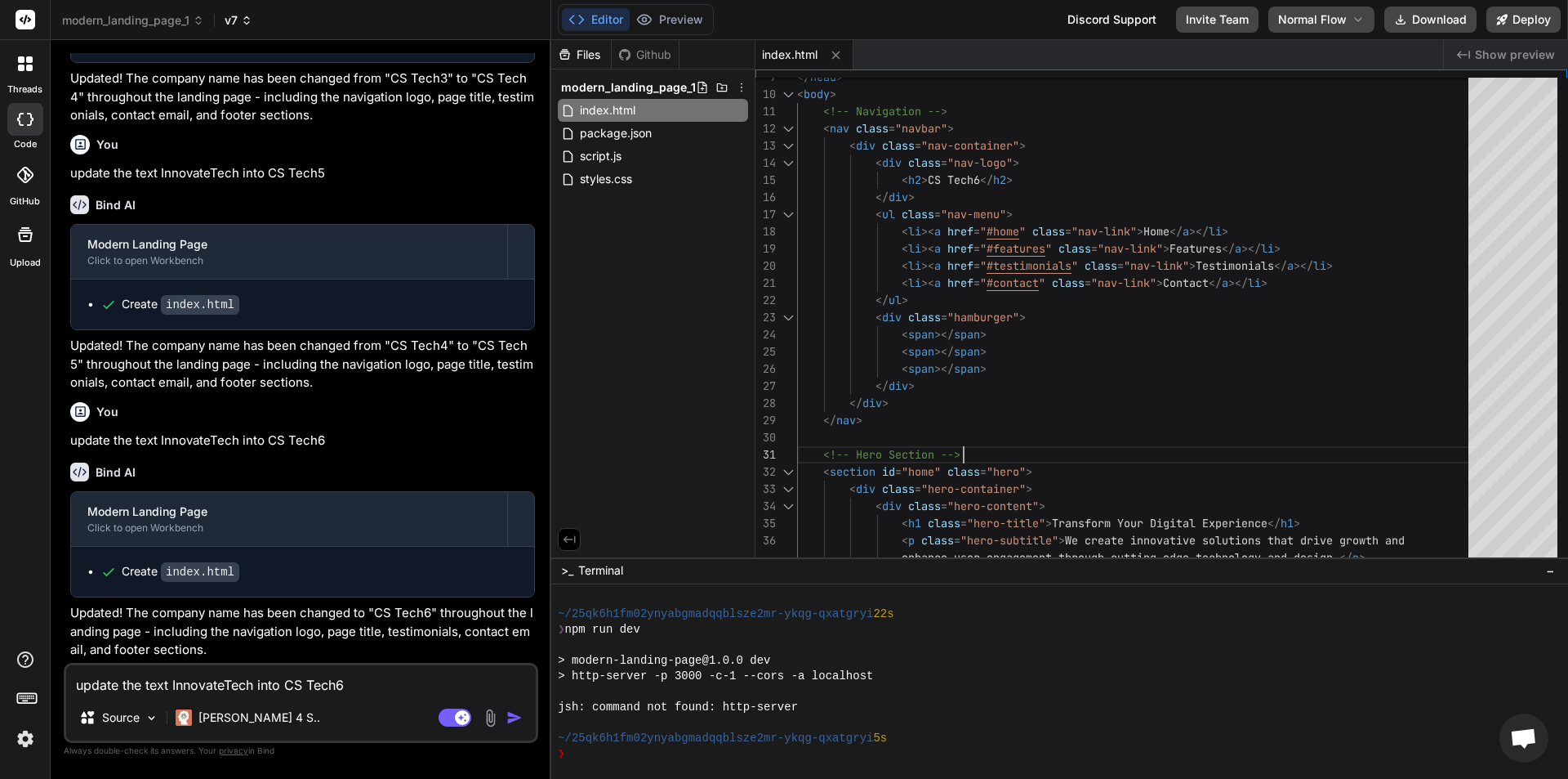
click at [241, 27] on span "v7" at bounding box center [239, 21] width 28 height 16
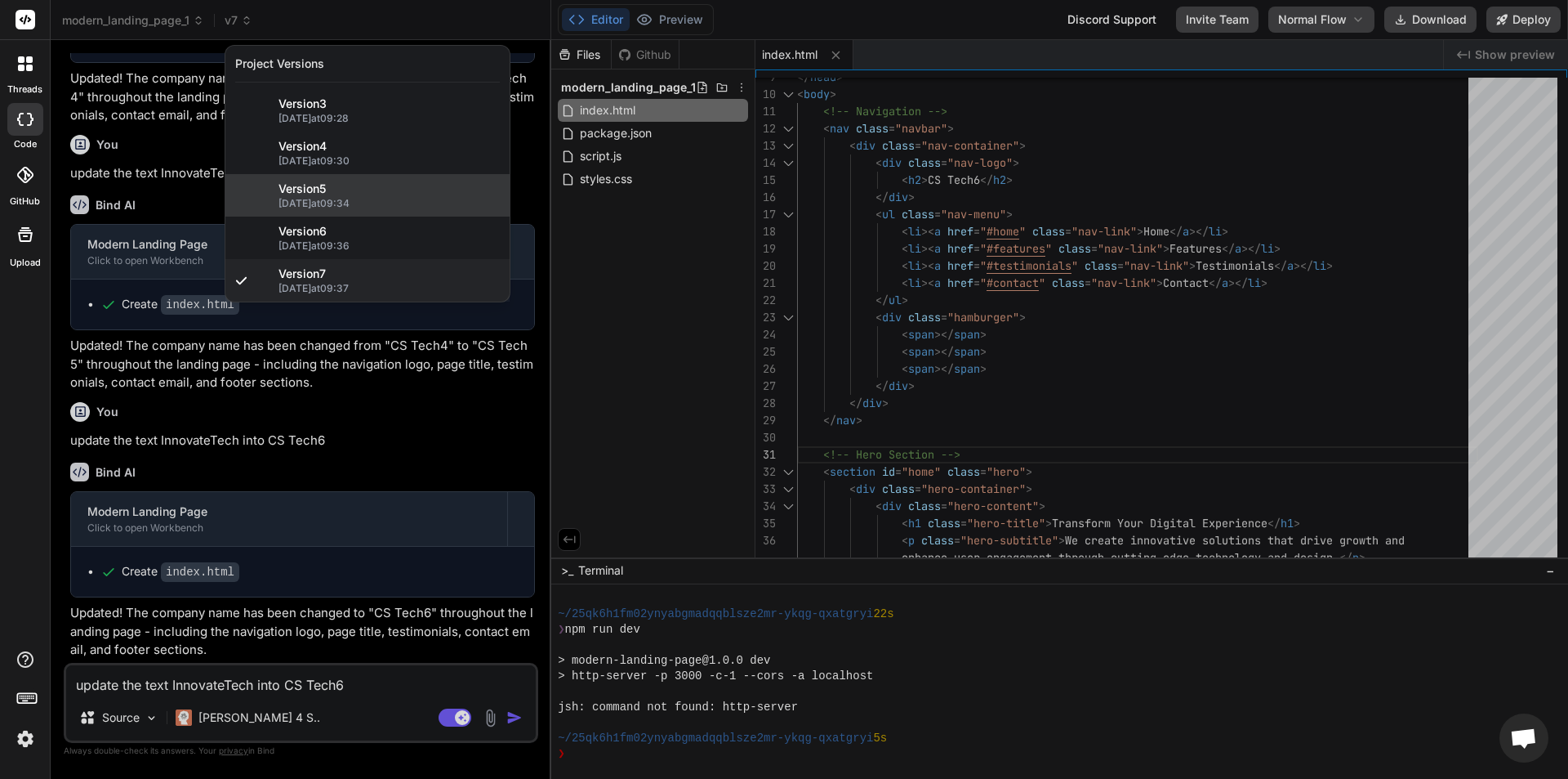
click at [325, 181] on span "Version 5" at bounding box center [302, 189] width 47 height 16
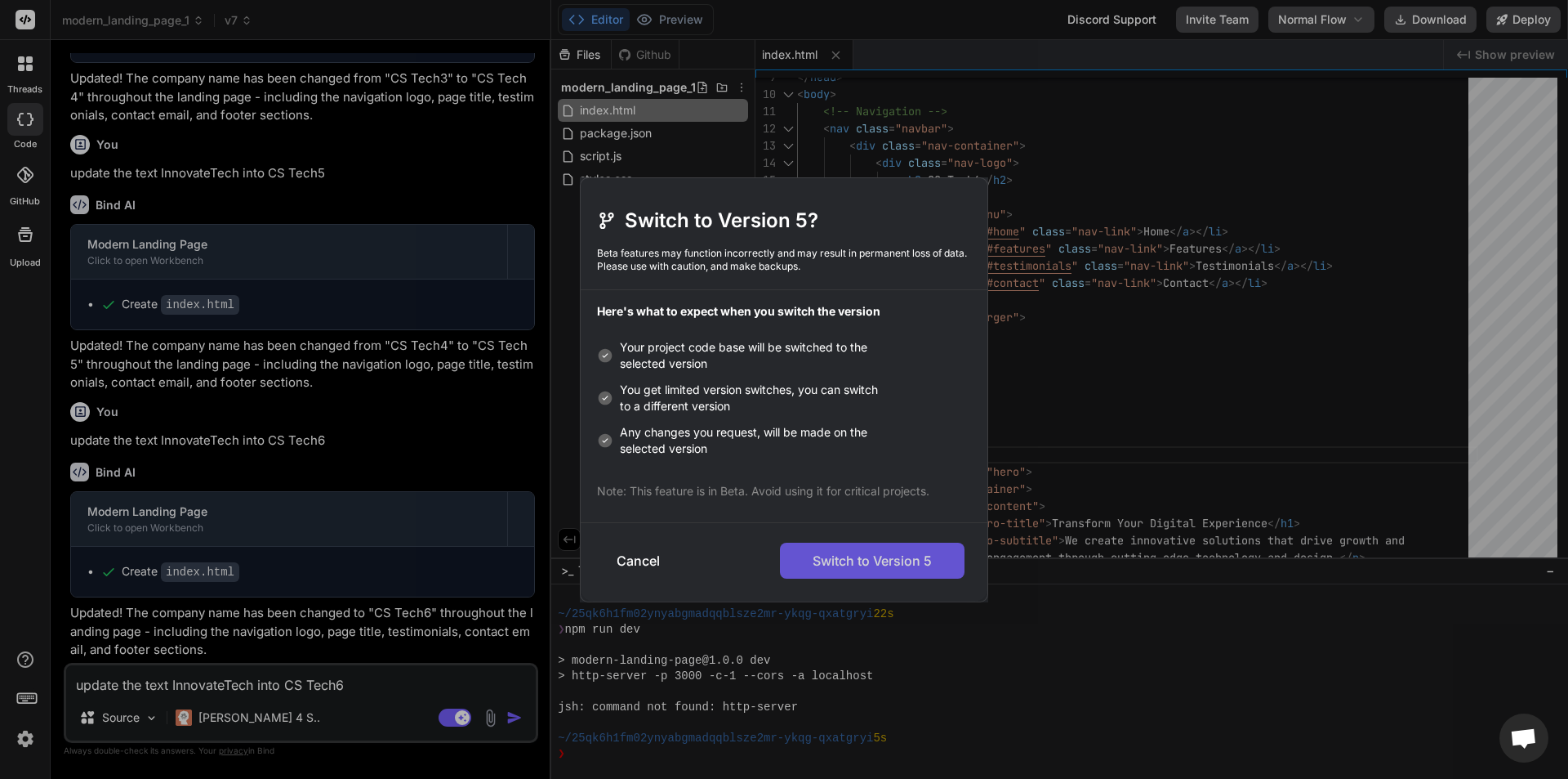
click at [840, 566] on button "Switch to Version 5" at bounding box center [873, 561] width 185 height 36
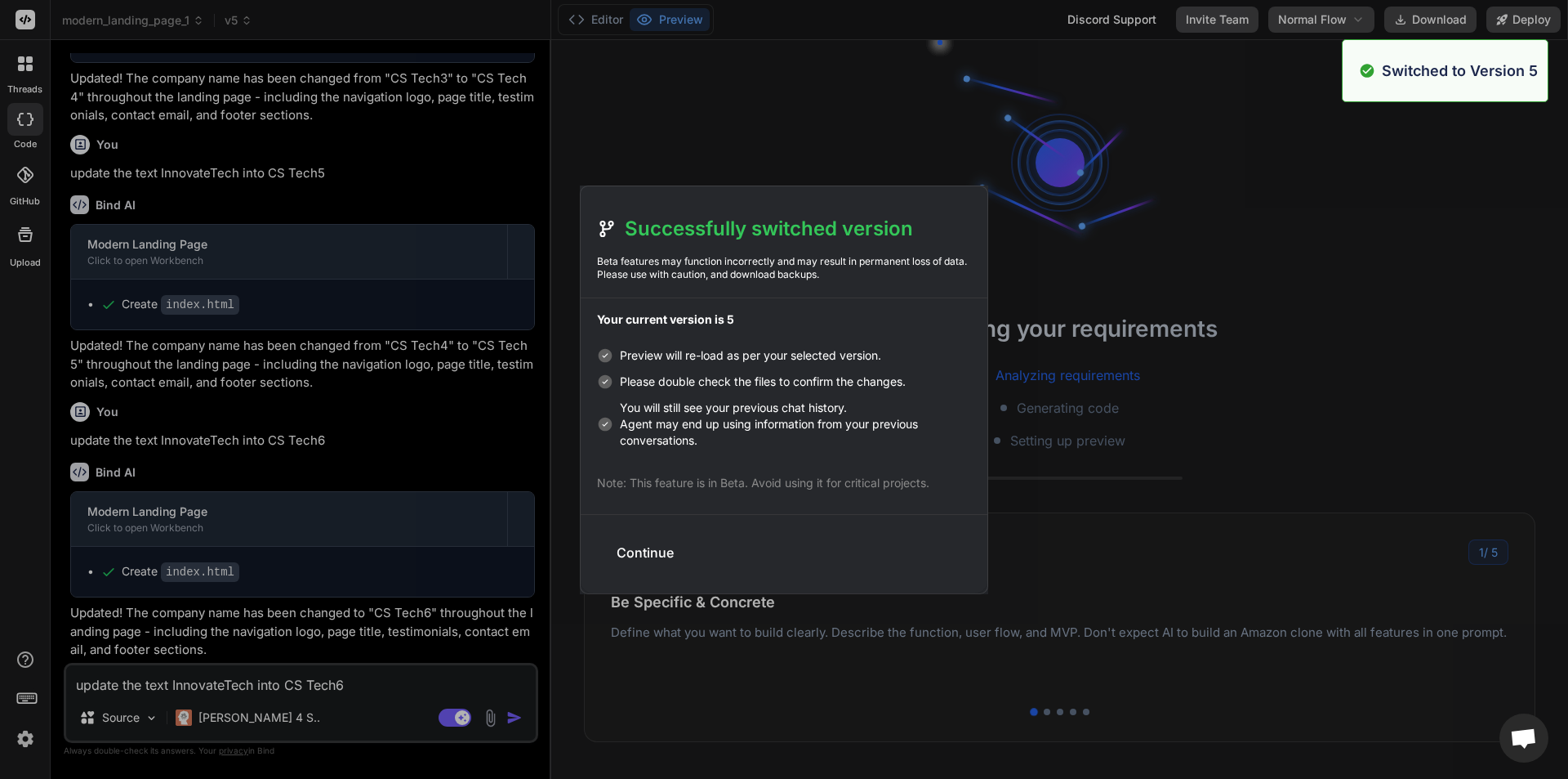
scroll to position [3229, 0]
click at [661, 548] on button "Continue" at bounding box center [644, 552] width 83 height 36
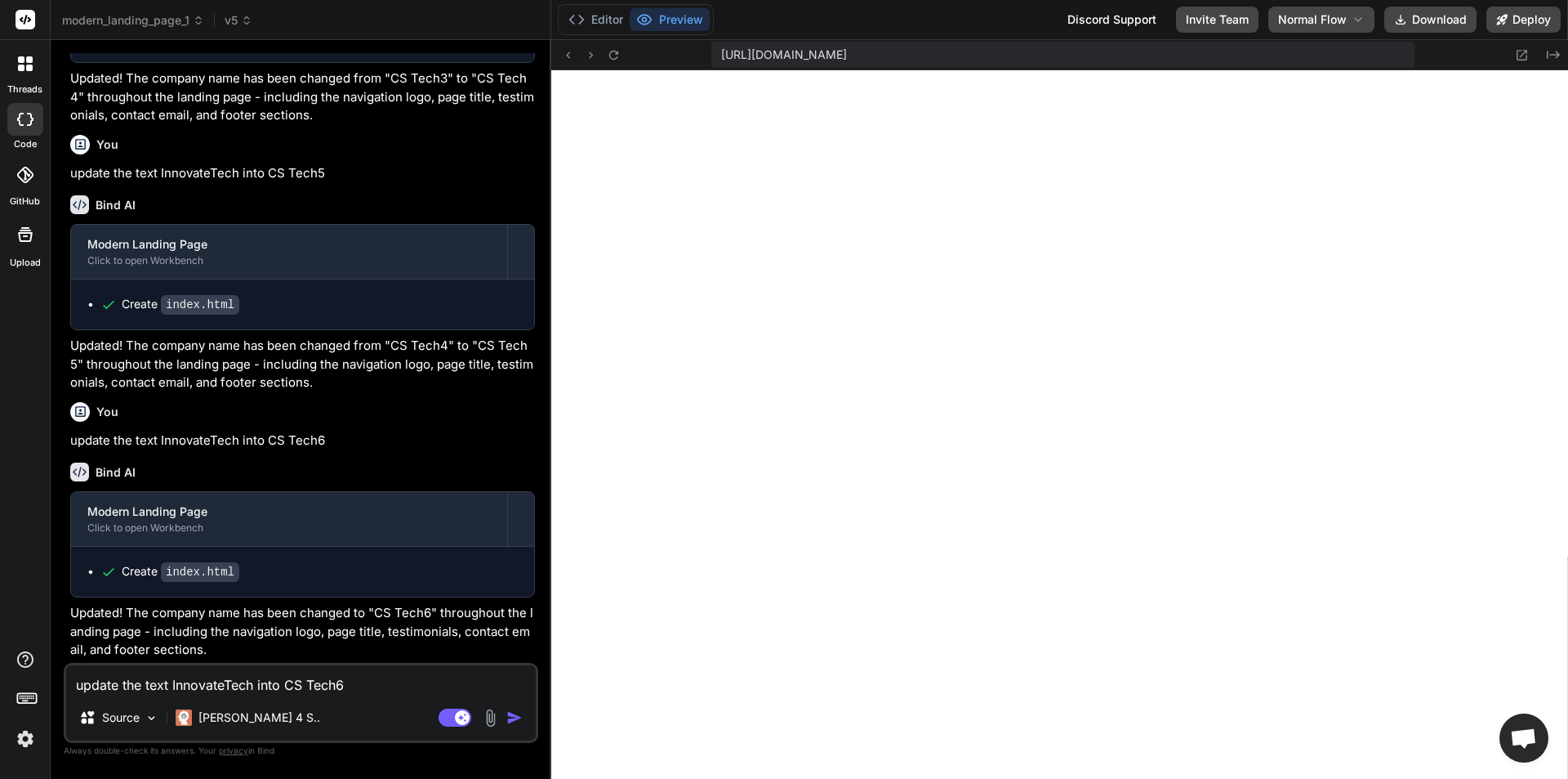
scroll to position [3818, 0]
click at [616, 21] on button "Editor" at bounding box center [596, 20] width 68 height 23
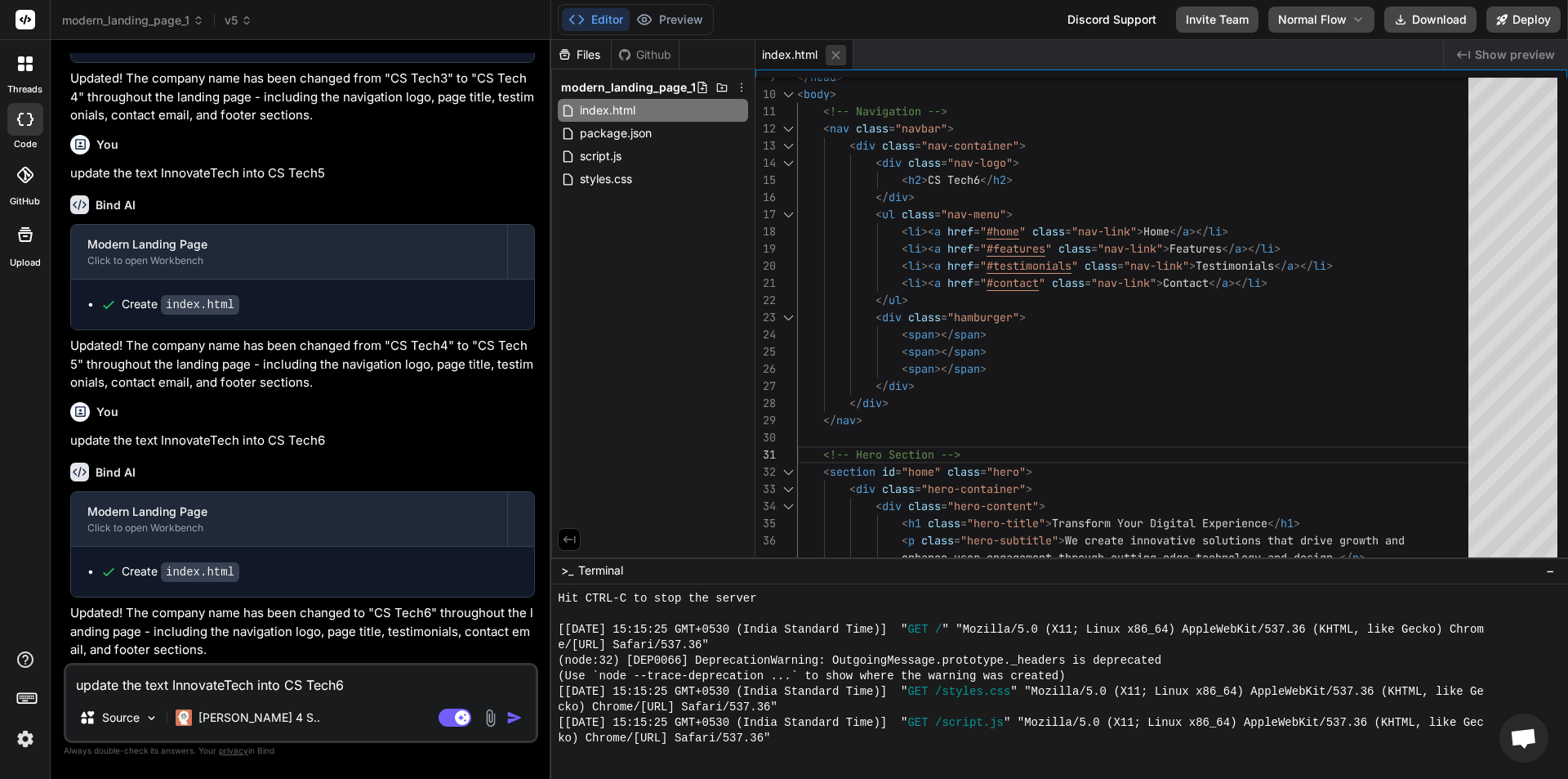
click at [840, 50] on icon at bounding box center [835, 54] width 14 height 14
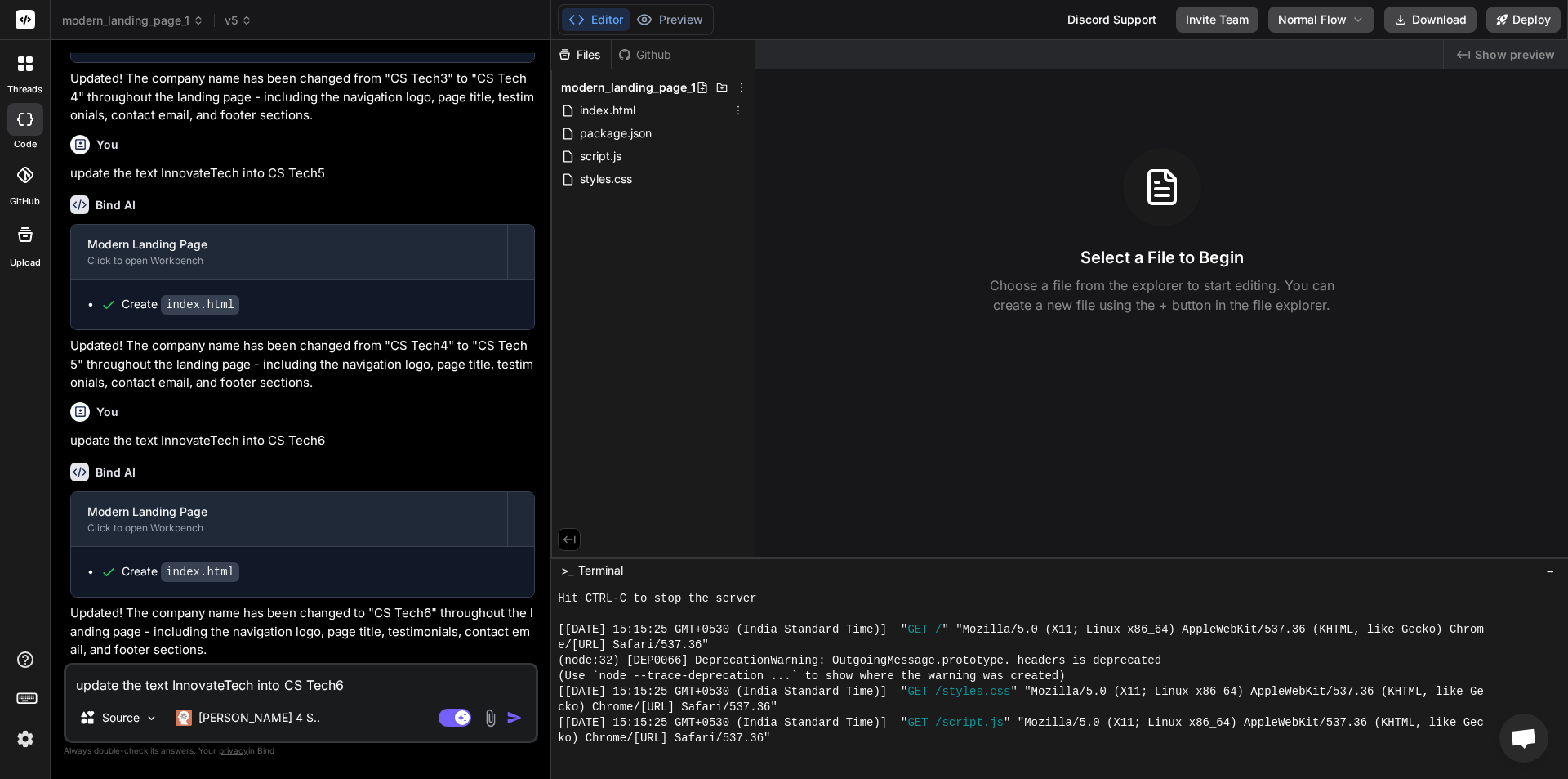
click at [604, 106] on span "index.html" at bounding box center [607, 110] width 59 height 20
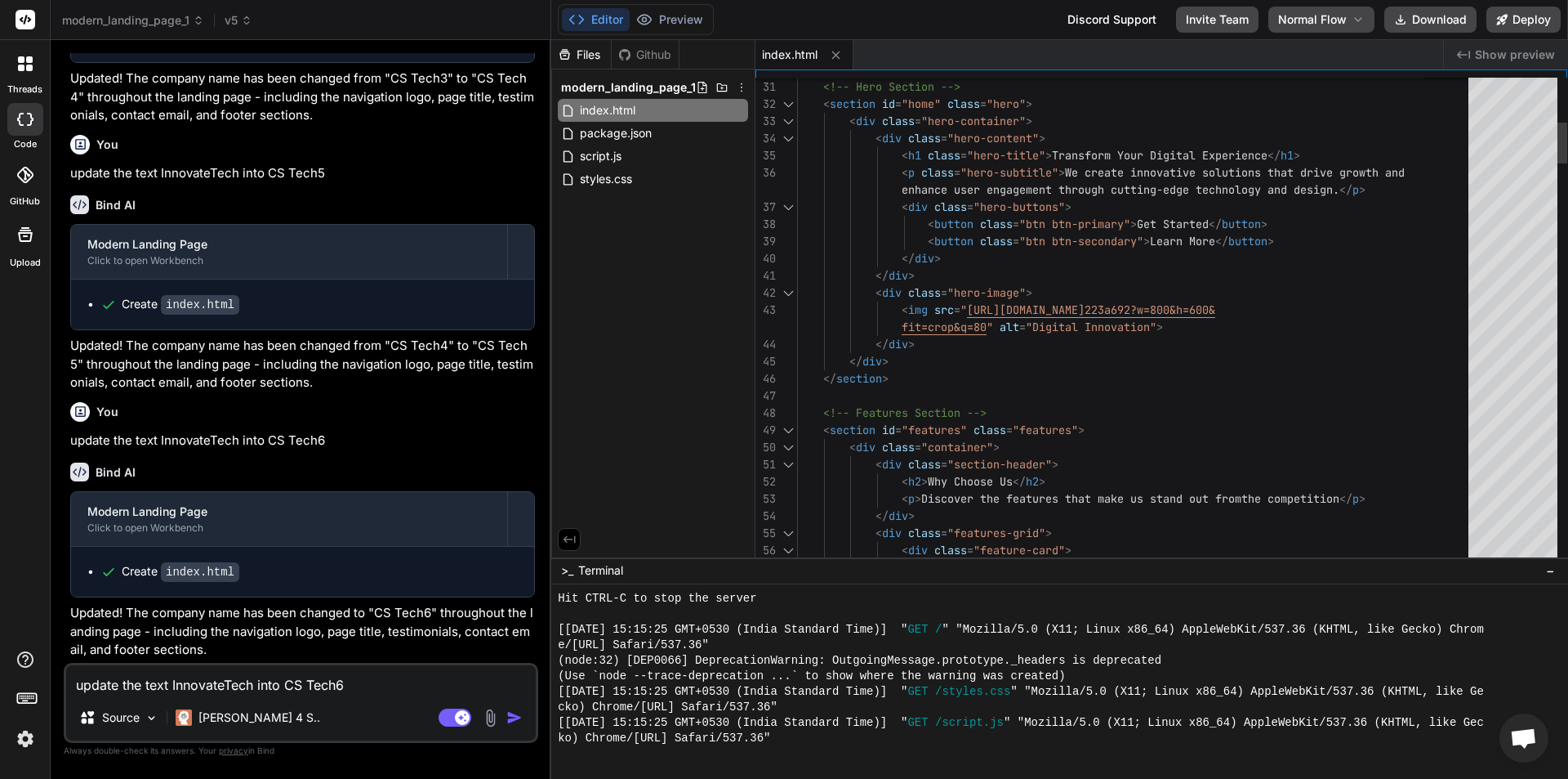
type textarea "x"
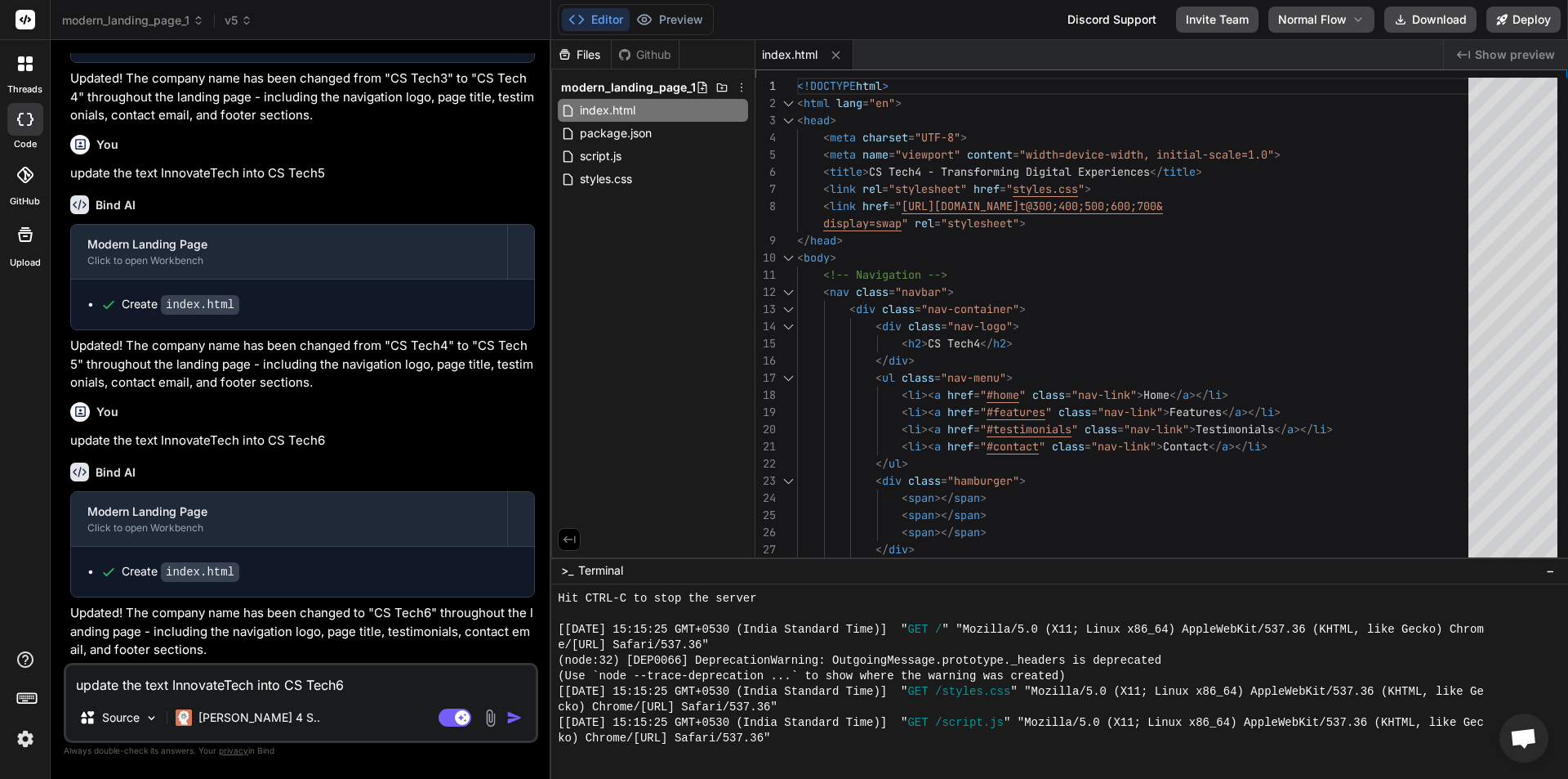
click at [281, 170] on p "update the text InnovateTech into CS Tech5" at bounding box center [302, 173] width 465 height 19
copy div "update the text InnovateTech into CS Tech5"
click at [279, 690] on textarea "update the text InnovateTech into CS Tech6" at bounding box center [301, 680] width 470 height 30
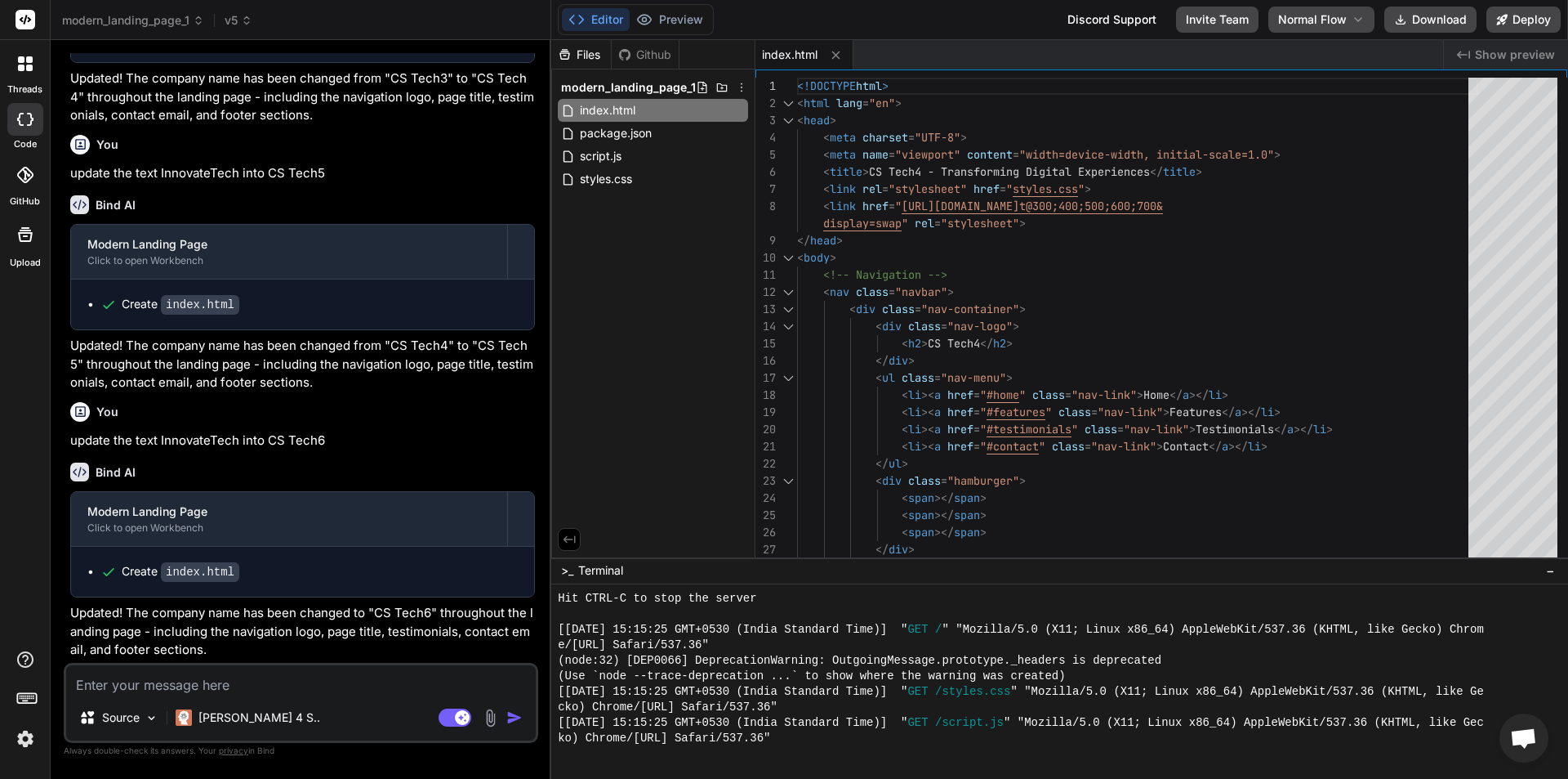
paste textarea "update the text InnovateTech into CS Tech5"
type textarea "update the text InnovateTech into CS Tech5"
type textarea "x"
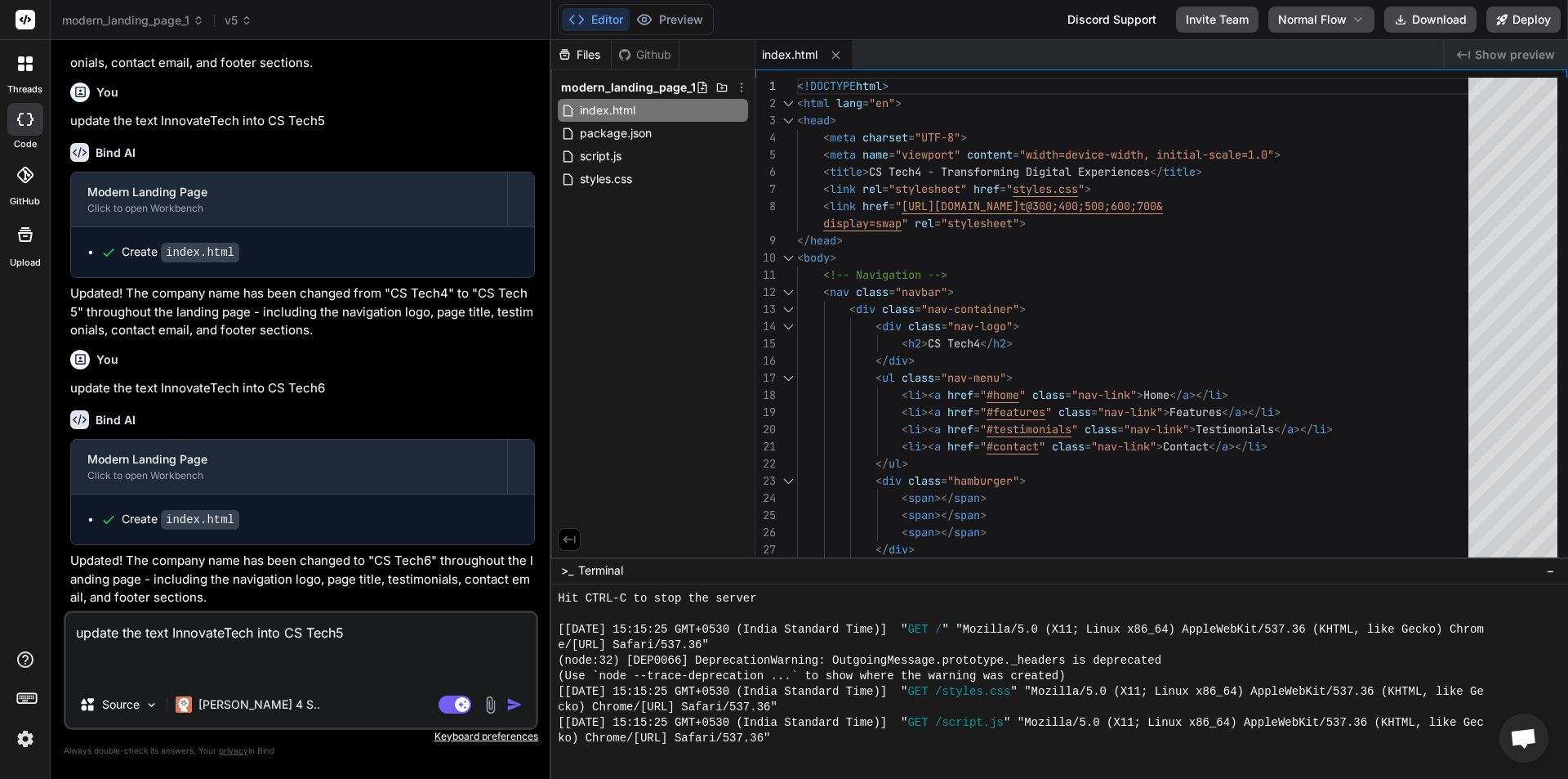
click at [348, 631] on textarea "update the text InnovateTech into CS Tech5" at bounding box center [301, 646] width 470 height 68
type textarea "update the text InnovateTech into CS Tech"
type textarea "x"
type textarea "update the text InnovateTech into C Tech"
type textarea "x"
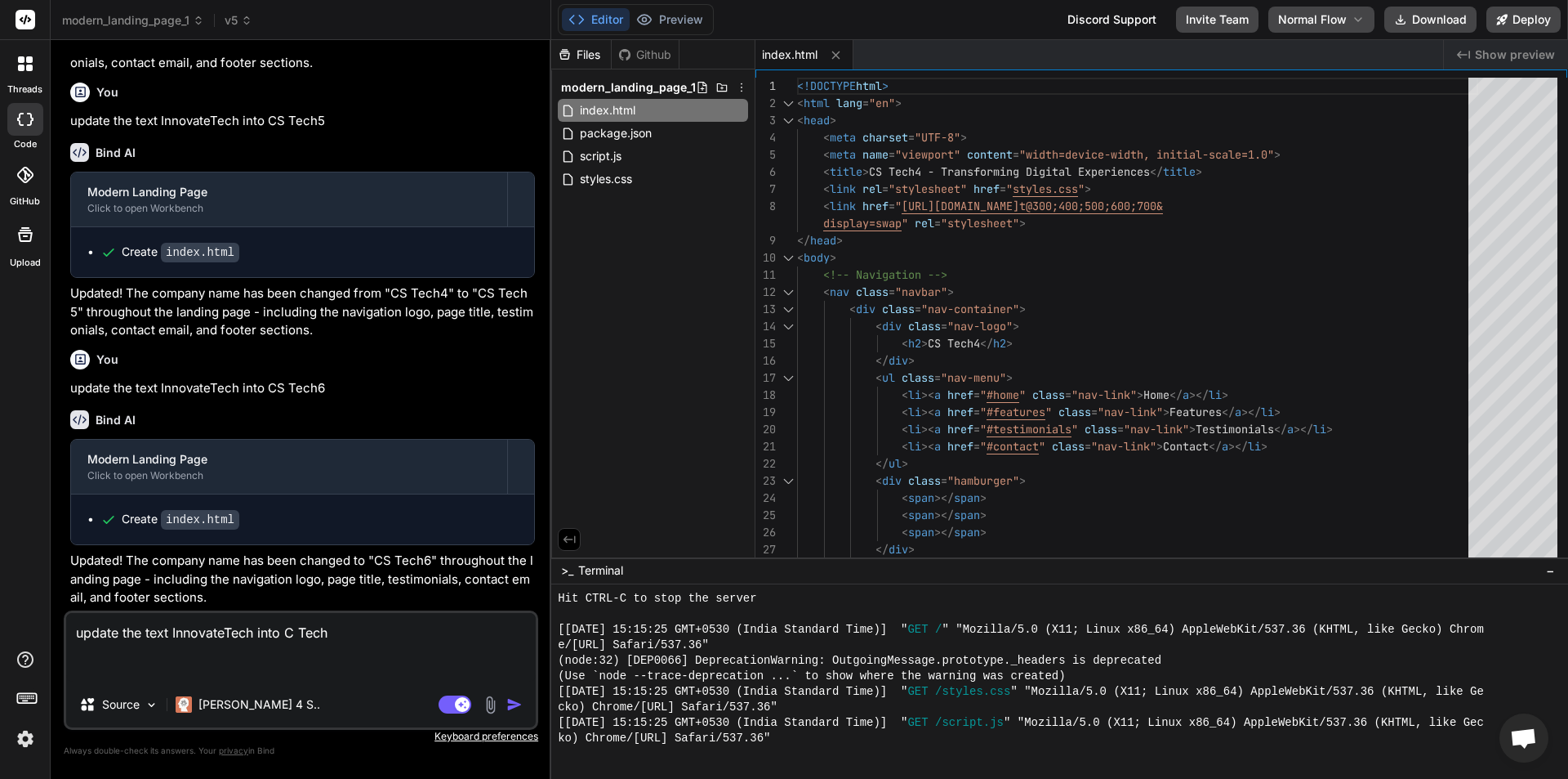
type textarea "update the text InnovateTech into Tech"
type textarea "x"
type textarea "update the text InnovateTech into Tech"
type textarea "x"
type textarea "update the text InnovateTech into Tech"
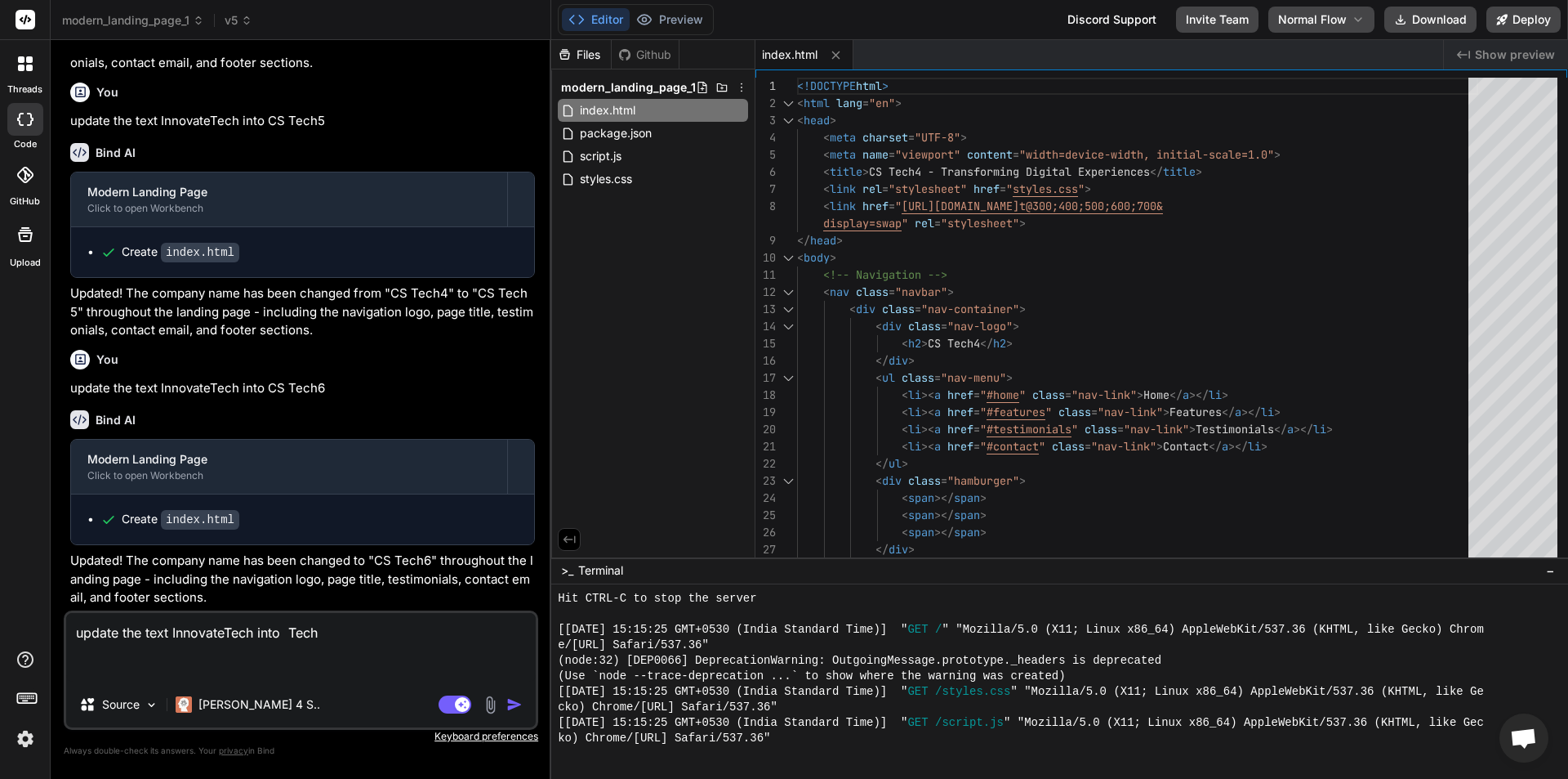
type textarea "x"
type textarea "update the text InnovateTech into I Tech"
type textarea "x"
type textarea "update the text InnovateTech into IT Tech"
type textarea "x"
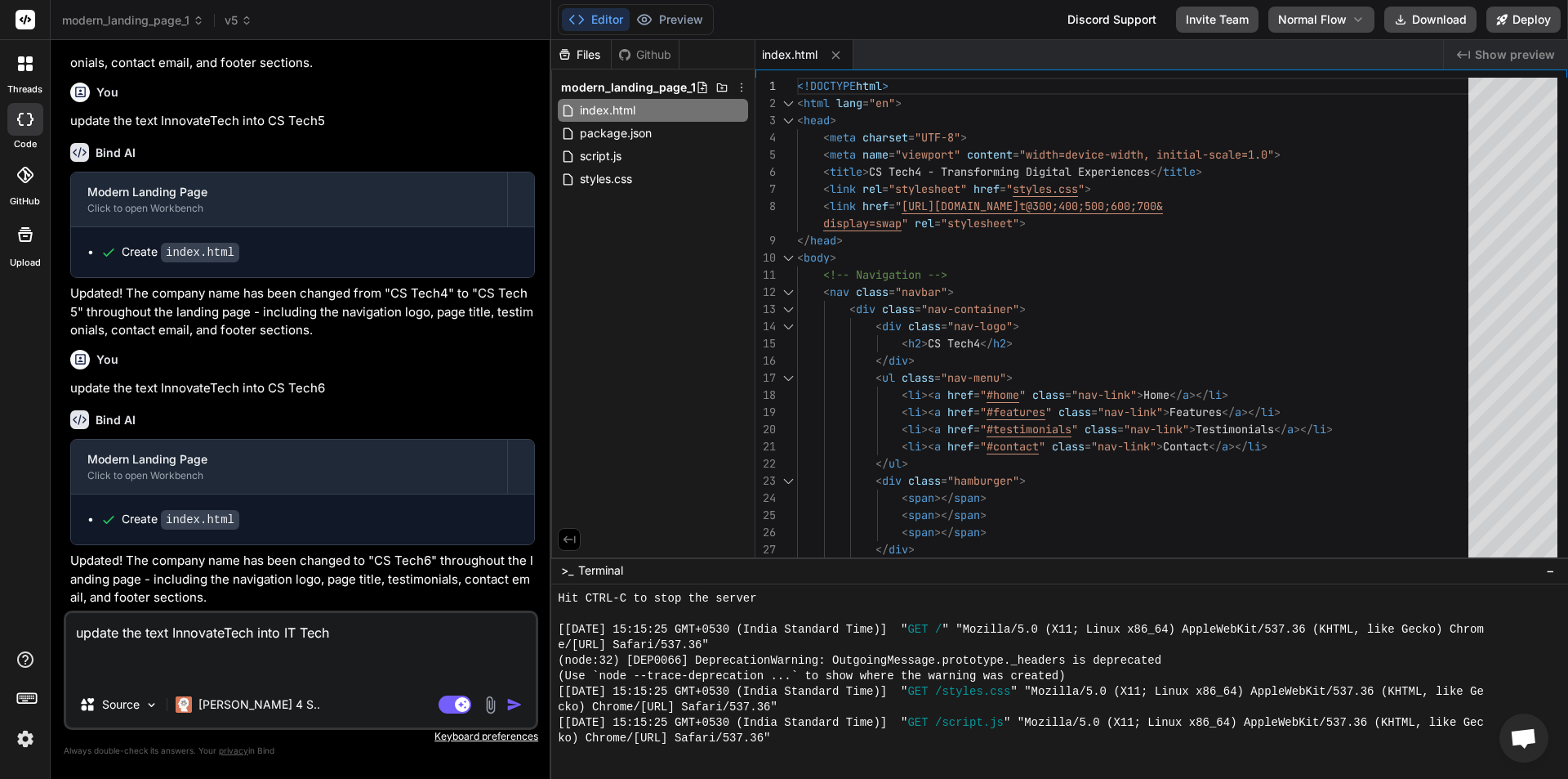
click at [256, 635] on textarea "update the text InnovateTech into IT Tech" at bounding box center [301, 646] width 470 height 68
type textarea "update the text InnovateTec into IT Tech"
type textarea "x"
type textarea "update the text InnovateTe into IT Tech"
type textarea "x"
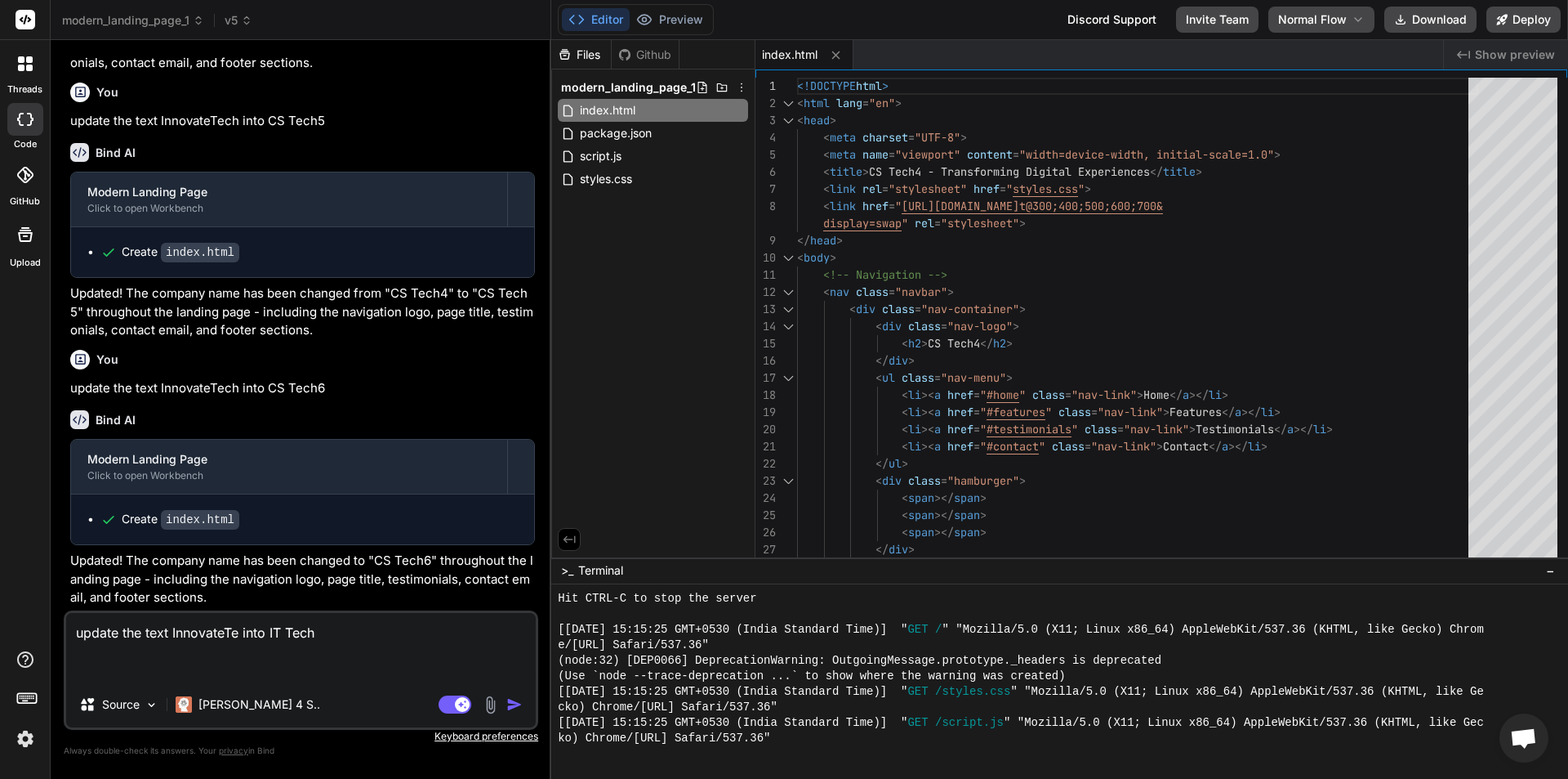
type textarea "update the text InnovateT into IT Tech"
type textarea "x"
type textarea "update the text Innovate into IT Tech"
type textarea "x"
type textarea "update the text Innovat into IT Tech"
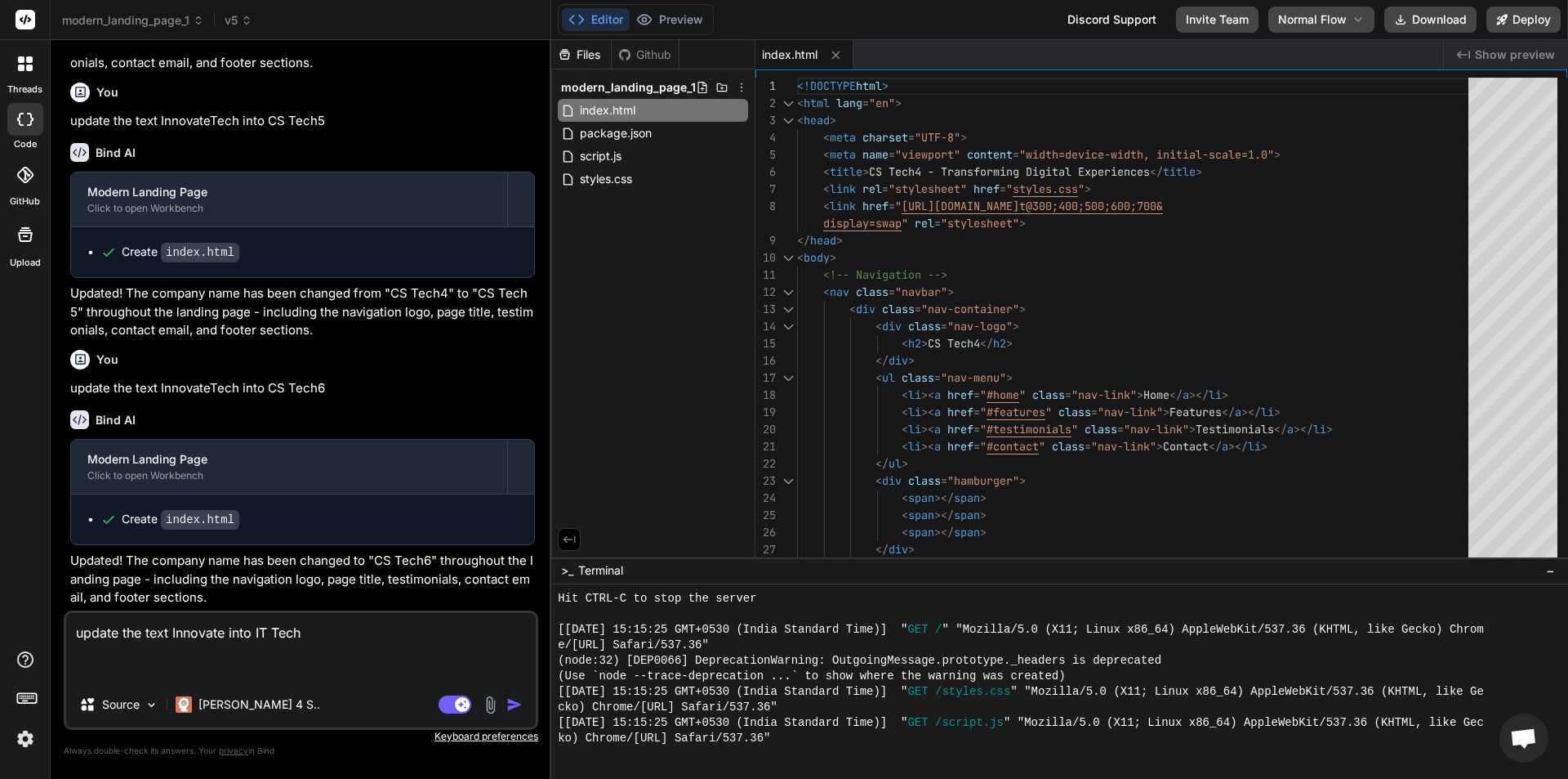
type textarea "x"
type textarea "update the text Innova into IT Tech"
type textarea "x"
type textarea "update the text Innov into IT Tech"
type textarea "x"
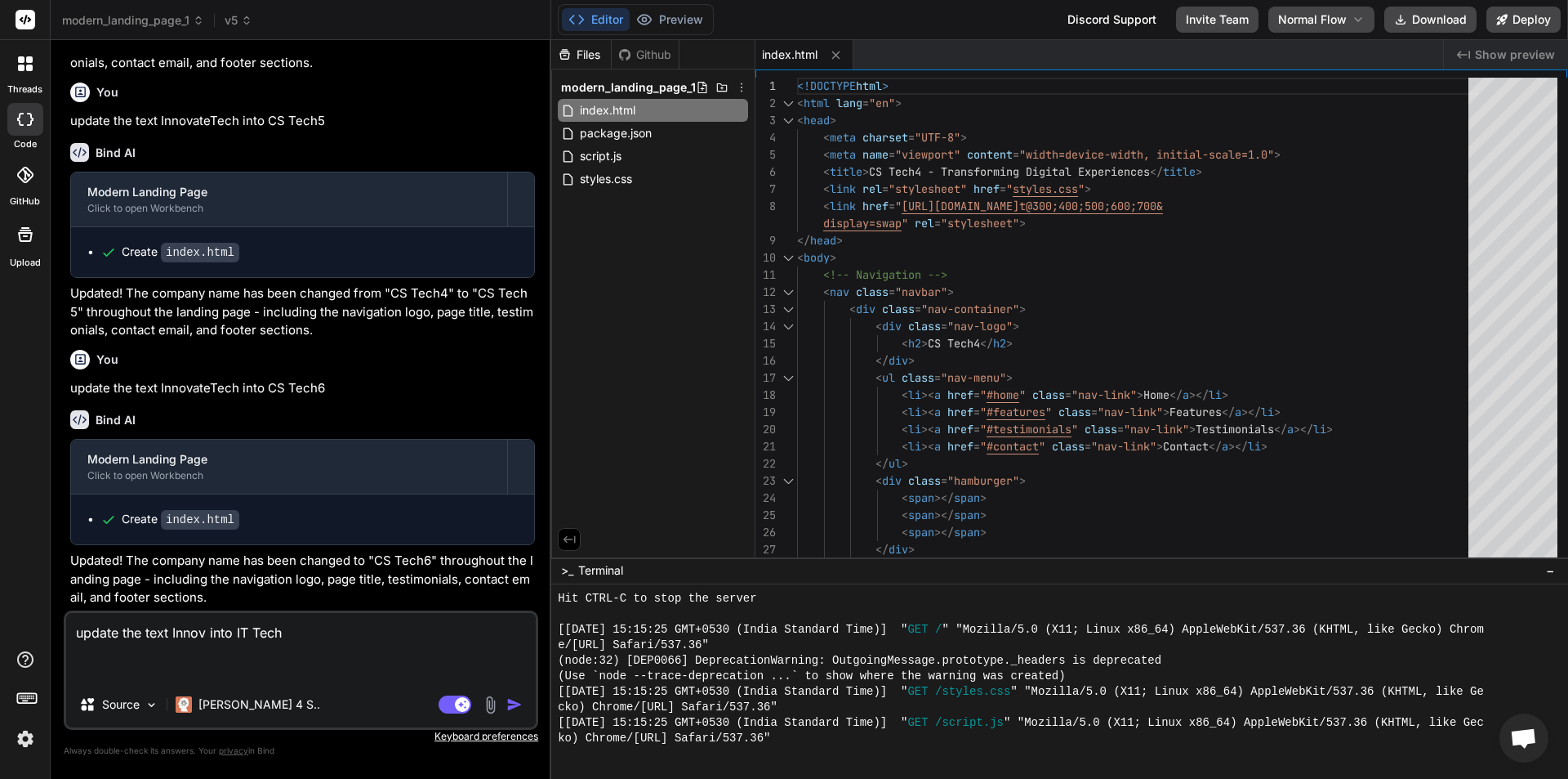
type textarea "update the text Inno into IT Tech"
type textarea "x"
type textarea "update the text Inn into IT Tech"
type textarea "x"
type textarea "update the text In into IT Tech"
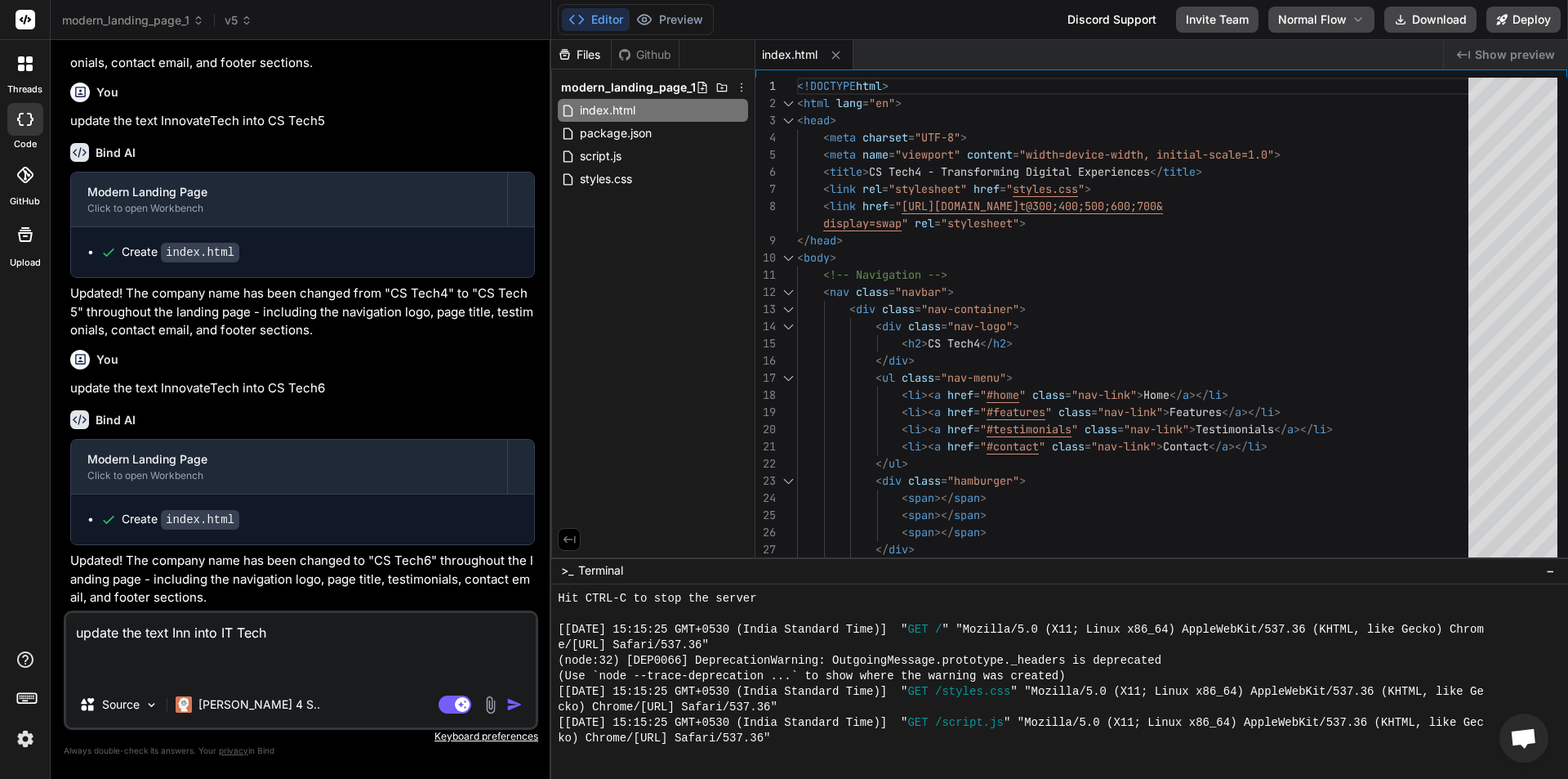
type textarea "x"
type textarea "update the text I into IT Tech"
type textarea "x"
type textarea "update the text into IT Tech"
type textarea "x"
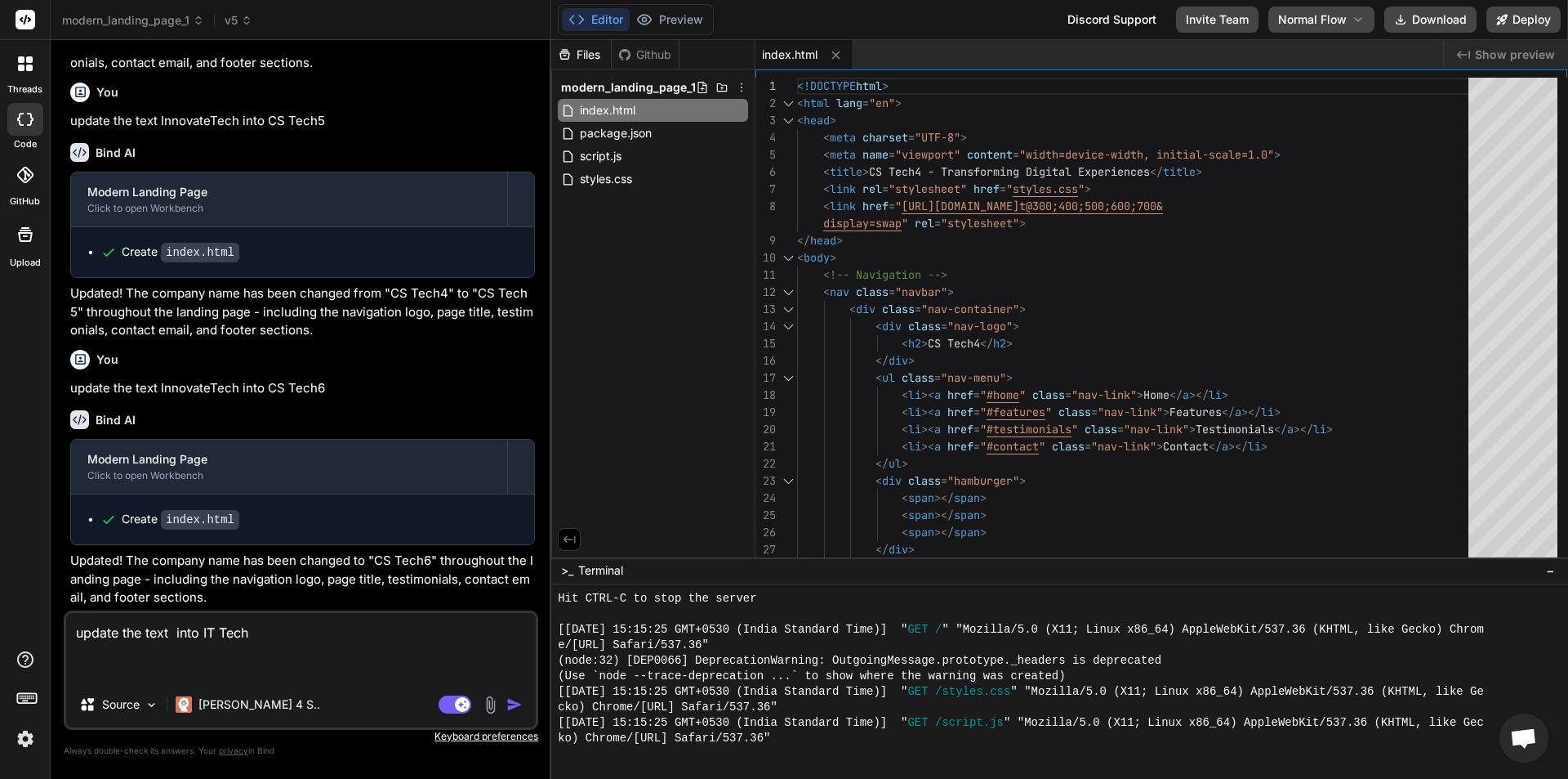
type textarea "update the text c into IT Tech"
type textarea "x"
type textarea "update the text into IT Tech"
type textarea "x"
type textarea "update the text C into IT Tech"
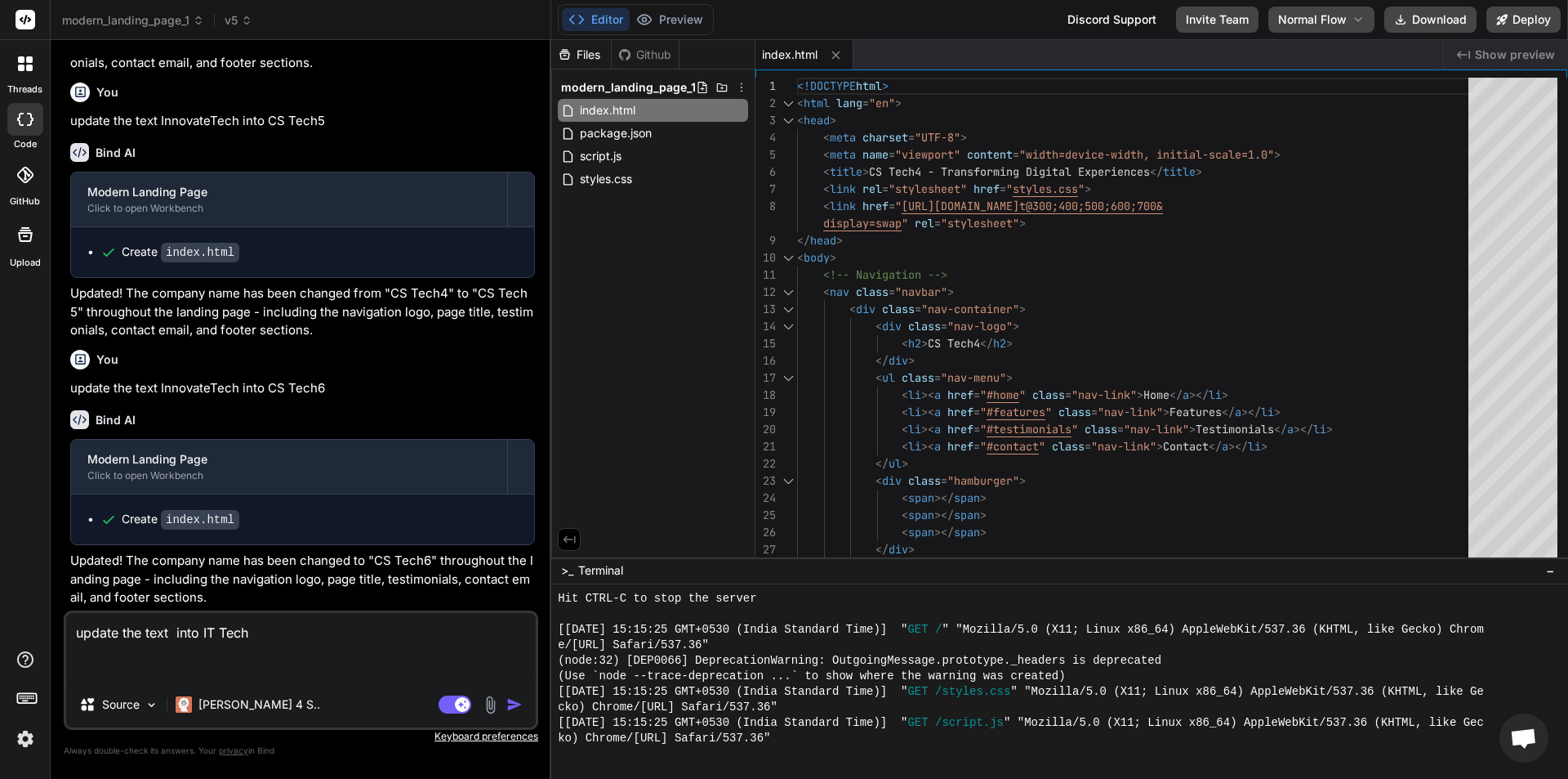
type textarea "x"
type textarea "update the text CS into IT Tech"
type textarea "x"
type textarea "update the text CS into IT Tech"
type textarea "x"
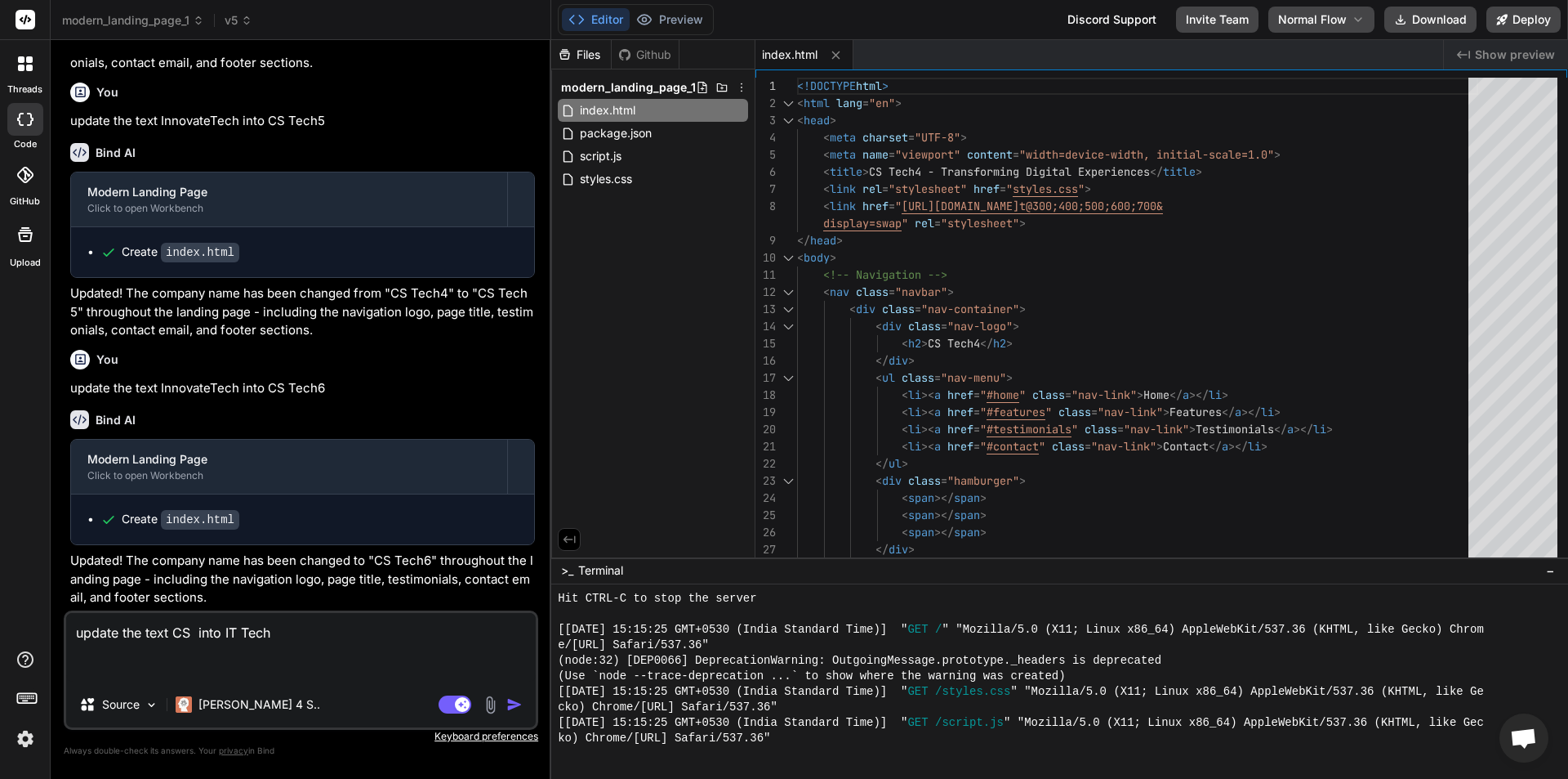
type textarea "update the text CS T into IT Tech"
type textarea "x"
type textarea "update the text CS Te into IT Tech"
type textarea "x"
type textarea "update the text CS Tec into IT Tech"
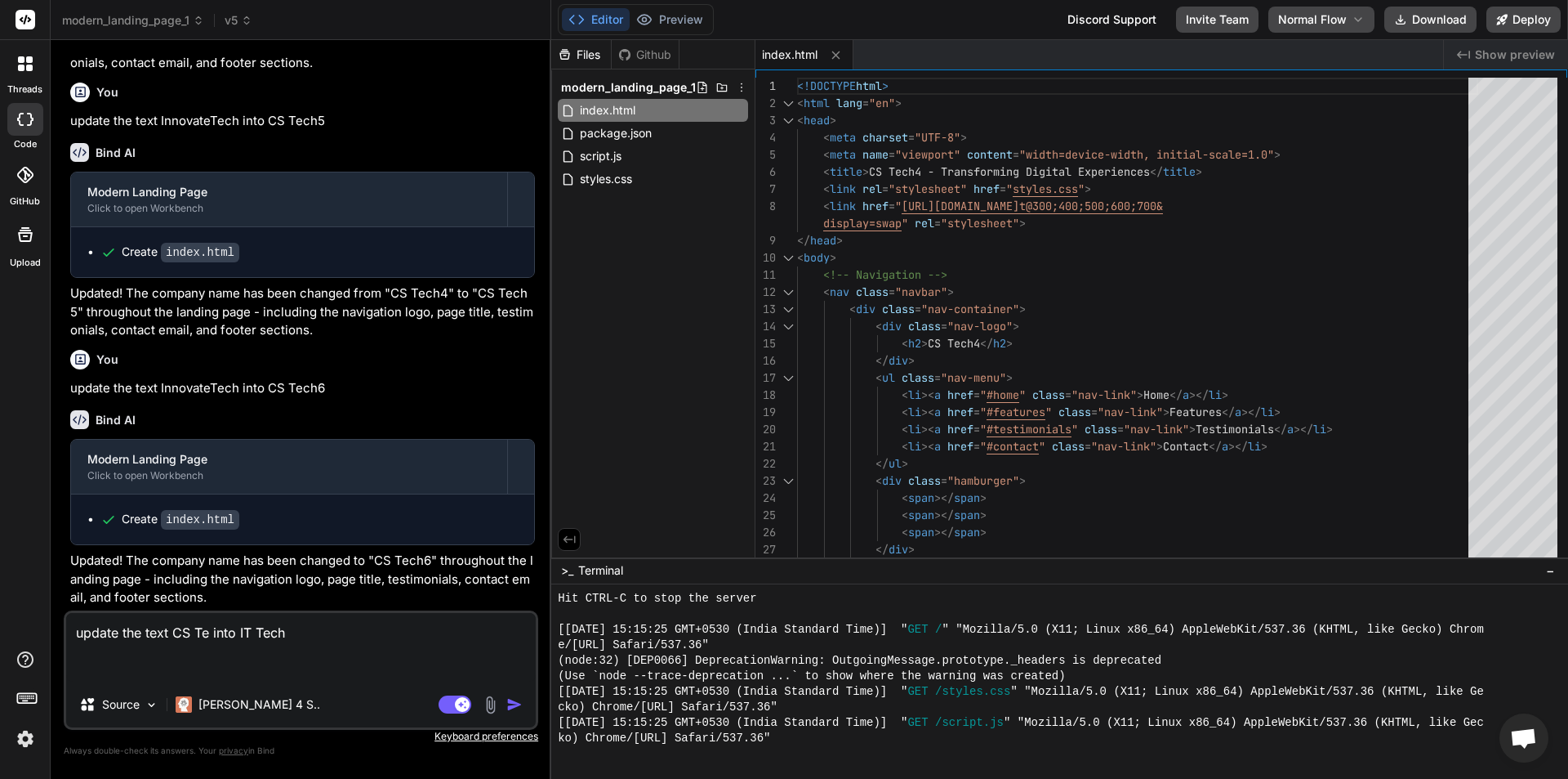
type textarea "x"
click at [517, 706] on img "button" at bounding box center [514, 704] width 16 height 16
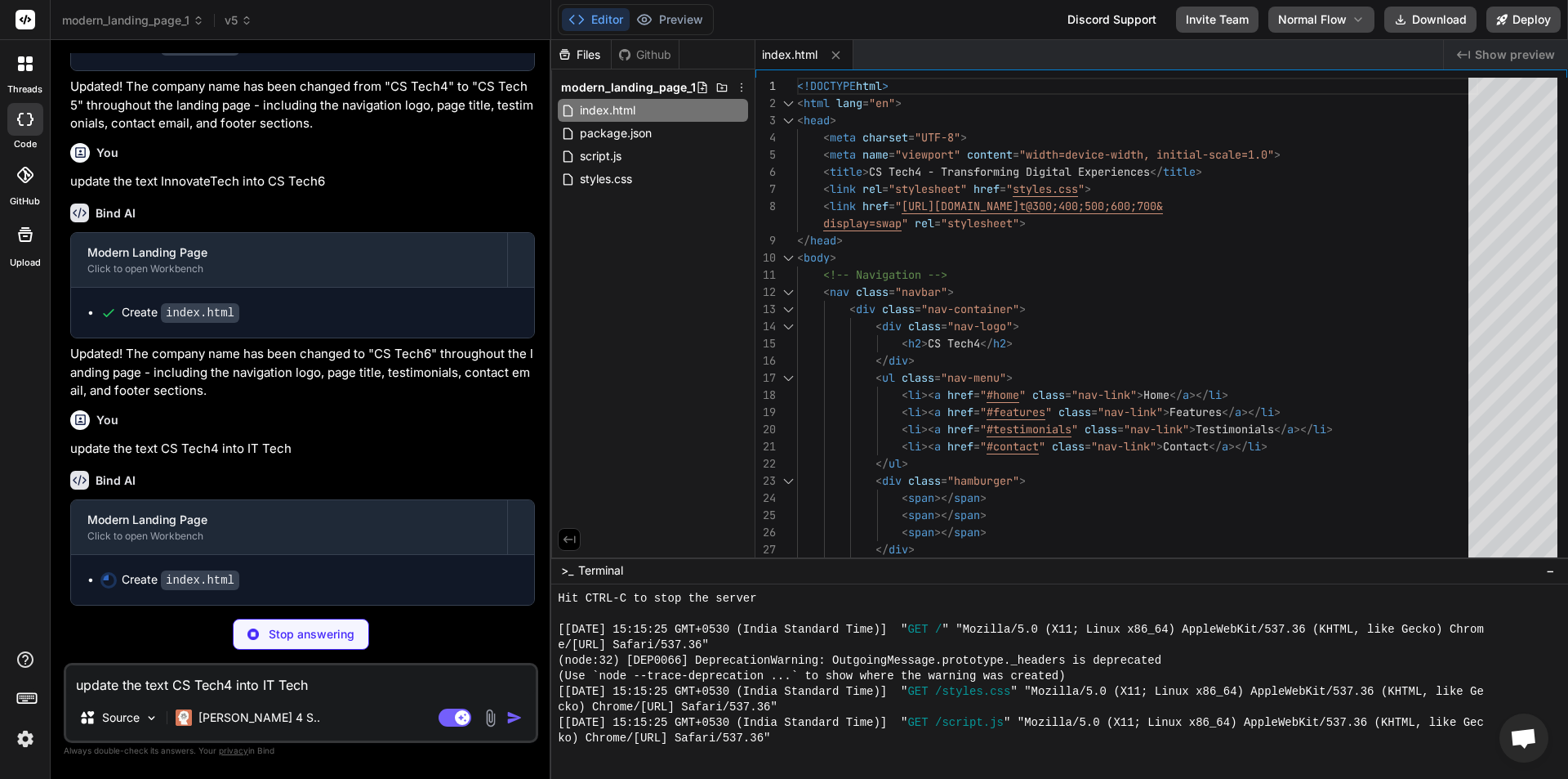
scroll to position [2963, 0]
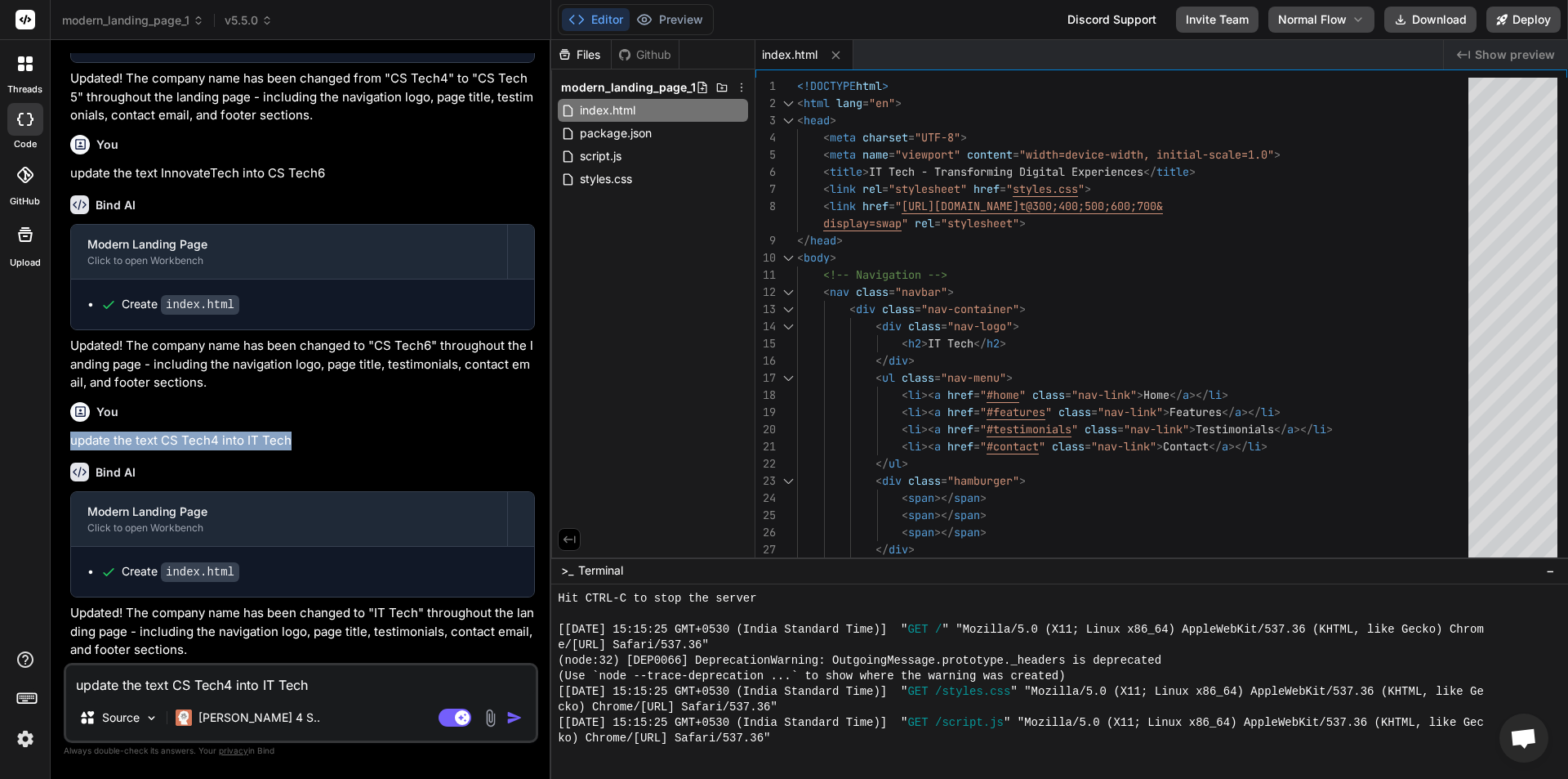
drag, startPoint x: 311, startPoint y: 448, endPoint x: 59, endPoint y: 448, distance: 252.0
click at [59, 448] on div "Bind AI Web Search Created with Pixso. Code Generator You Create a modern landi…" at bounding box center [301, 409] width 501 height 738
copy p "update the text CS Tech4 into IT Tech"
click at [274, 683] on textarea "update the text CS Tech4 into IT Tech" at bounding box center [301, 680] width 470 height 30
paste textarea "update the text CS Tech4 into IT Tech"
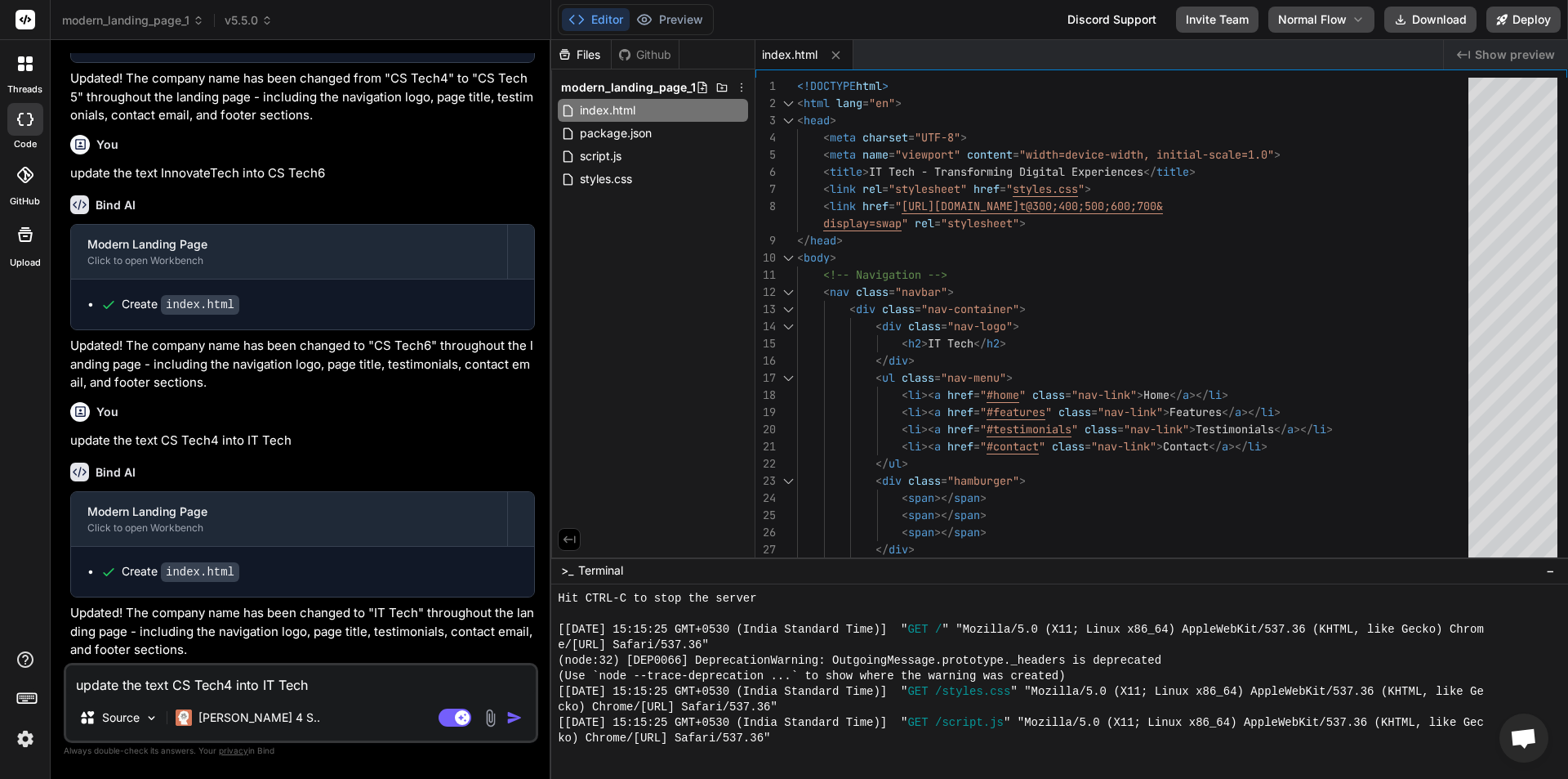
drag, startPoint x: 264, startPoint y: 682, endPoint x: 314, endPoint y: 687, distance: 50.2
click at [314, 687] on textarea "update the text CS Tech4 into IT Tech" at bounding box center [301, 680] width 470 height 30
click at [205, 687] on textarea "update the text CS Tech4 into IT Tech" at bounding box center [301, 680] width 470 height 30
drag, startPoint x: 174, startPoint y: 681, endPoint x: 230, endPoint y: 685, distance: 56.1
click at [230, 685] on textarea "update the text CS Tech4 into IT Tech" at bounding box center [301, 680] width 470 height 30
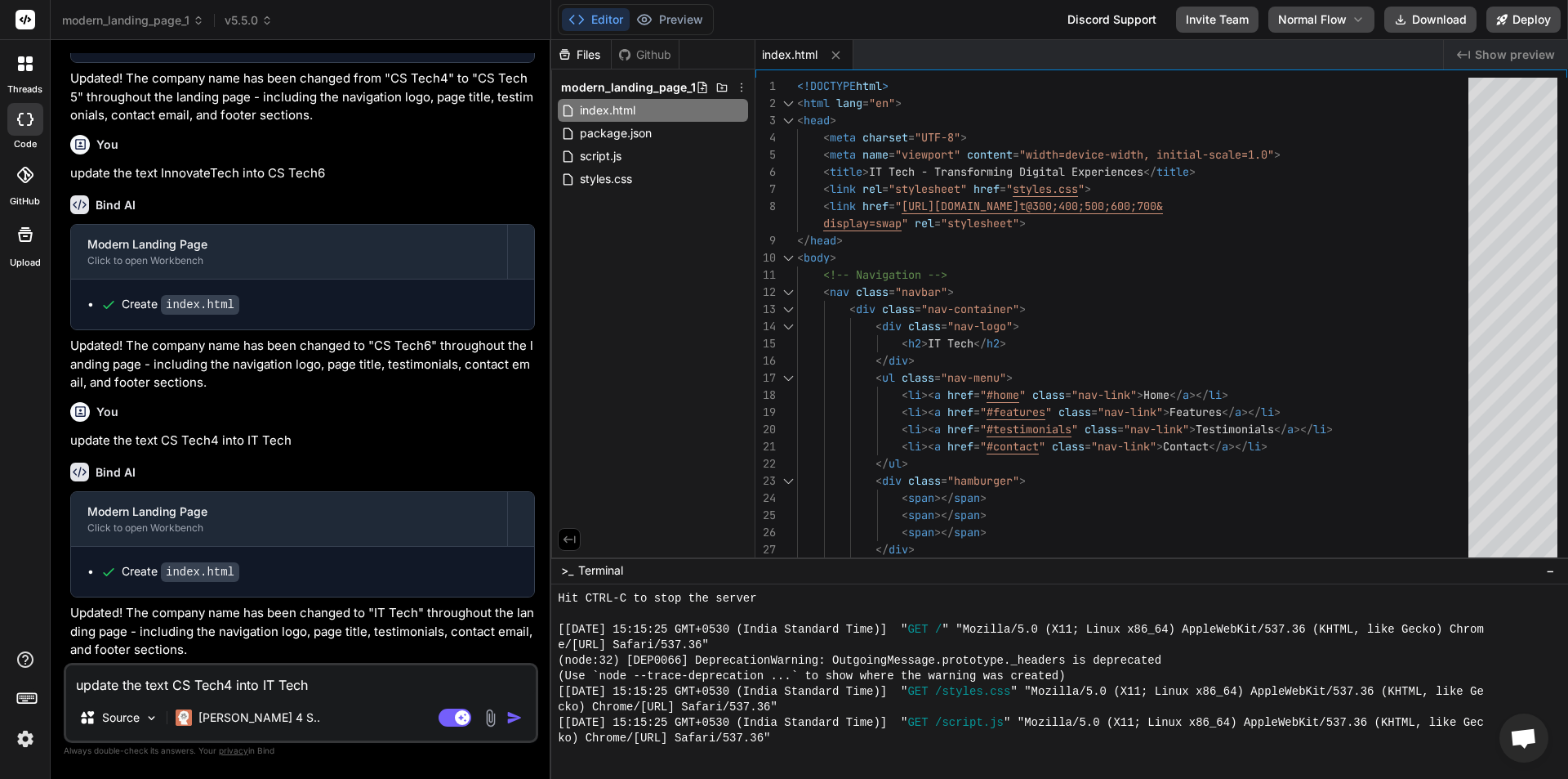
paste textarea "IT Tech"
click at [307, 689] on textarea "update the text IT Tech into IT Tech" at bounding box center [301, 680] width 470 height 30
click at [517, 713] on img "button" at bounding box center [514, 717] width 16 height 16
click at [254, 683] on textarea "update the text IT Tech into IT Tech1" at bounding box center [301, 680] width 470 height 30
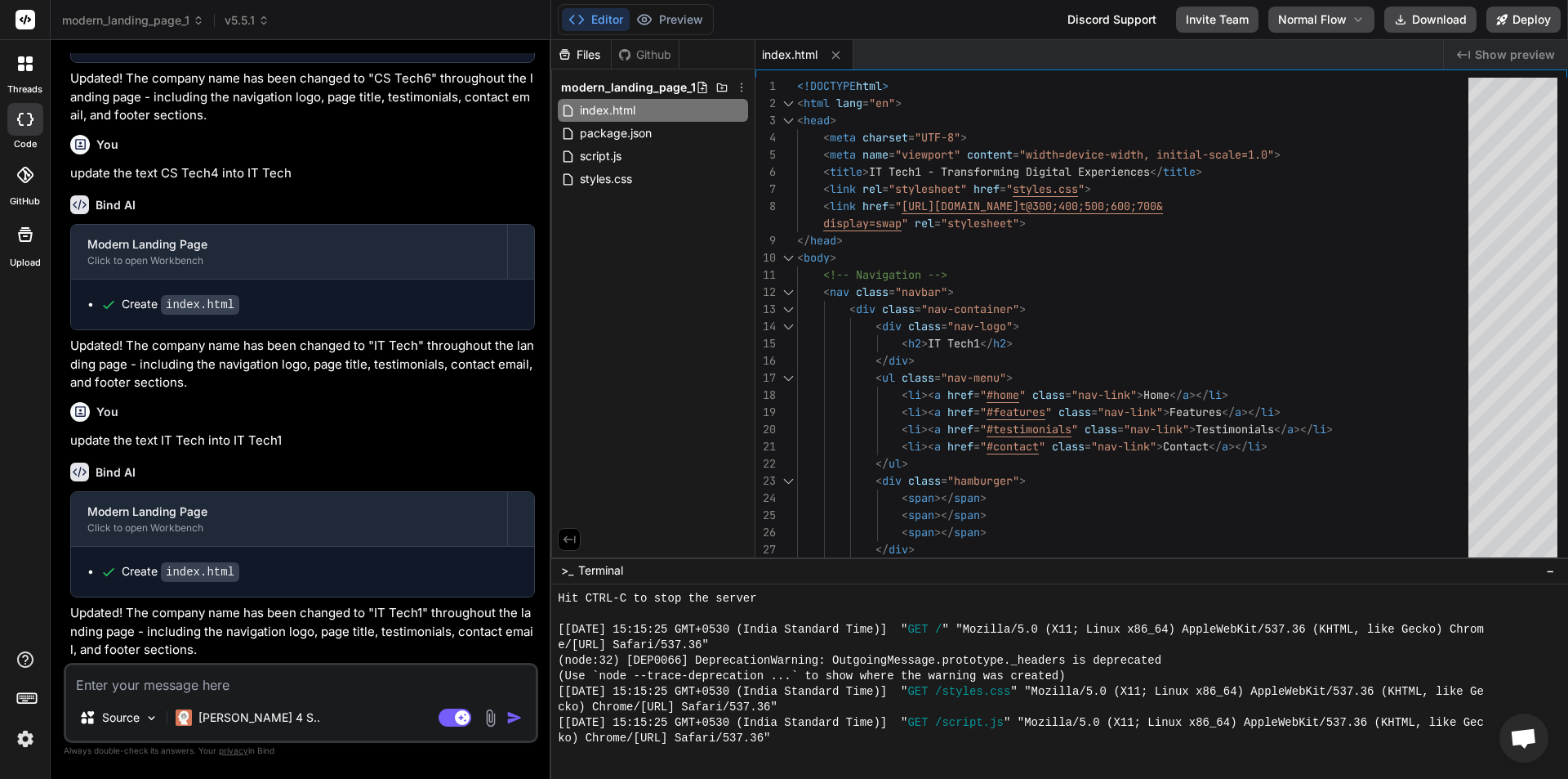
paste textarea "IT Tech"
click at [256, 437] on p "update the text IT Tech into IT Tech1" at bounding box center [302, 440] width 465 height 19
copy div "update the text IT Tech into IT Tech1"
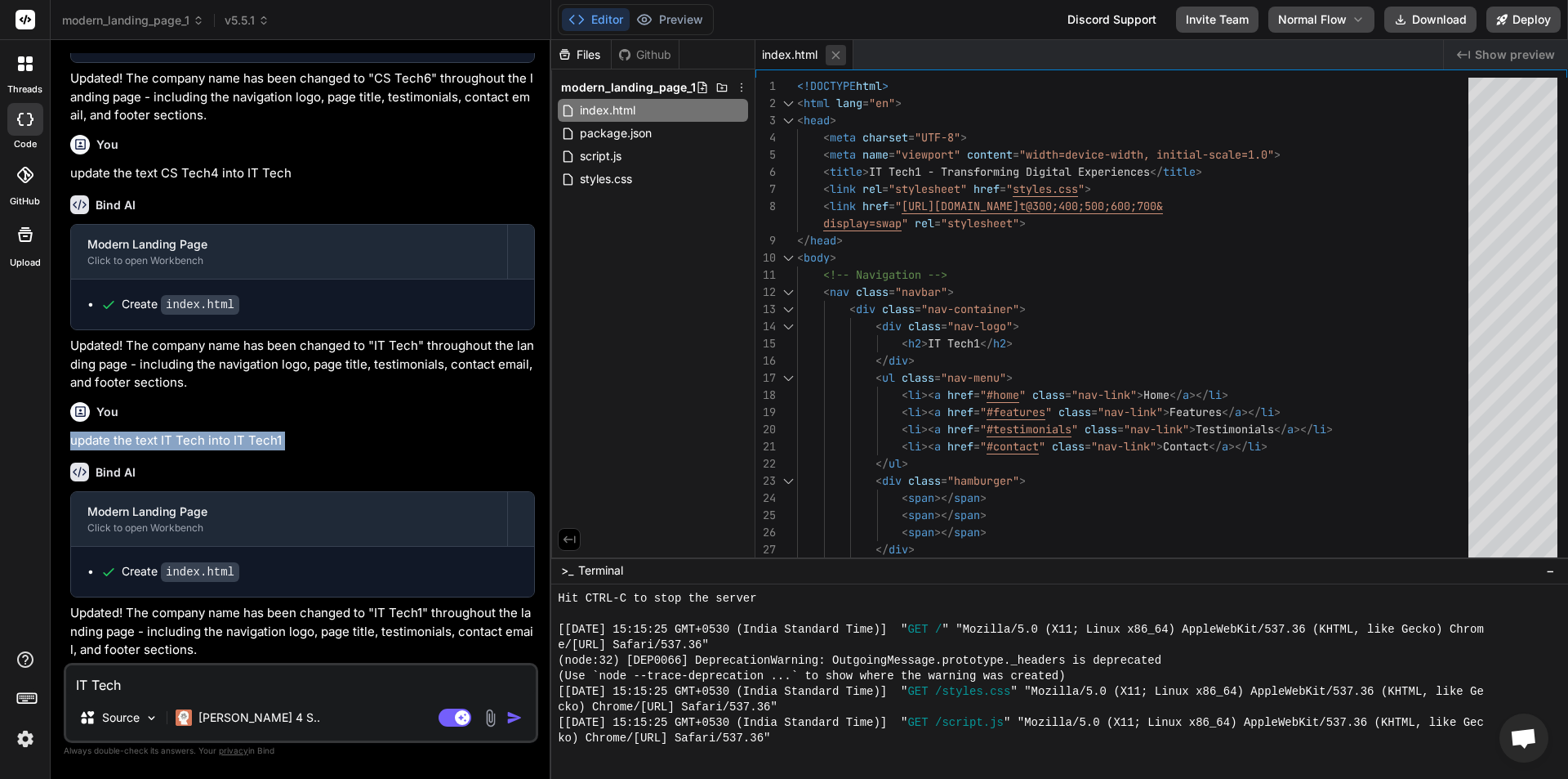
click at [840, 56] on icon at bounding box center [835, 54] width 14 height 14
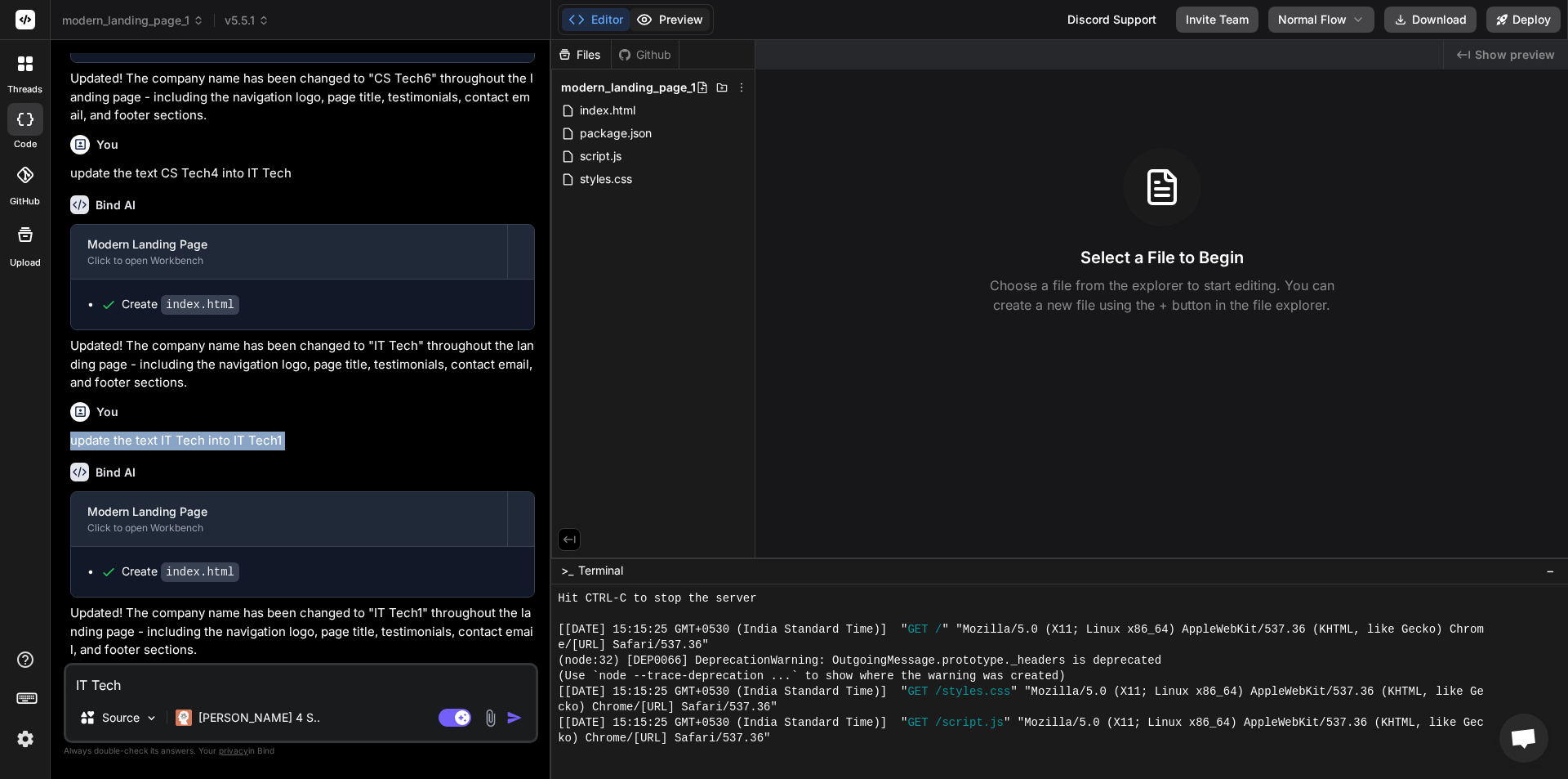
click at [660, 15] on button "Preview" at bounding box center [669, 20] width 80 height 23
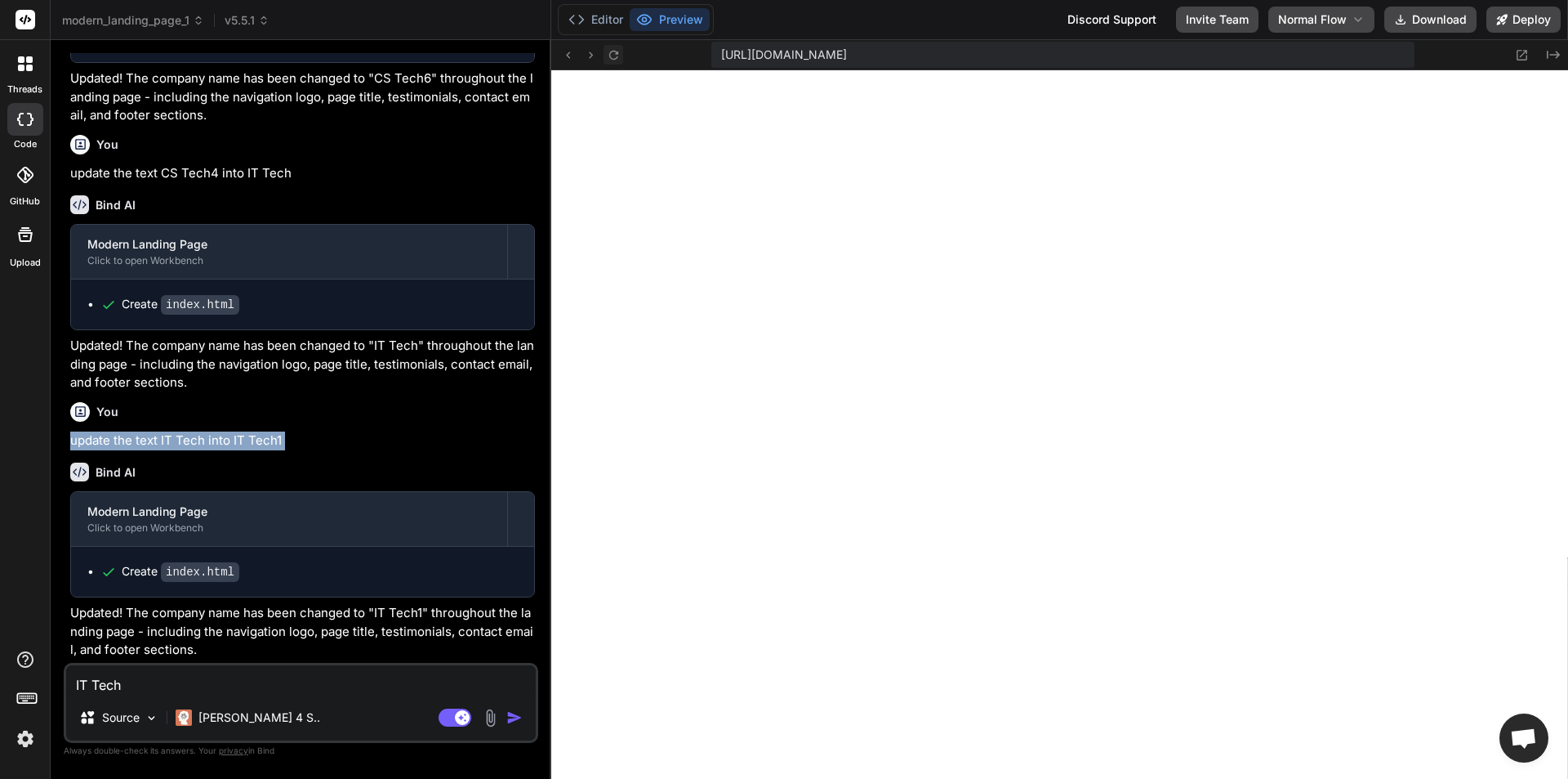
click at [611, 59] on icon at bounding box center [612, 54] width 9 height 9
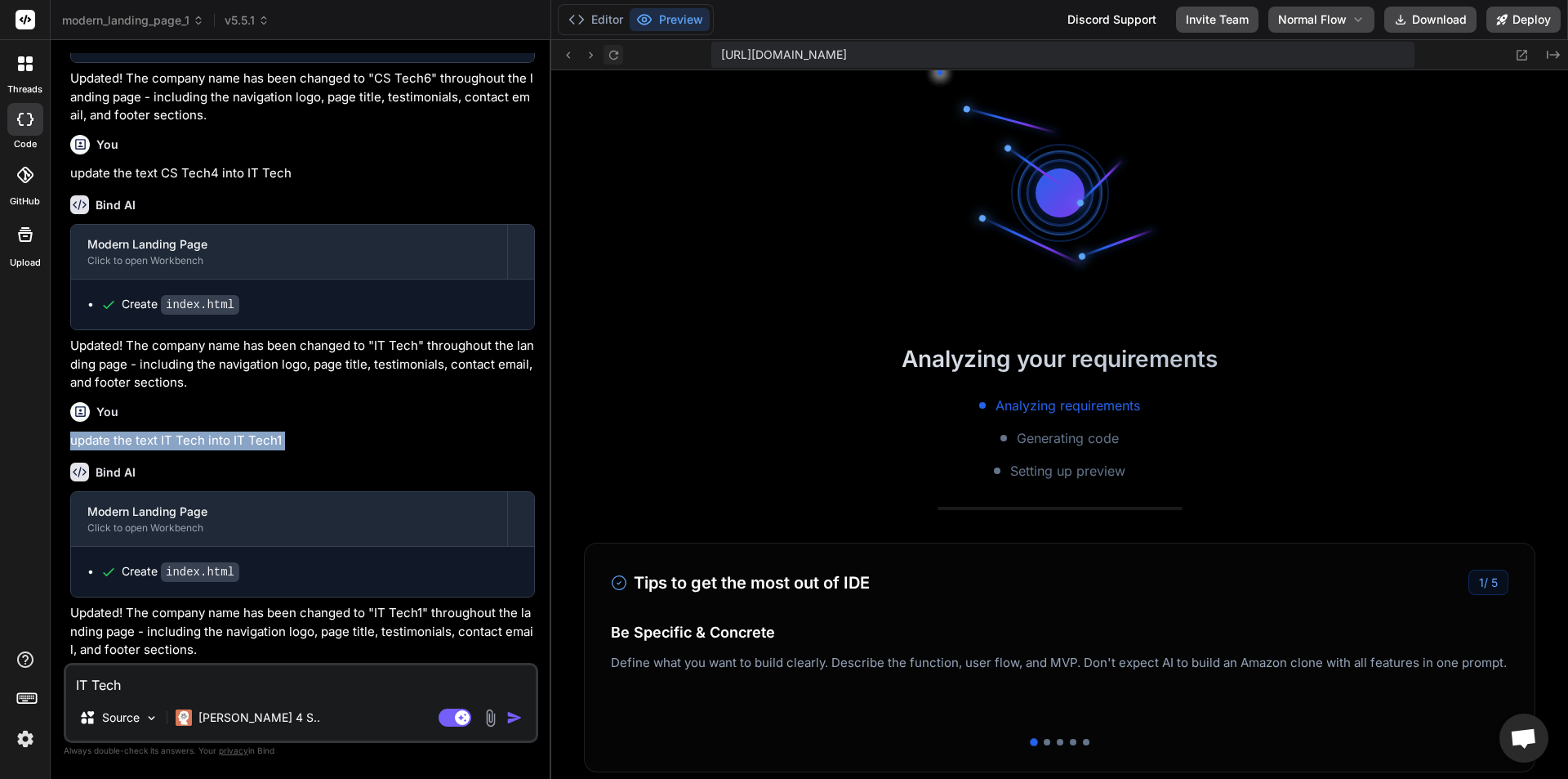
scroll to position [3943, 0]
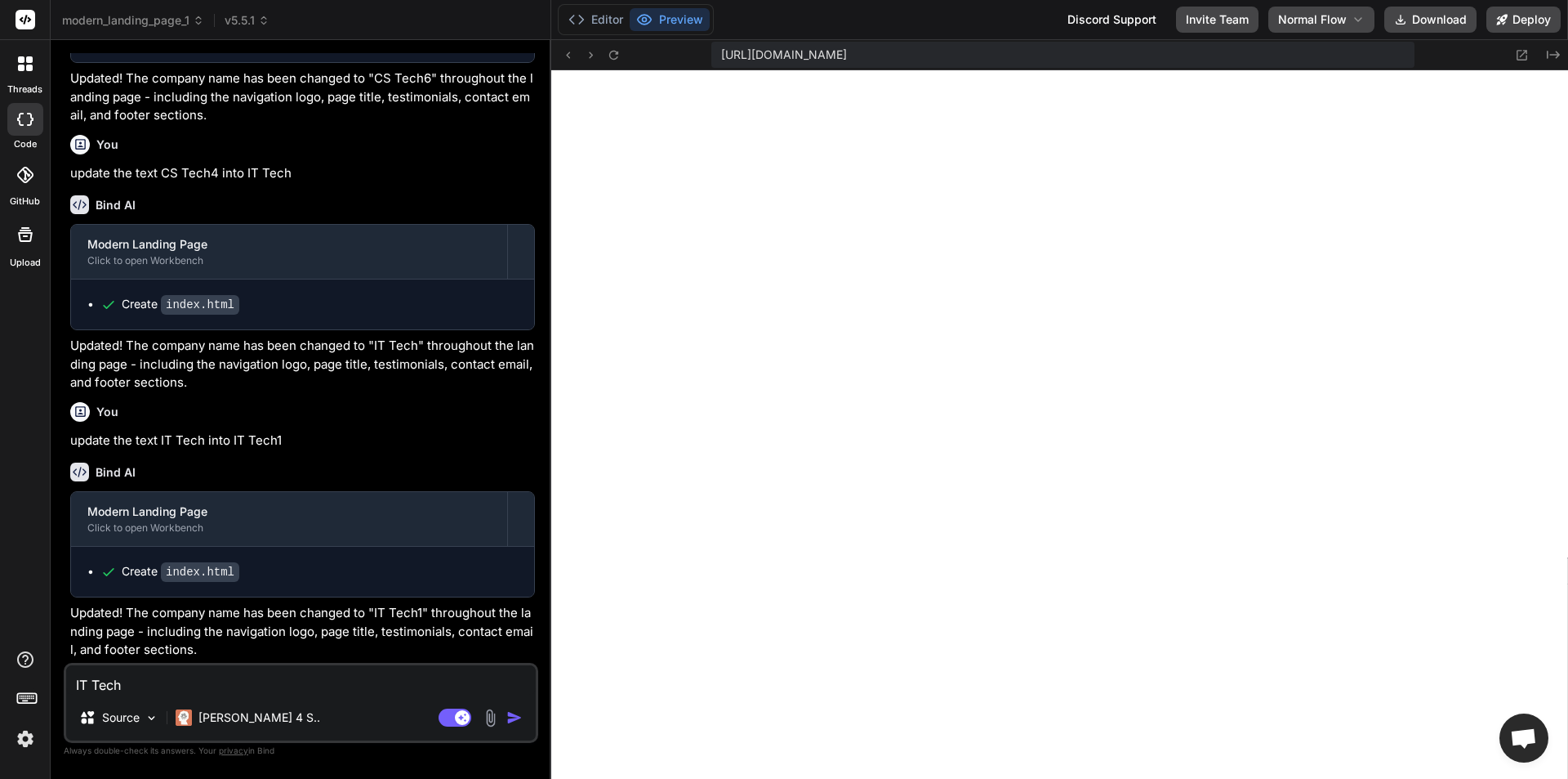
click at [241, 677] on textarea "IT Tech" at bounding box center [301, 680] width 470 height 30
paste textarea "update the text IT Tech into IT Tech1"
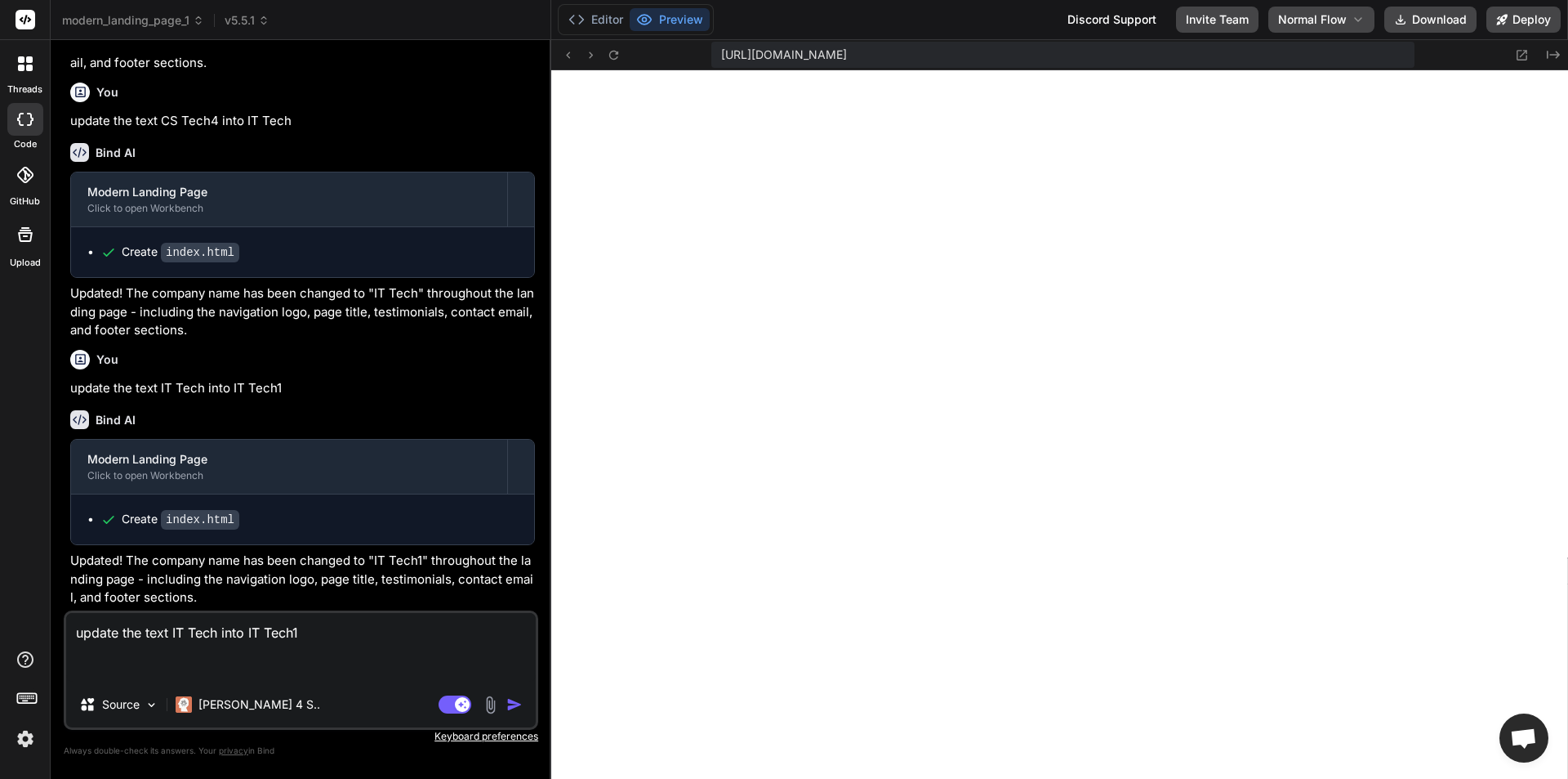
click at [323, 626] on textarea "update the text IT Tech into IT Tech1" at bounding box center [301, 646] width 470 height 68
click at [509, 706] on img "button" at bounding box center [514, 704] width 16 height 16
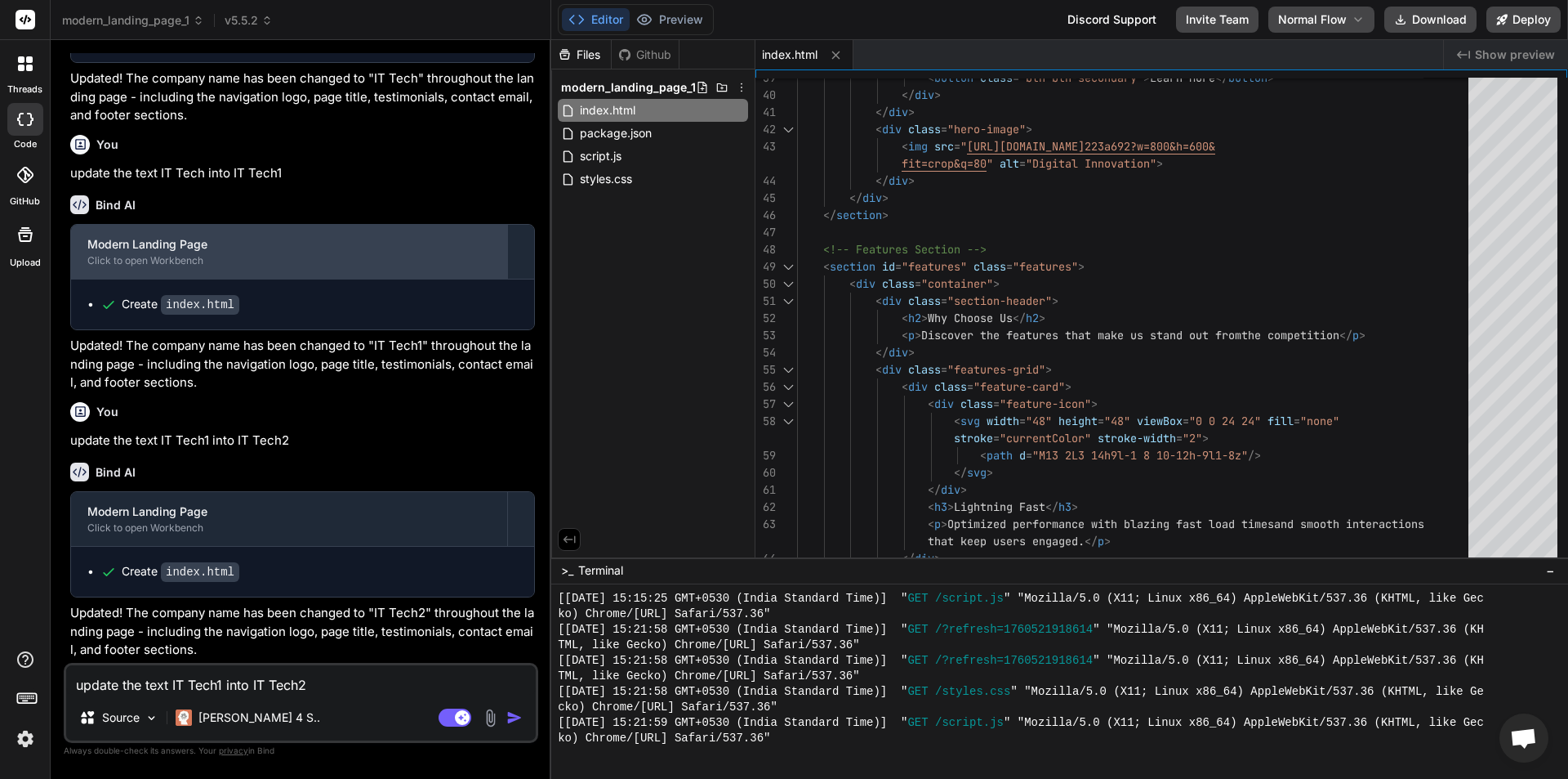
scroll to position [3505, 0]
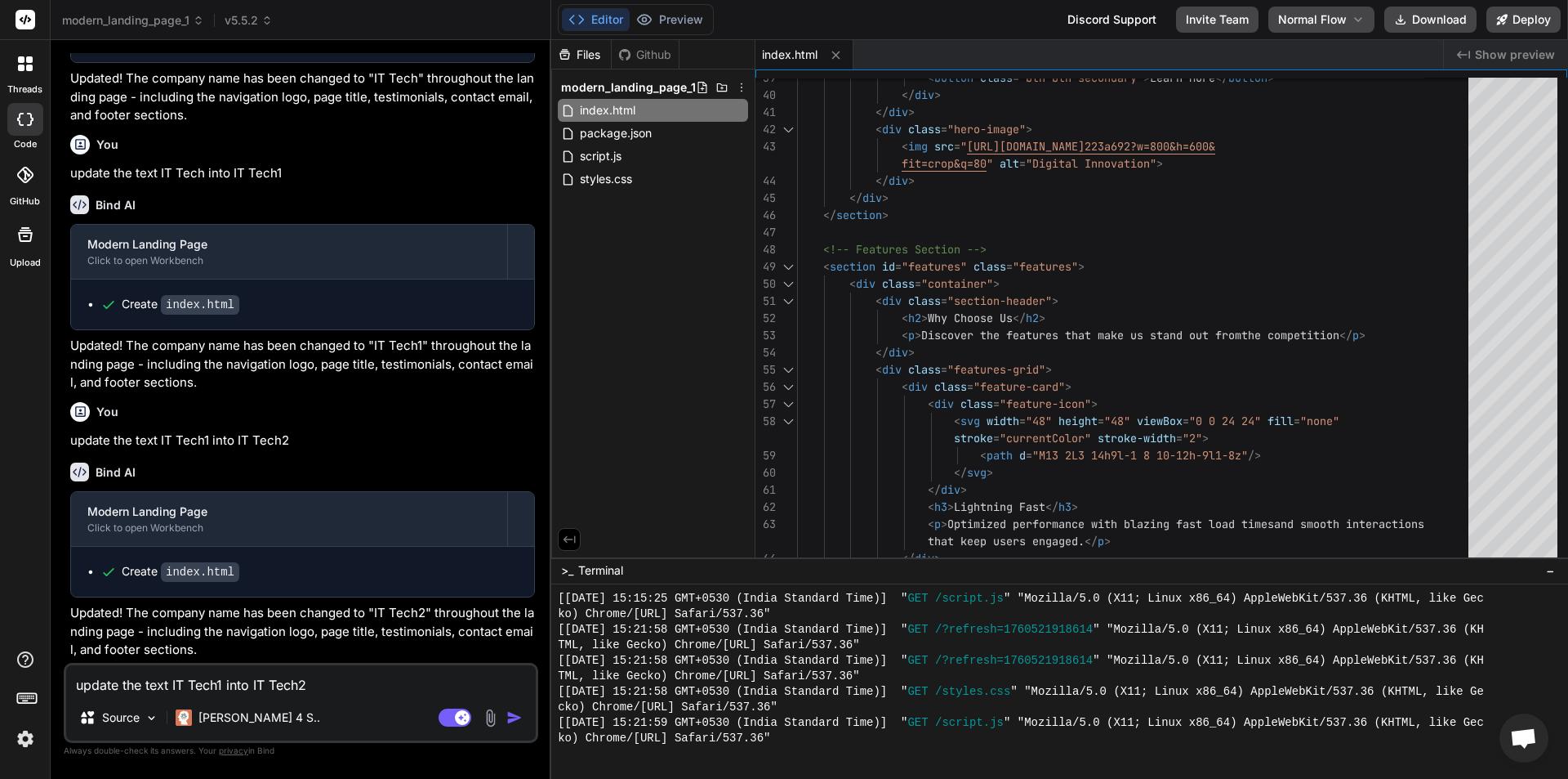
click at [291, 687] on textarea "update the text IT Tech1 into IT Tech2" at bounding box center [301, 680] width 470 height 30
paste textarea "update the text IT Tech into IT Tech1"
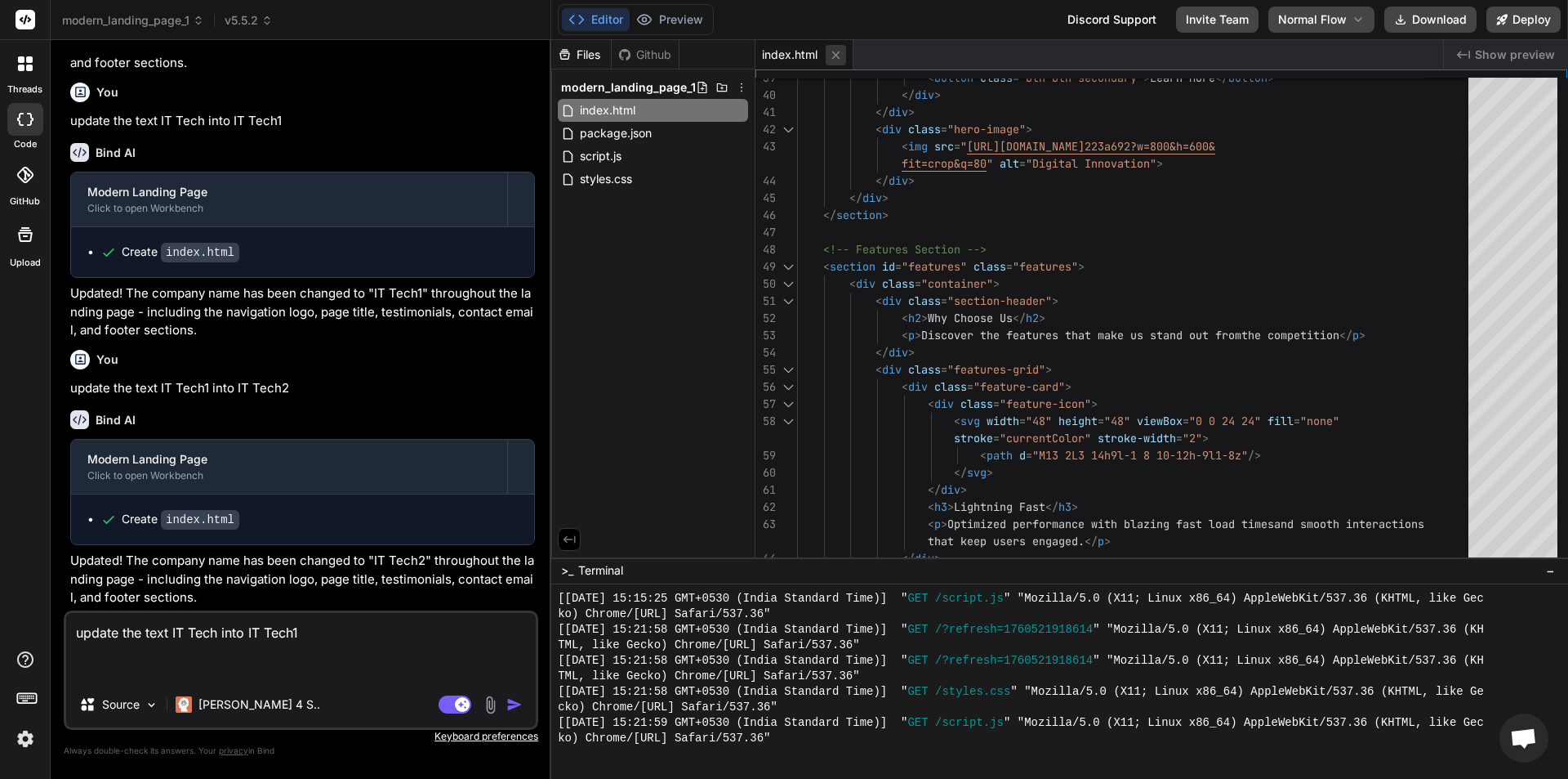
click at [835, 59] on icon at bounding box center [835, 54] width 14 height 14
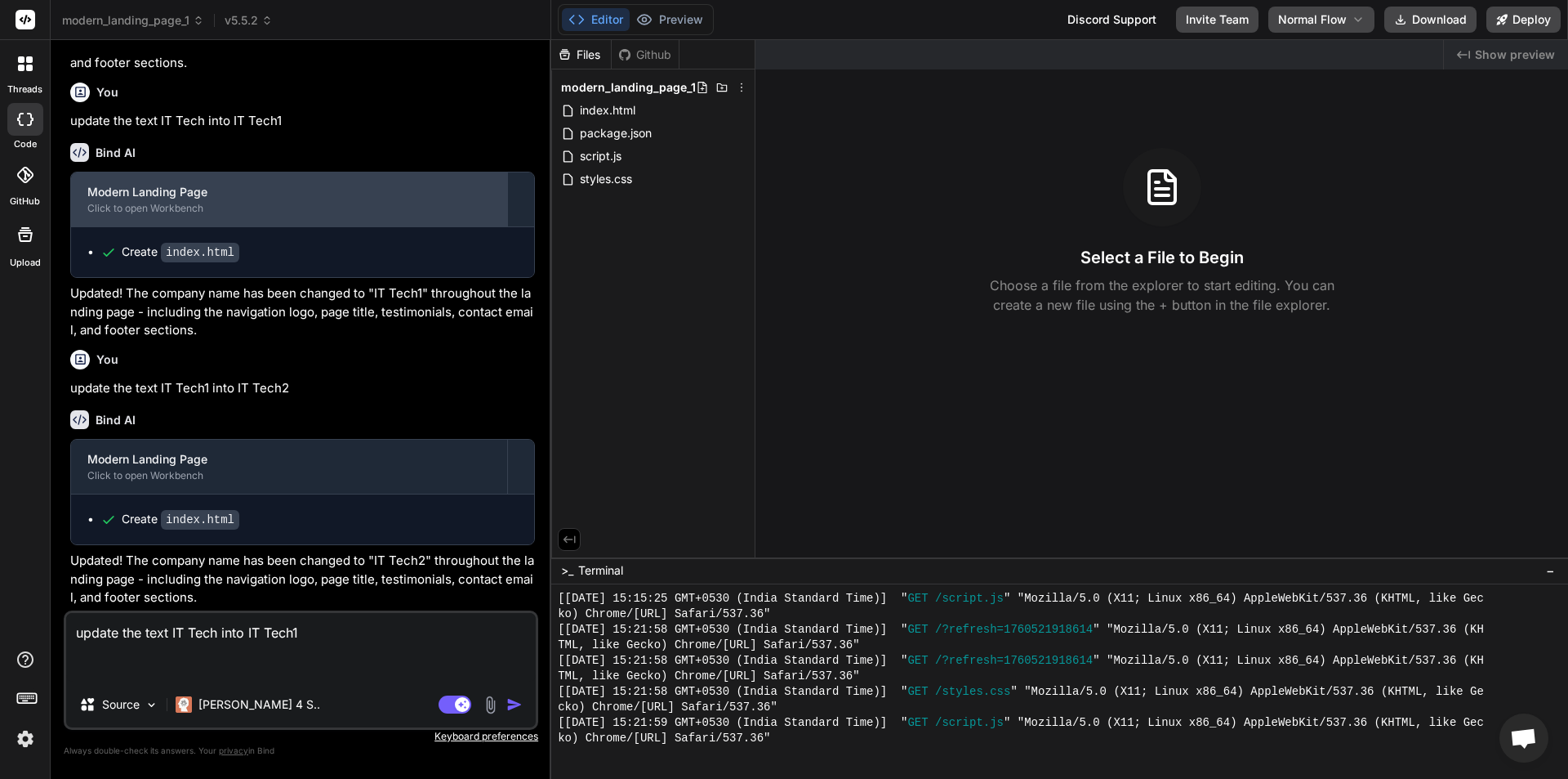
scroll to position [3557, 0]
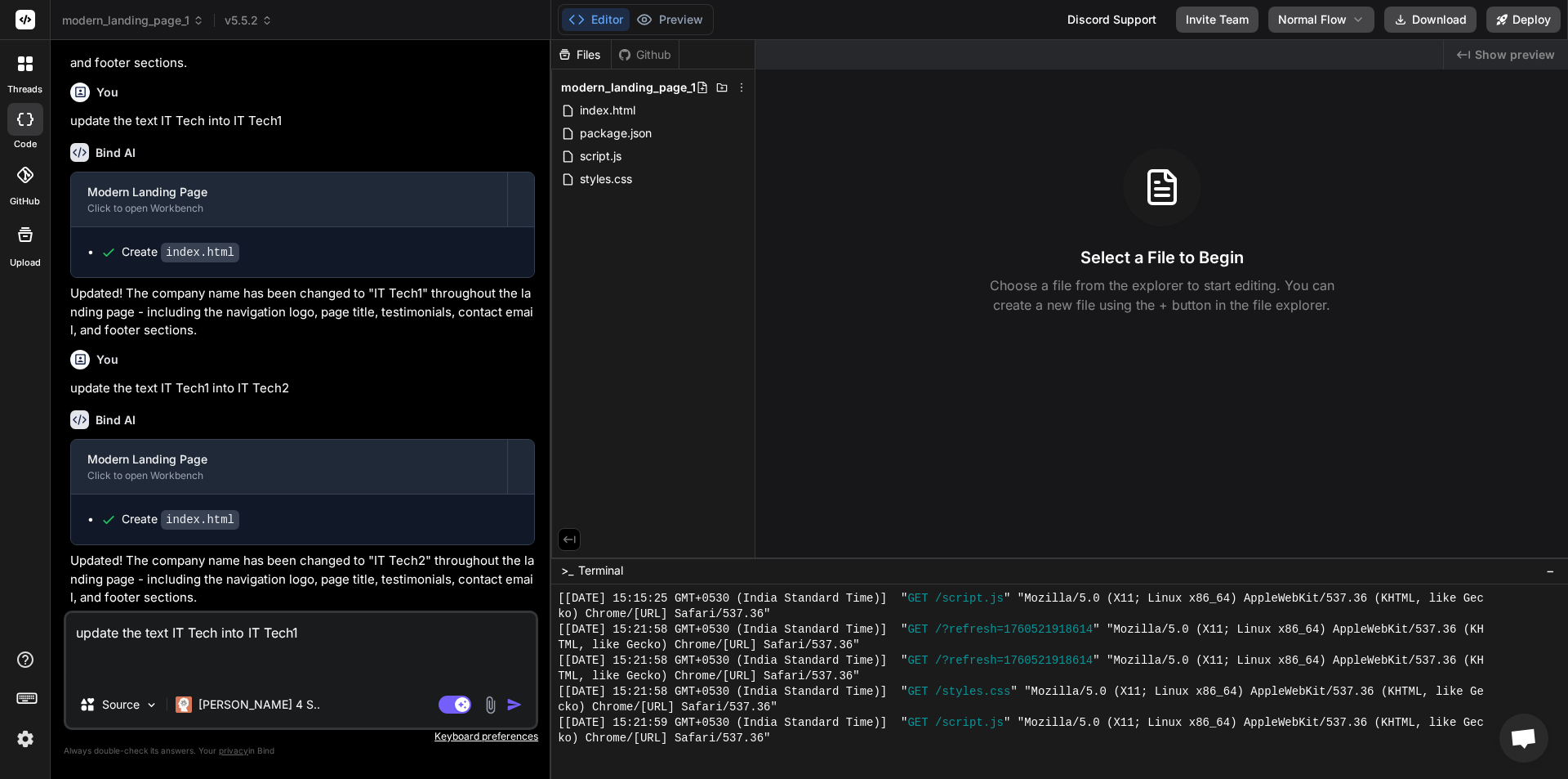
click at [221, 394] on p "update the text IT Tech1 into IT Tech2" at bounding box center [302, 388] width 465 height 19
click at [220, 394] on p "update the text IT Tech1 into IT Tech2" at bounding box center [302, 388] width 465 height 19
copy div "update the text IT Tech1 into IT Tech2"
click at [241, 636] on textarea "update the text IT Tech into IT Tech1" at bounding box center [301, 646] width 470 height 68
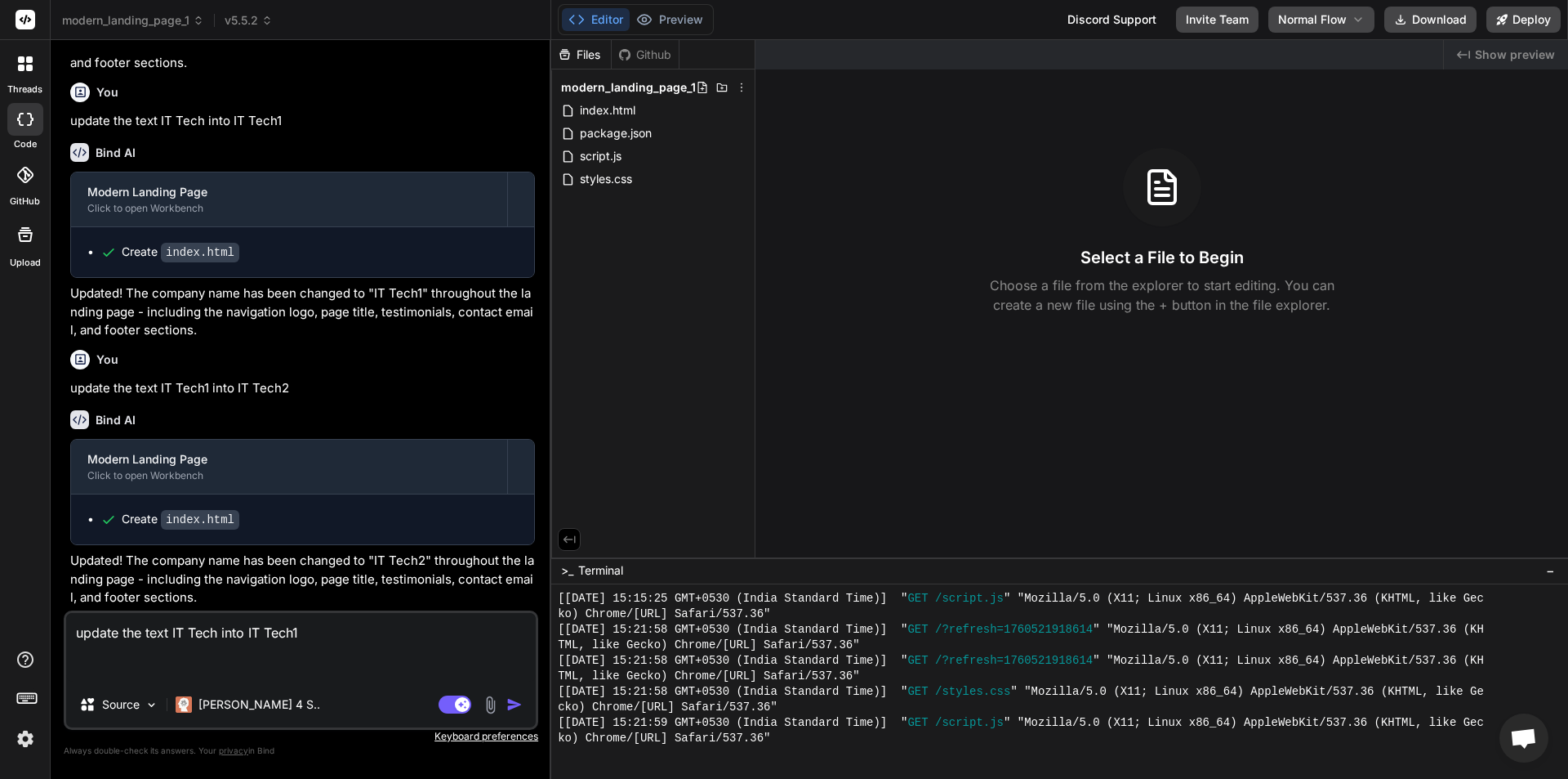
click at [241, 636] on textarea "update the text IT Tech into IT Tech1" at bounding box center [301, 646] width 470 height 68
paste textarea "1 into IT Tech2"
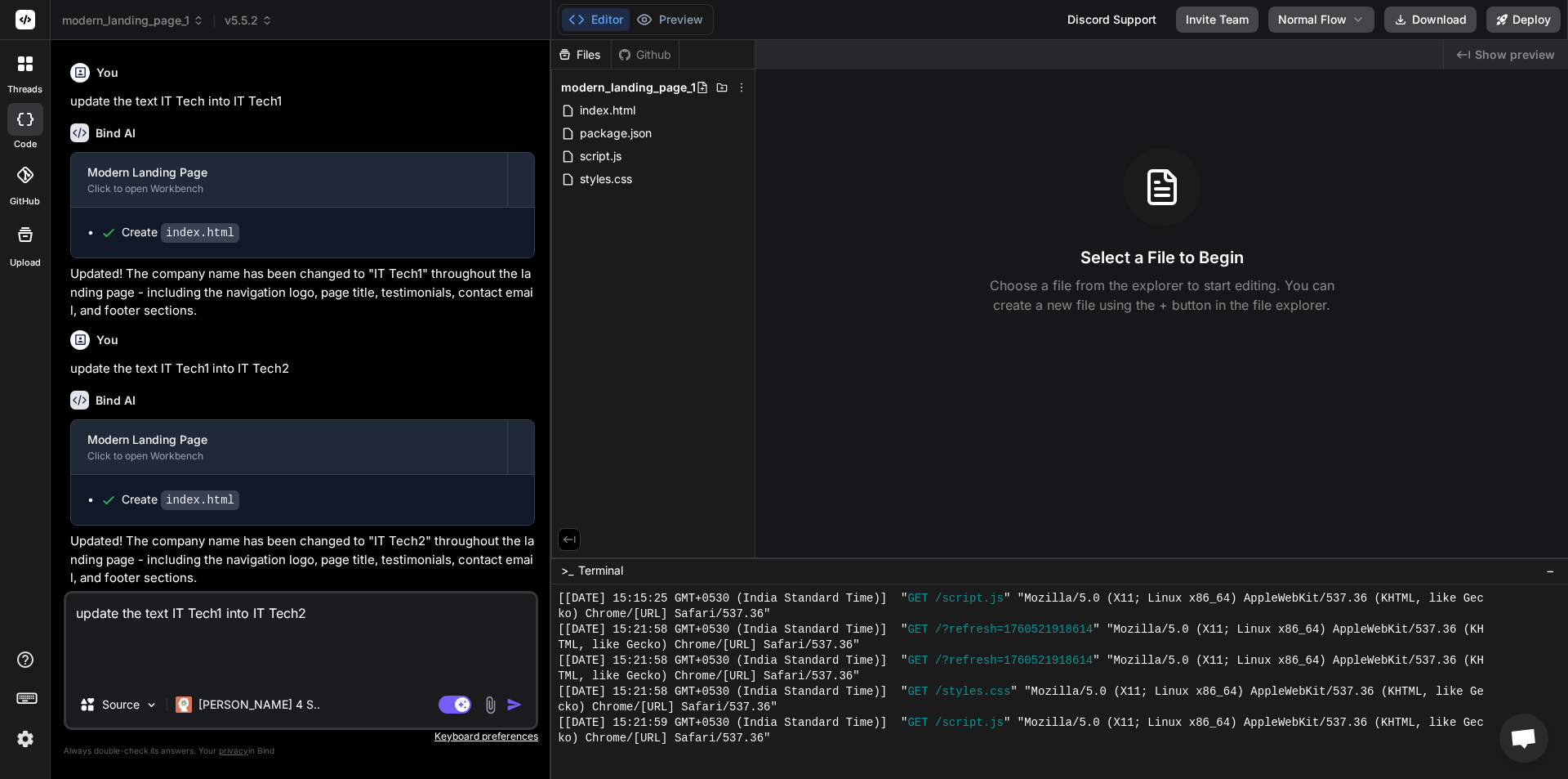
click at [324, 615] on textarea "update the text IT Tech1 into IT Tech2" at bounding box center [301, 637] width 470 height 88
click at [518, 705] on img "button" at bounding box center [514, 704] width 16 height 16
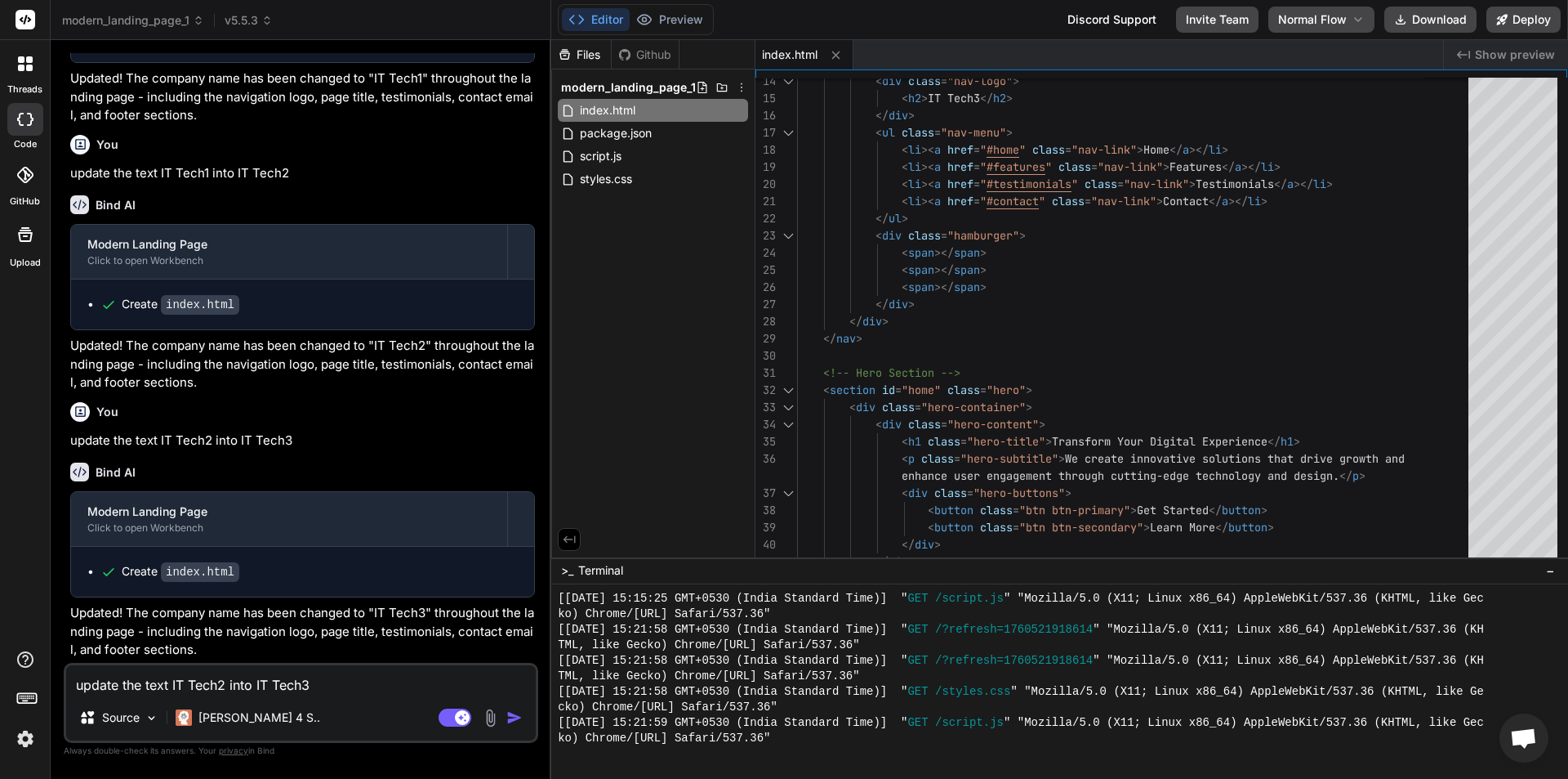
scroll to position [3772, 0]
click at [264, 438] on p "update the text IT Tech2 into IT Tech3" at bounding box center [302, 440] width 465 height 19
copy div "update the text IT Tech2 into IT Tech3"
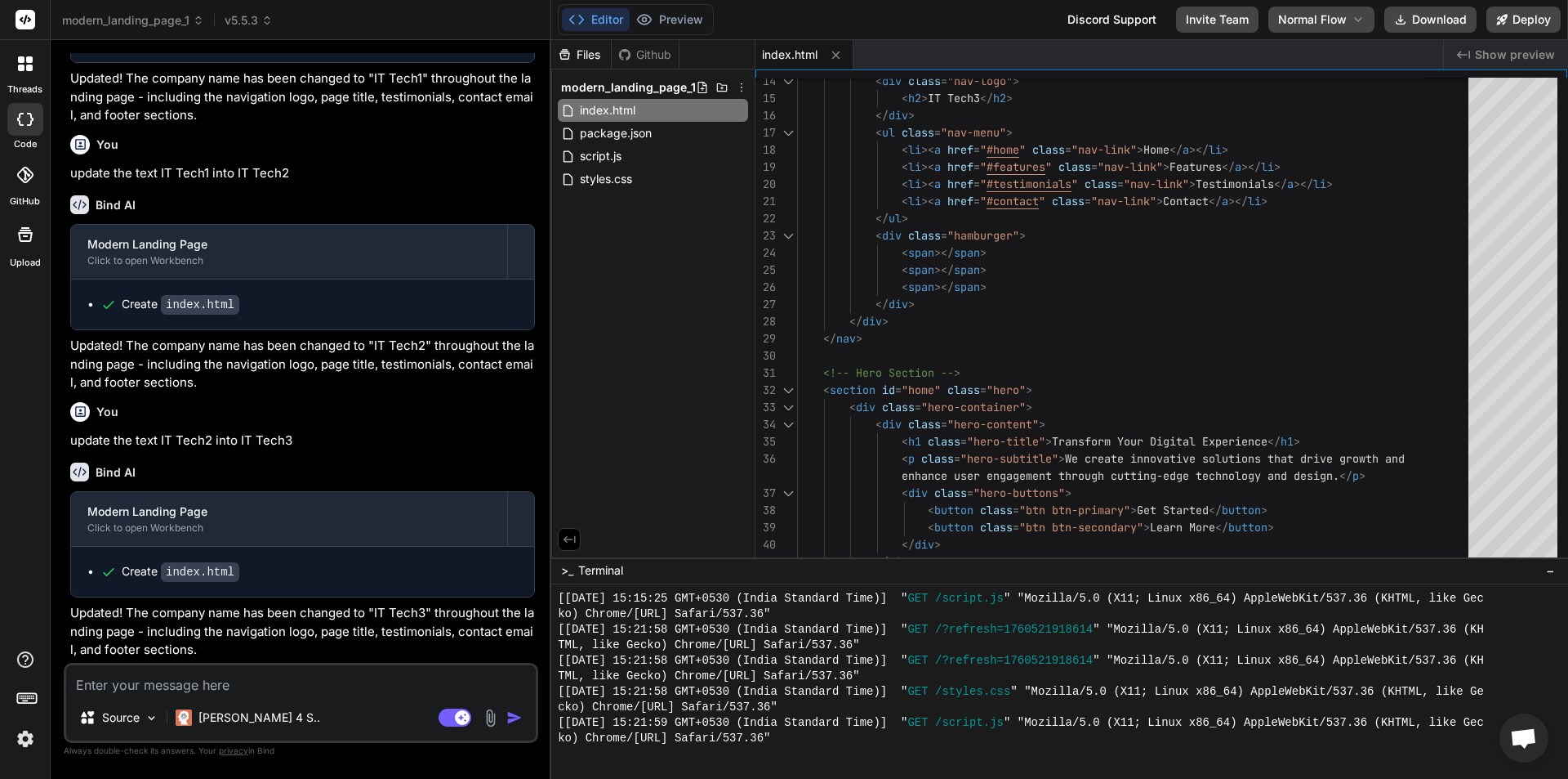
click at [270, 677] on textarea at bounding box center [301, 680] width 470 height 30
paste textarea "update the text IT Tech2 into IT Tech3"
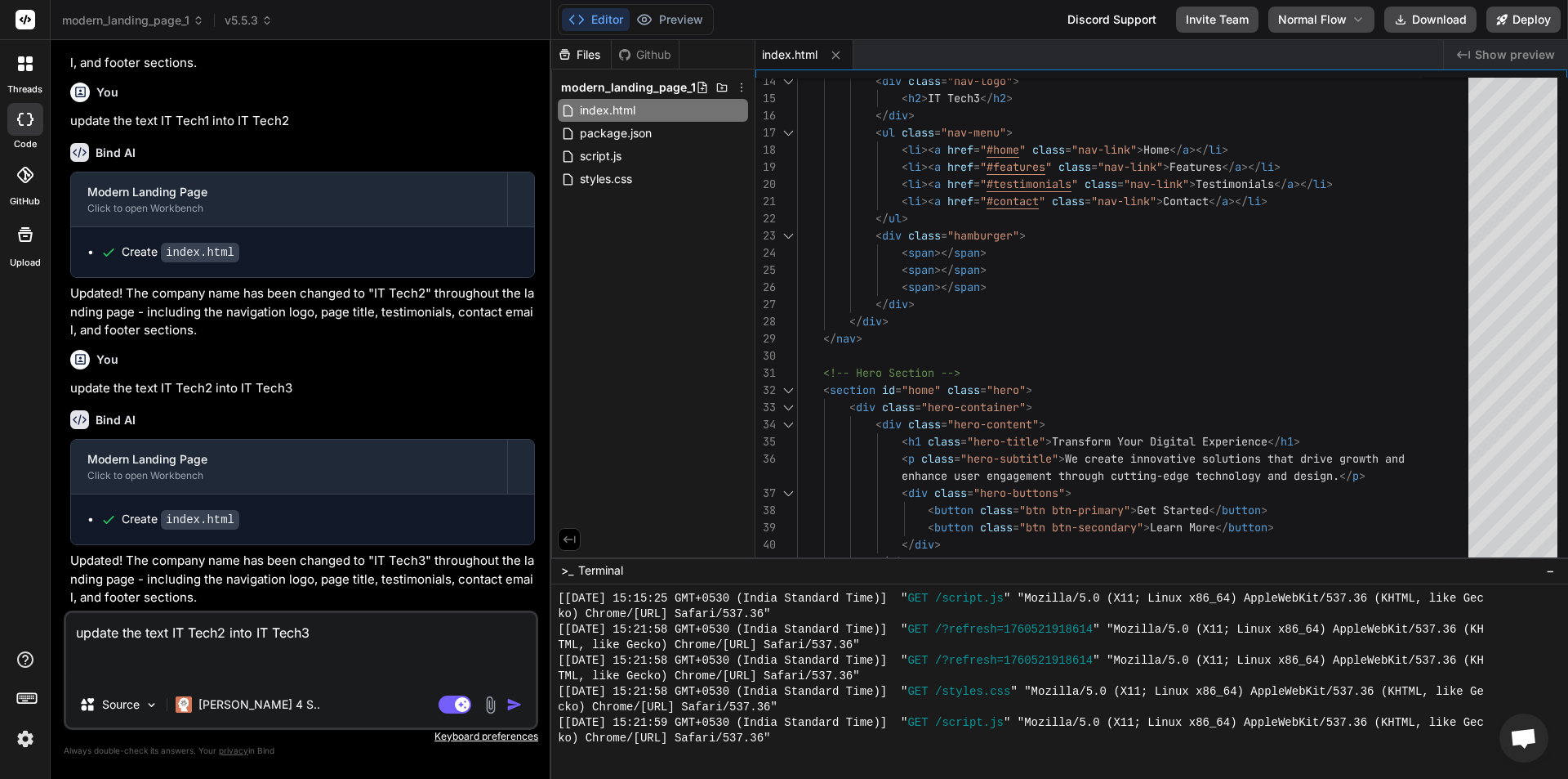
click at [330, 637] on textarea "update the text IT Tech2 into IT Tech3" at bounding box center [301, 646] width 470 height 68
click at [513, 702] on img "button" at bounding box center [514, 704] width 16 height 16
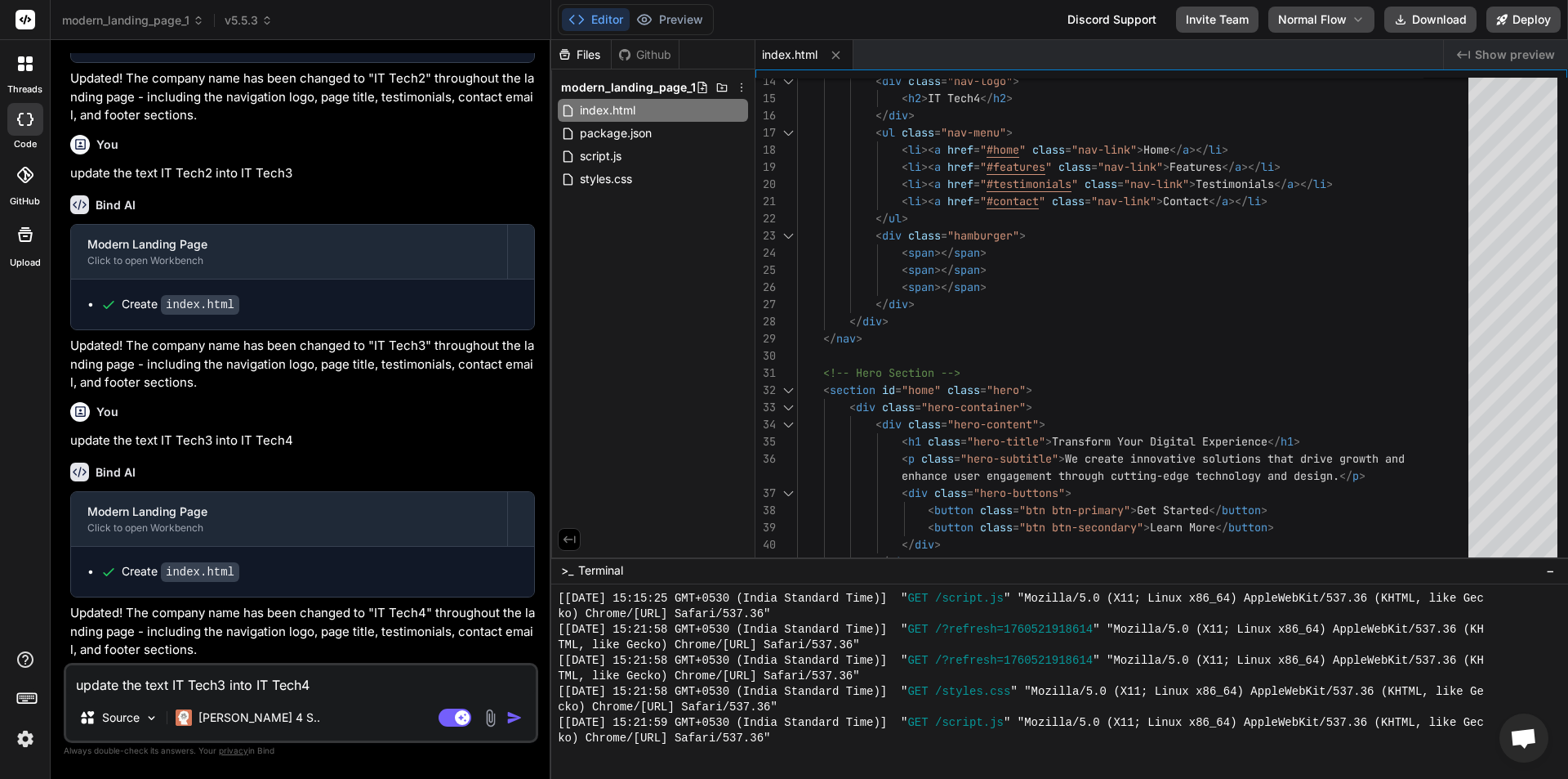
scroll to position [4039, 0]
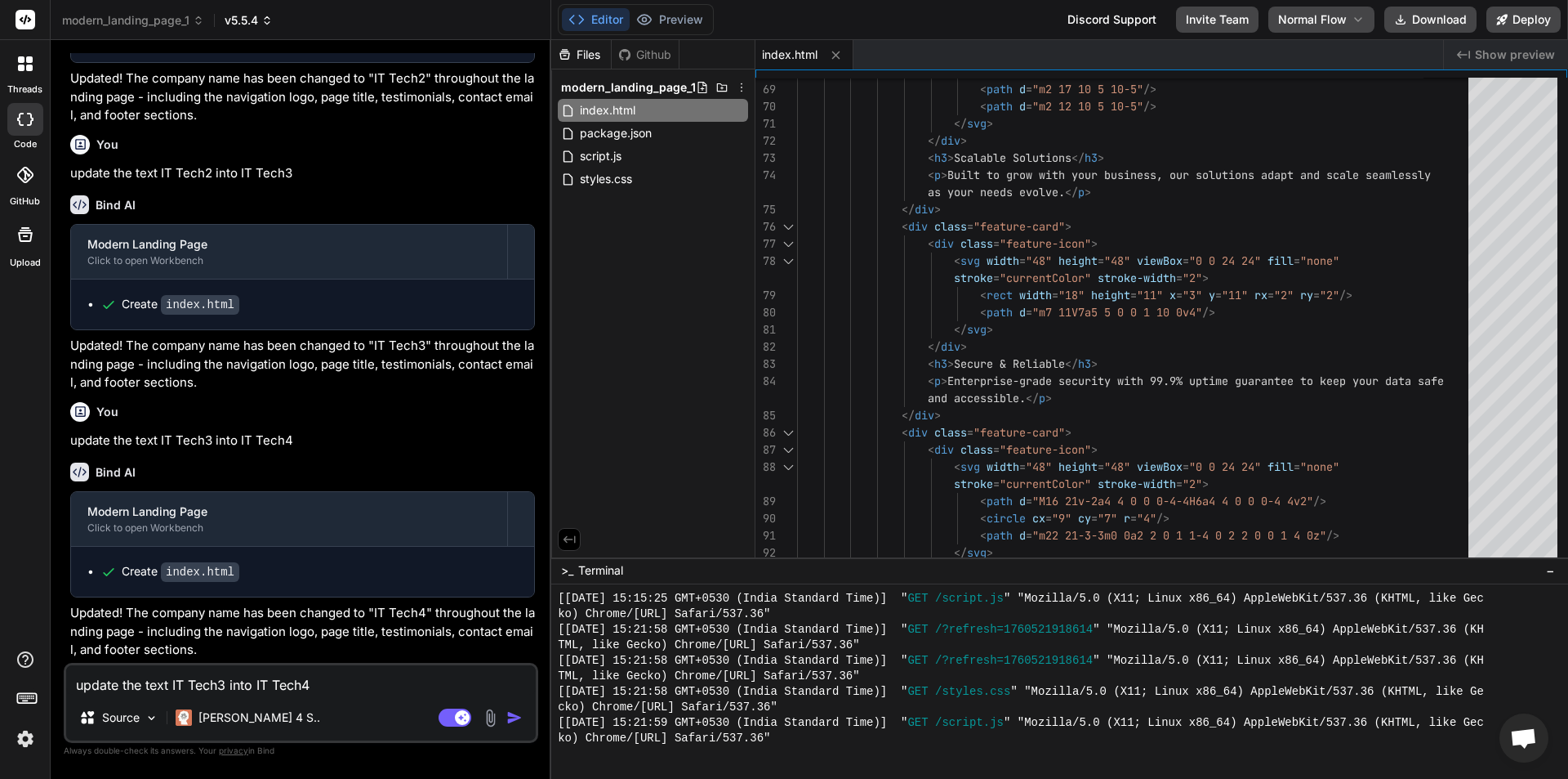
click at [273, 26] on icon at bounding box center [267, 21] width 12 height 12
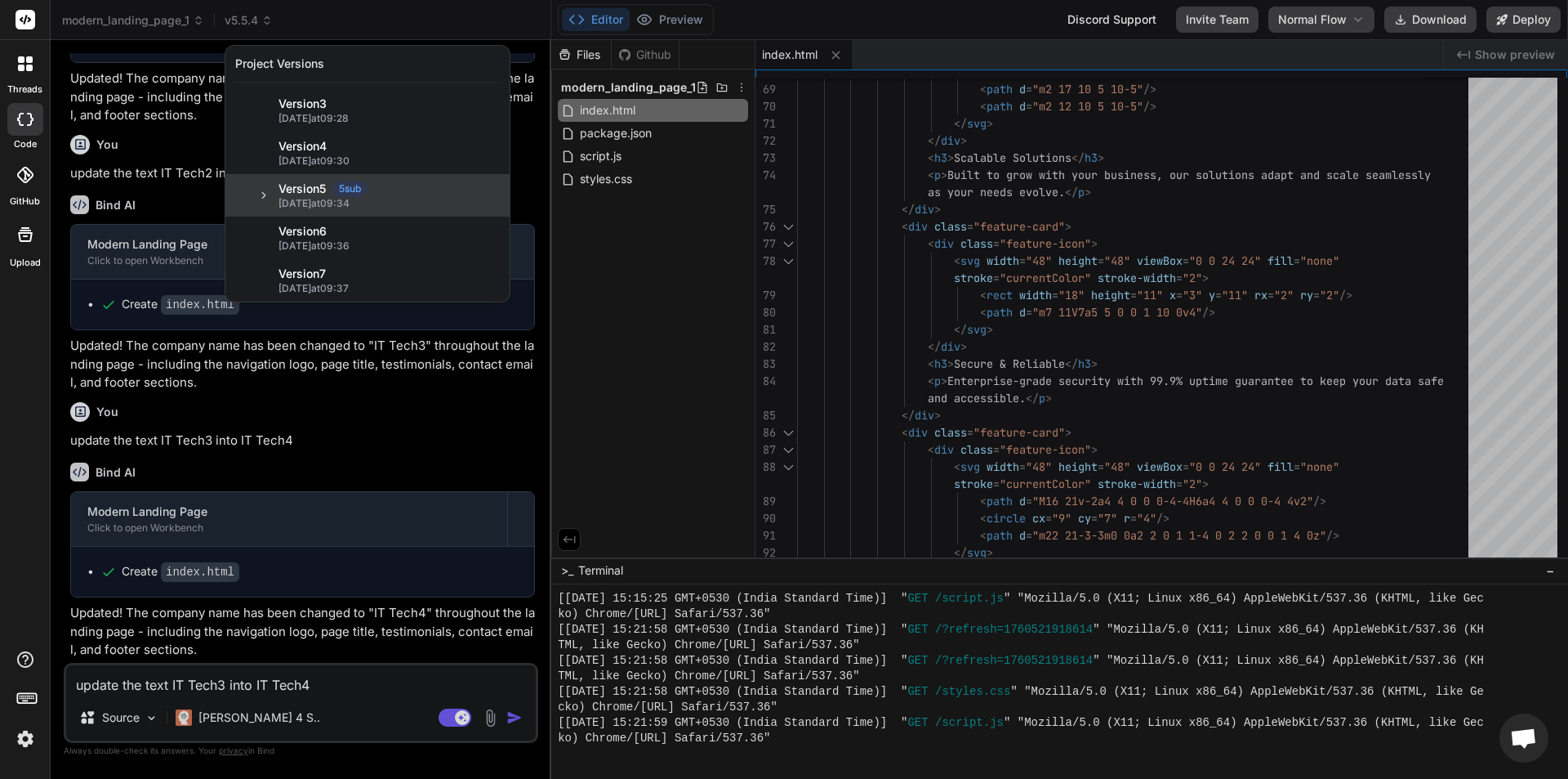
click at [269, 192] on icon at bounding box center [264, 195] width 12 height 12
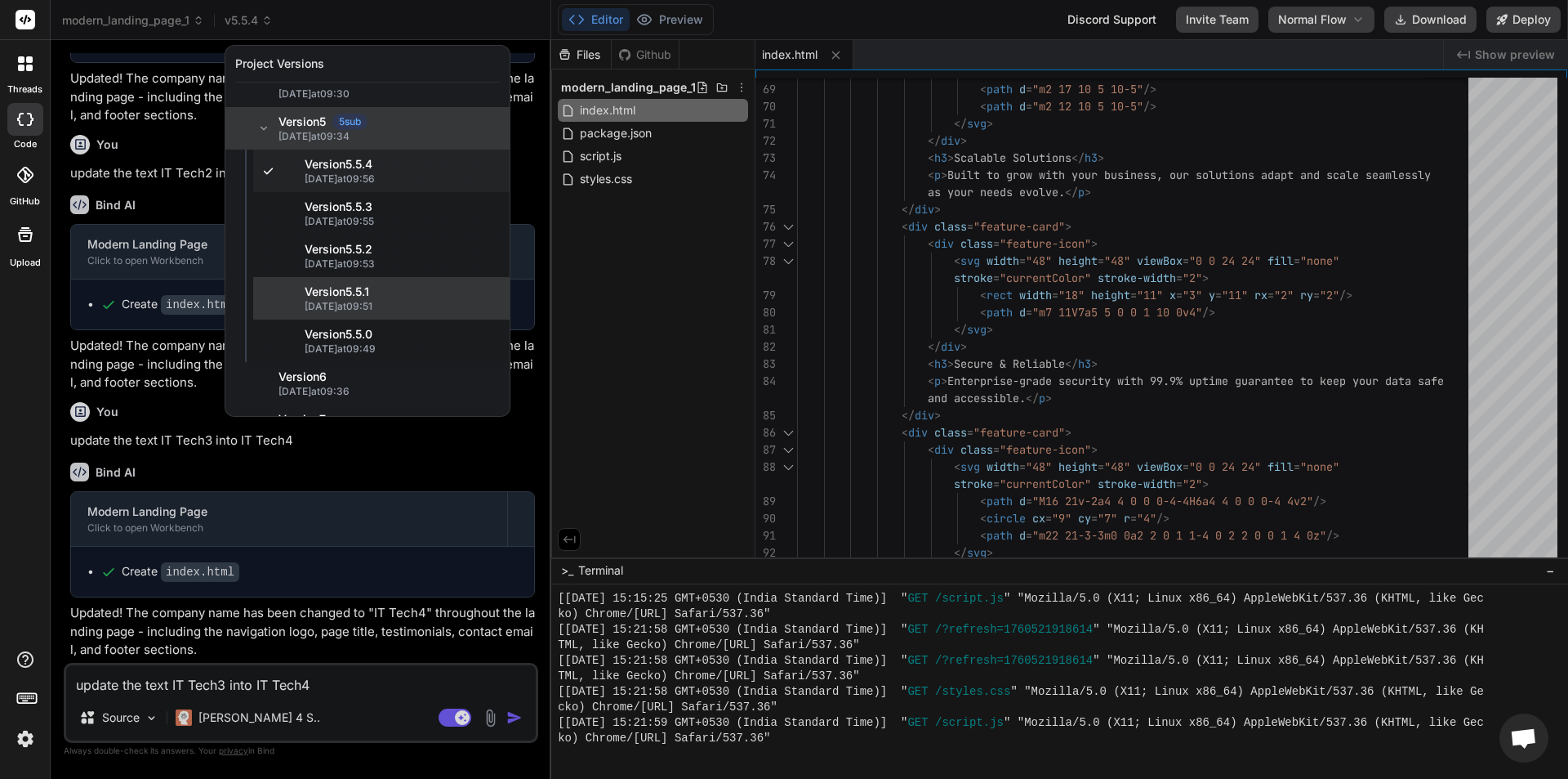
scroll to position [98, 0]
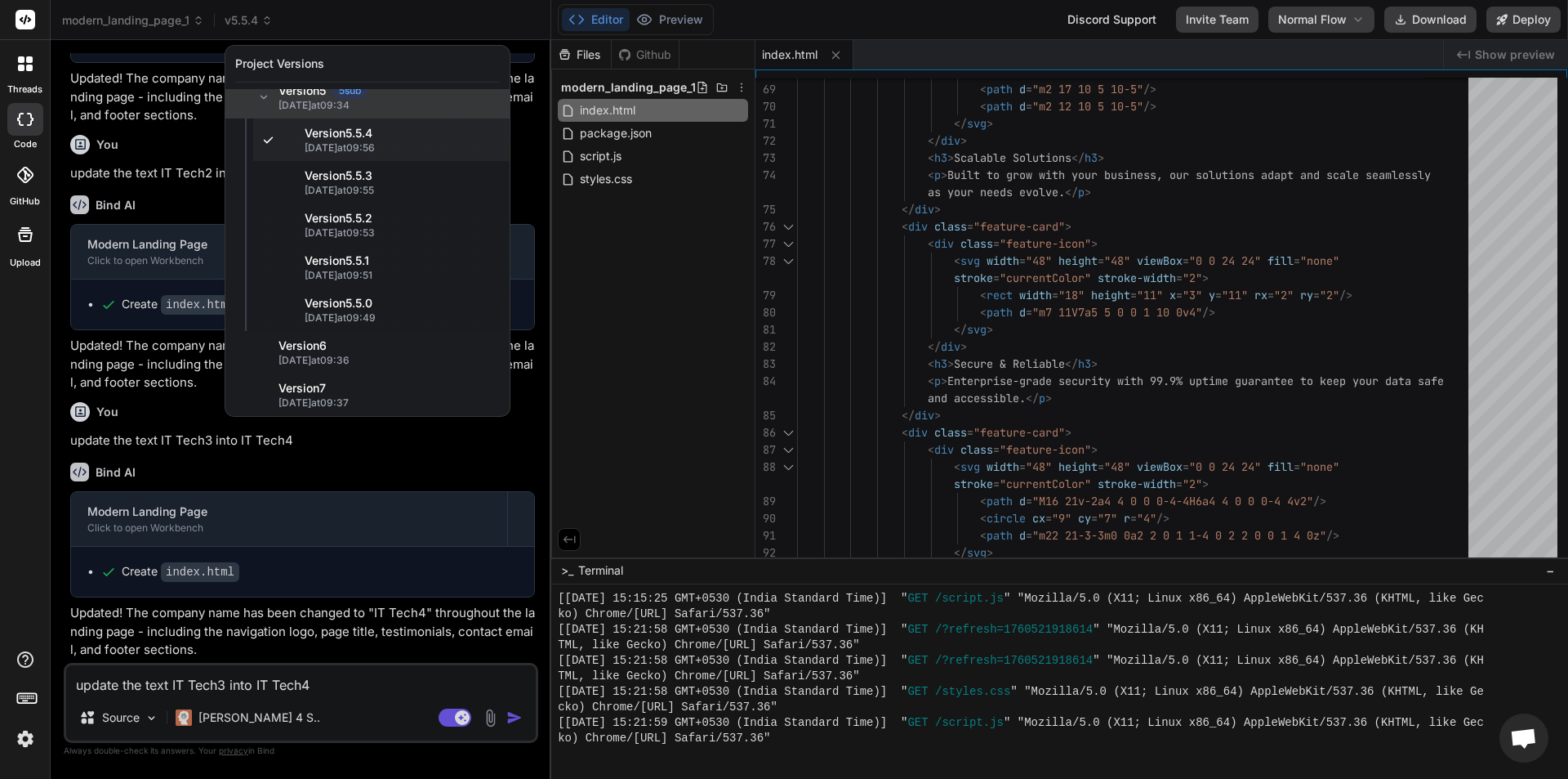
click at [253, 682] on div at bounding box center [784, 389] width 1568 height 779
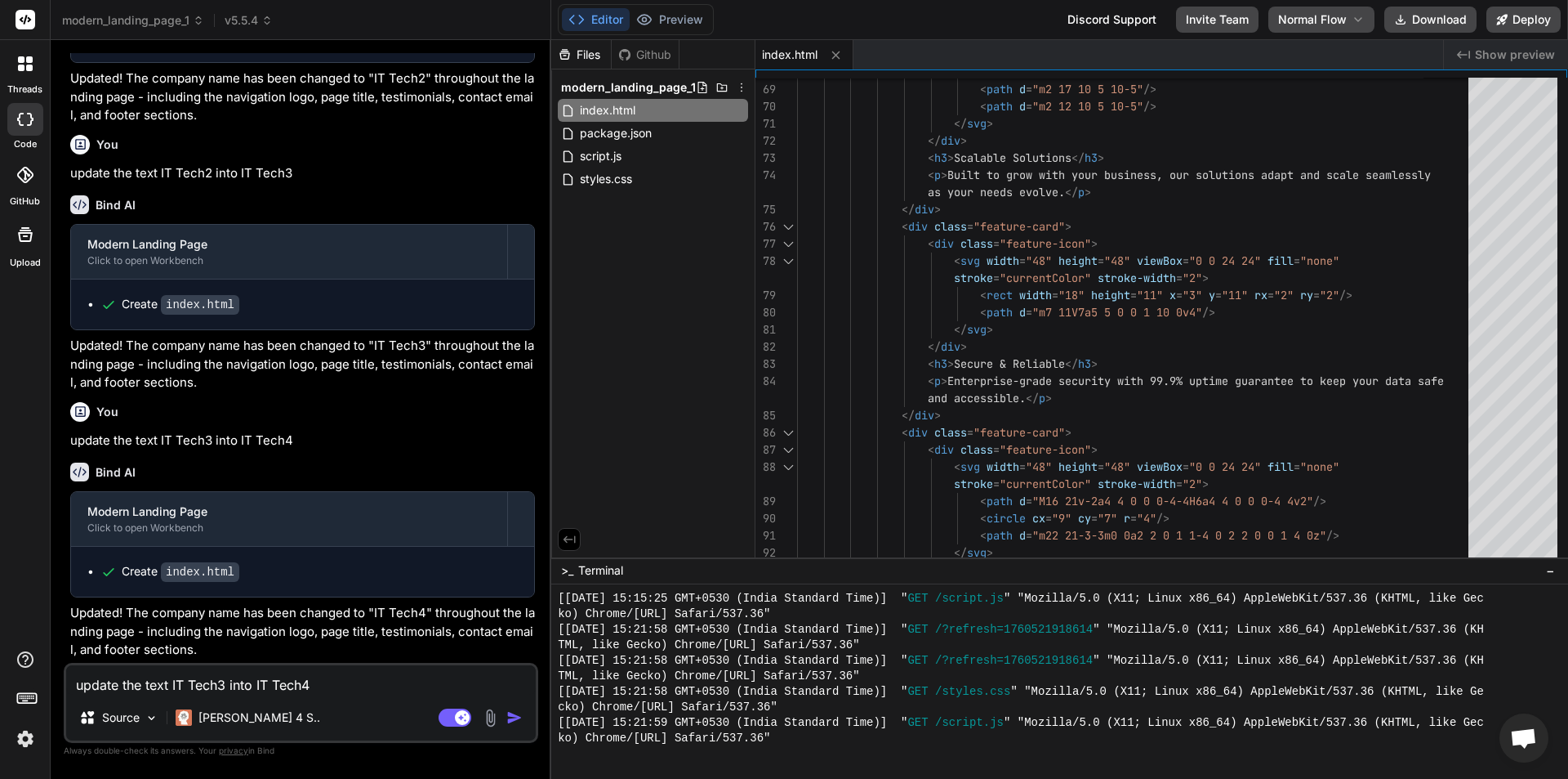
click at [253, 682] on textarea "update the text IT Tech3 into IT Tech4" at bounding box center [301, 680] width 470 height 30
paste textarea "update the text IT Tech2 into IT Tech3"
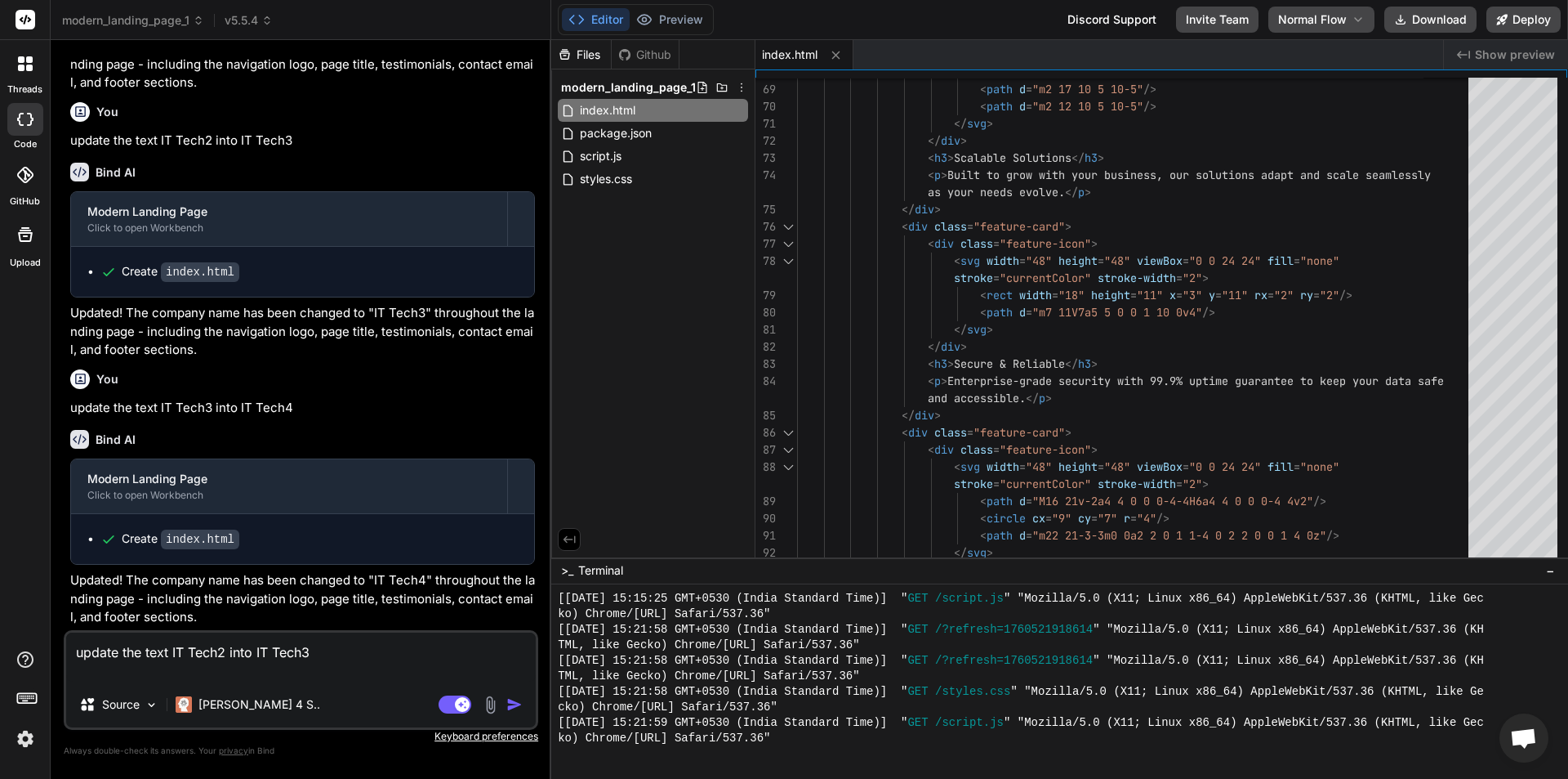
click at [324, 657] on textarea "update the text IT Tech2 into IT Tech3" at bounding box center [301, 656] width 470 height 49
click at [325, 659] on textarea "update the text IT Tech2 into IT Tech3" at bounding box center [301, 656] width 470 height 49
click at [225, 655] on textarea "update the text IT Tech2 into IT Tech5" at bounding box center [301, 656] width 470 height 49
click at [514, 706] on img "button" at bounding box center [514, 704] width 16 height 16
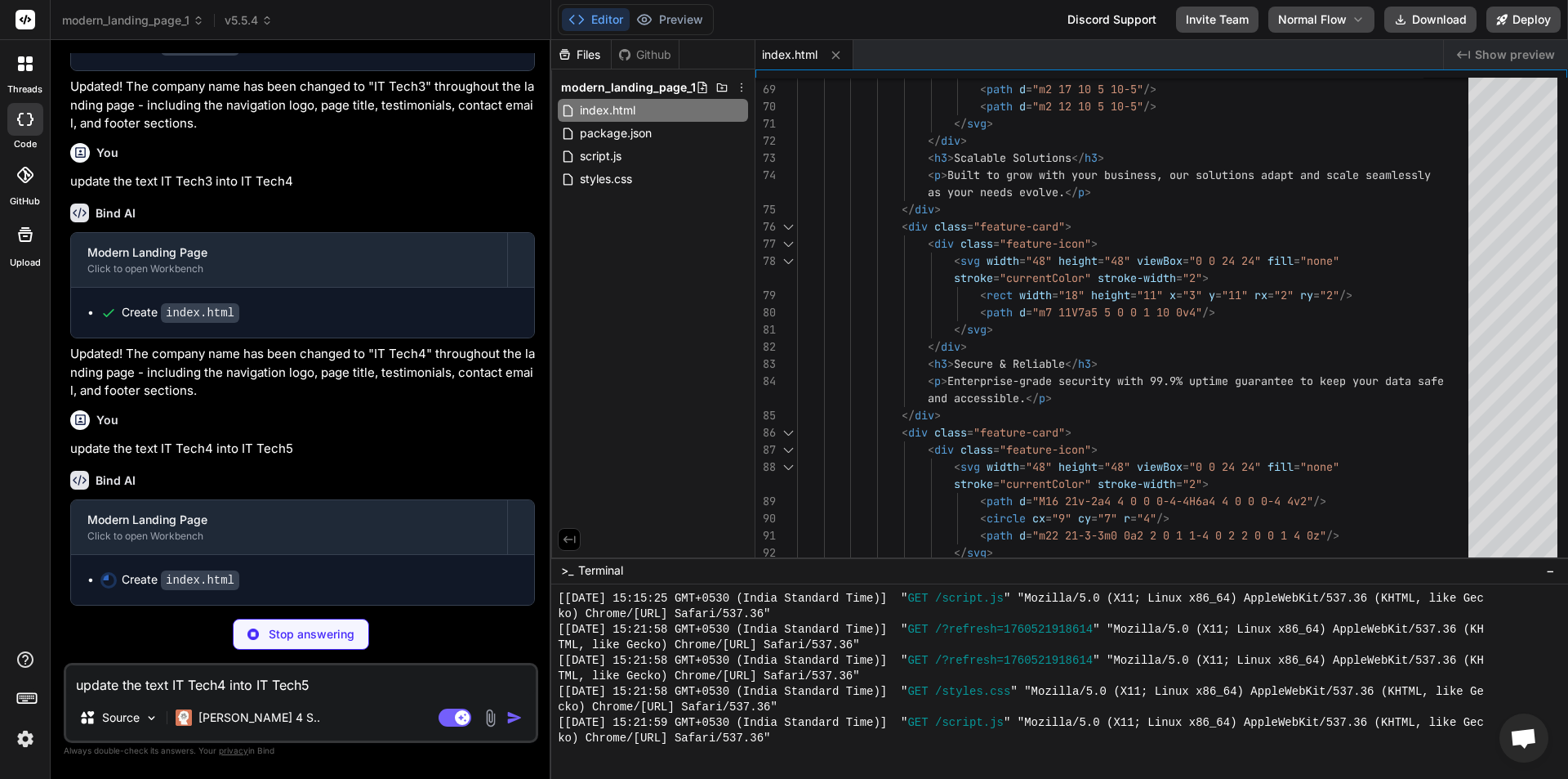
scroll to position [4298, 0]
click at [269, 21] on icon at bounding box center [267, 21] width 12 height 12
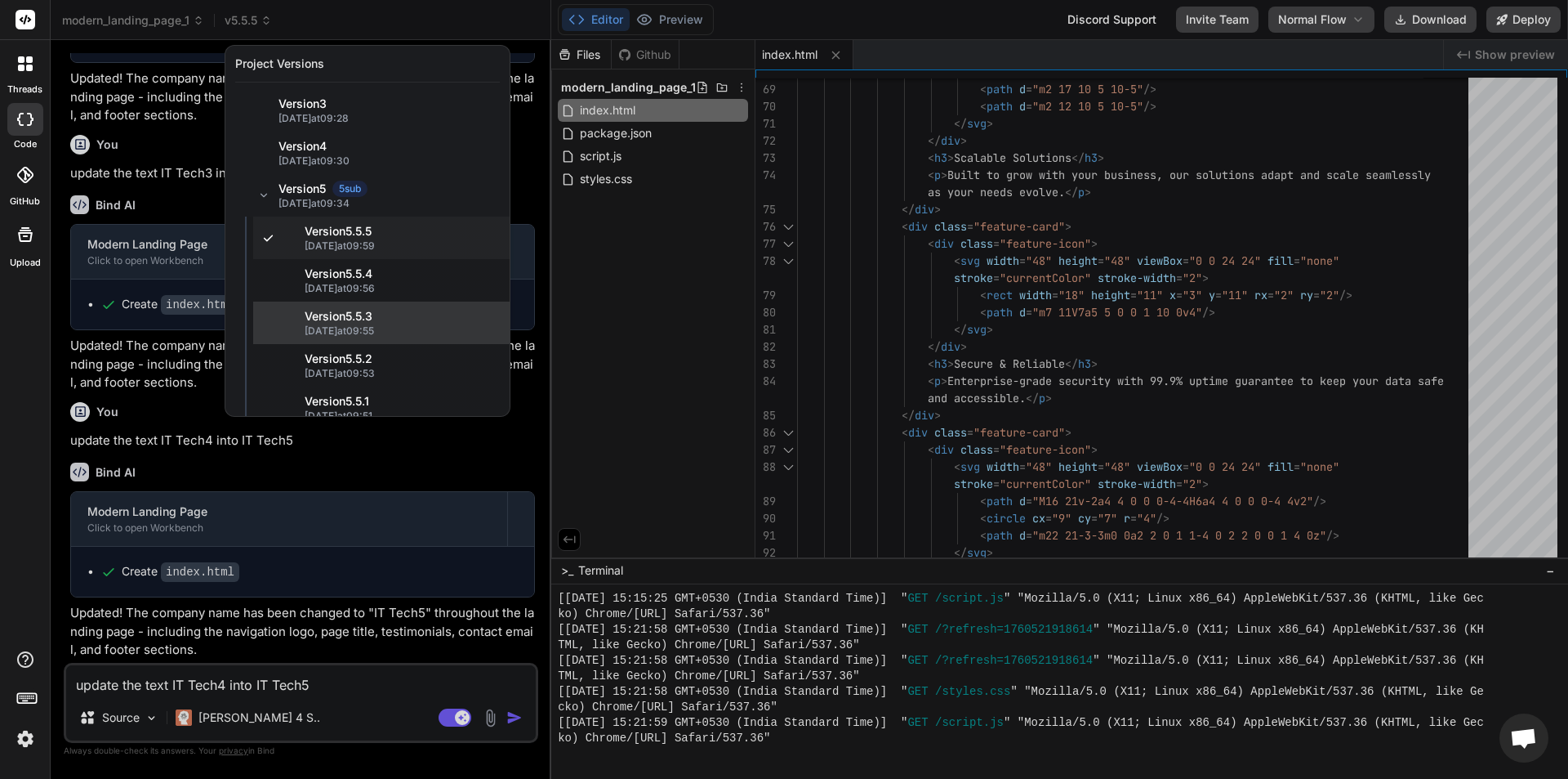
scroll to position [98, 0]
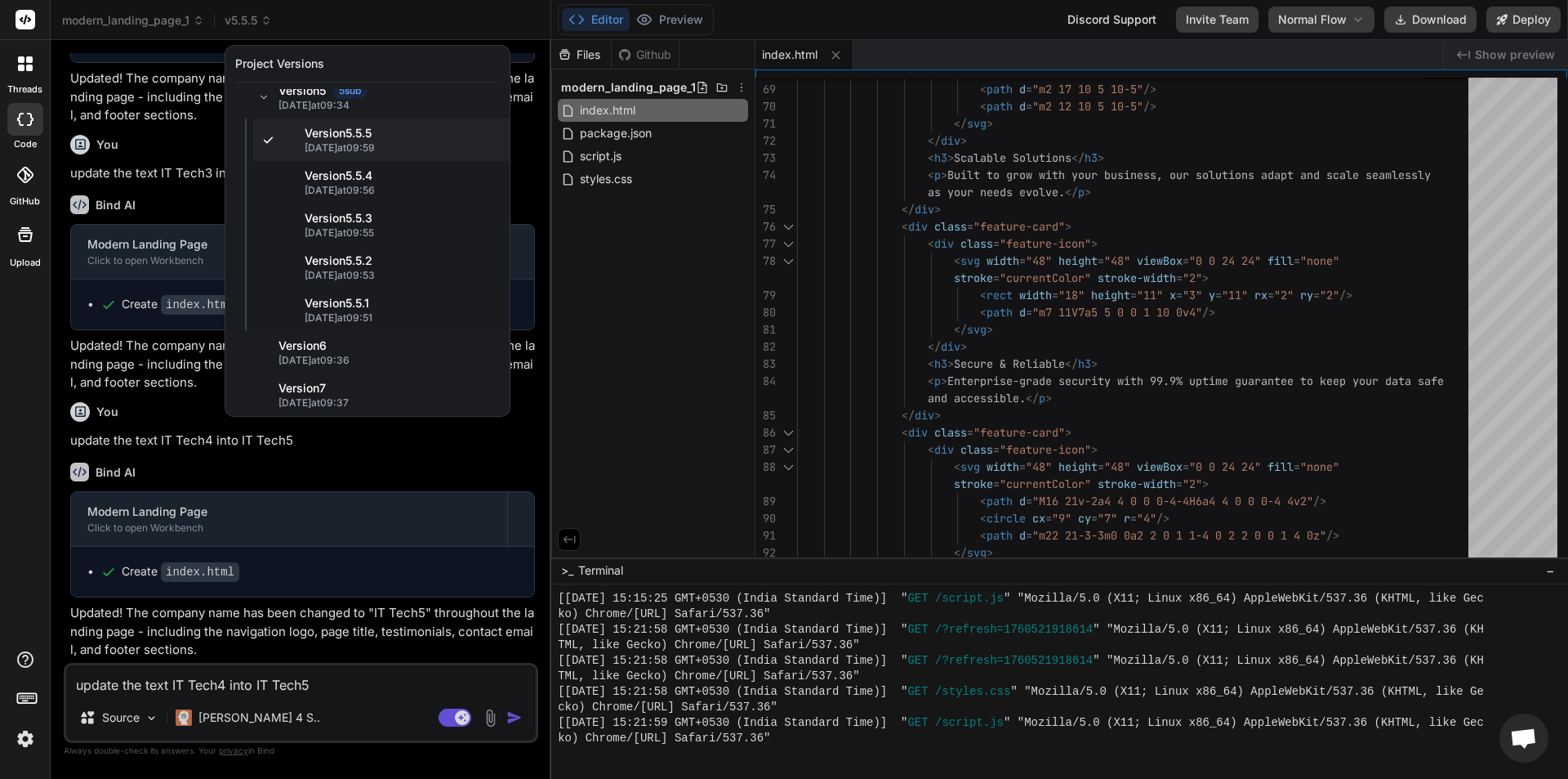
click at [587, 307] on div at bounding box center [784, 389] width 1568 height 779
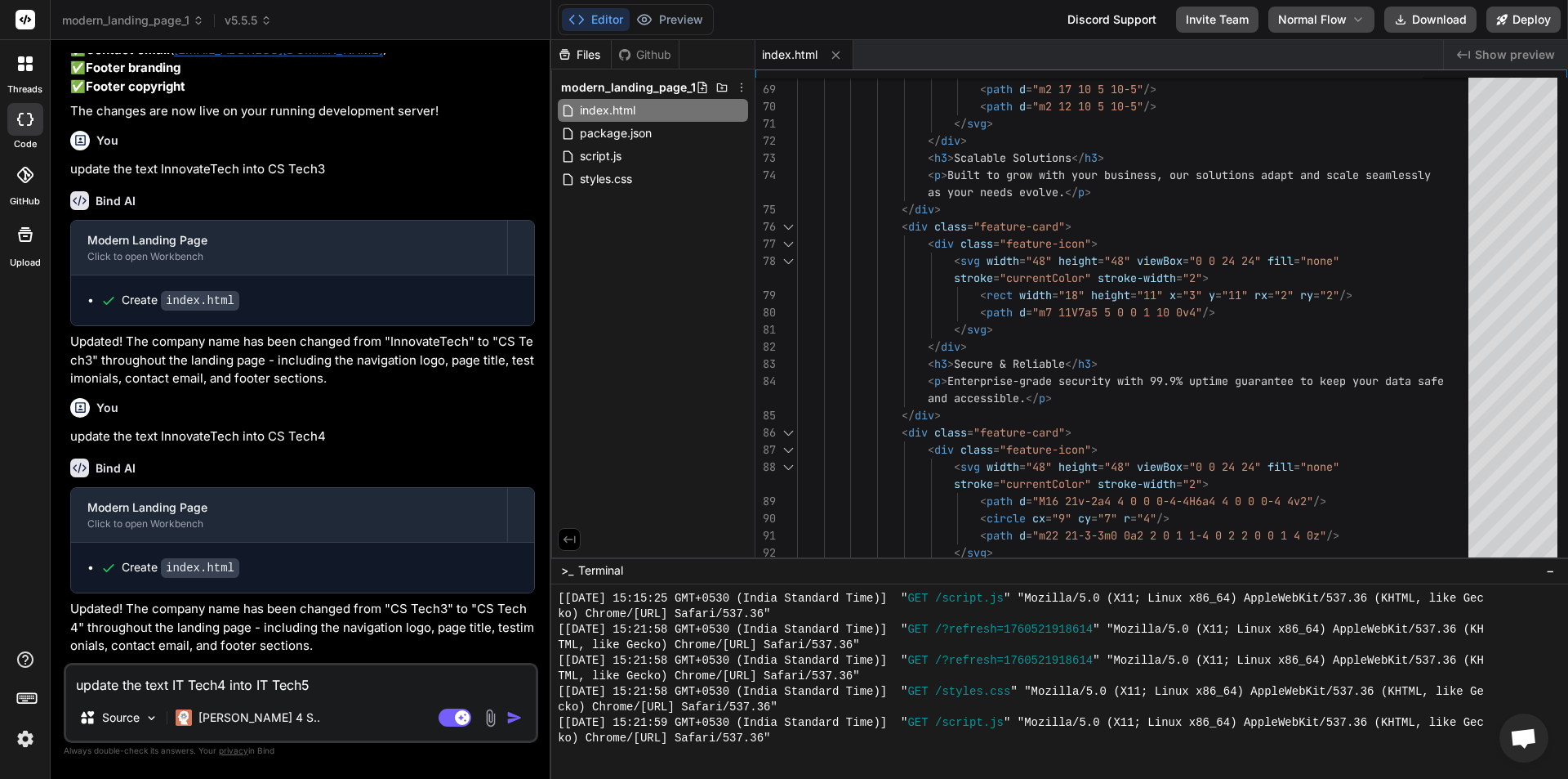
scroll to position [1749, 0]
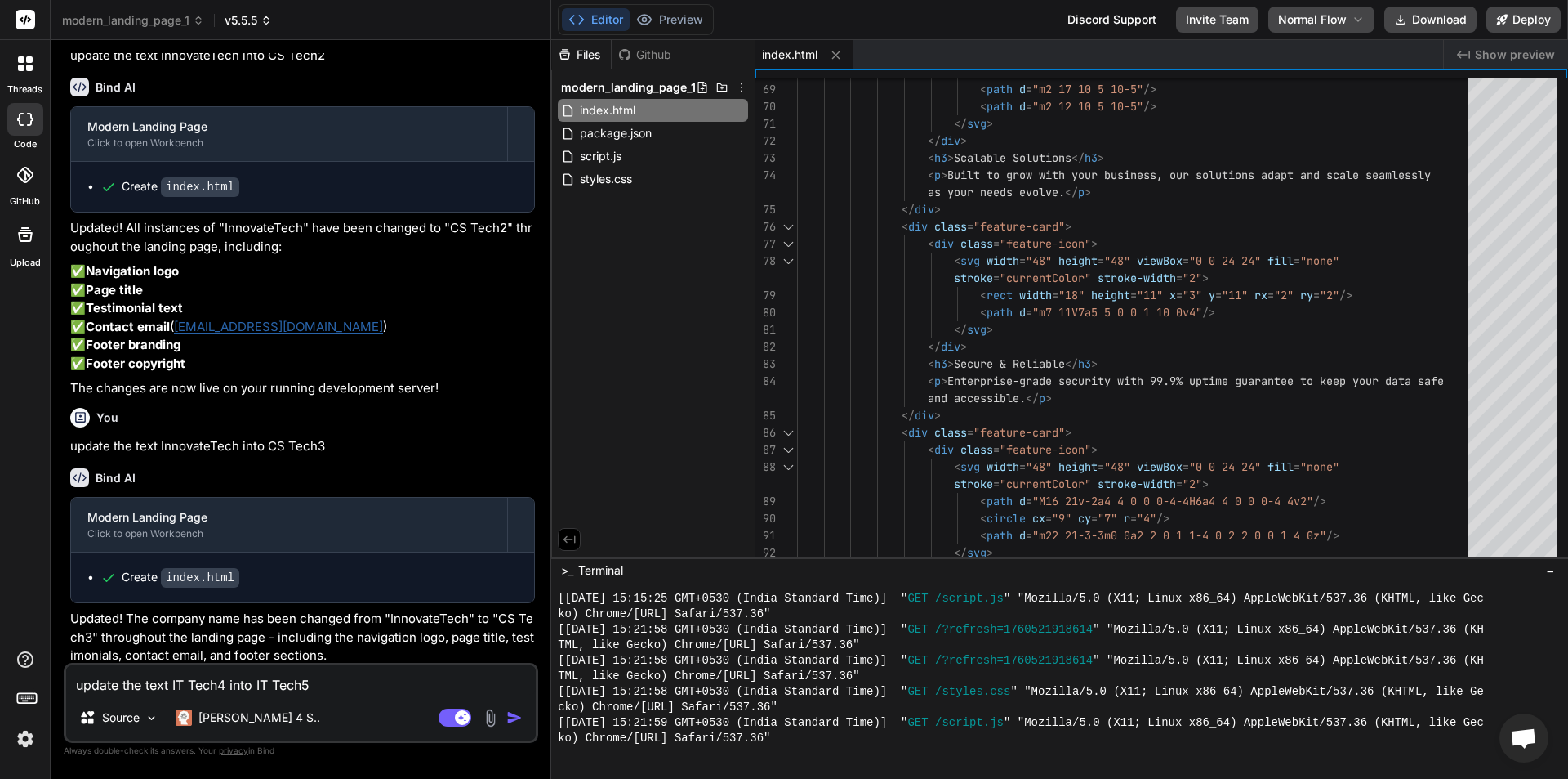
click at [264, 22] on icon at bounding box center [266, 21] width 12 height 12
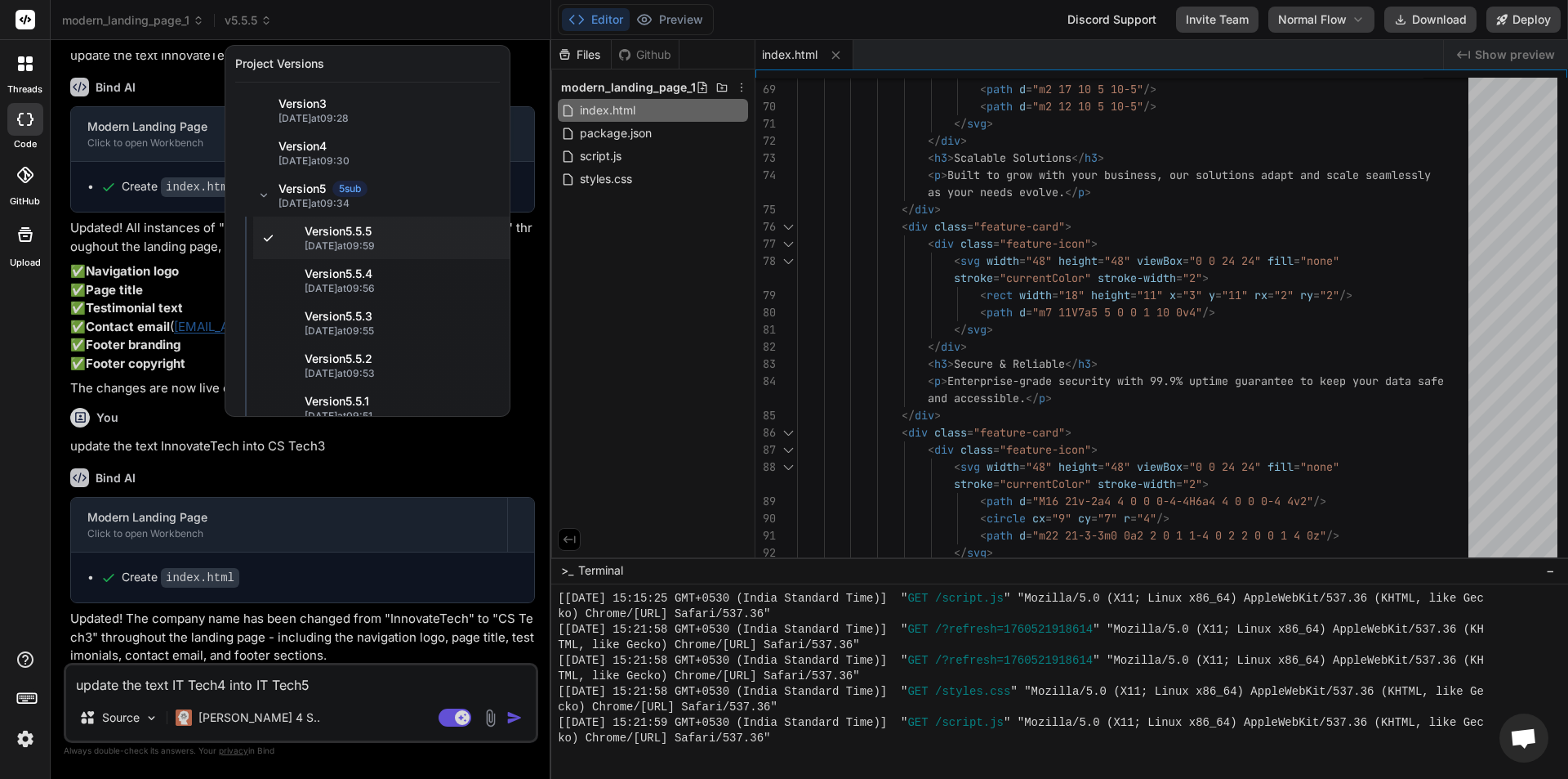
click at [302, 673] on div at bounding box center [784, 389] width 1568 height 779
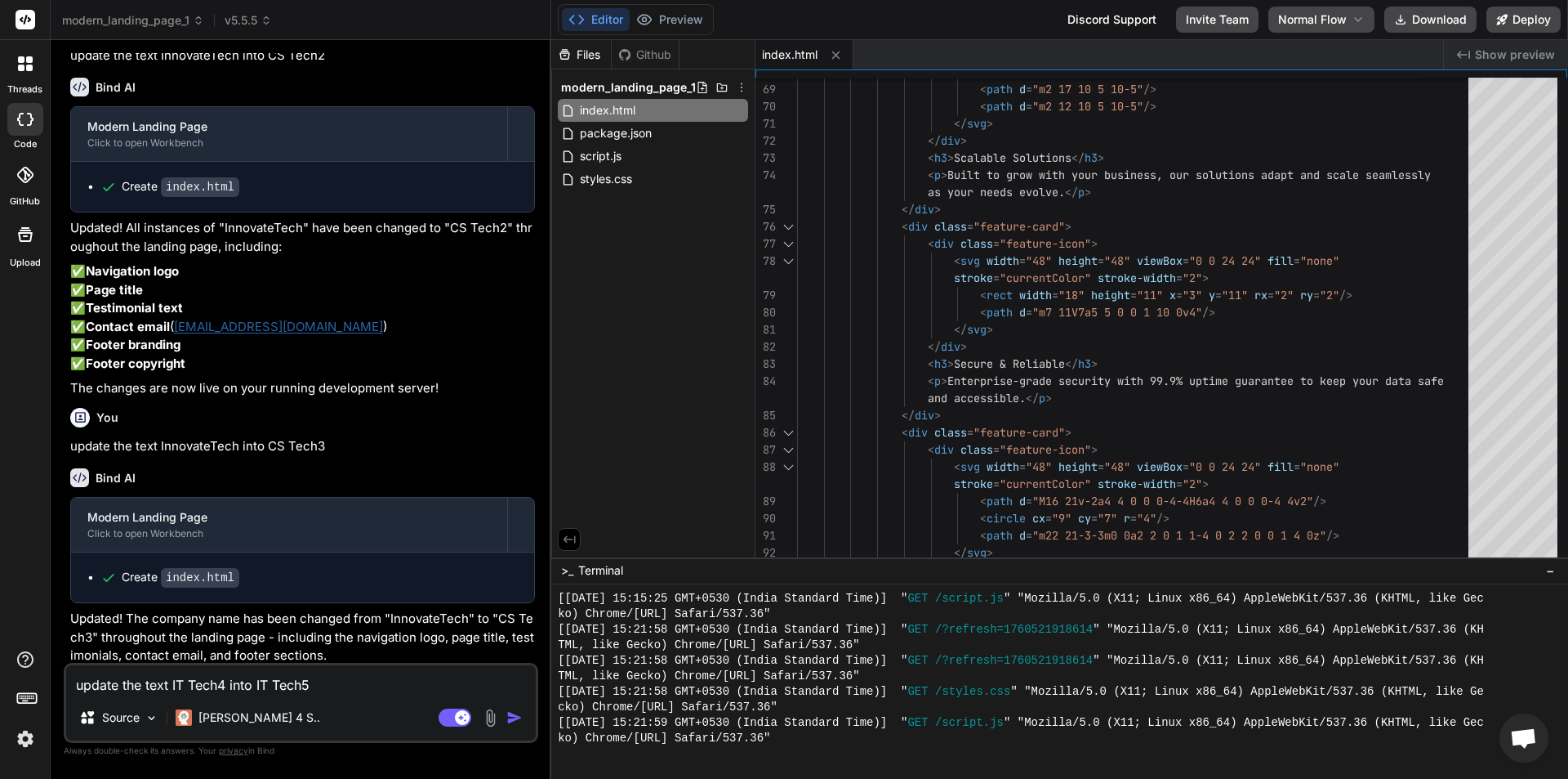
click at [287, 696] on div "update the text IT Tech4 into IT Tech5 Source Claude 4 S.. Agent Mode. When thi…" at bounding box center [301, 702] width 475 height 80
click at [283, 681] on textarea "update the text IT Tech4 into IT Tech5" at bounding box center [301, 680] width 470 height 30
click at [514, 715] on img "button" at bounding box center [514, 717] width 16 height 16
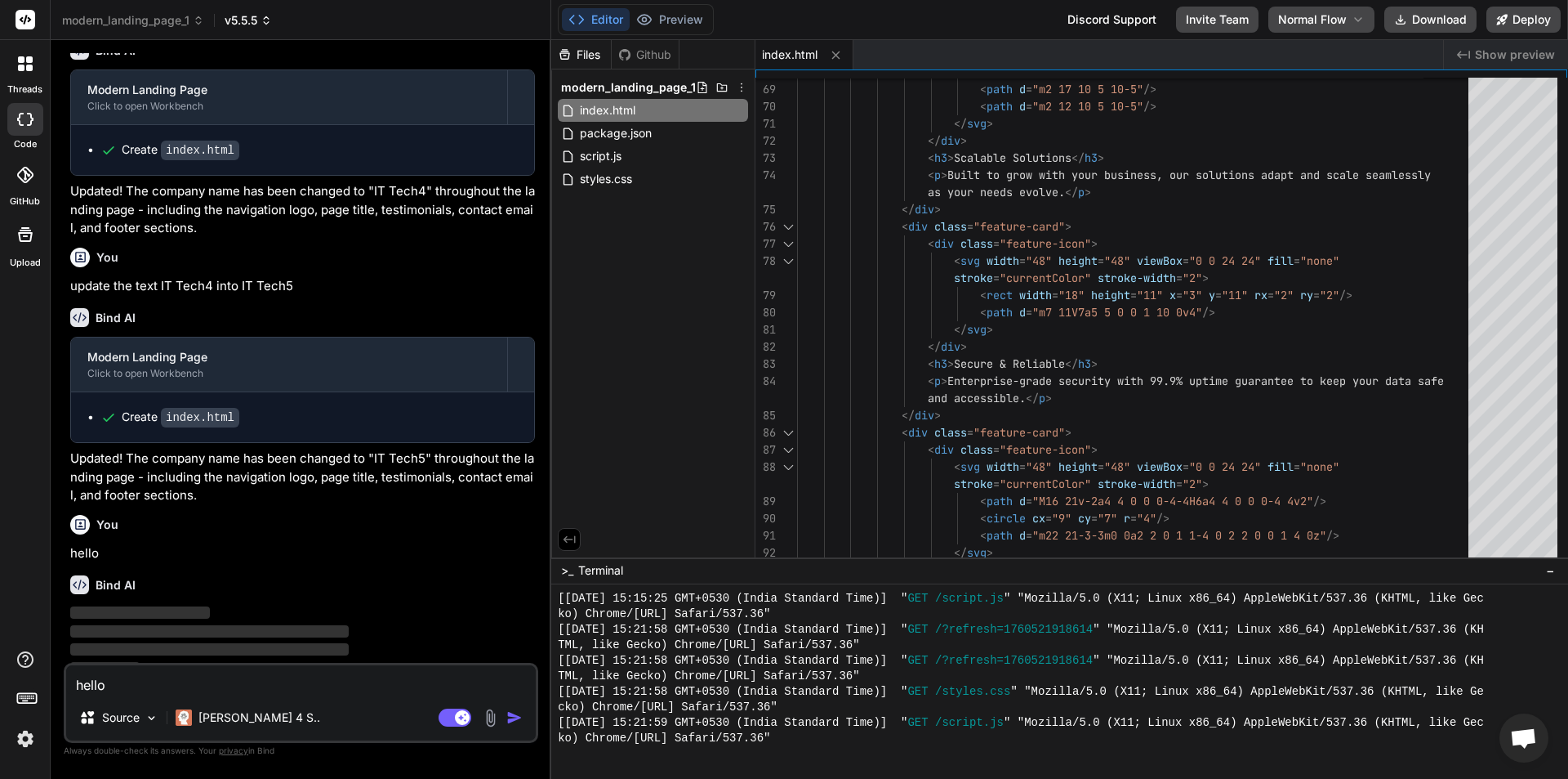
click at [269, 21] on icon at bounding box center [266, 21] width 12 height 12
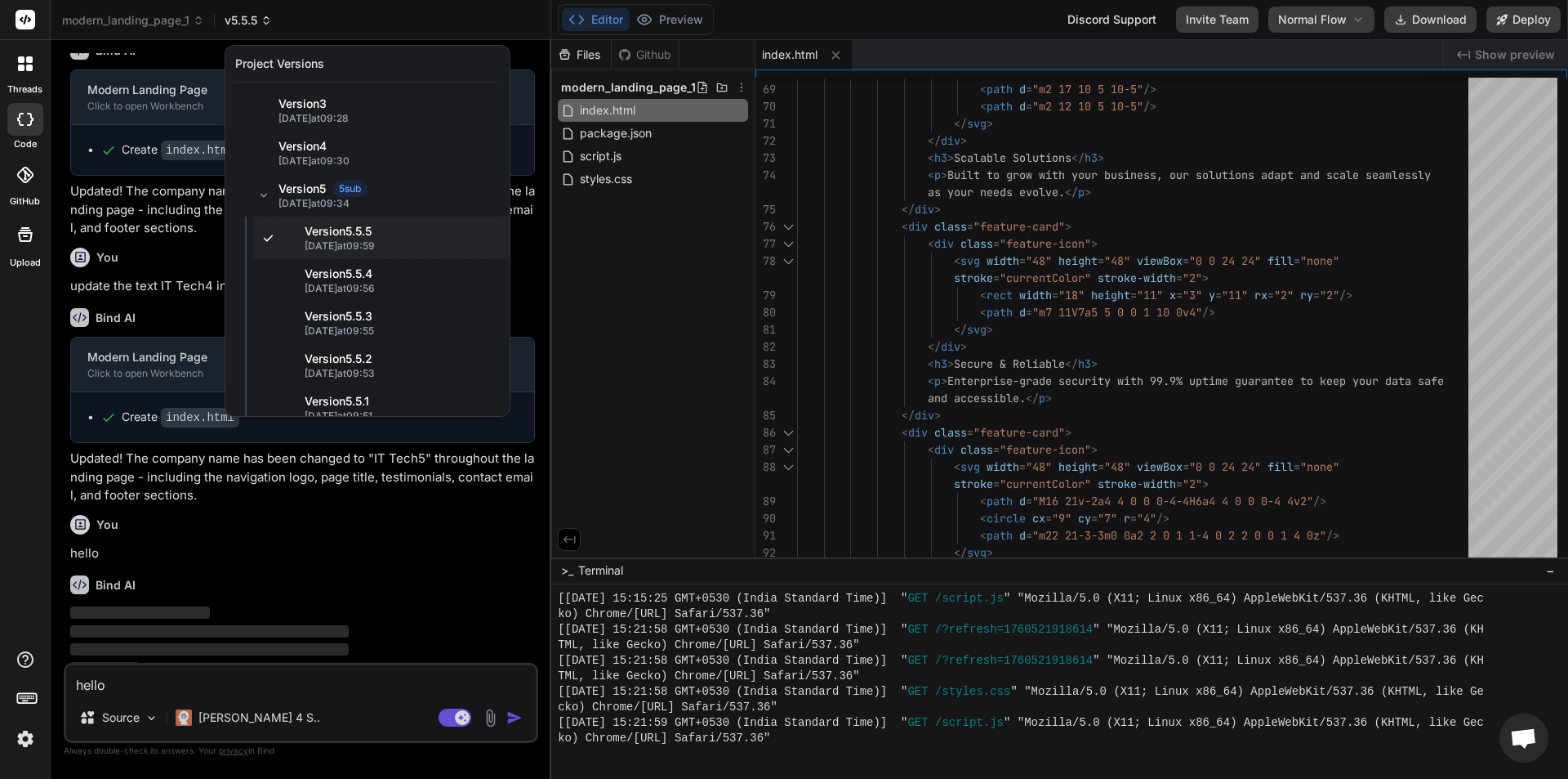
scroll to position [4475, 0]
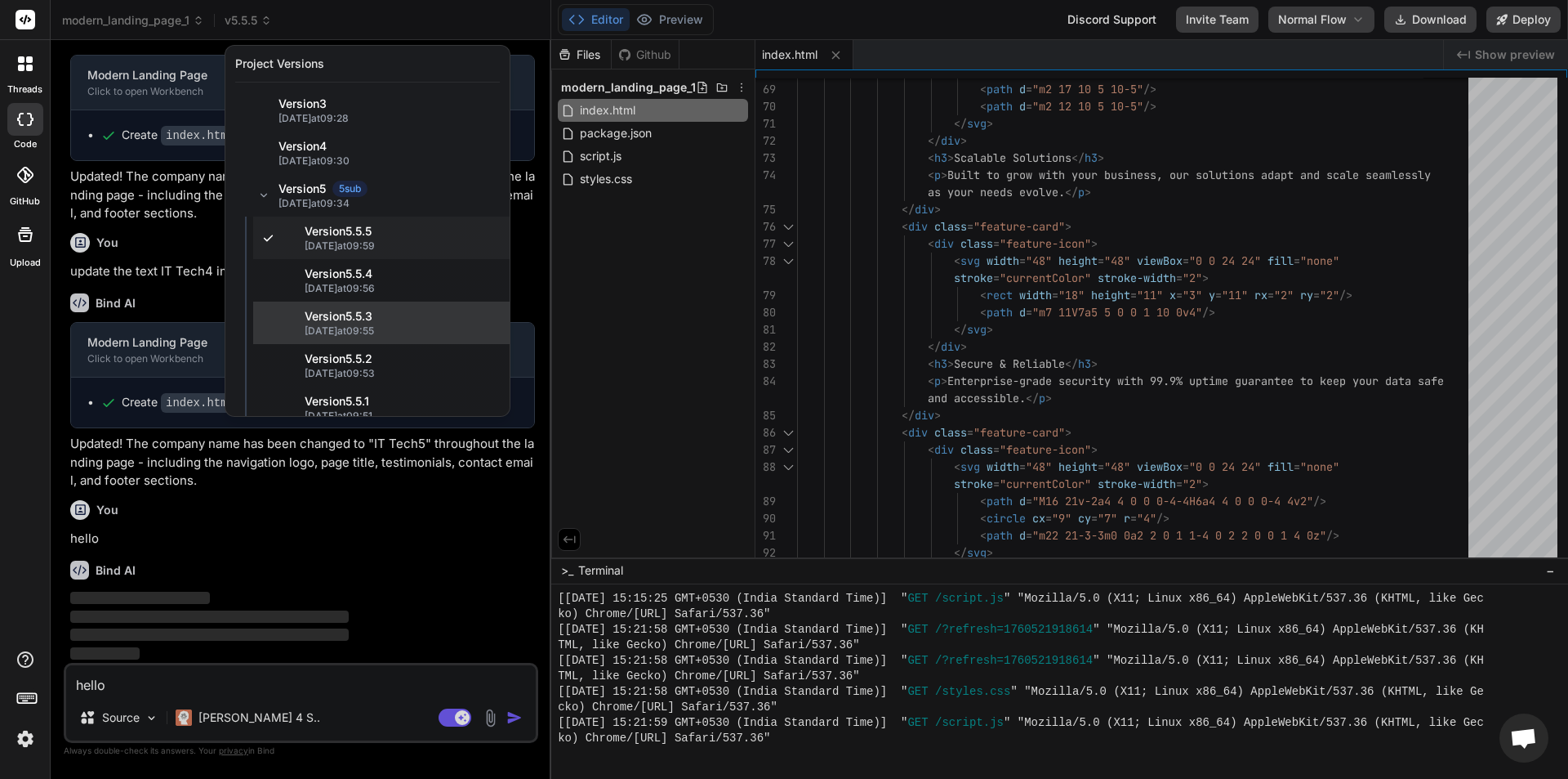
click at [368, 330] on span "15/10/2025 at 09:55" at bounding box center [402, 331] width 195 height 13
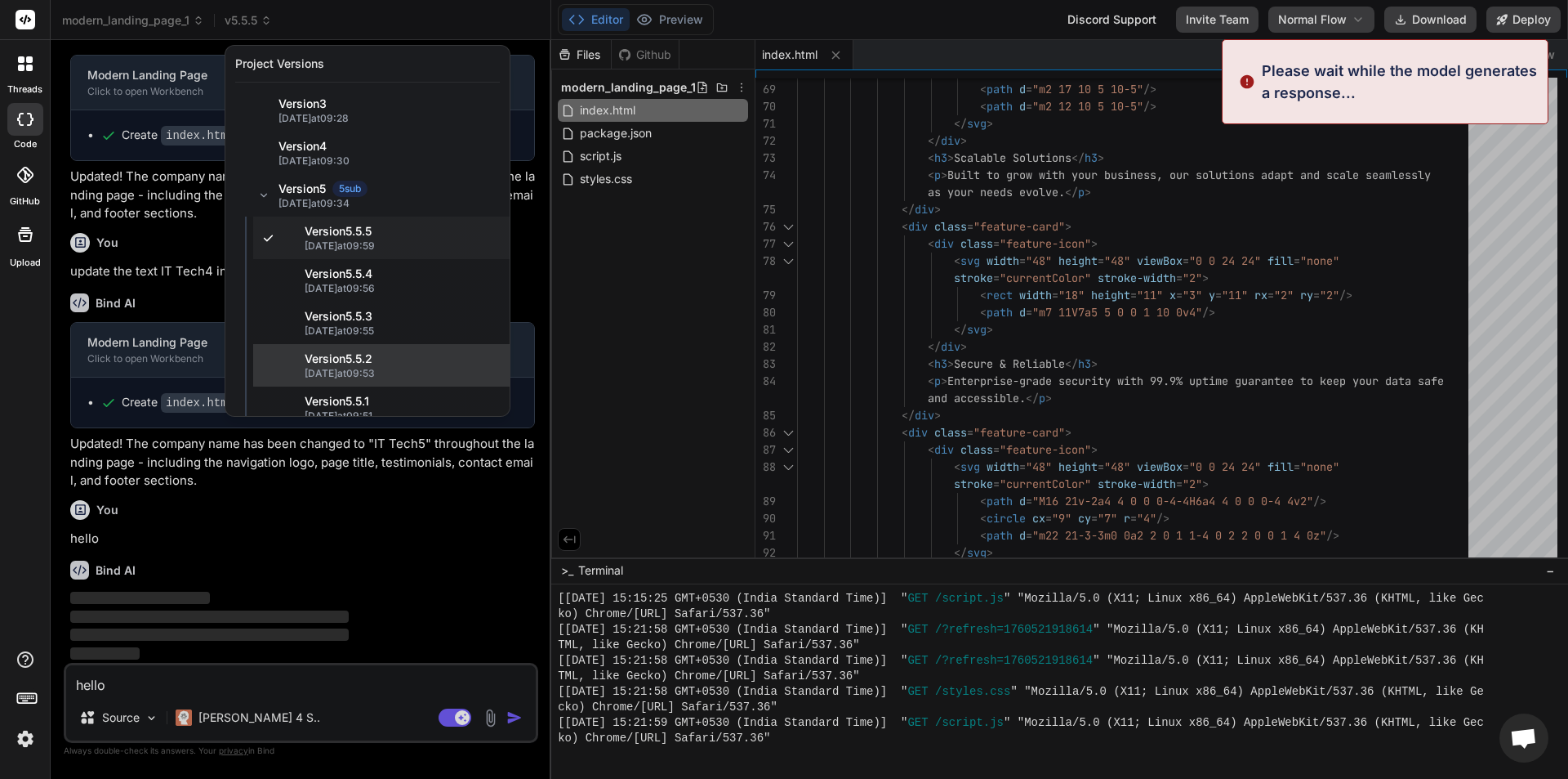
click at [350, 359] on span "Version 5 . 5.2" at bounding box center [402, 359] width 195 height 16
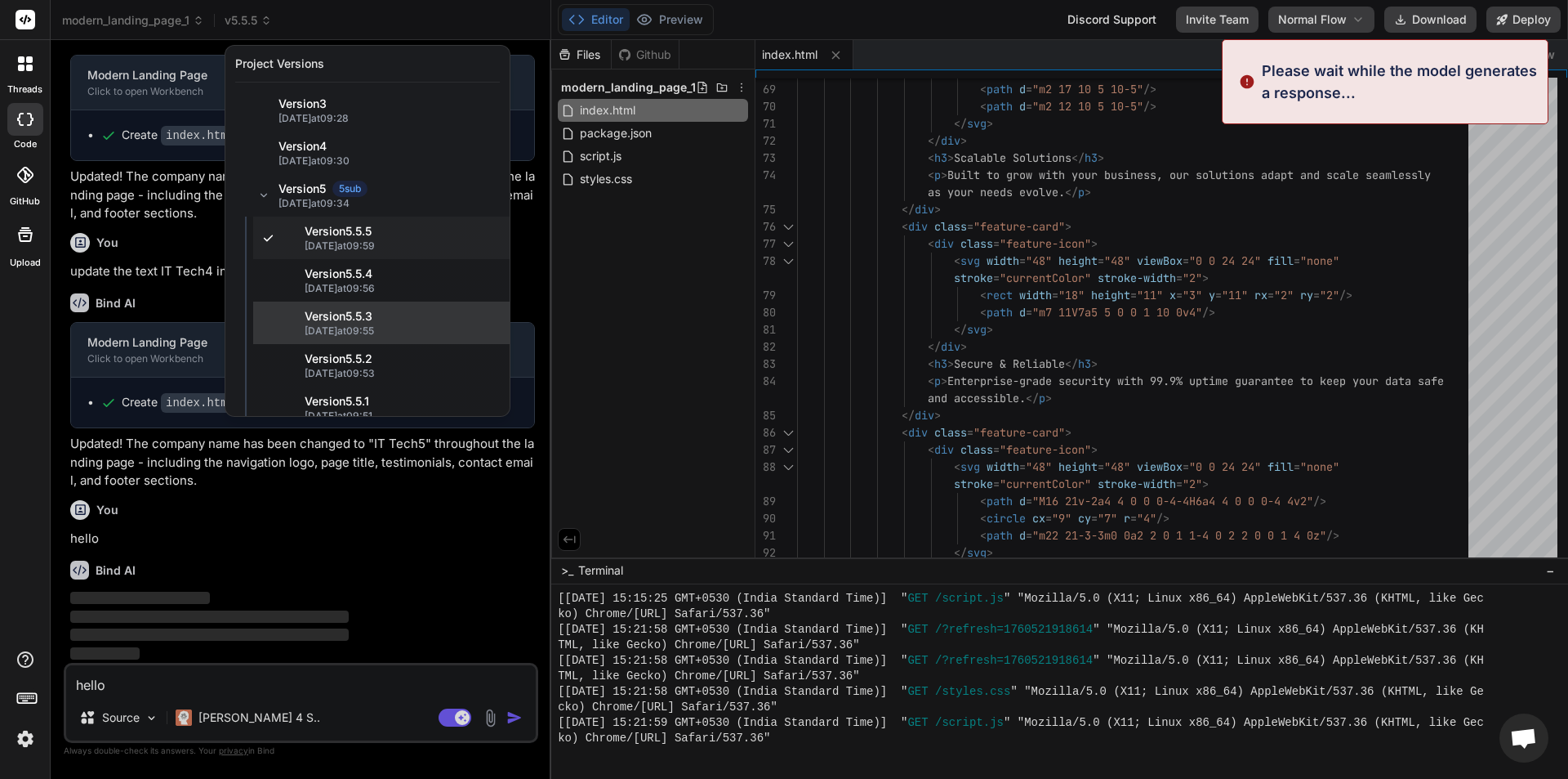
click at [358, 312] on span "Version 5 . 5.3" at bounding box center [402, 317] width 195 height 16
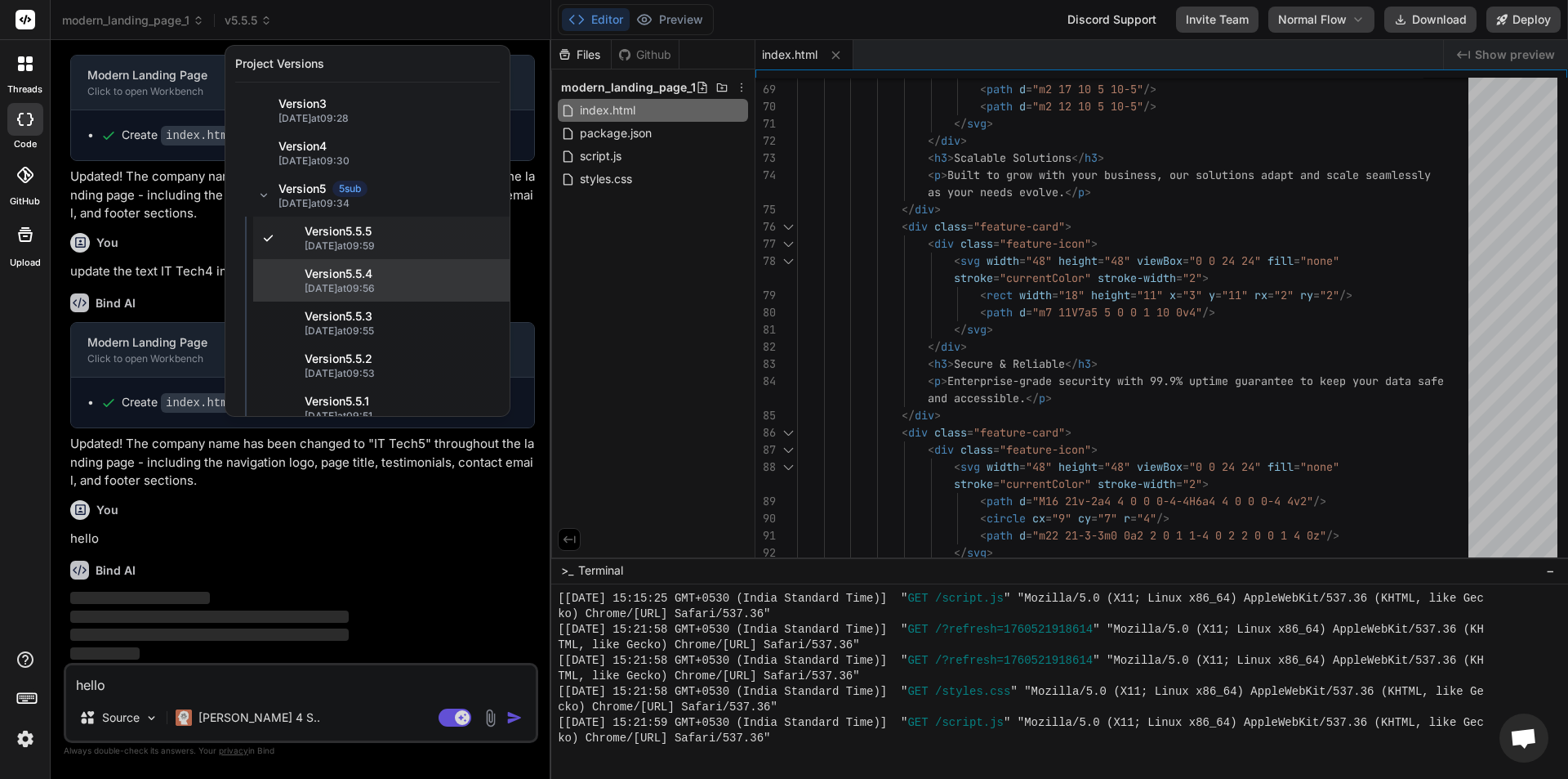
click at [358, 288] on span "15/10/2025 at 09:56" at bounding box center [402, 289] width 195 height 13
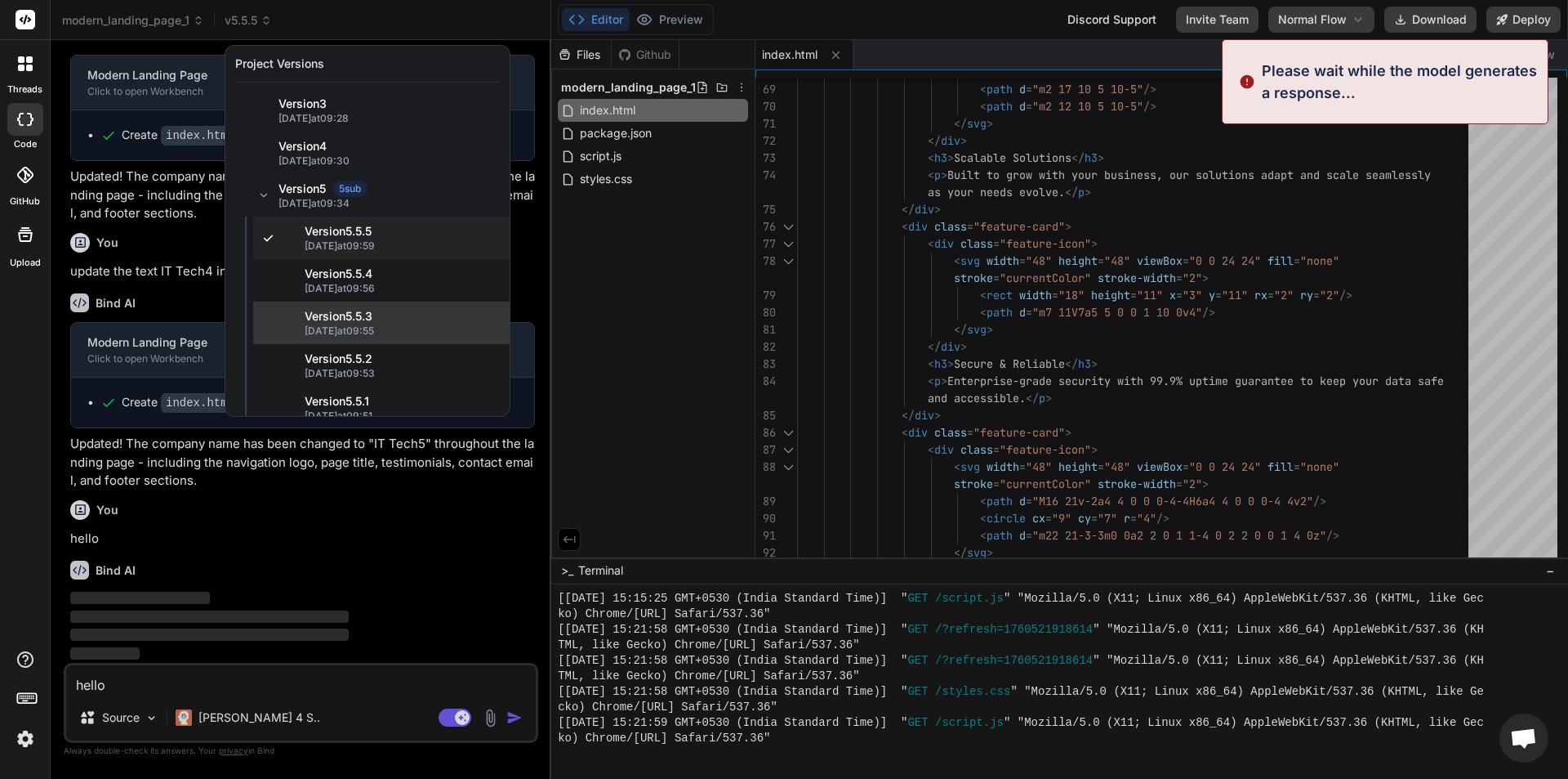
click at [348, 320] on span "Version 5 . 5.3" at bounding box center [402, 317] width 195 height 16
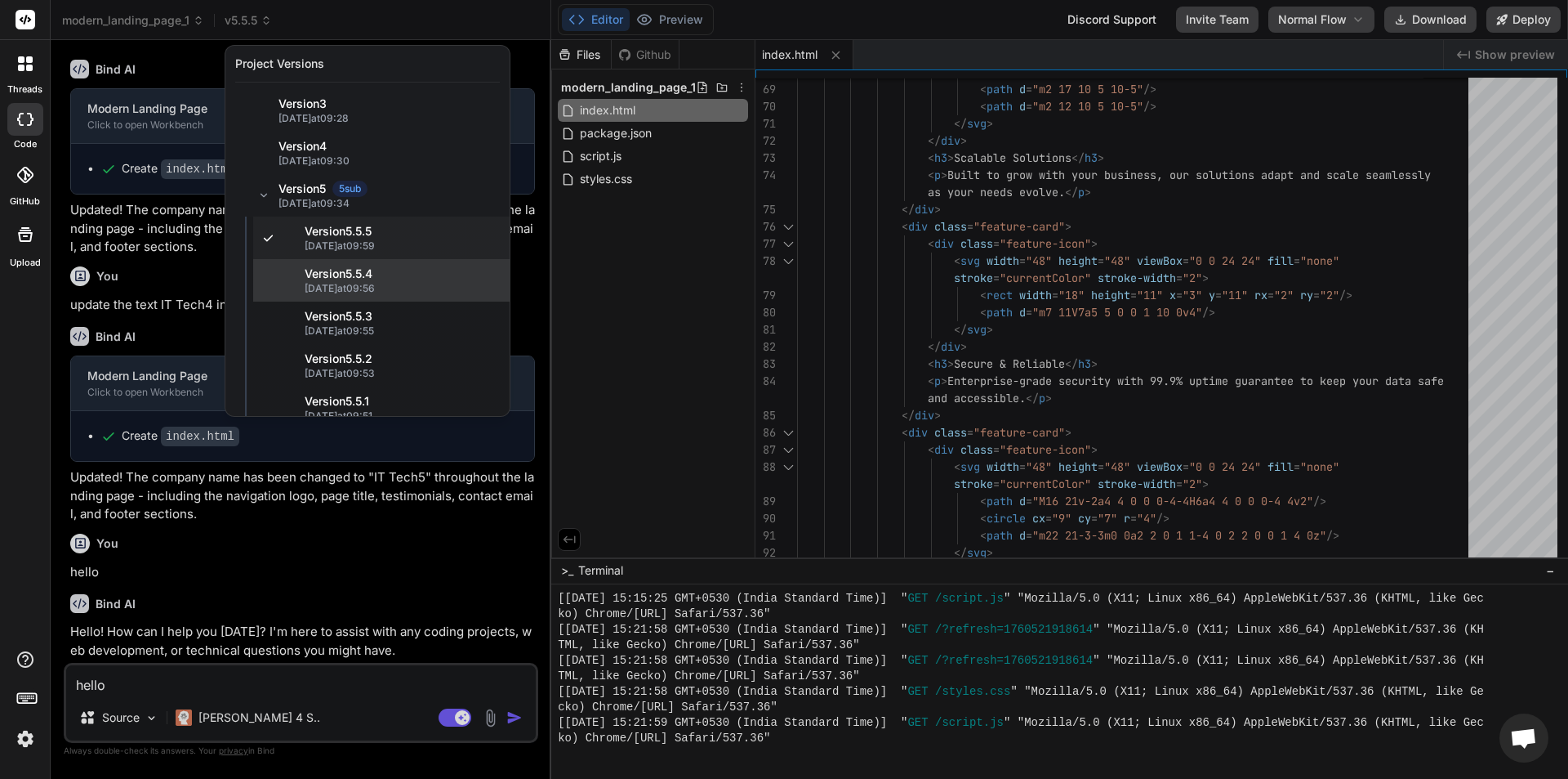
scroll to position [4442, 0]
click at [358, 289] on span "15/10/2025 at 09:56" at bounding box center [402, 289] width 195 height 13
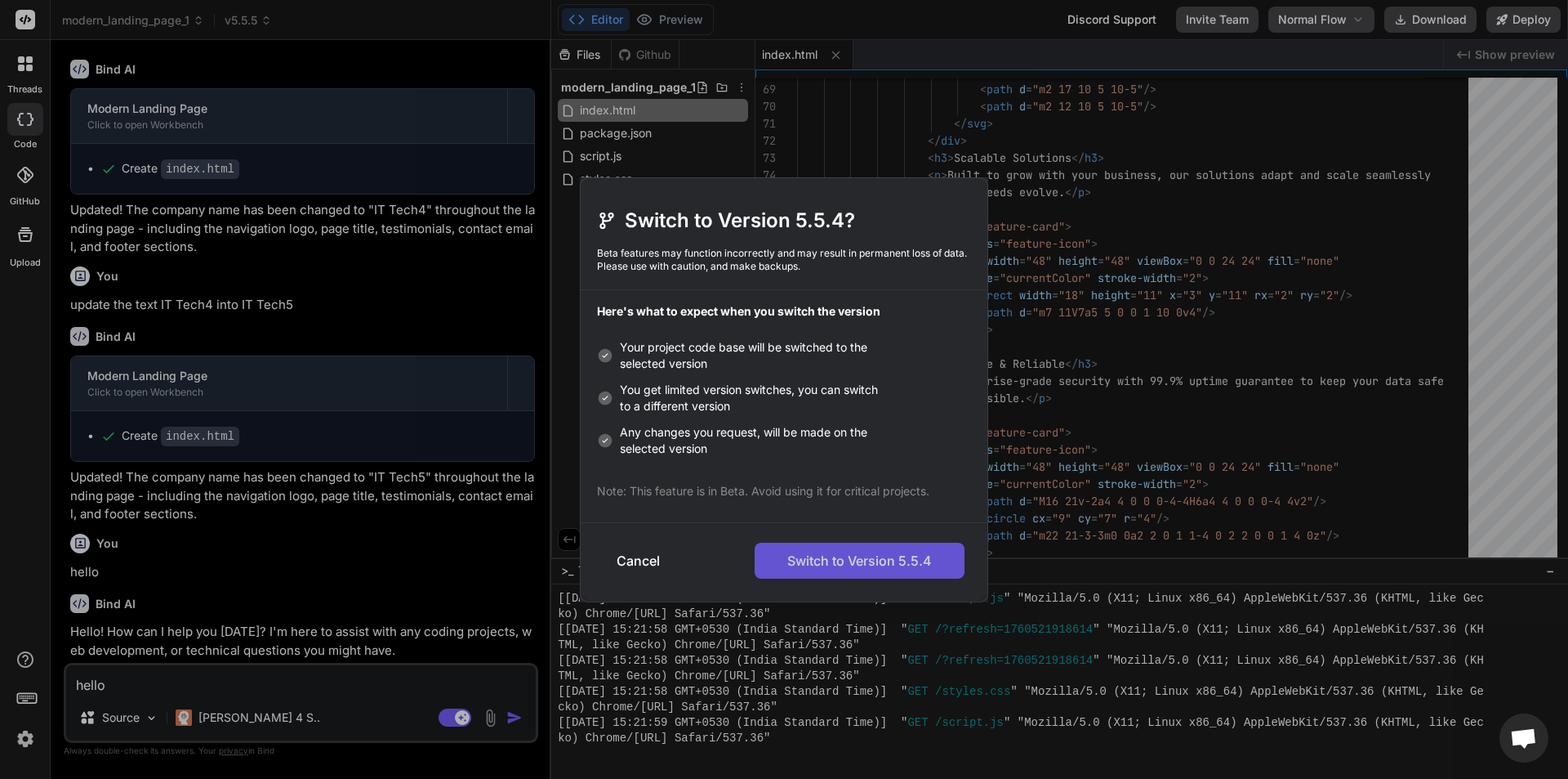
click at [814, 567] on button "Switch to Version 5.5.4" at bounding box center [859, 561] width 210 height 36
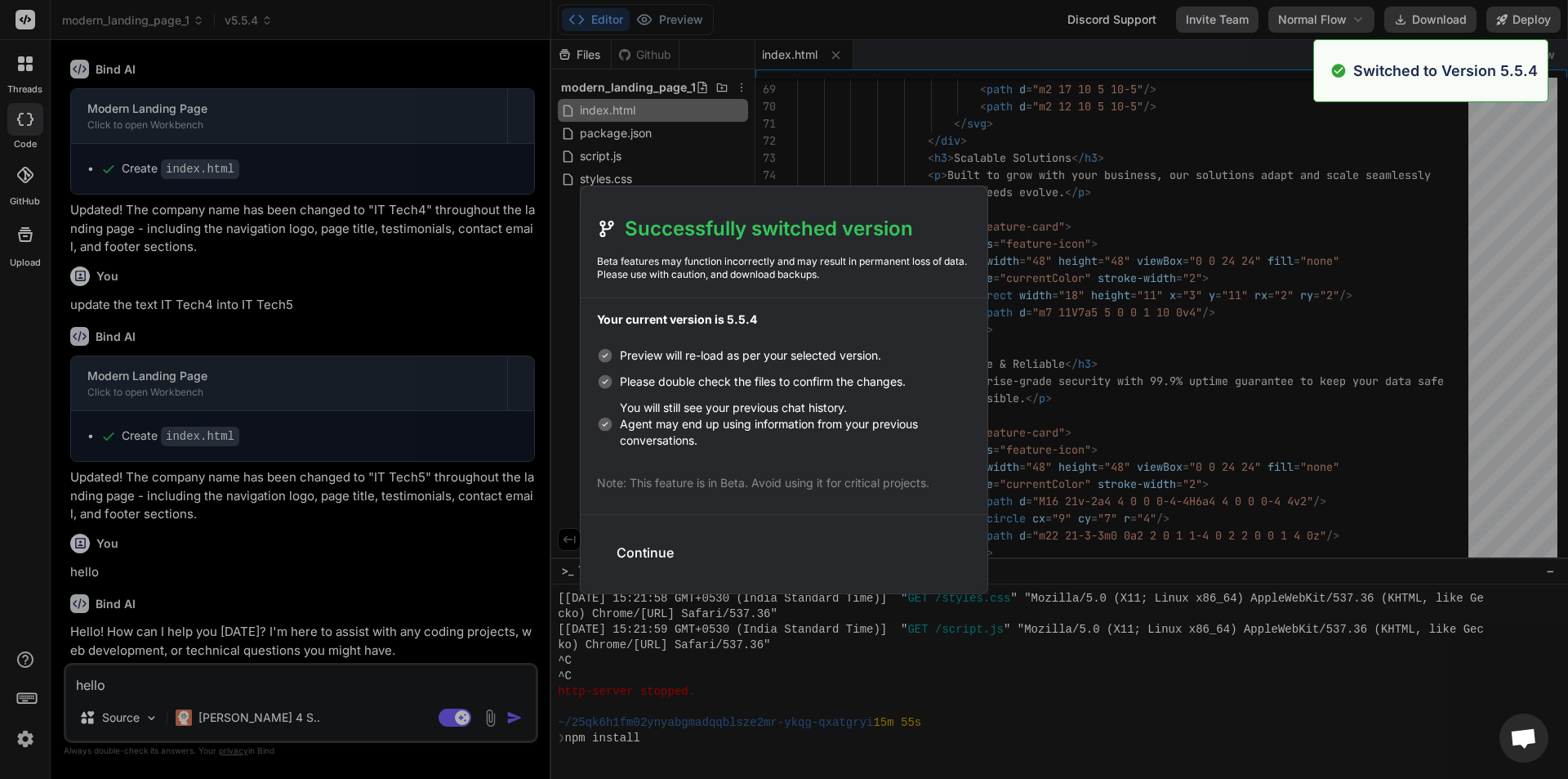
scroll to position [4036, 0]
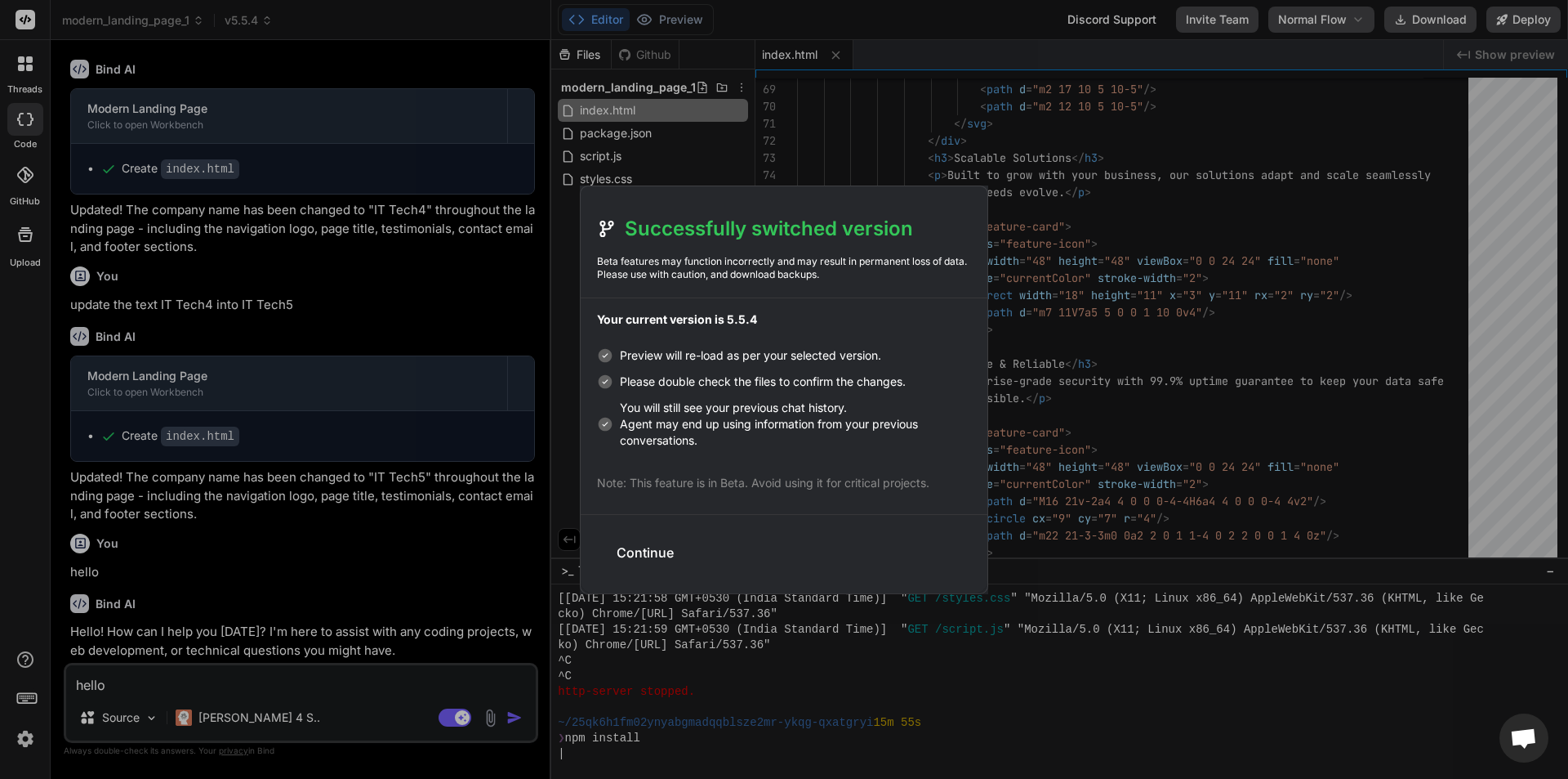
click at [715, 162] on div "Successfully switched version Beta features may function incorrectly and may re…" at bounding box center [784, 389] width 1568 height 779
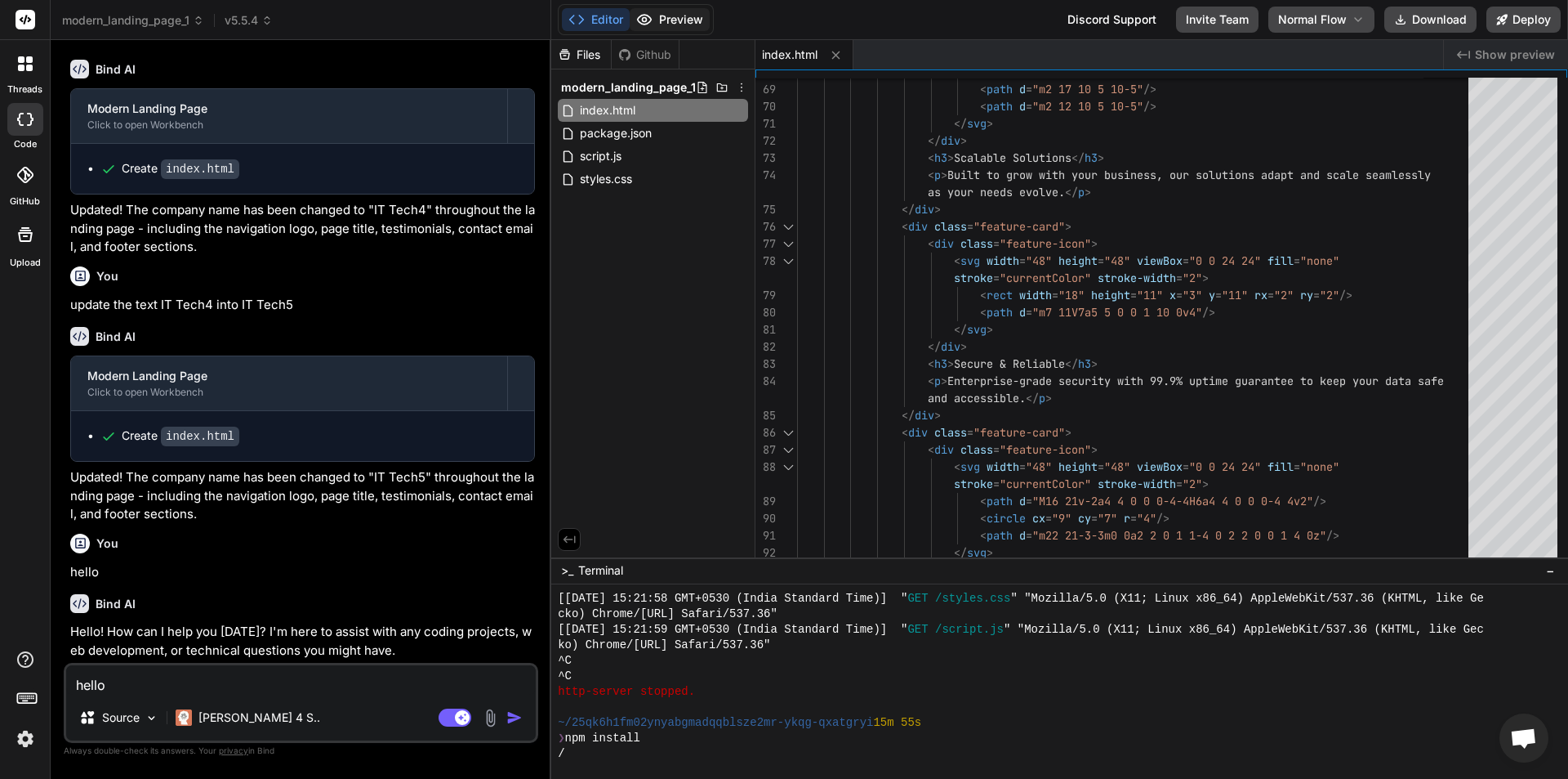
click at [656, 21] on button "Preview" at bounding box center [669, 20] width 80 height 23
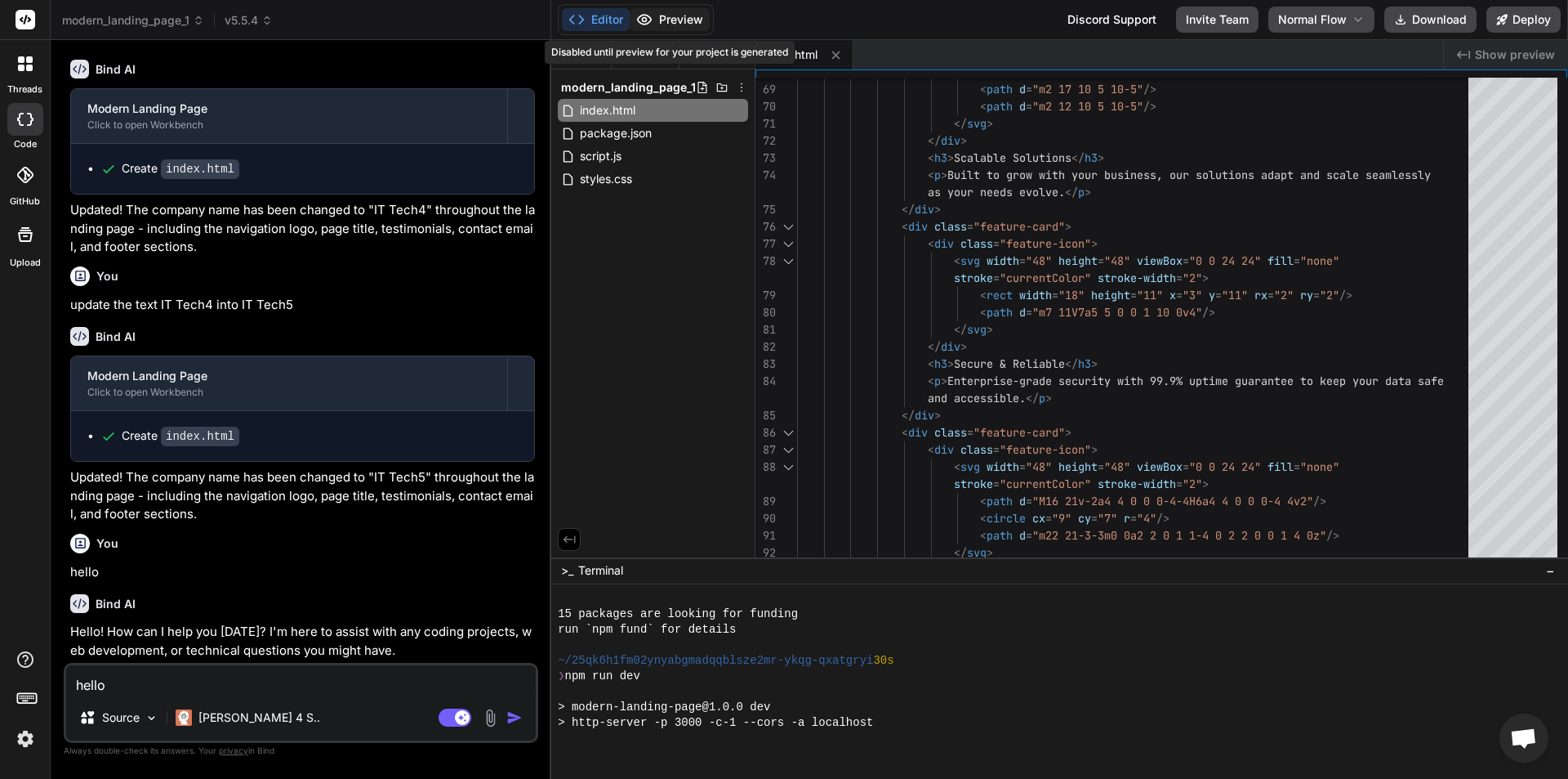
scroll to position [4222, 0]
click at [837, 54] on icon at bounding box center [835, 54] width 14 height 14
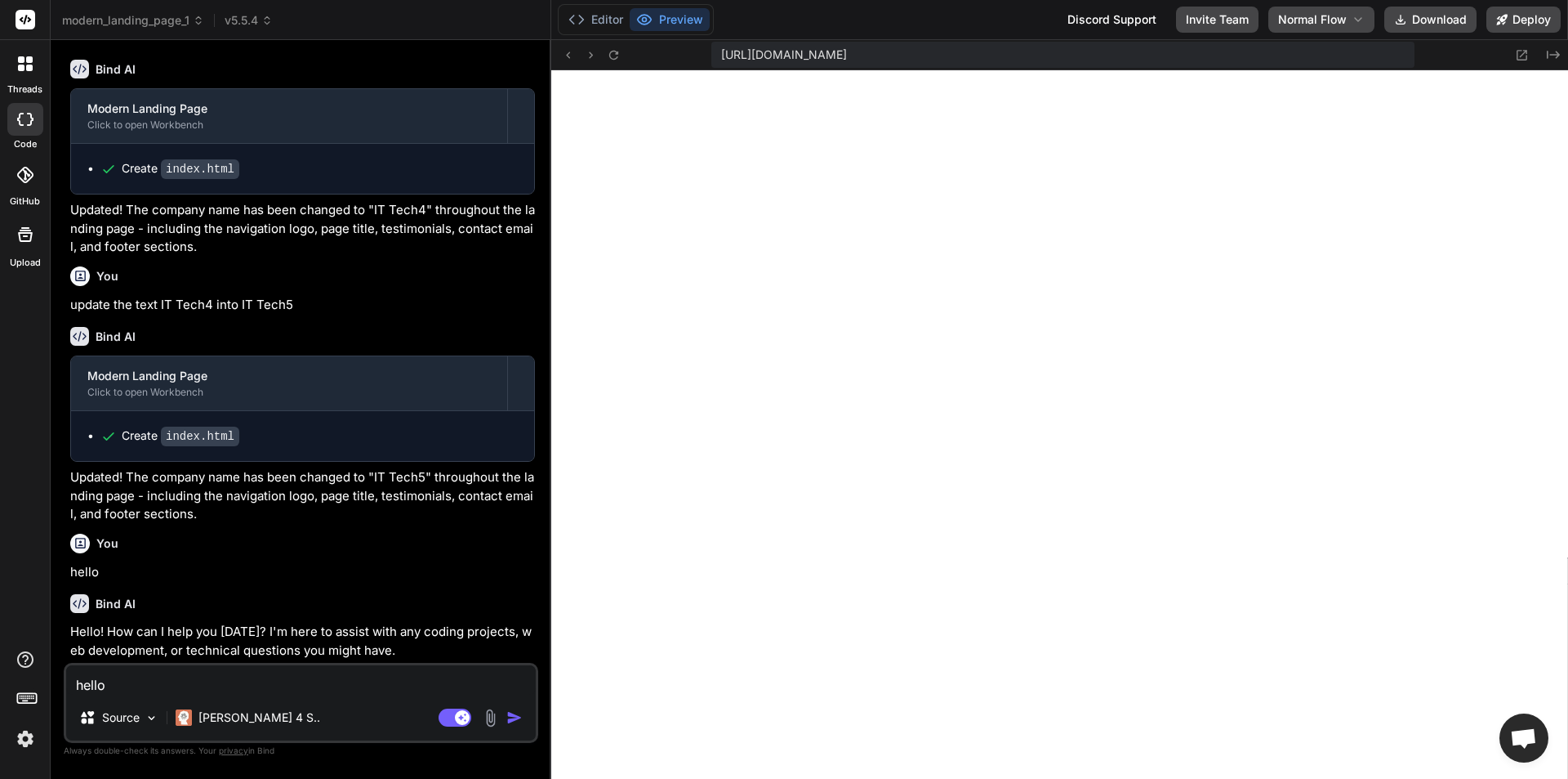
scroll to position [4626, 0]
click at [262, 22] on span "v5.5.4" at bounding box center [249, 21] width 48 height 16
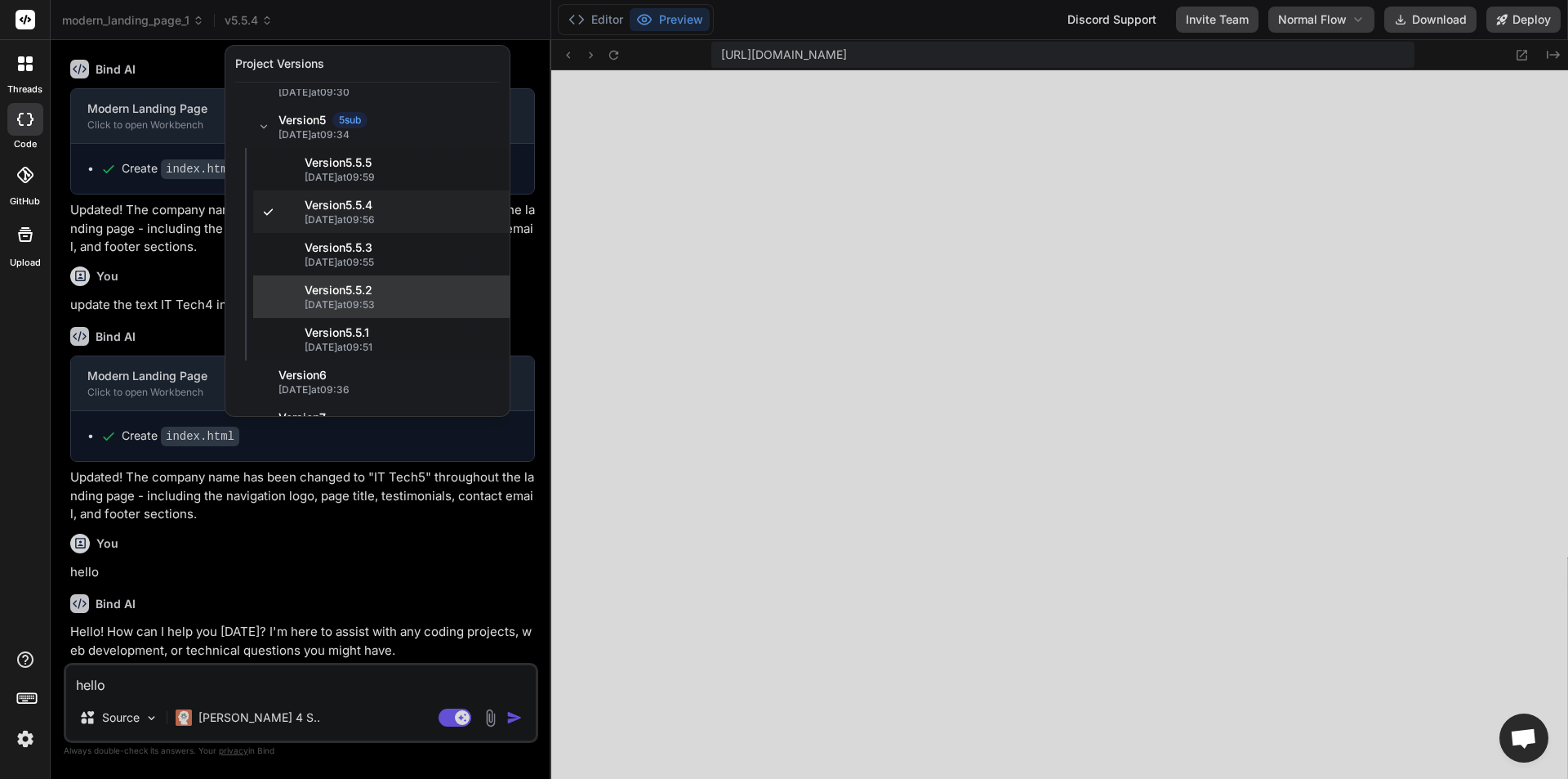
scroll to position [98, 0]
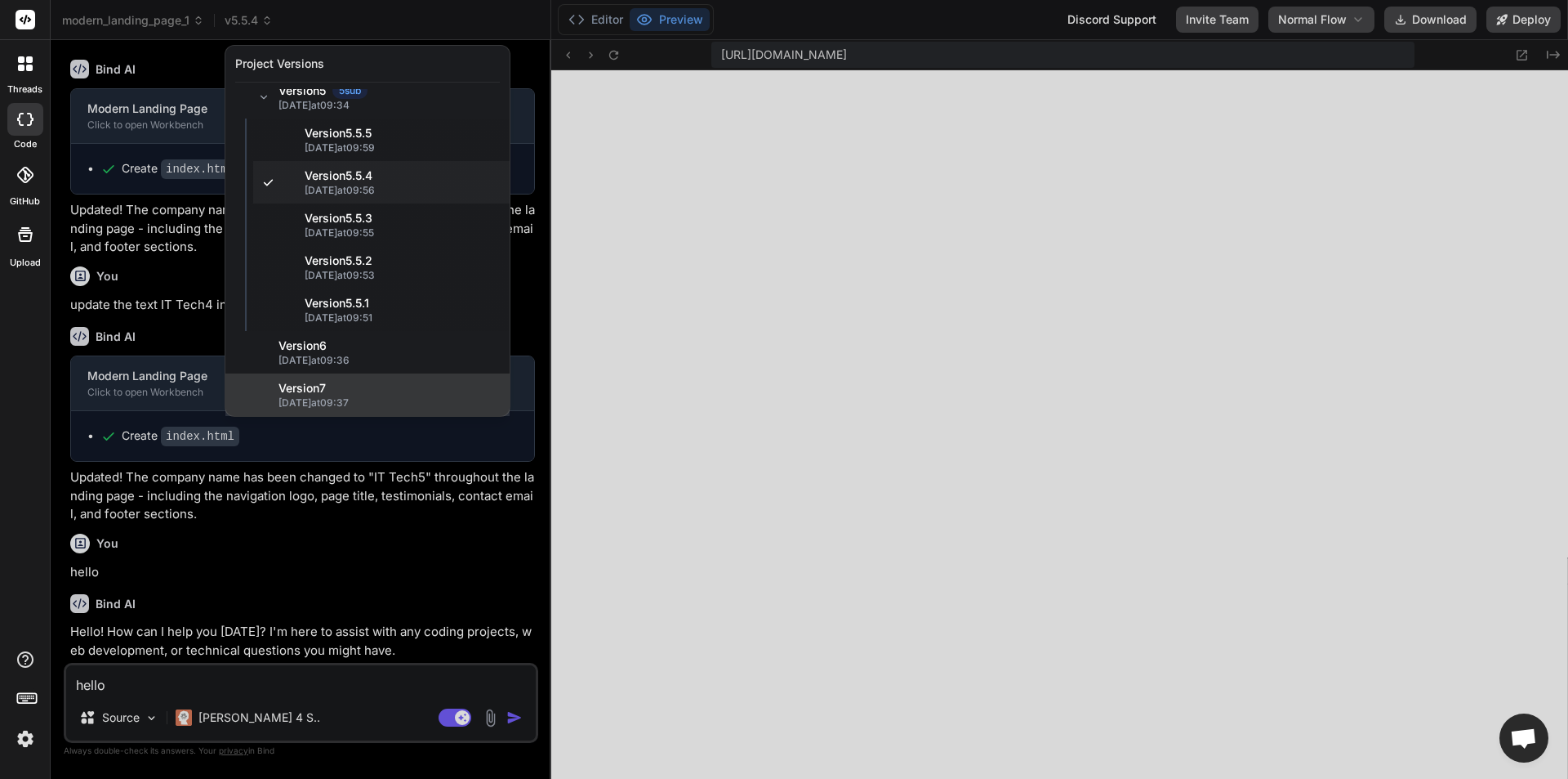
click at [372, 395] on div "Version 7" at bounding box center [389, 388] width 222 height 16
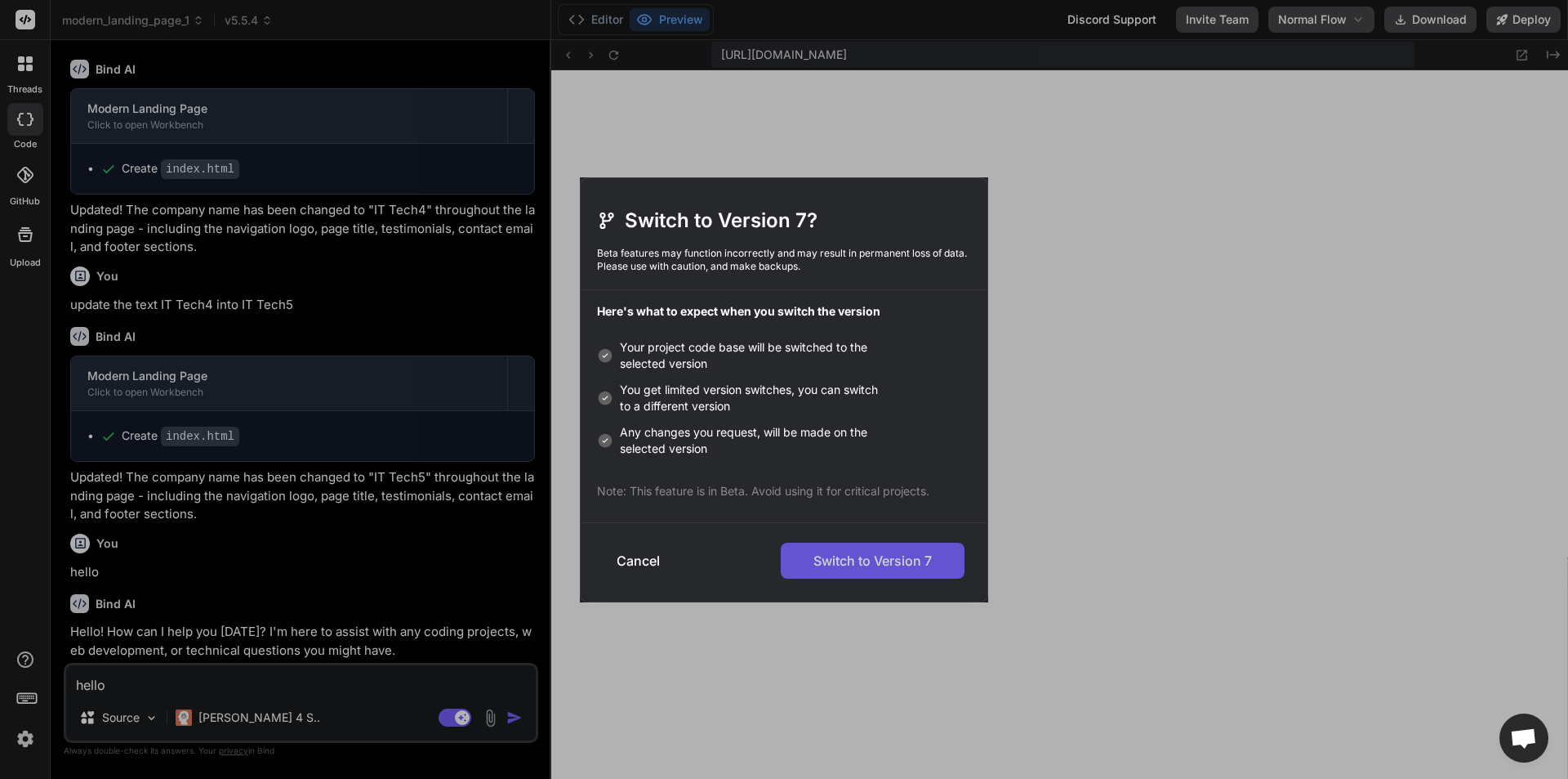
click at [891, 563] on button "Switch to Version 7" at bounding box center [873, 561] width 184 height 36
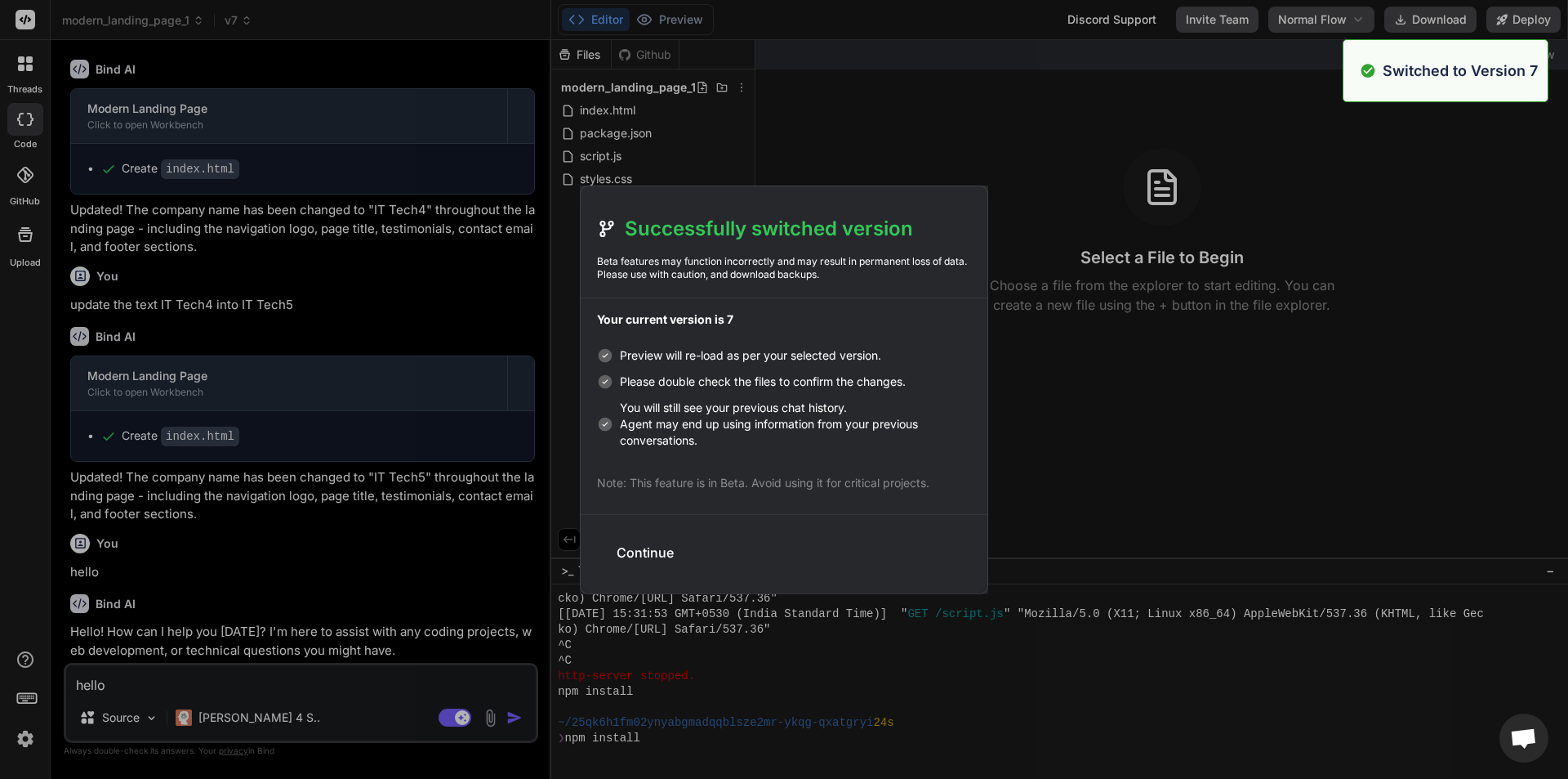
scroll to position [4734, 0]
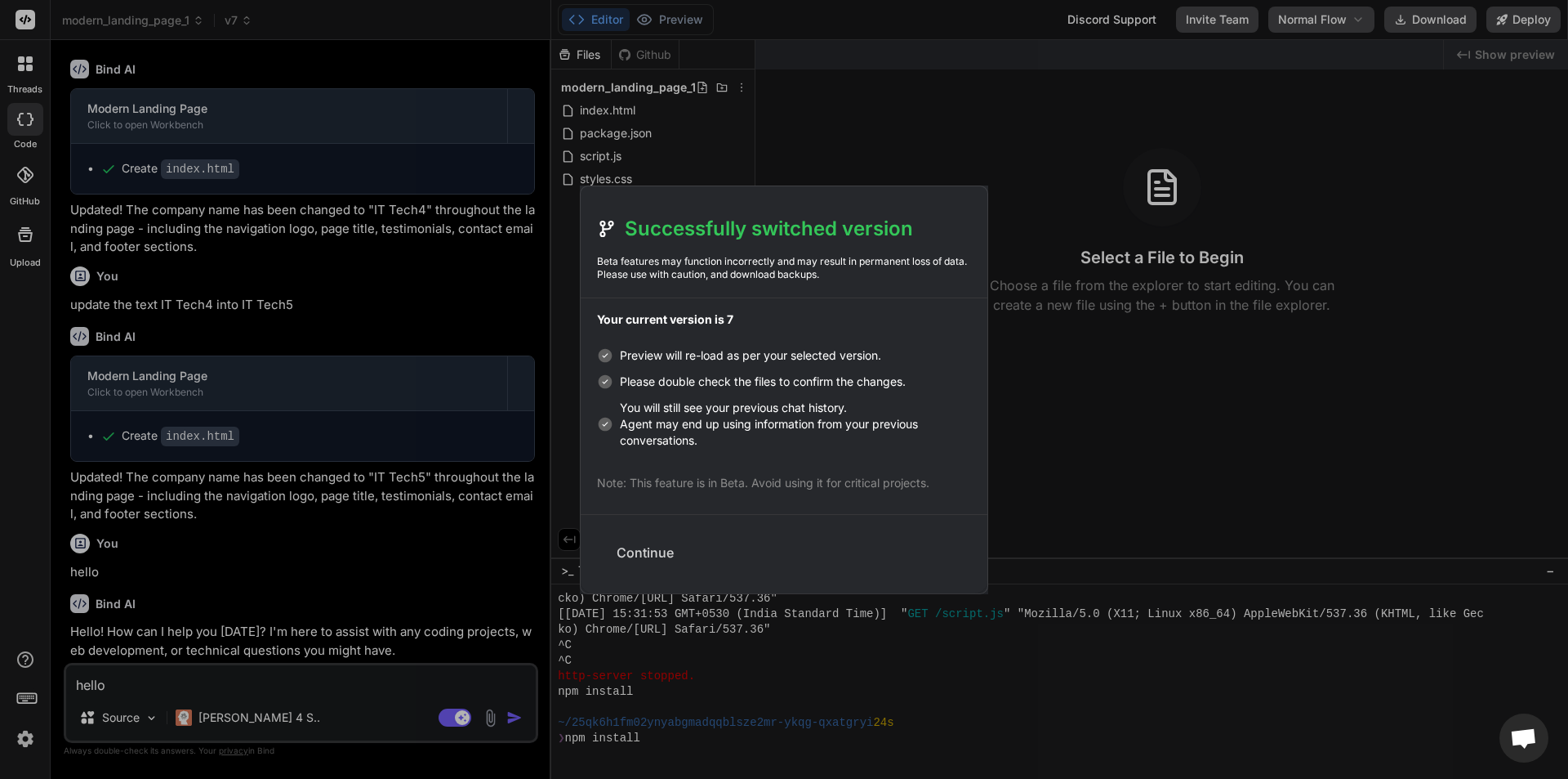
click at [645, 548] on button "Continue" at bounding box center [644, 552] width 83 height 36
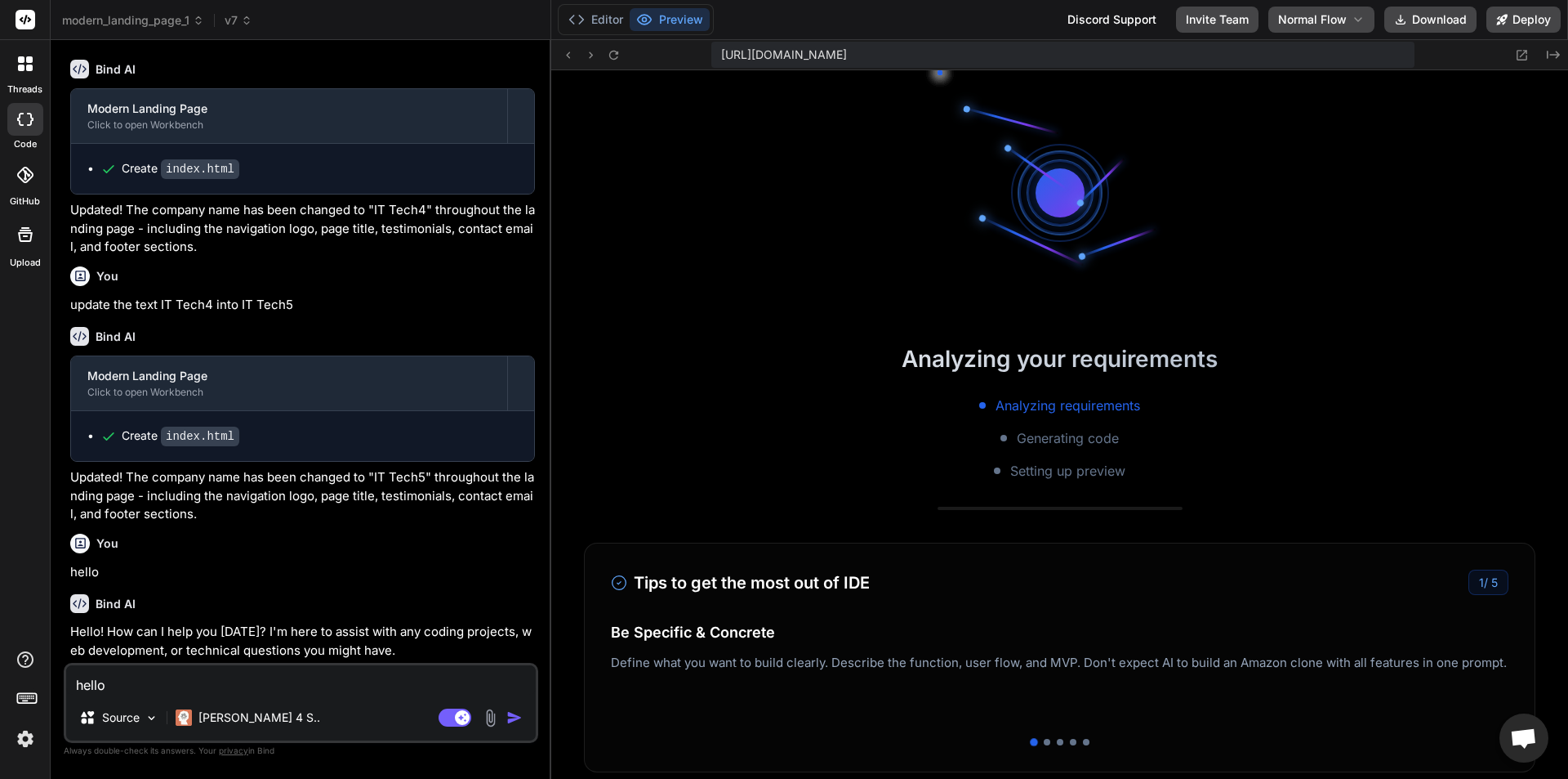
scroll to position [5356, 0]
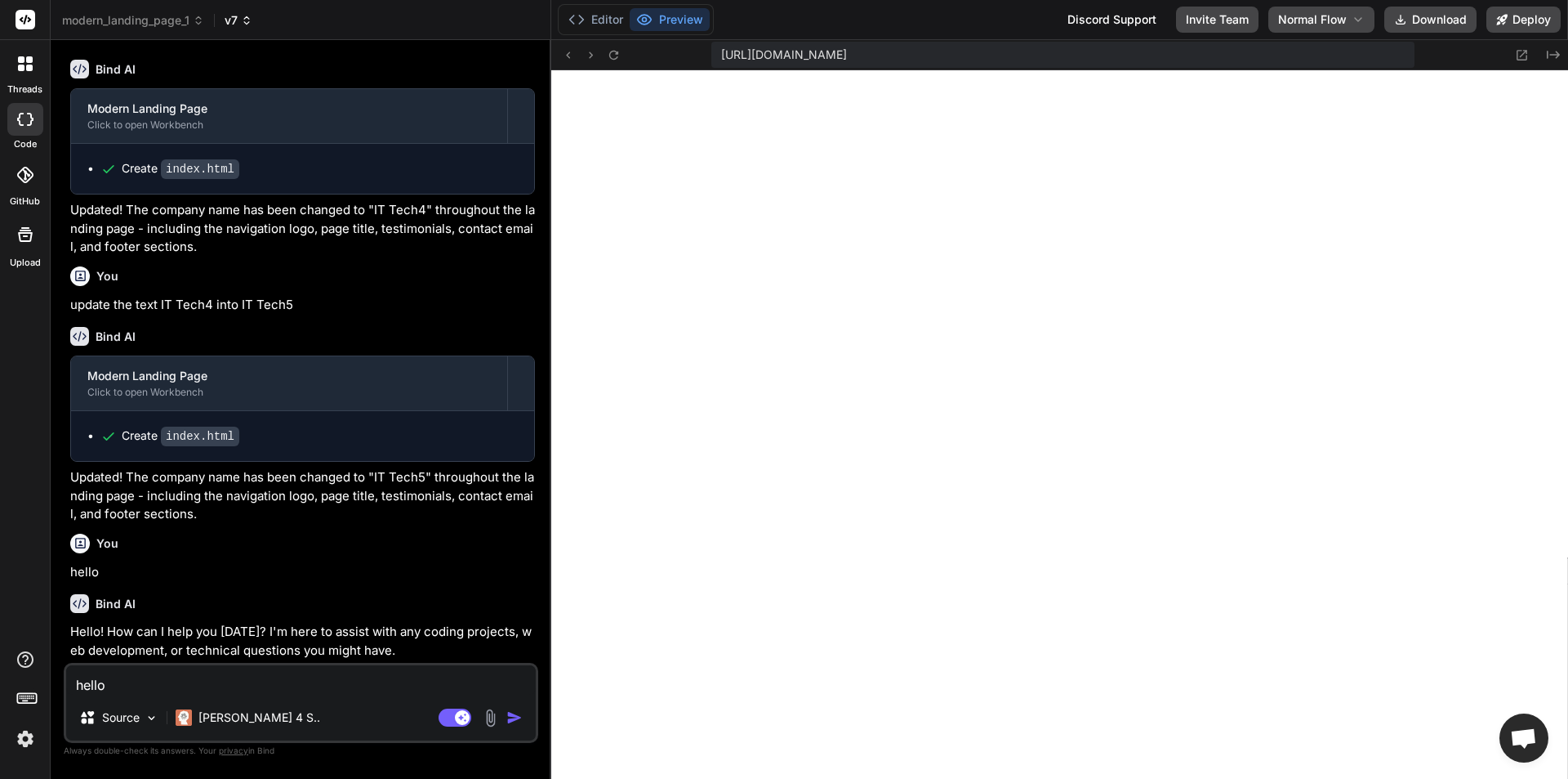
click at [247, 20] on icon at bounding box center [246, 21] width 12 height 12
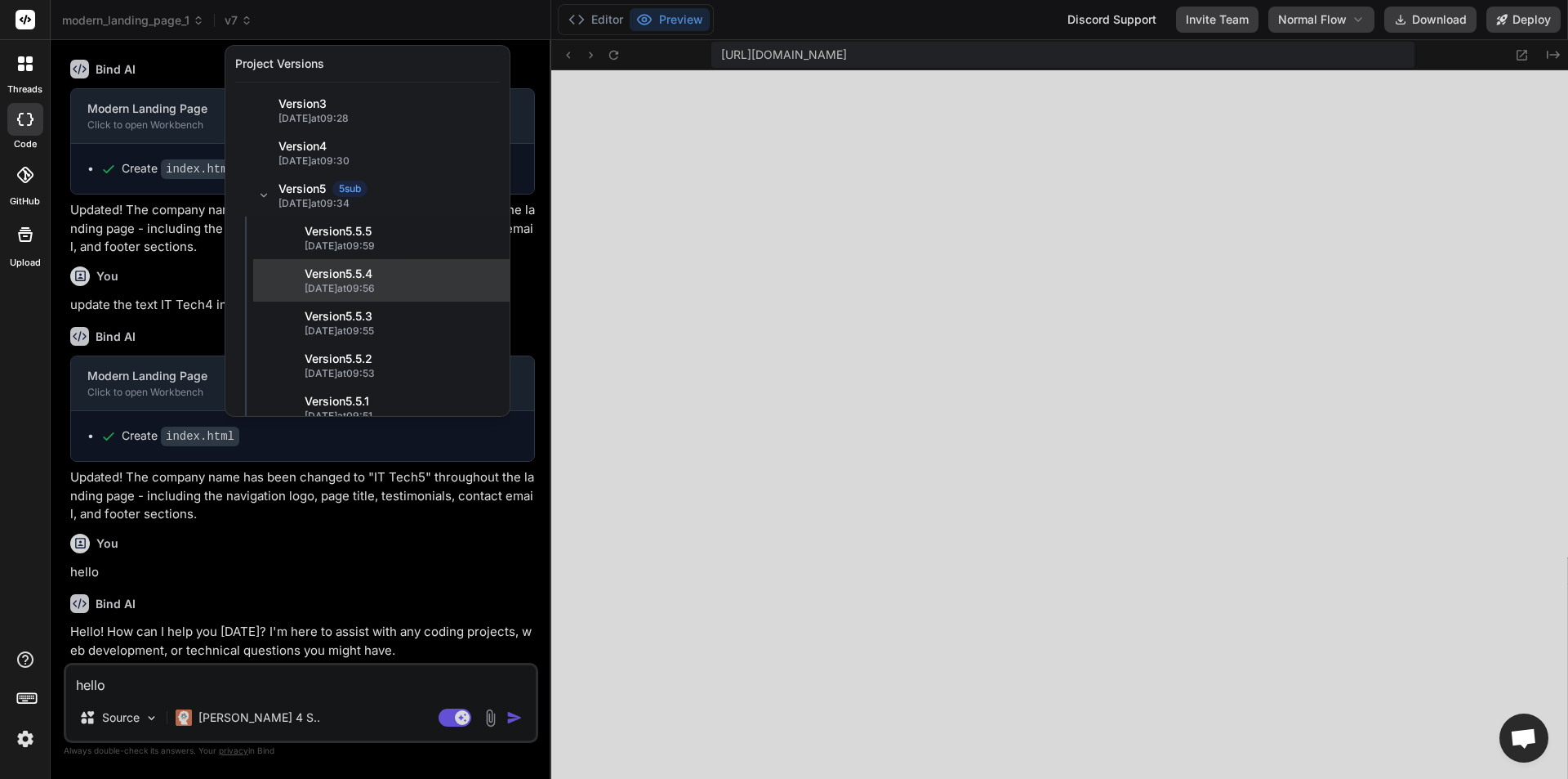
click at [348, 292] on span "15/10/2025 at 09:56" at bounding box center [402, 289] width 195 height 13
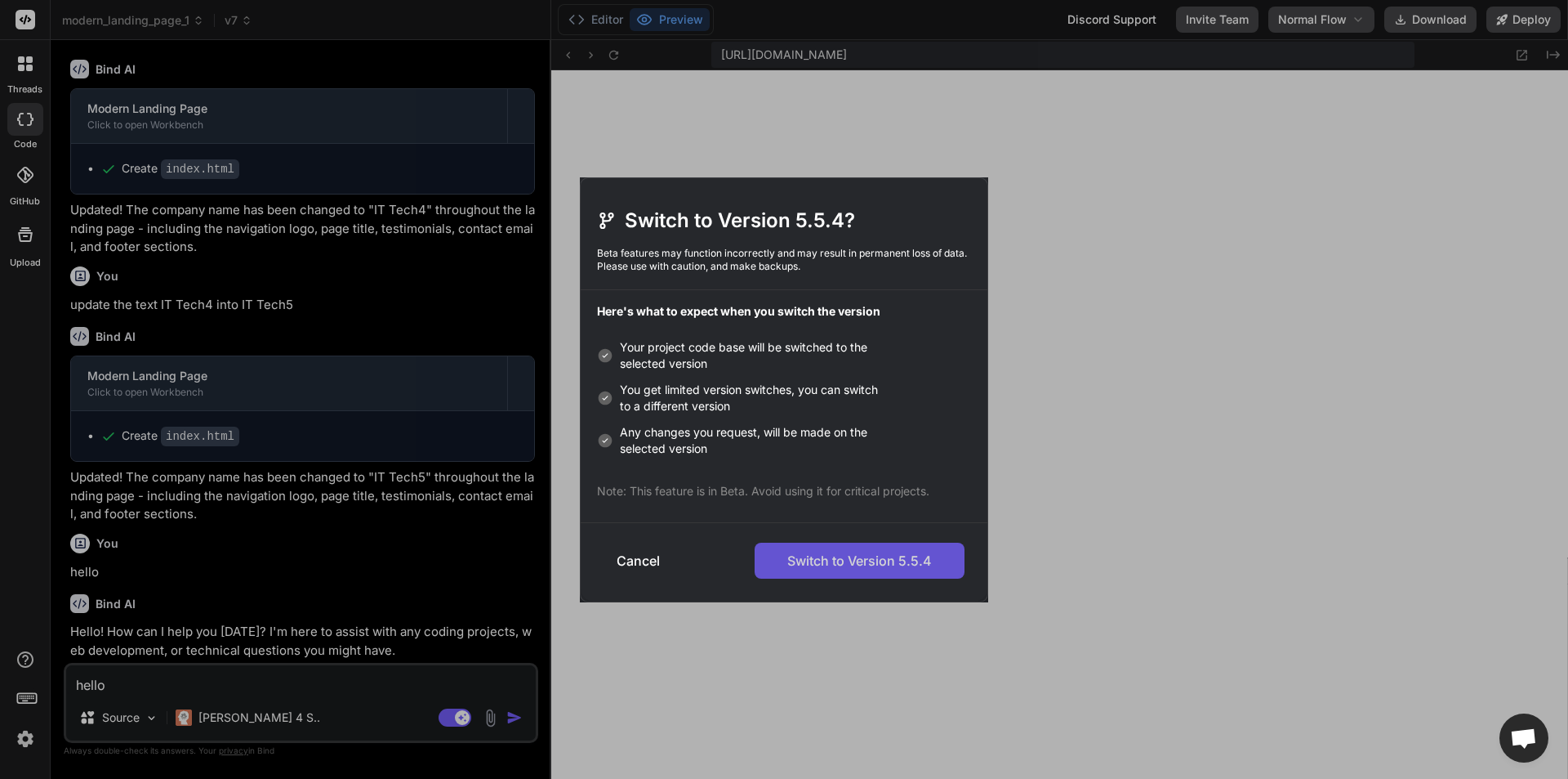
click at [875, 559] on button "Switch to Version 5.5.4" at bounding box center [859, 561] width 210 height 36
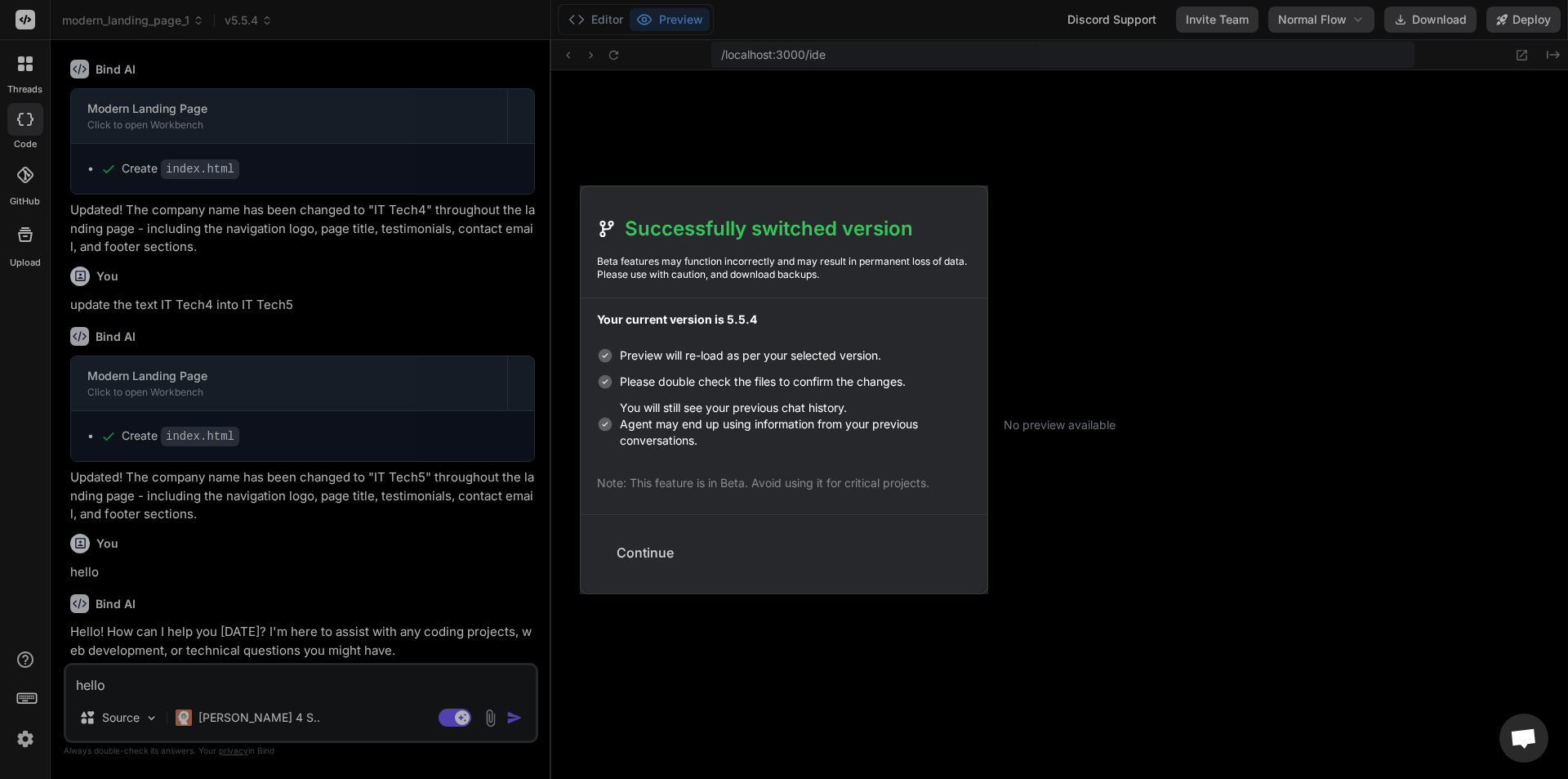
scroll to position [5573, 0]
click at [646, 549] on button "Continue" at bounding box center [644, 552] width 83 height 36
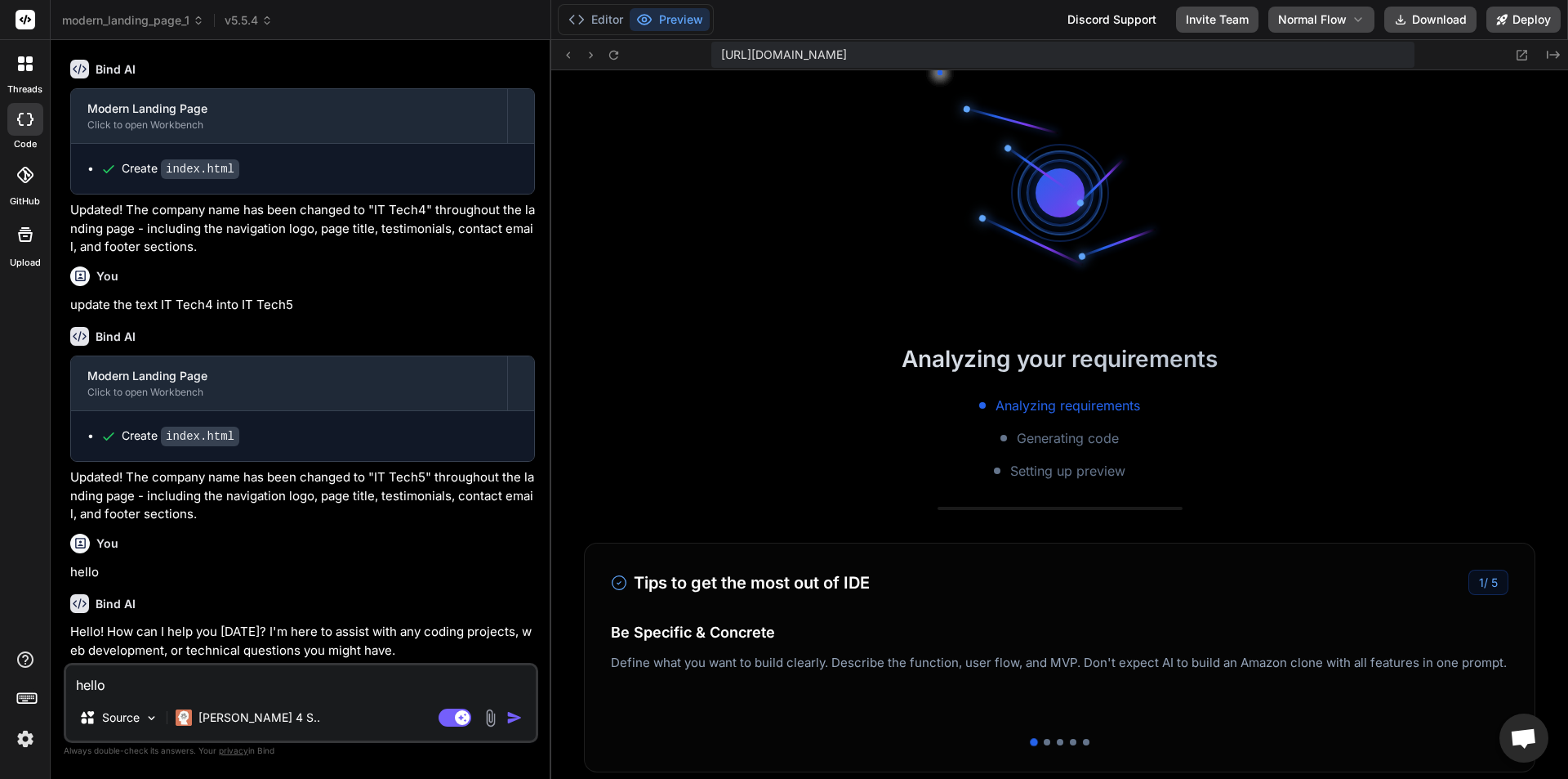
scroll to position [6070, 0]
